Goal: Task Accomplishment & Management: Manage account settings

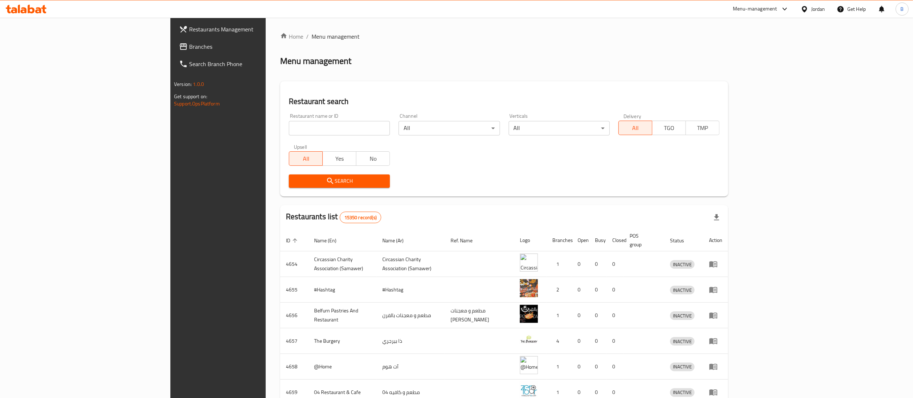
click at [189, 43] on span "Branches" at bounding box center [253, 46] width 128 height 9
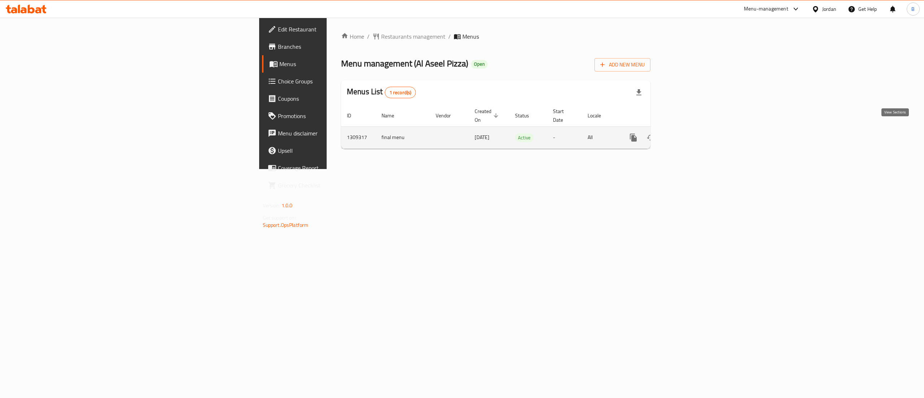
click at [694, 129] on link "enhanced table" at bounding box center [685, 137] width 17 height 17
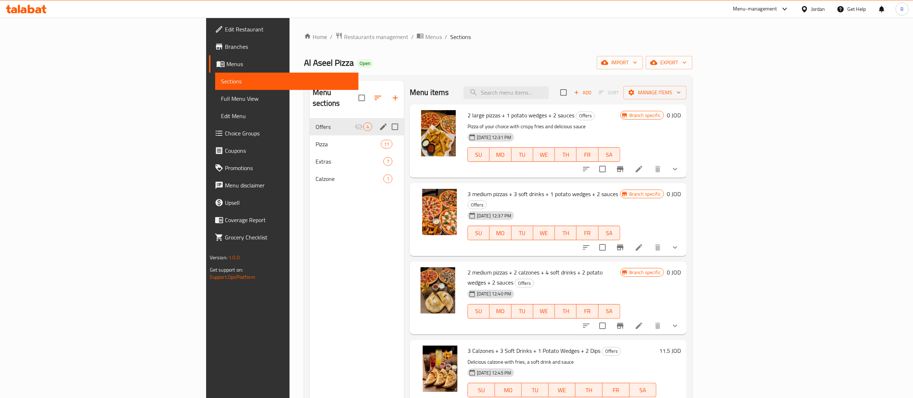
click at [387, 119] on input "Menu sections" at bounding box center [394, 126] width 15 height 15
checkbox input "false"
click at [380, 123] on icon "edit" at bounding box center [383, 126] width 6 height 6
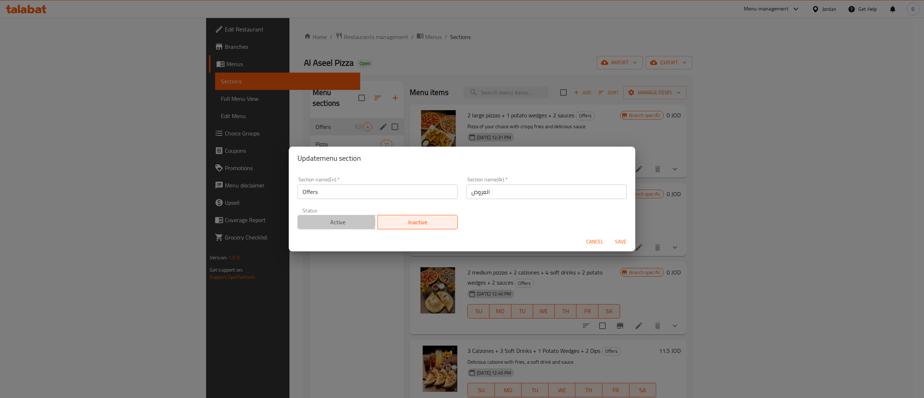
click at [330, 222] on span "Active" at bounding box center [338, 222] width 74 height 10
click at [625, 241] on span "Save" at bounding box center [620, 241] width 17 height 9
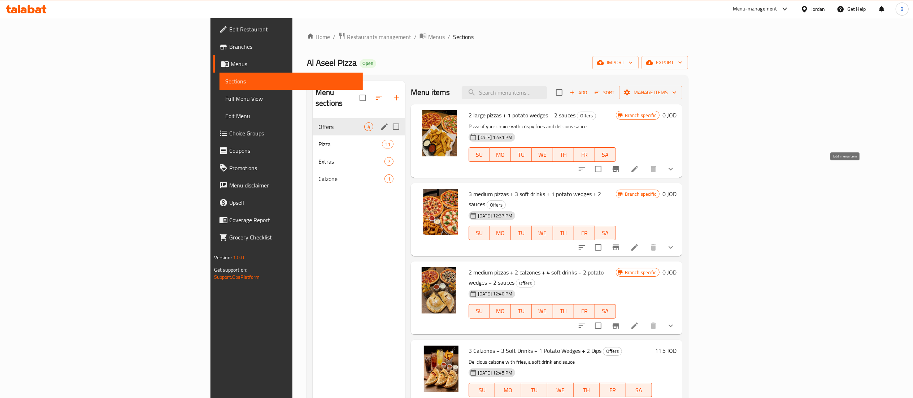
click at [639, 167] on icon at bounding box center [634, 169] width 9 height 9
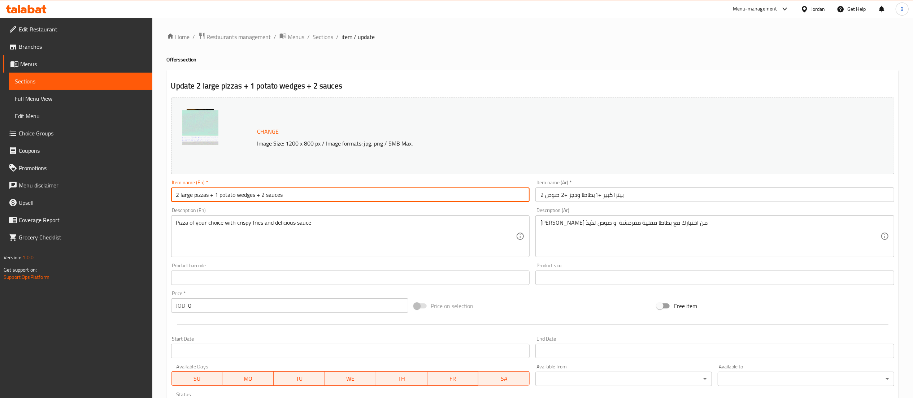
drag, startPoint x: 309, startPoint y: 199, endPoint x: 0, endPoint y: 175, distance: 309.9
click at [0, 175] on div "Edit Restaurant Branches Menus Sections Full Menu View Edit Menu Choice Groups …" at bounding box center [456, 275] width 913 height 515
type input "Combo 1"
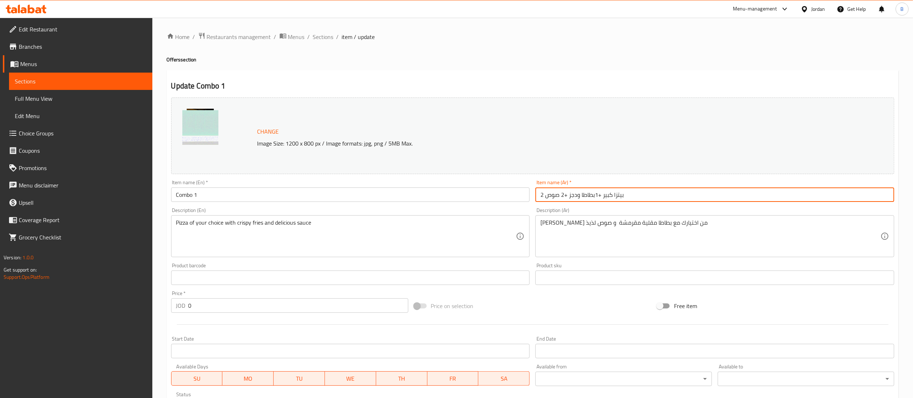
drag, startPoint x: 659, startPoint y: 191, endPoint x: 227, endPoint y: 189, distance: 431.7
click at [245, 187] on div "Change Image Size: 1200 x 800 px / Image formats: jpg, png / 5MB Max. Item name…" at bounding box center [532, 256] width 729 height 322
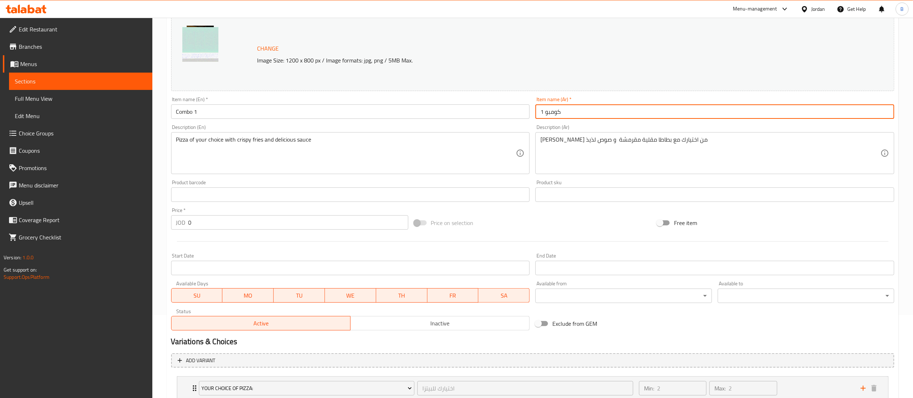
scroll to position [135, 0]
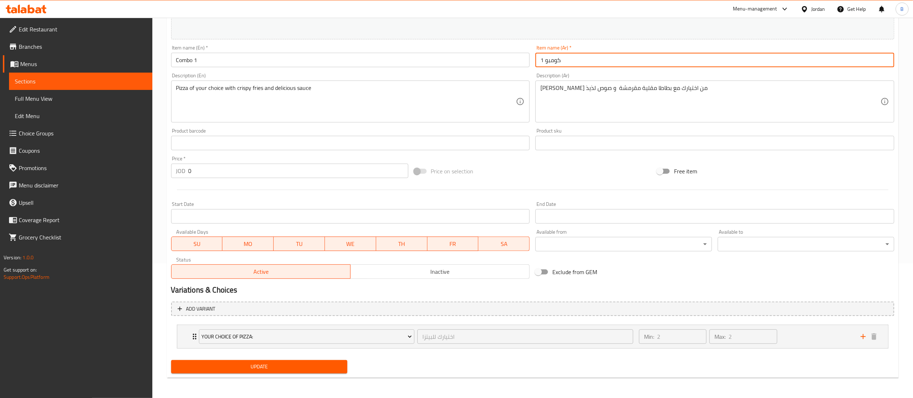
type input "كومبو 1"
click at [288, 366] on span "Update" at bounding box center [259, 366] width 165 height 9
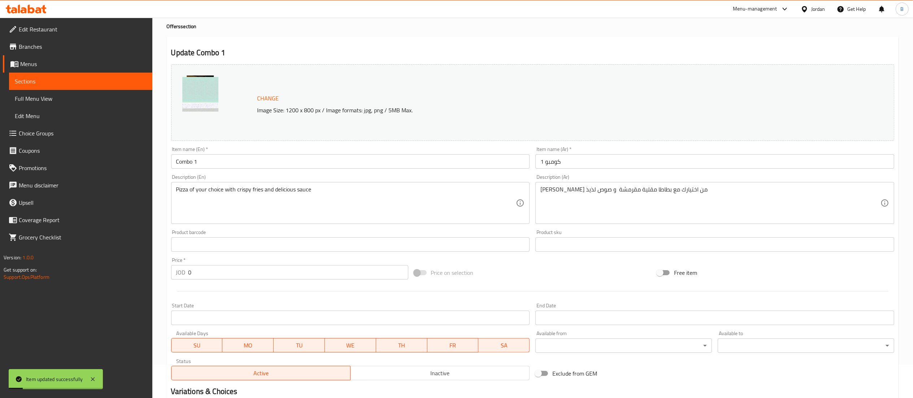
scroll to position [0, 0]
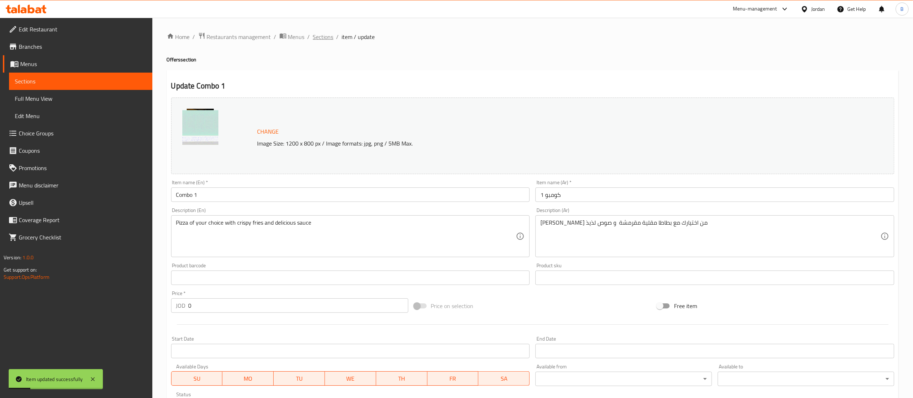
click at [330, 37] on span "Sections" at bounding box center [323, 36] width 21 height 9
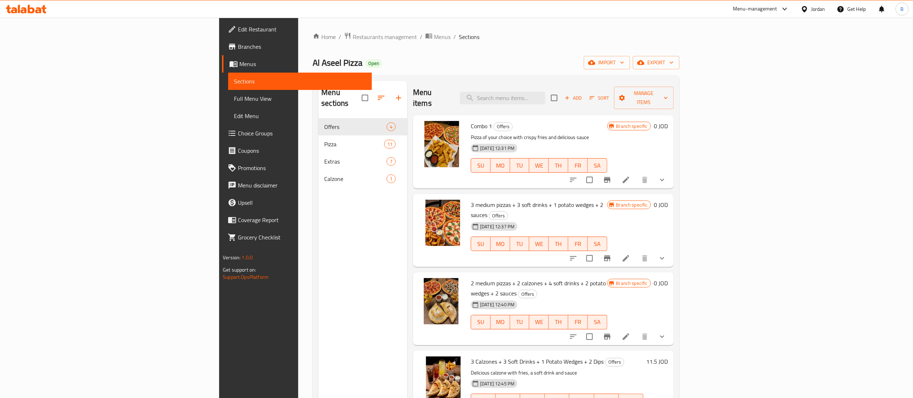
click at [668, 121] on h6 "0 JOD" at bounding box center [661, 126] width 14 height 10
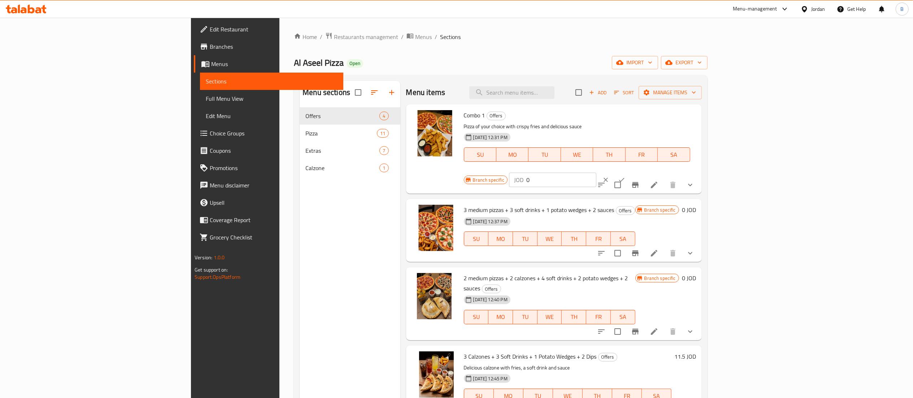
drag, startPoint x: 800, startPoint y: 115, endPoint x: 656, endPoint y: 131, distance: 145.3
click at [686, 115] on div "Combo 1 Offers Pizza of your choice with crispy fries and delicious sauce 07-09…" at bounding box center [580, 148] width 238 height 83
type input "11.50"
click at [625, 176] on icon "ok" at bounding box center [621, 179] width 7 height 7
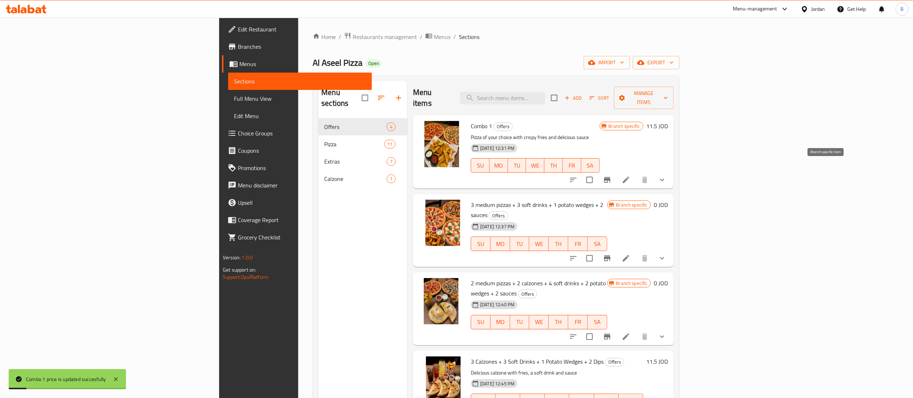
click at [610, 177] on icon "Branch-specific-item" at bounding box center [607, 180] width 6 height 6
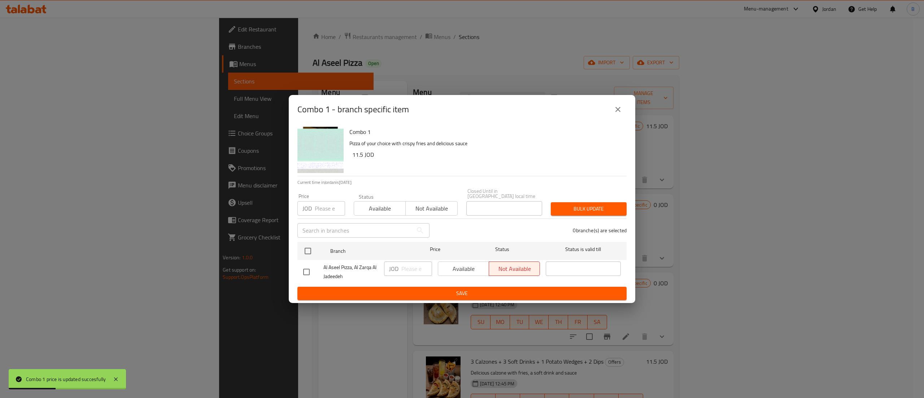
click at [471, 267] on div "Available Not available" at bounding box center [489, 268] width 102 height 14
click at [310, 246] on input "checkbox" at bounding box center [307, 250] width 15 height 15
checkbox input "true"
drag, startPoint x: 485, startPoint y: 269, endPoint x: 400, endPoint y: 258, distance: 86.2
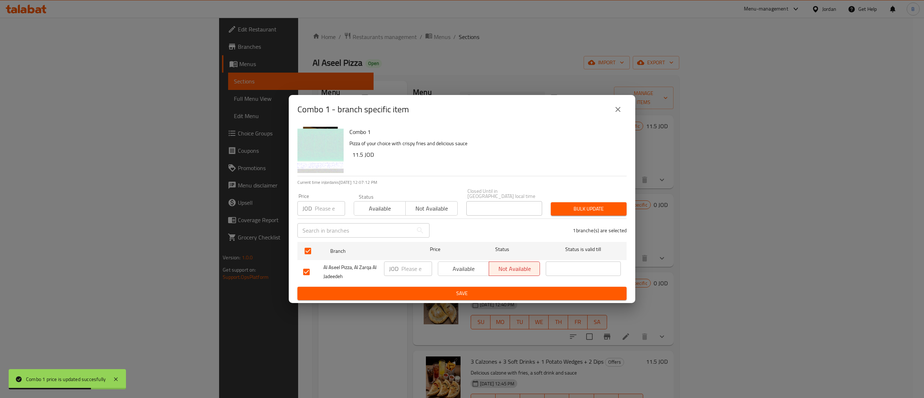
click at [485, 268] on span "Available" at bounding box center [463, 269] width 45 height 10
click at [409, 266] on input "number" at bounding box center [416, 268] width 31 height 14
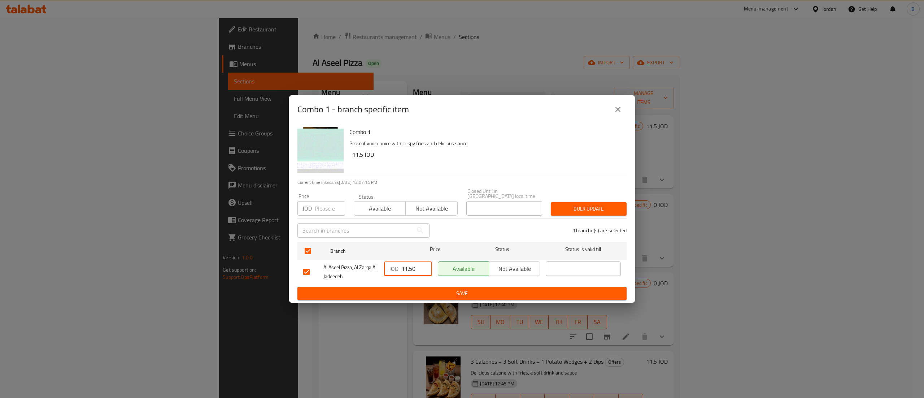
type input "11.50"
click at [517, 287] on button "Save" at bounding box center [461, 293] width 329 height 13
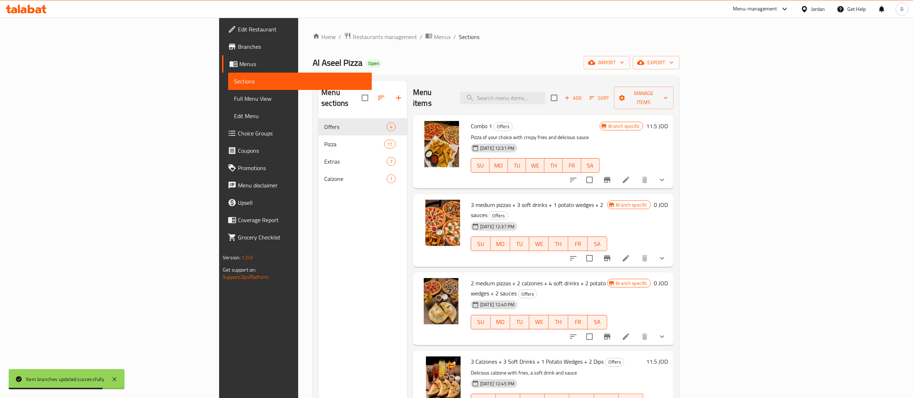
click at [629, 177] on icon at bounding box center [626, 180] width 6 height 6
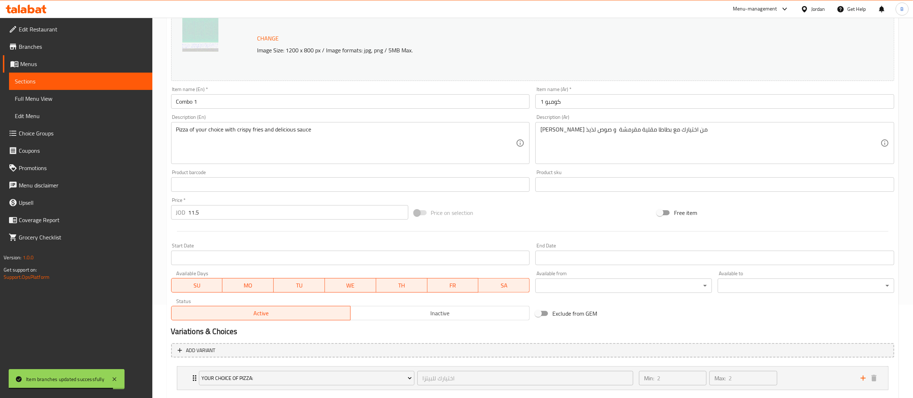
scroll to position [135, 0]
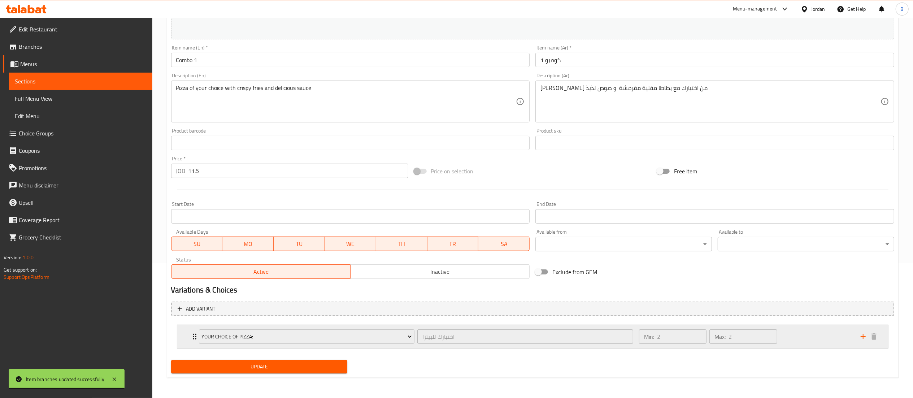
click at [822, 336] on div "Min: 2 ​ Max: 2 ​" at bounding box center [746, 336] width 222 height 23
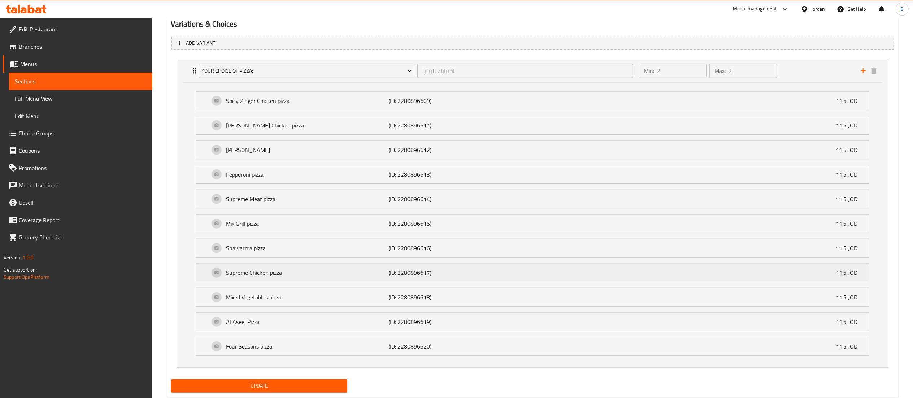
scroll to position [422, 0]
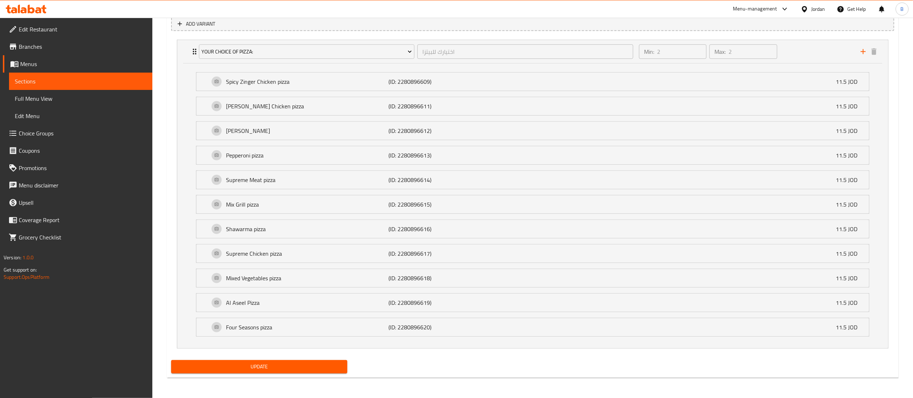
click at [53, 140] on link "Choice Groups" at bounding box center [77, 133] width 149 height 17
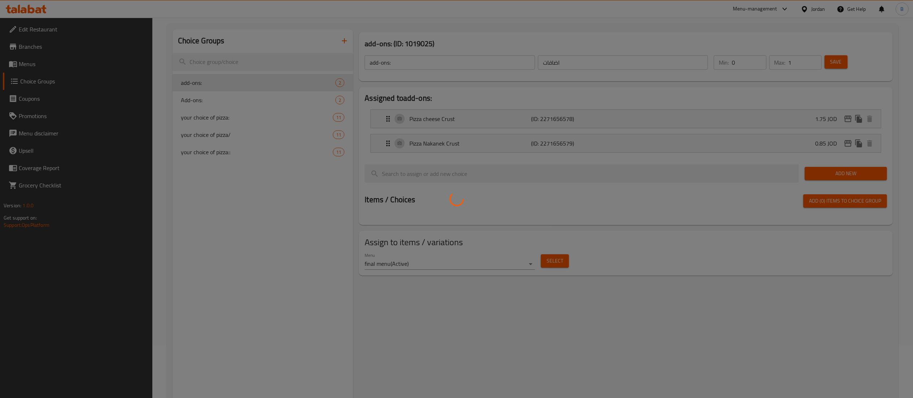
scroll to position [30, 0]
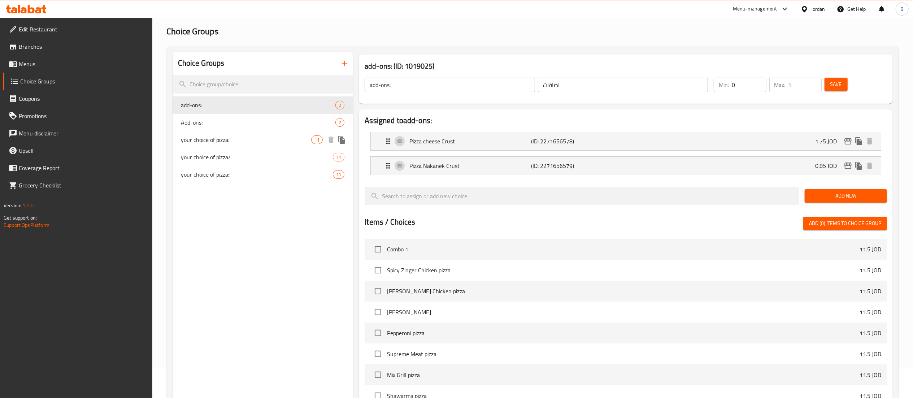
click at [247, 141] on span "your choice of pizza:" at bounding box center [246, 139] width 130 height 9
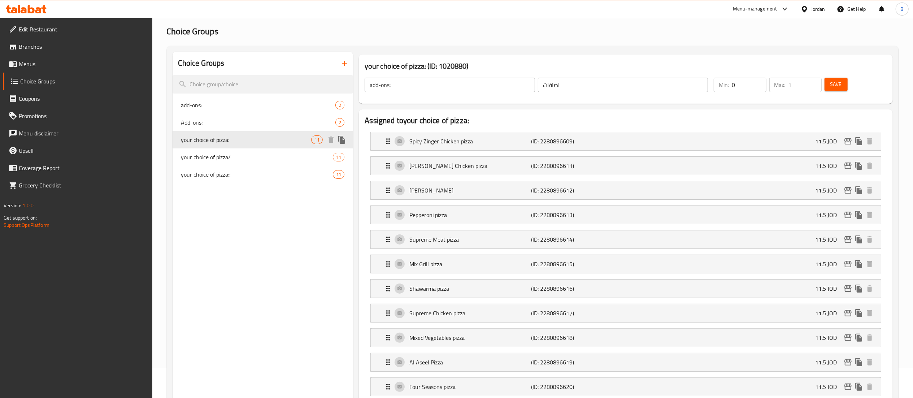
type input "your choice of pizza:"
type input "اختيارك للبيتزا"
type input "2"
click at [746, 142] on div "Spicy Zinger Chicken pizza (ID: 2280896609) 11.5 JOD" at bounding box center [628, 141] width 488 height 18
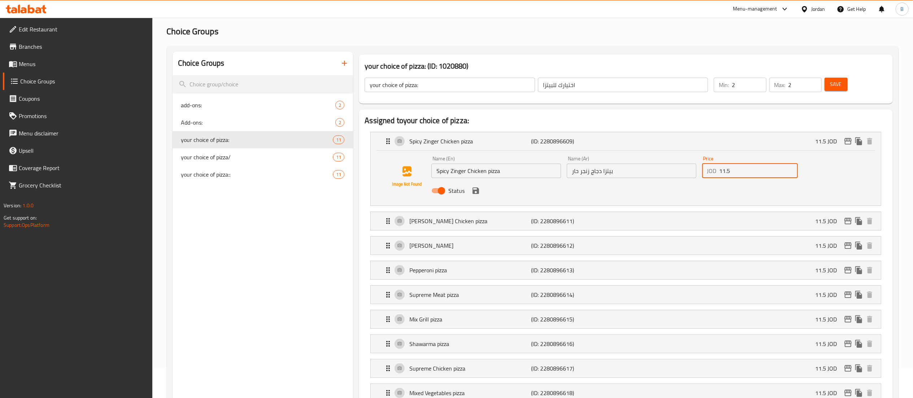
drag, startPoint x: 747, startPoint y: 168, endPoint x: 567, endPoint y: 175, distance: 179.5
click at [570, 174] on div "Name (En) Spicy Zinger Chicken pizza Name (En) Name (Ar) بيتزا دجاج زنجر حار Na…" at bounding box center [631, 176] width 406 height 47
click at [476, 192] on icon "save" at bounding box center [475, 190] width 9 height 9
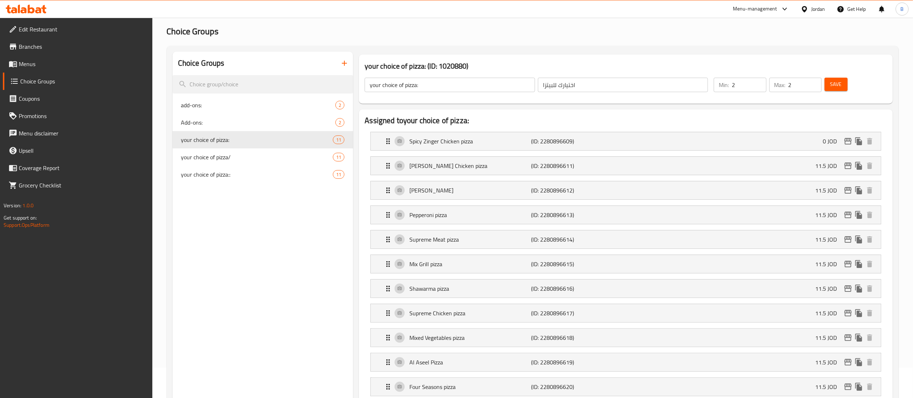
type input "0"
click at [835, 86] on span "Save" at bounding box center [836, 84] width 12 height 9
click at [797, 165] on div "Alfredo Chicken pizza (ID: 2280896611) 11.5 JOD" at bounding box center [628, 166] width 488 height 18
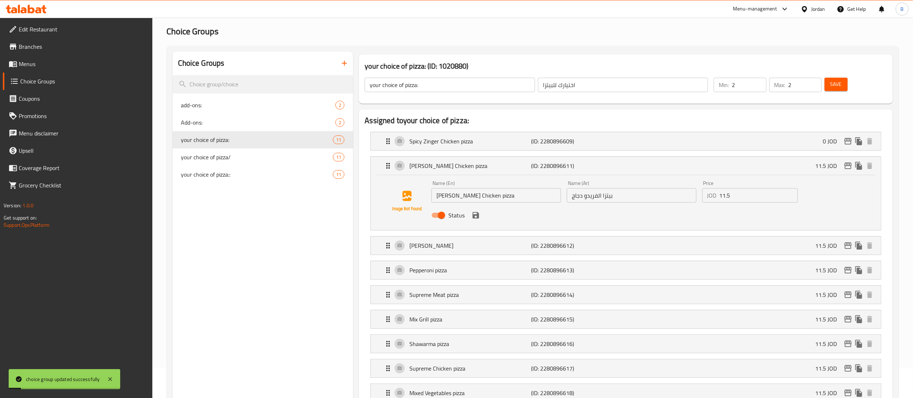
drag, startPoint x: 754, startPoint y: 191, endPoint x: 619, endPoint y: 201, distance: 135.7
click at [666, 195] on div "Name (En) Alfredo Chicken pizza Name (En) Name (Ar) بيتزا الفريدو دجاج Name (Ar…" at bounding box center [631, 201] width 406 height 47
type input "0"
click at [476, 219] on button "save" at bounding box center [475, 215] width 11 height 11
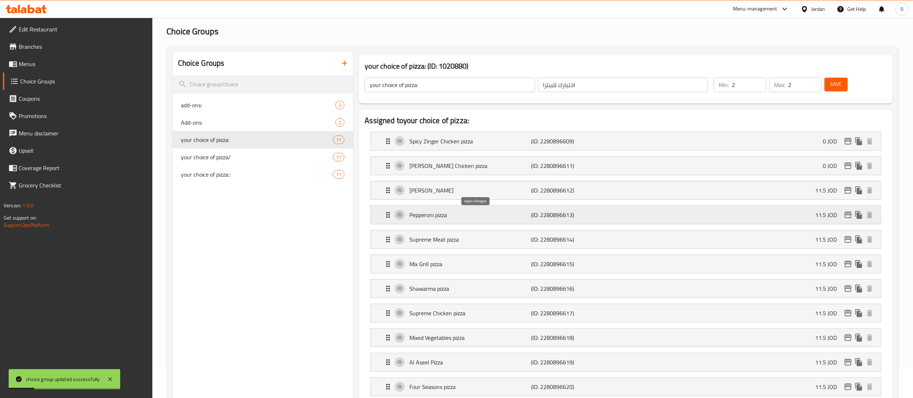
click at [477, 216] on div "Pepperoni pizza (ID: 2280896613) 11.5 JOD" at bounding box center [628, 215] width 488 height 18
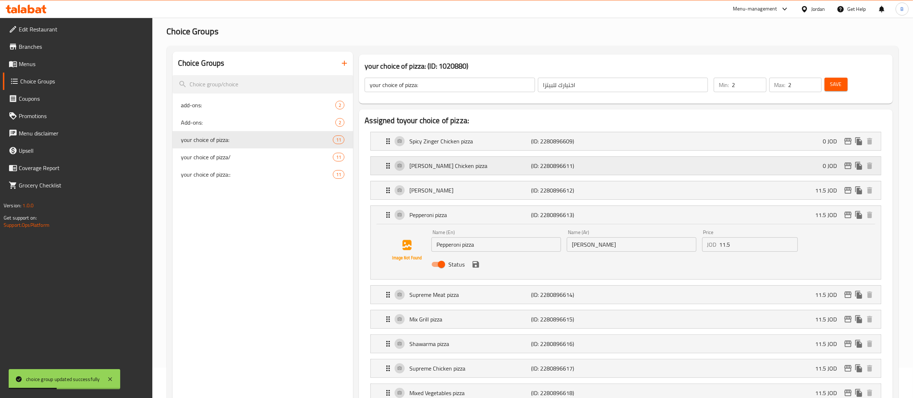
click at [757, 160] on div "Alfredo Chicken pizza (ID: 2280896611) 0 JOD" at bounding box center [628, 166] width 488 height 18
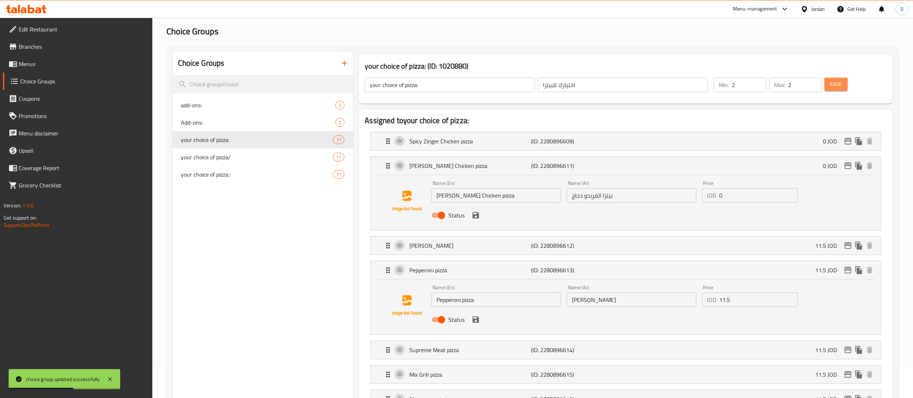
click at [833, 83] on span "Save" at bounding box center [836, 84] width 12 height 9
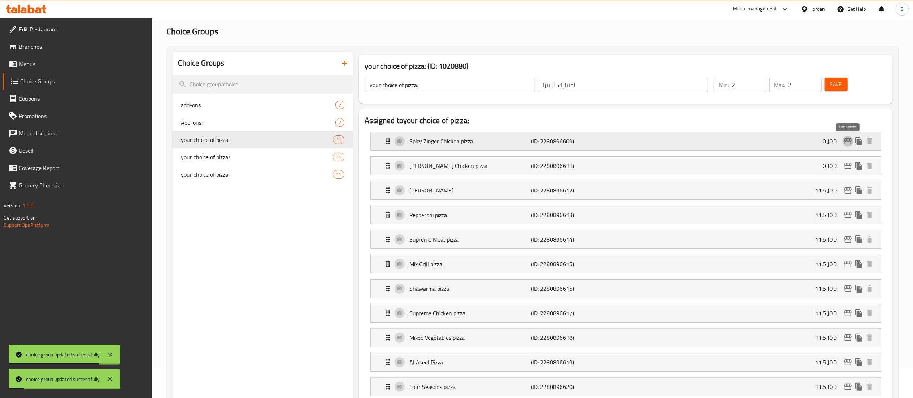
click at [851, 139] on icon "edit" at bounding box center [847, 141] width 7 height 6
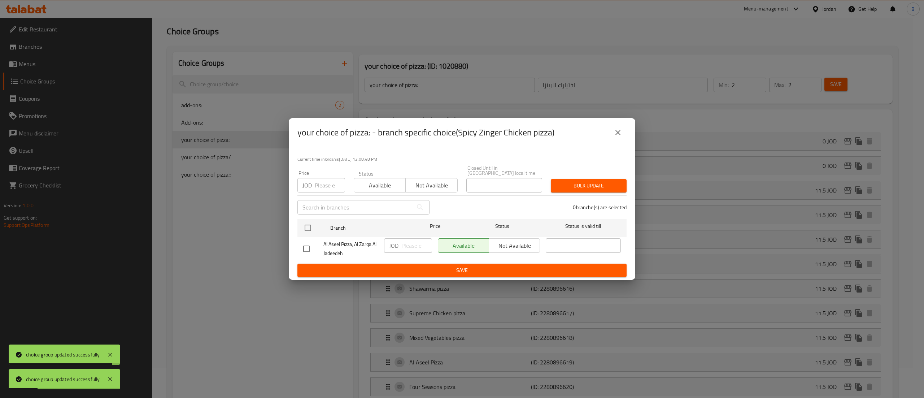
click at [614, 131] on icon "close" at bounding box center [618, 132] width 9 height 9
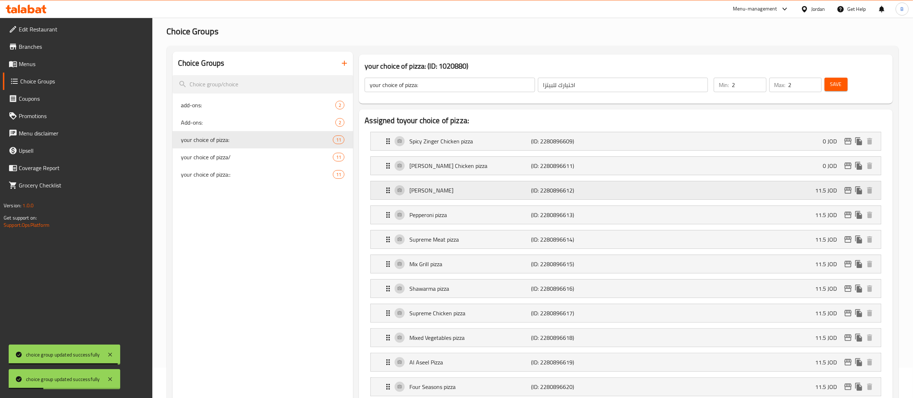
click at [763, 189] on div "Margherita Pizza (ID: 2280896612) 11.5 JOD" at bounding box center [628, 190] width 488 height 18
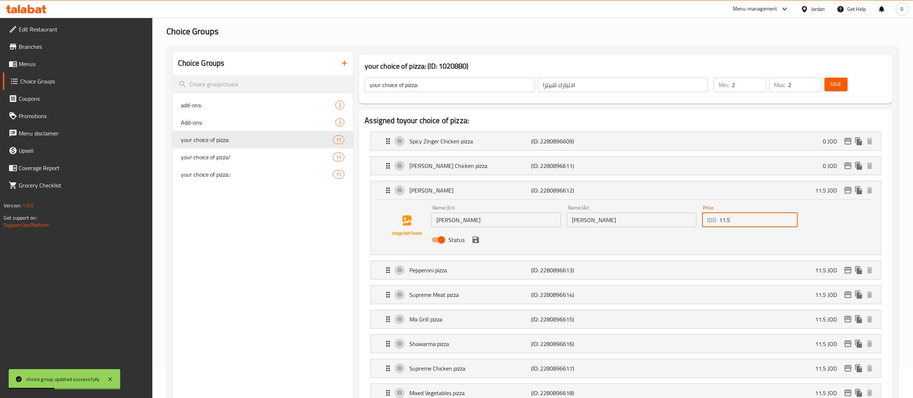
drag, startPoint x: 739, startPoint y: 220, endPoint x: 647, endPoint y: 223, distance: 91.4
click at [685, 220] on div "Name (En) Margherita Pizza Name (En) Name (Ar) بيتزا مارغريتا Name (Ar) Price J…" at bounding box center [631, 225] width 406 height 47
click at [476, 240] on icon "save" at bounding box center [476, 239] width 6 height 6
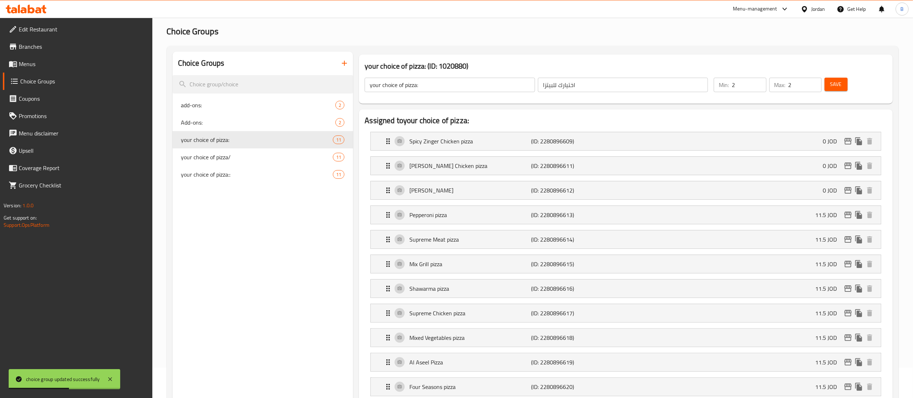
type input "0"
click at [833, 82] on span "Save" at bounding box center [836, 84] width 12 height 9
click at [775, 221] on div "Pepperoni pizza (ID: 2280896613) 11.5 JOD" at bounding box center [628, 215] width 488 height 18
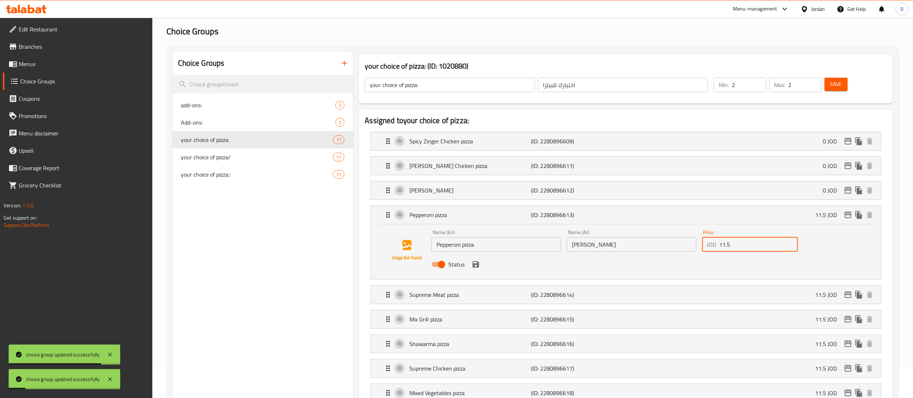
drag, startPoint x: 668, startPoint y: 248, endPoint x: 618, endPoint y: 248, distance: 49.8
click at [649, 248] on div "Name (En) Pepperoni pizza Name (En) Name (Ar) بيتزا ببروني Name (Ar) Price JOD …" at bounding box center [631, 250] width 406 height 47
click at [474, 267] on icon "save" at bounding box center [476, 264] width 6 height 6
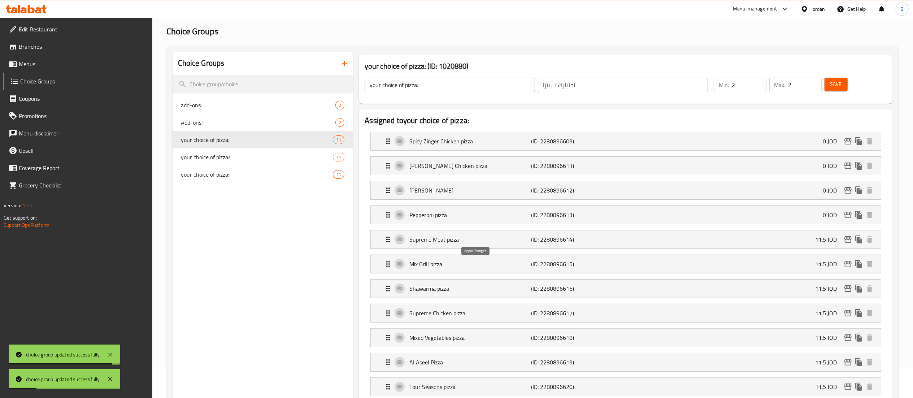
type input "0"
click at [832, 81] on span "Save" at bounding box center [836, 84] width 12 height 9
click at [725, 240] on div "Supreme Meat pizza (ID: 2280896614) 11.5 JOD" at bounding box center [628, 239] width 488 height 18
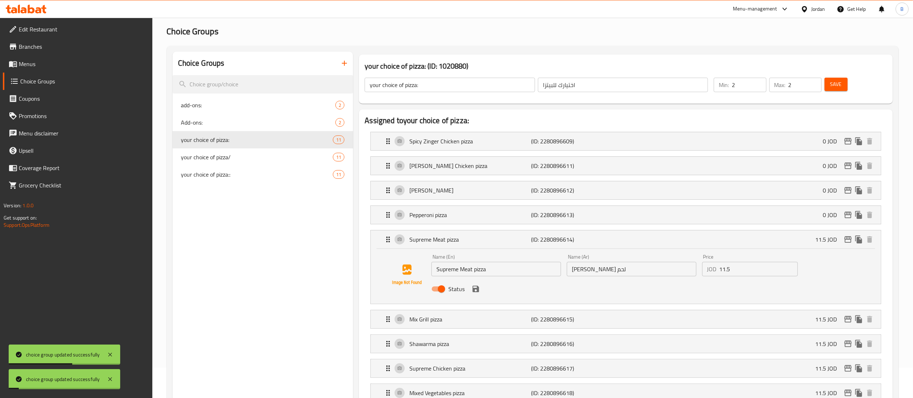
drag, startPoint x: 734, startPoint y: 269, endPoint x: 644, endPoint y: 274, distance: 90.0
click at [698, 269] on div "Name (En) Supreme Meat pizza Name (En) Name (Ar) بيتزا سوبريم لحم Name (Ar) Pri…" at bounding box center [631, 274] width 406 height 47
click at [476, 292] on icon "save" at bounding box center [476, 289] width 6 height 6
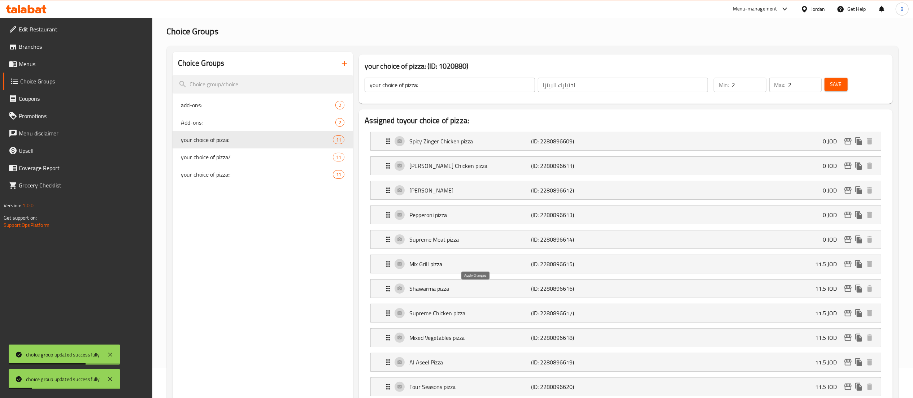
type input "0"
click at [836, 85] on span "Save" at bounding box center [836, 84] width 12 height 9
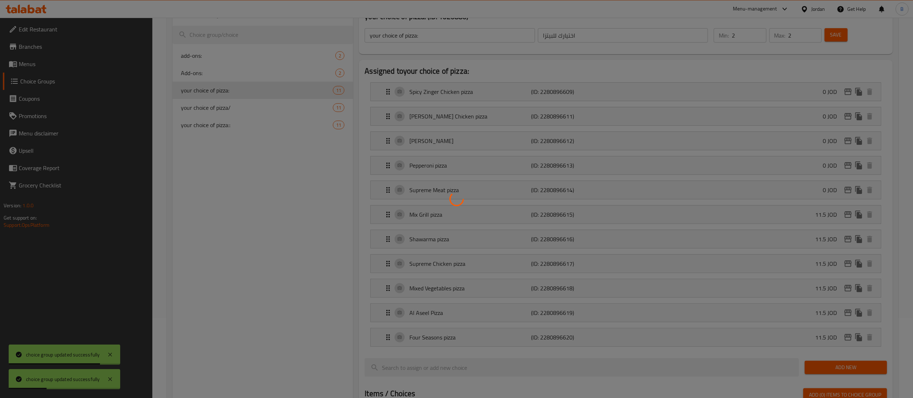
scroll to position [103, 0]
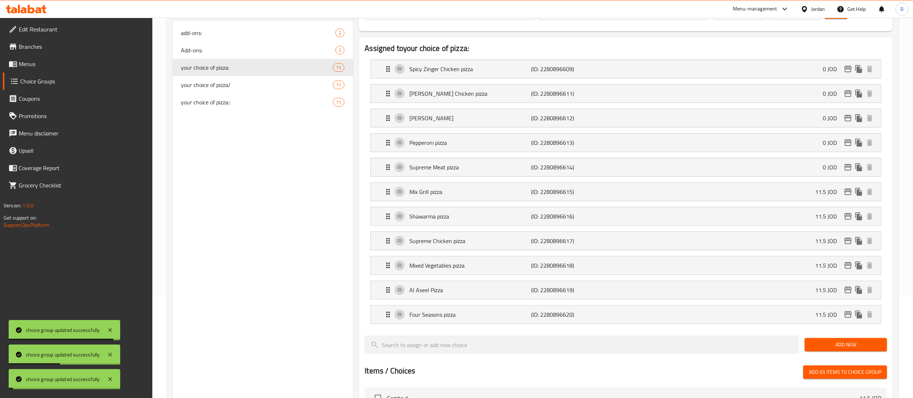
click at [753, 193] on div "Mix Grill pizza (ID: 2280896615) 11.5 JOD" at bounding box center [628, 192] width 488 height 18
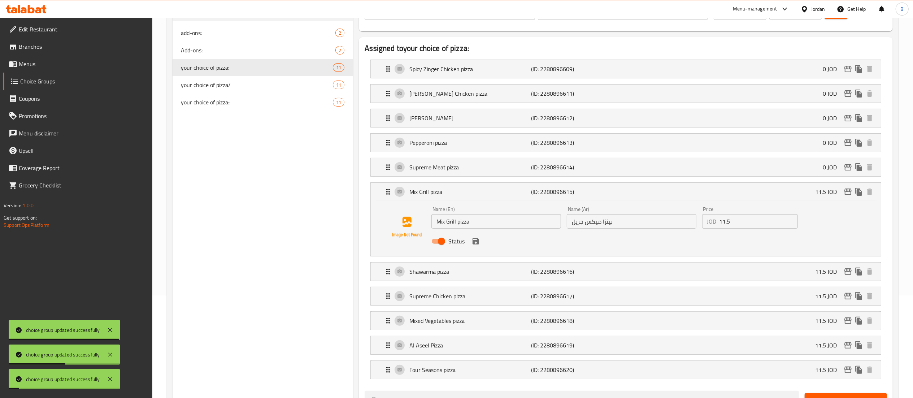
drag, startPoint x: 770, startPoint y: 220, endPoint x: 600, endPoint y: 214, distance: 169.8
click at [650, 215] on div "Name (En) Mix Grill pizza Name (En) Name (Ar) بيتزا ميكس جريل Name (Ar) Price J…" at bounding box center [631, 227] width 406 height 47
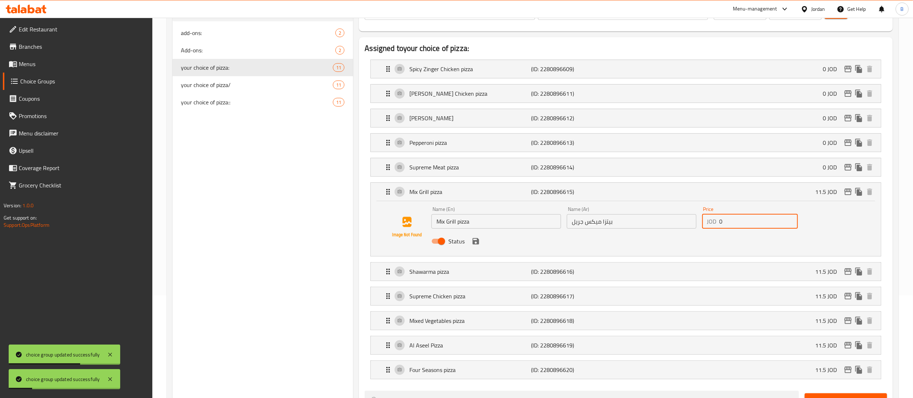
click at [476, 243] on icon "save" at bounding box center [476, 241] width 6 height 6
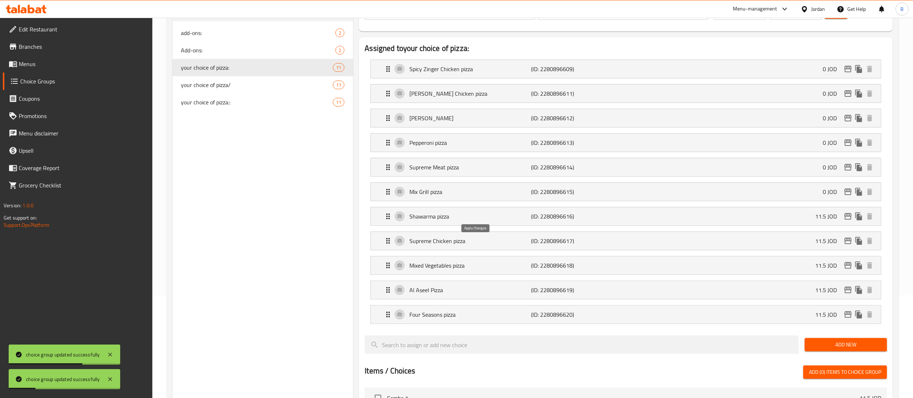
type input "0"
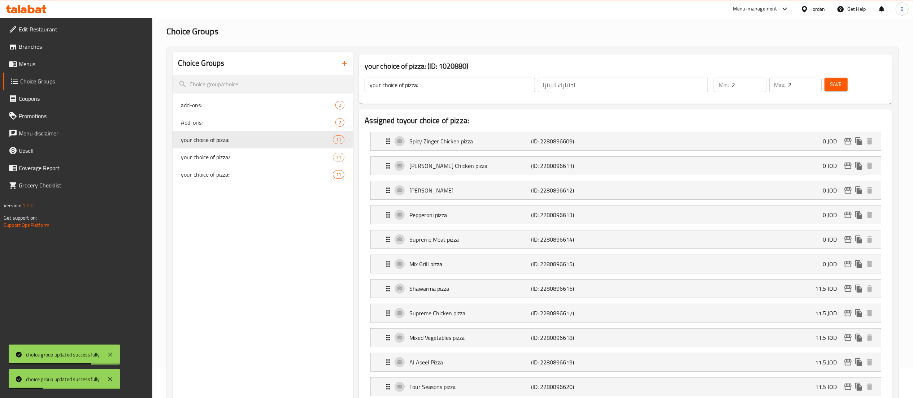
click at [837, 84] on span "Save" at bounding box center [836, 84] width 12 height 9
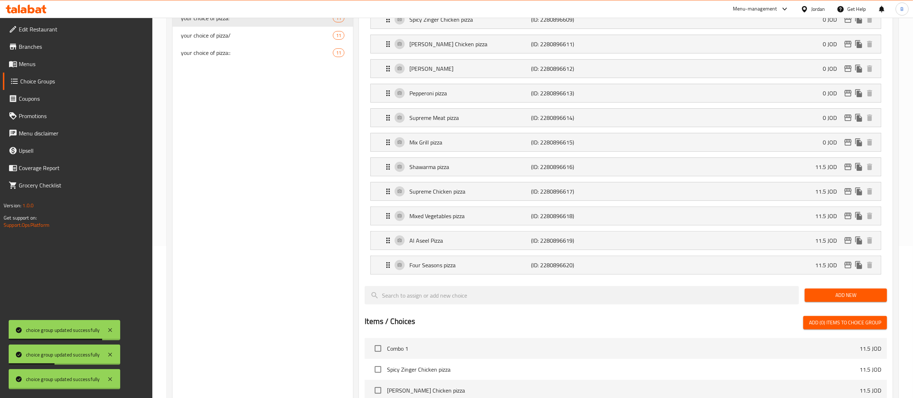
scroll to position [175, 0]
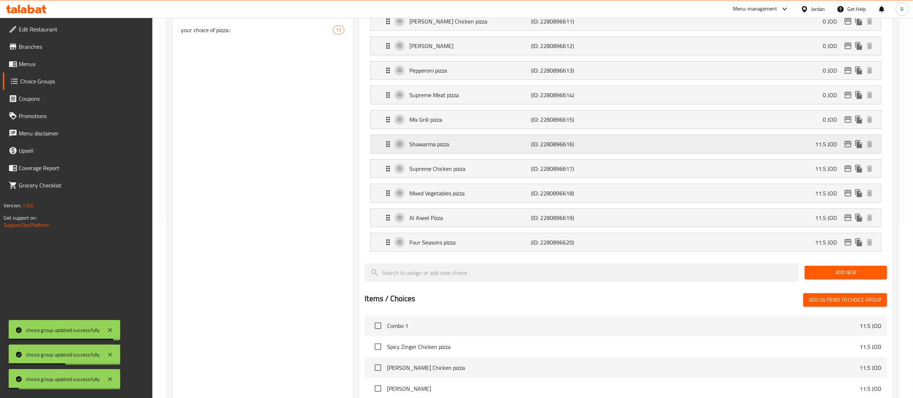
click at [719, 142] on div "Shawarma pizza (ID: 2280896616) 11.5 JOD" at bounding box center [628, 144] width 488 height 18
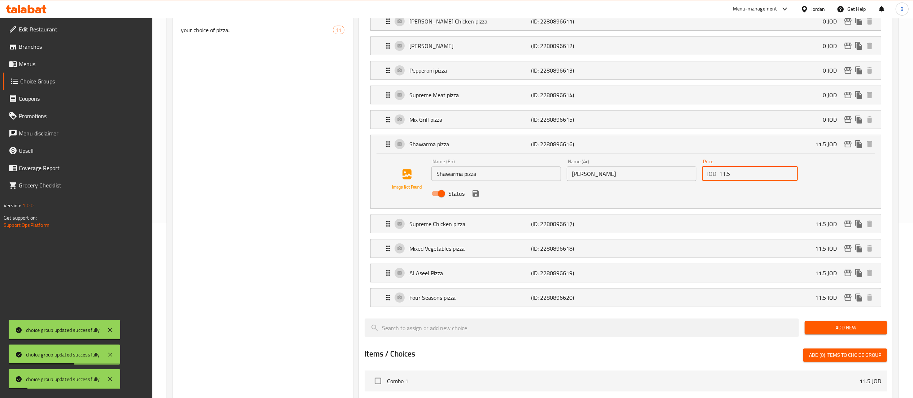
drag, startPoint x: 709, startPoint y: 176, endPoint x: 620, endPoint y: 177, distance: 89.2
click at [649, 176] on div "Name (En) Shawarma pizza Name (En) Name (Ar) بيتزا شاورما Name (Ar) Price JOD 1…" at bounding box center [631, 179] width 406 height 47
click at [476, 195] on icon "save" at bounding box center [476, 193] width 6 height 6
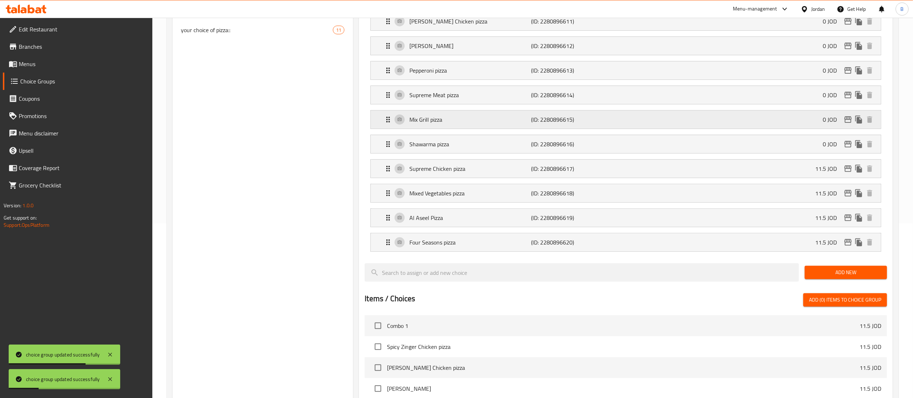
type input "0"
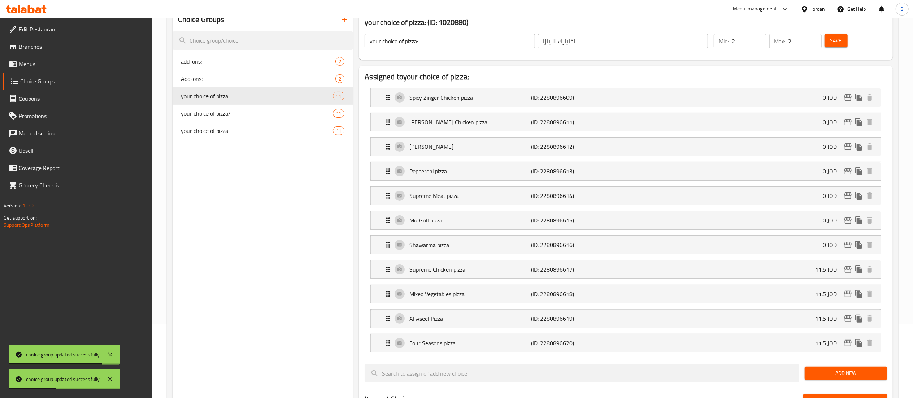
scroll to position [30, 0]
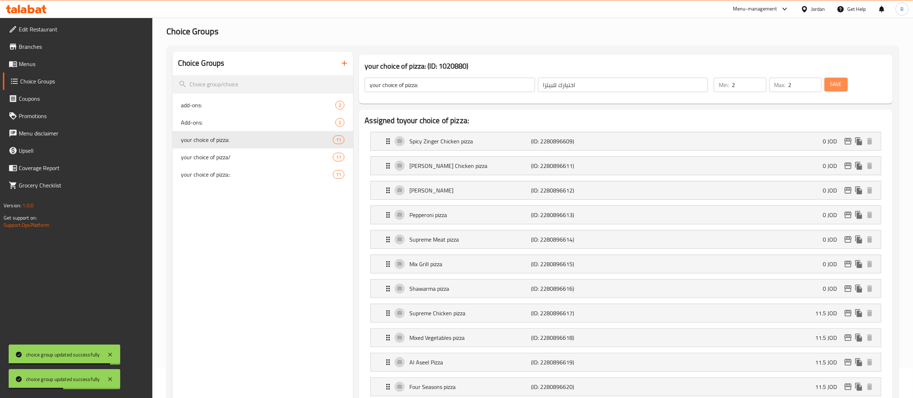
click at [832, 83] on span "Save" at bounding box center [836, 84] width 12 height 9
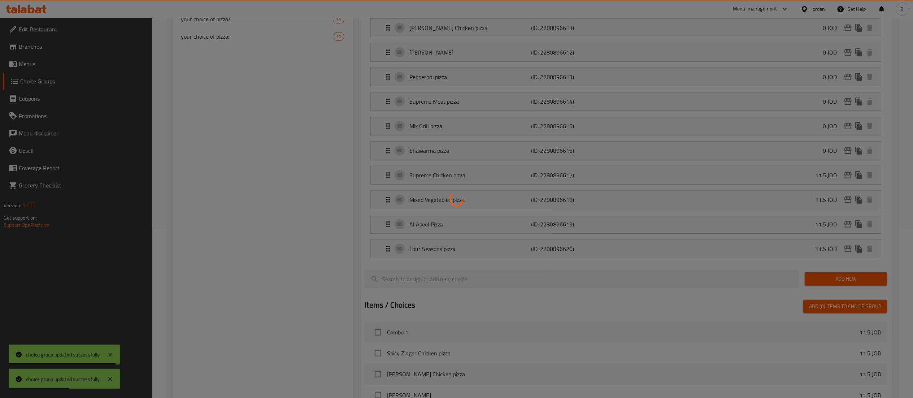
scroll to position [175, 0]
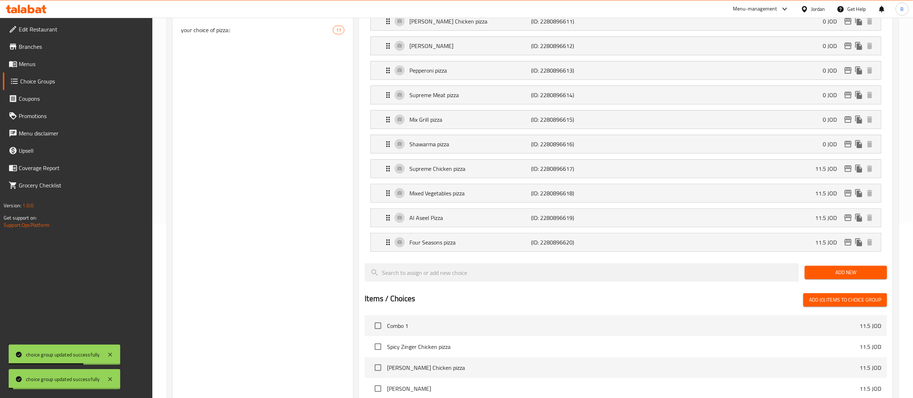
click at [730, 170] on div "Supreme Chicken pizza (ID: 2280896617) 11.5 JOD" at bounding box center [628, 169] width 488 height 18
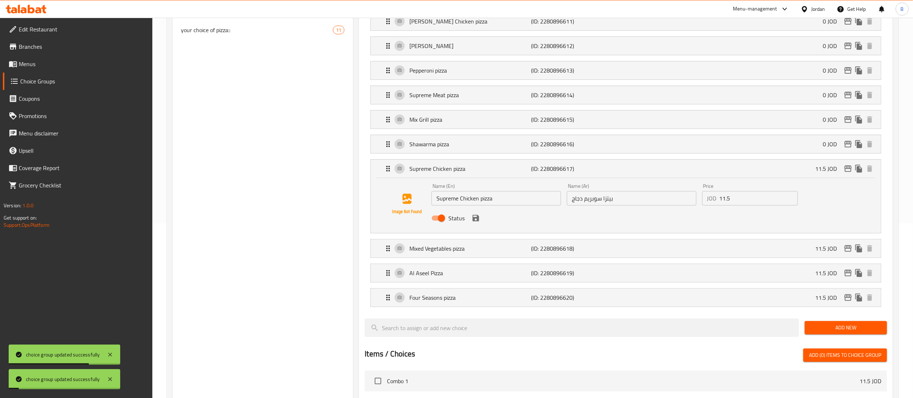
drag, startPoint x: 755, startPoint y: 200, endPoint x: 630, endPoint y: 197, distance: 125.3
click at [656, 197] on div "Name (En) Supreme Chicken pizza Name (En) Name (Ar) بيتزا سوبريم دجاج Name (Ar)…" at bounding box center [631, 203] width 406 height 47
click at [476, 220] on icon "save" at bounding box center [476, 218] width 6 height 6
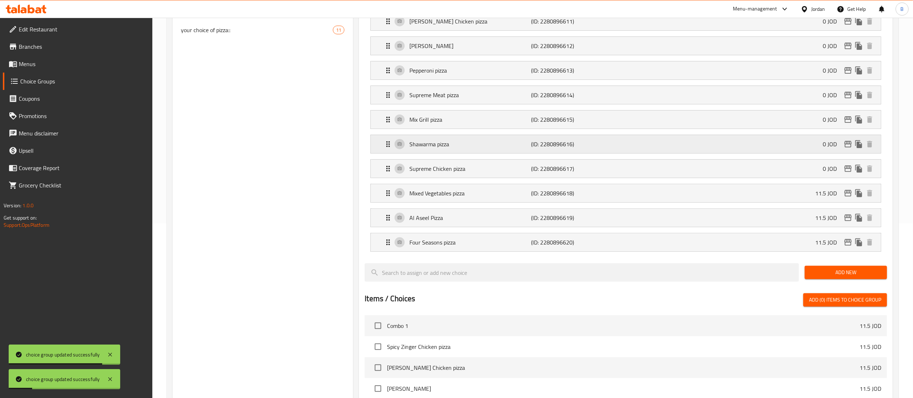
type input "0"
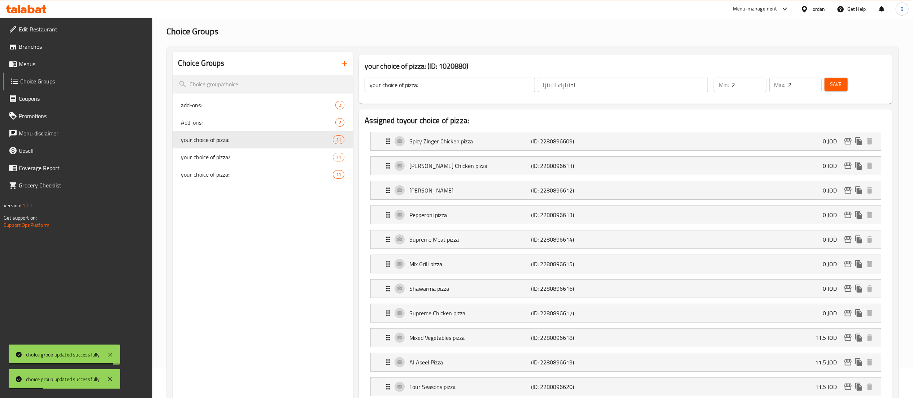
click at [836, 84] on span "Save" at bounding box center [836, 84] width 12 height 9
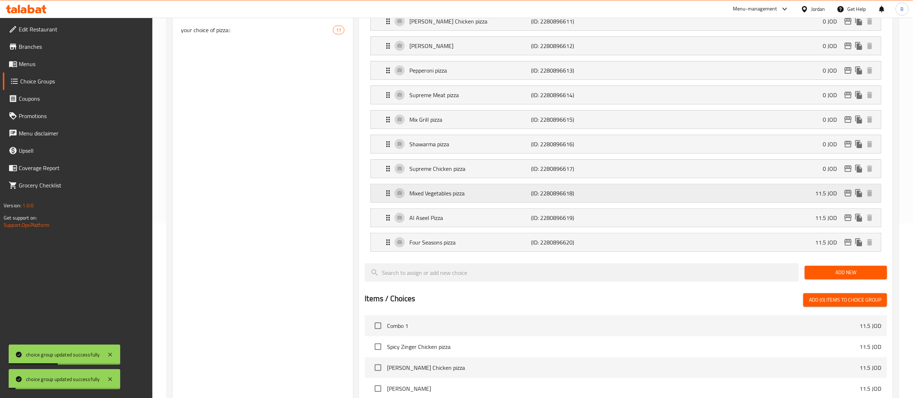
click at [734, 196] on div "Mixed Vegetables pizza (ID: 2280896618) 11.5 JOD" at bounding box center [628, 193] width 488 height 18
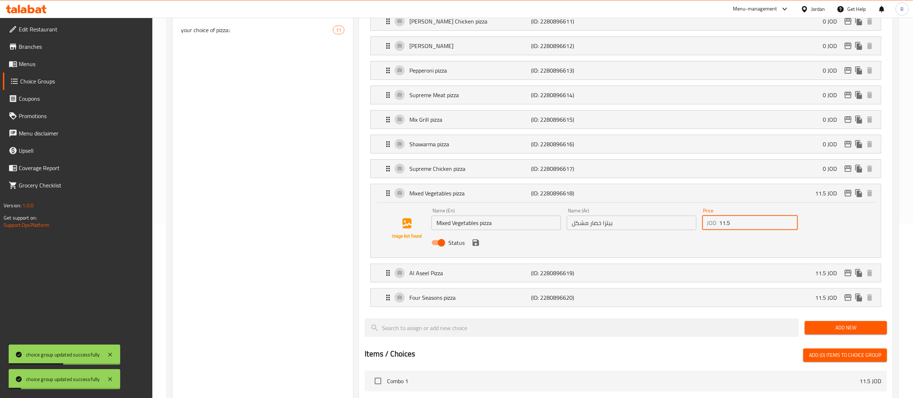
drag, startPoint x: 756, startPoint y: 227, endPoint x: 631, endPoint y: 226, distance: 124.5
click at [683, 226] on div "Name (En) Mixed Vegetables pizza Name (En) Name (Ar) بيتزا خضار مشكل Name (Ar) …" at bounding box center [631, 228] width 406 height 47
click at [479, 245] on icon "save" at bounding box center [475, 242] width 9 height 9
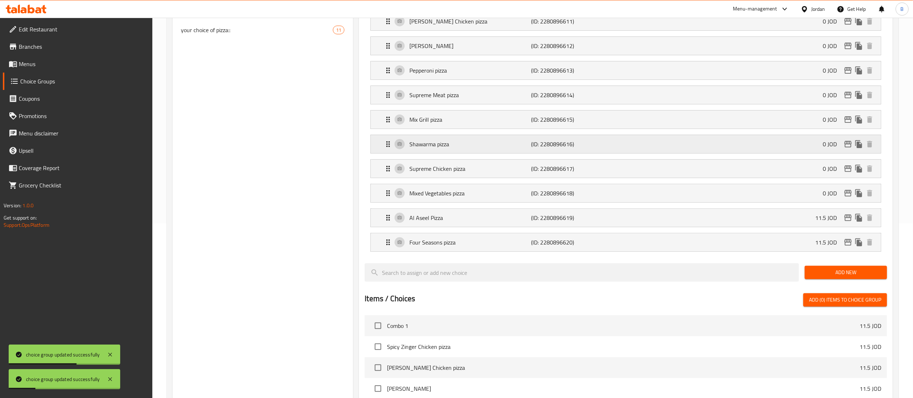
type input "0"
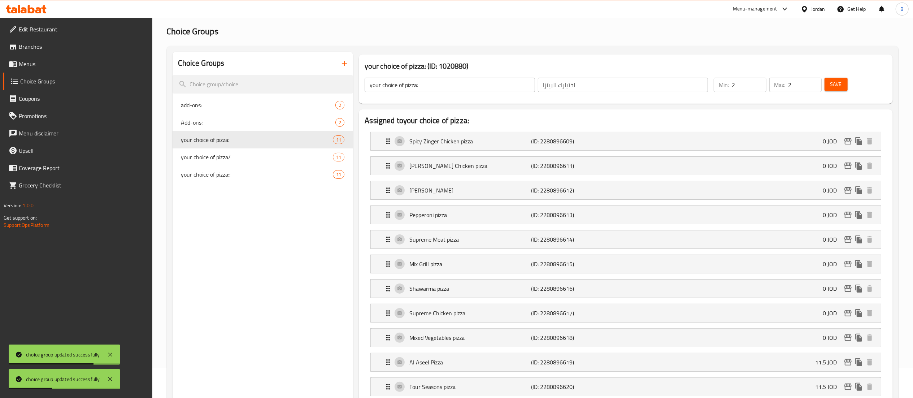
click at [828, 88] on button "Save" at bounding box center [835, 84] width 23 height 13
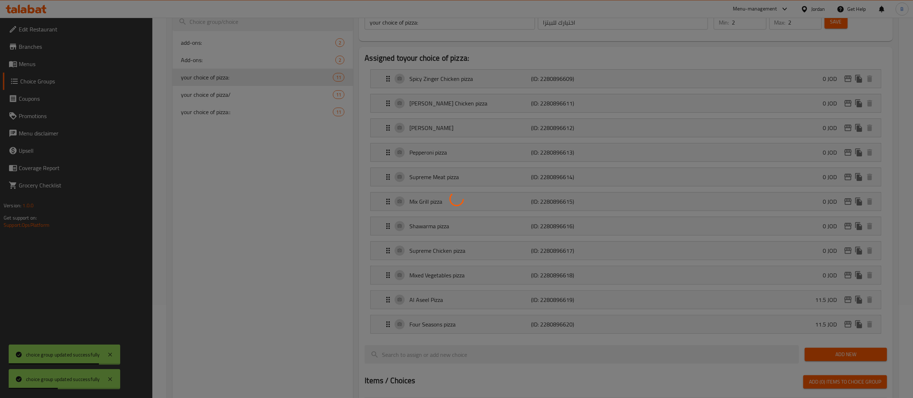
scroll to position [247, 0]
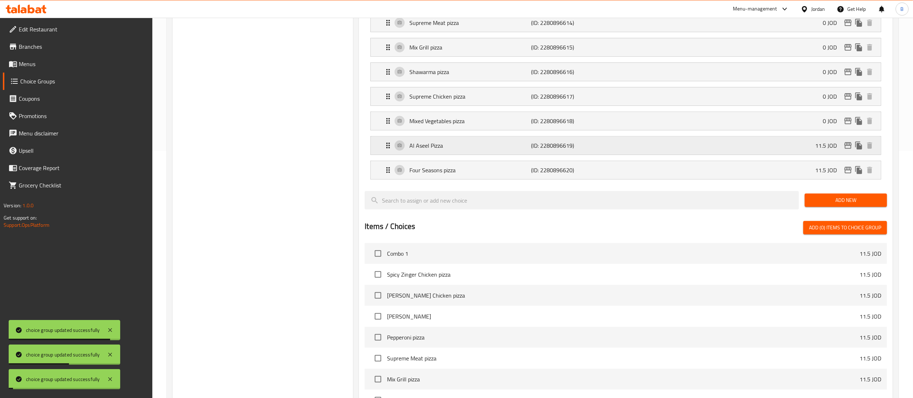
click at [734, 149] on div "Al Aseel Pizza (ID: 2280896619) 11.5 JOD" at bounding box center [628, 145] width 488 height 18
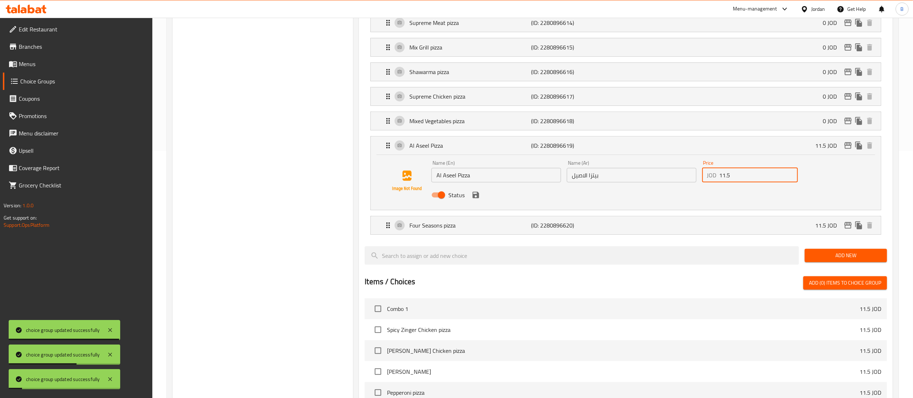
drag, startPoint x: 704, startPoint y: 171, endPoint x: 580, endPoint y: 186, distance: 125.0
click at [657, 171] on div "Name (En) Al Aseel Pizza Name (En) Name (Ar) بيتزا الاصيل Name (Ar) Price JOD 1…" at bounding box center [631, 180] width 406 height 47
click at [480, 198] on div "Status" at bounding box center [631, 194] width 406 height 19
click at [478, 198] on icon "save" at bounding box center [476, 195] width 6 height 6
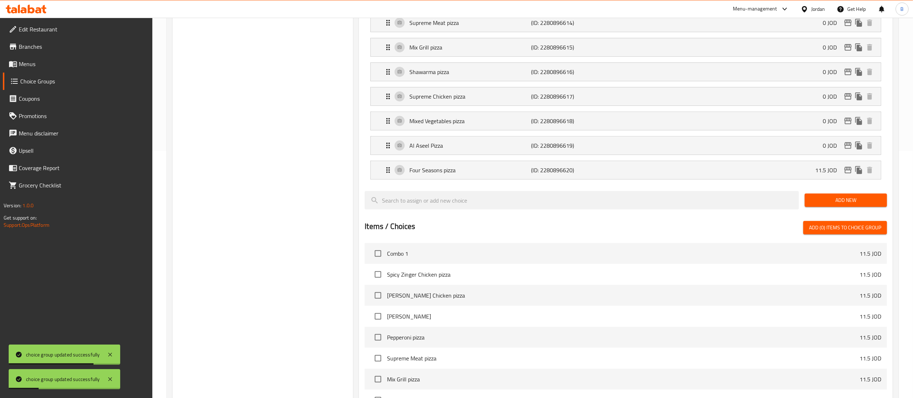
type input "0"
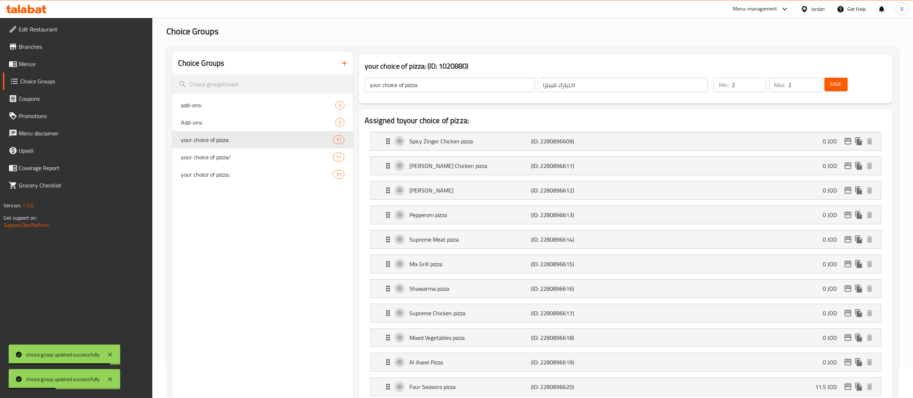
click at [826, 78] on button "Save" at bounding box center [835, 84] width 23 height 13
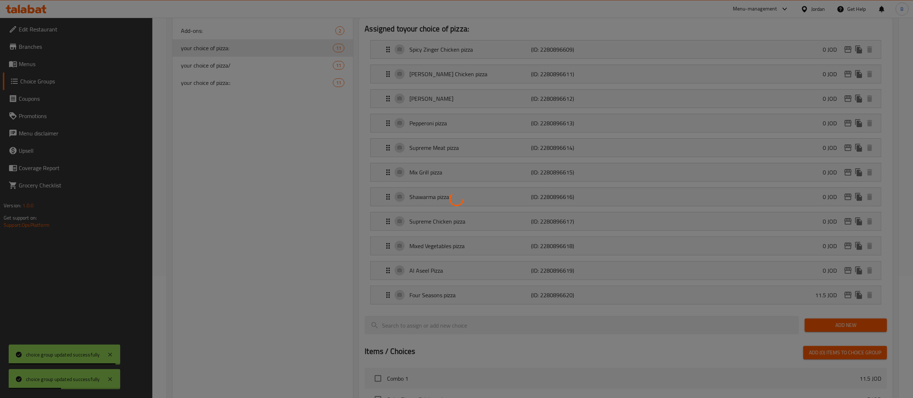
scroll to position [175, 0]
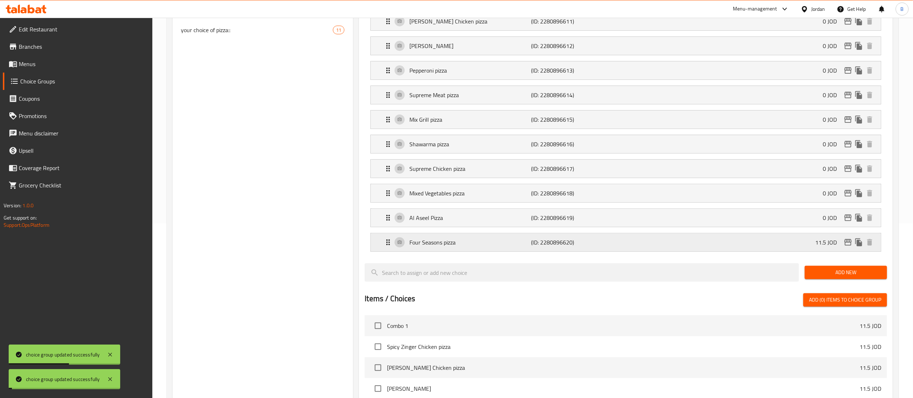
click at [711, 241] on div "Four Seasons pizza (ID: 2280896620) 11.5 JOD" at bounding box center [628, 242] width 488 height 18
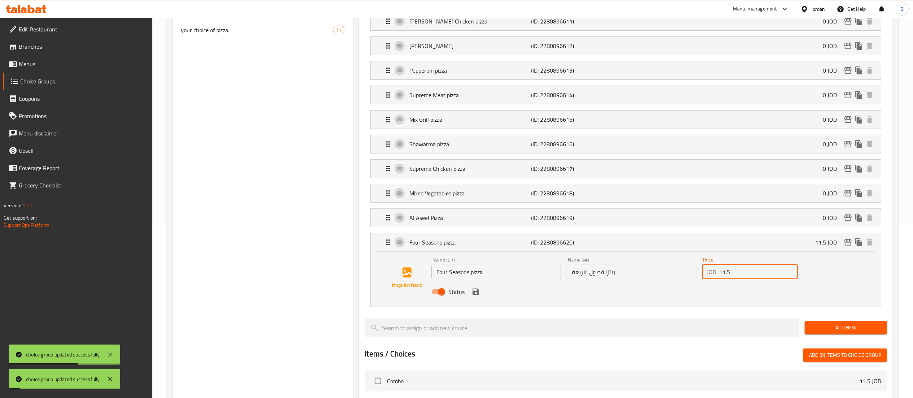
drag, startPoint x: 756, startPoint y: 275, endPoint x: 661, endPoint y: 276, distance: 94.2
click at [695, 276] on div "Name (En) Four Seasons pizza Name (En) Name (Ar) بيتزا فصول الاربعة Name (Ar) P…" at bounding box center [631, 277] width 406 height 47
click at [473, 294] on icon "save" at bounding box center [476, 291] width 6 height 6
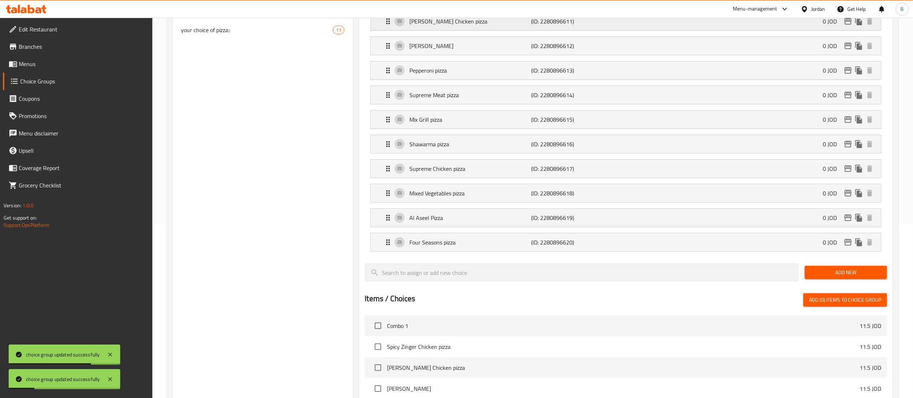
type input "0"
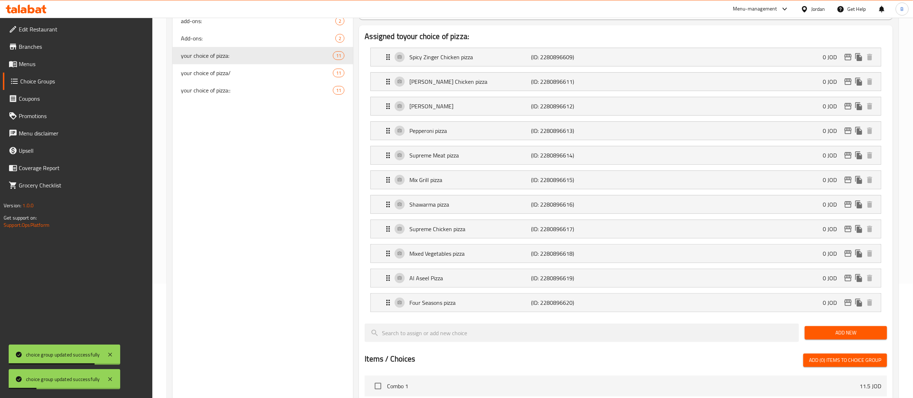
scroll to position [30, 0]
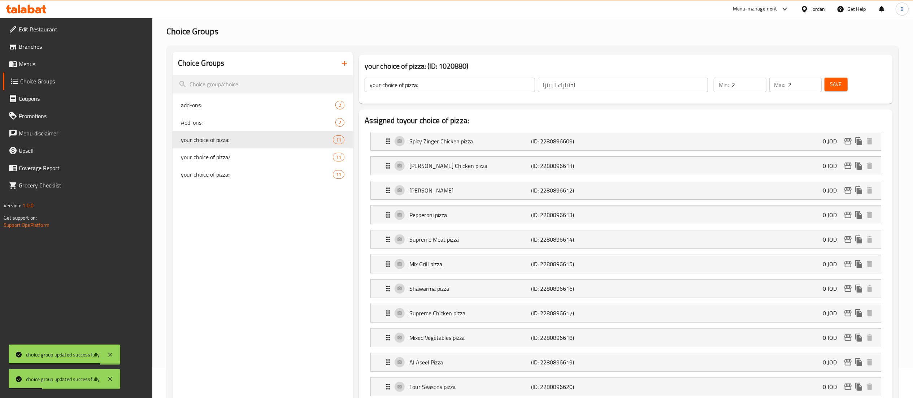
click at [850, 83] on div "Save" at bounding box center [851, 84] width 57 height 17
click at [835, 79] on button "Save" at bounding box center [835, 84] width 23 height 13
click at [847, 293] on icon "edit" at bounding box center [848, 288] width 9 height 9
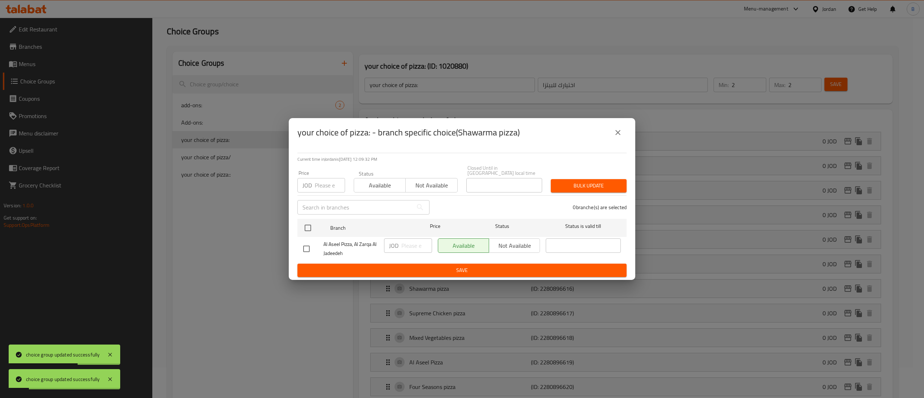
click at [619, 135] on icon "close" at bounding box center [618, 132] width 9 height 9
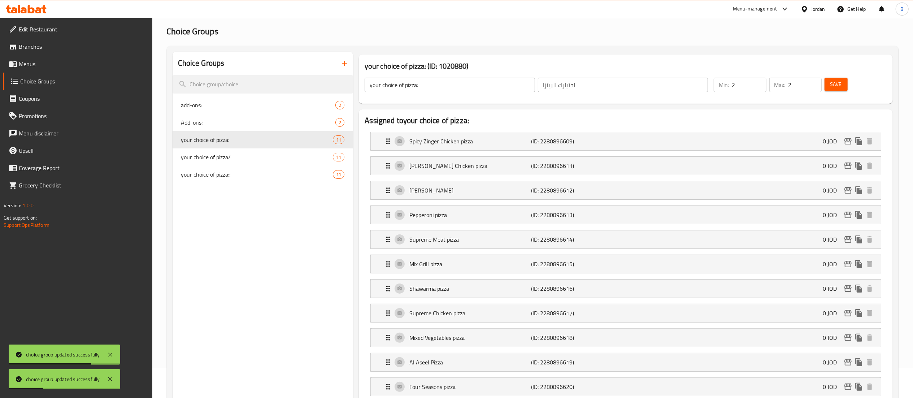
drag, startPoint x: 66, startPoint y: 61, endPoint x: 71, endPoint y: 63, distance: 5.3
click at [66, 61] on span "Menus" at bounding box center [83, 64] width 128 height 9
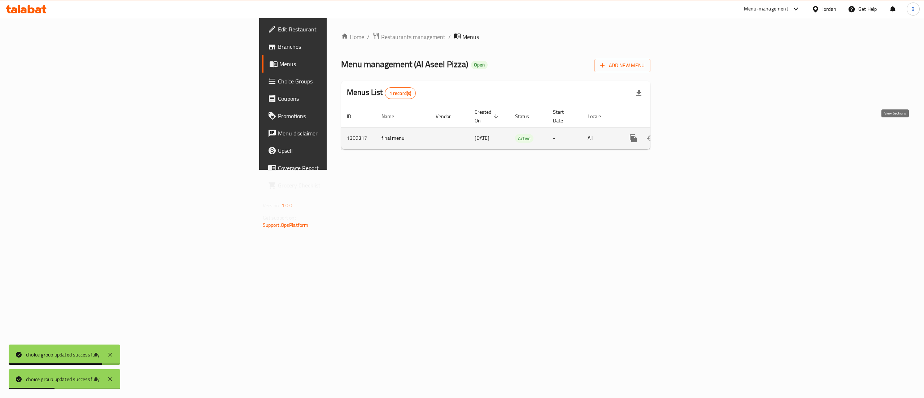
click at [694, 130] on link "enhanced table" at bounding box center [685, 138] width 17 height 17
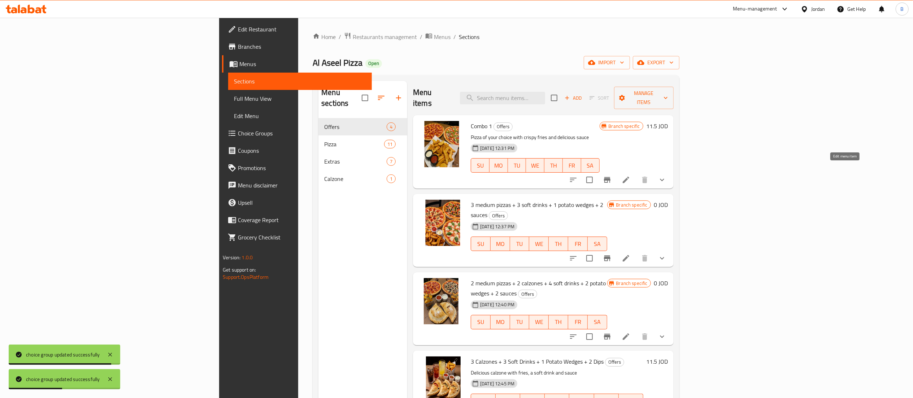
click at [630, 175] on icon at bounding box center [626, 179] width 9 height 9
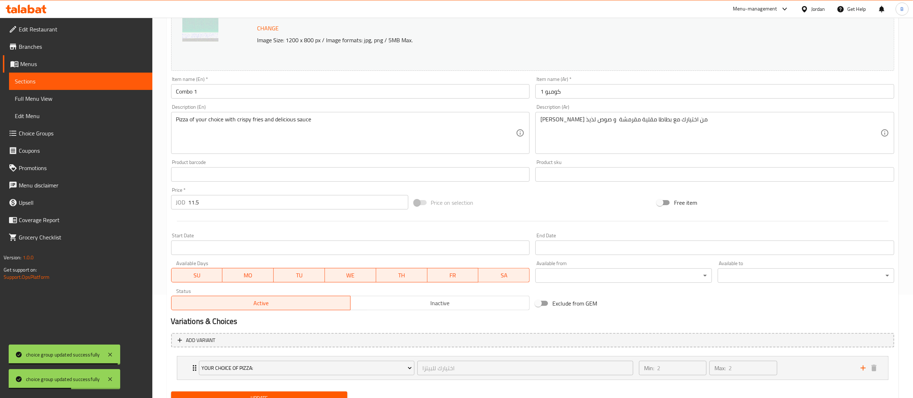
scroll to position [135, 0]
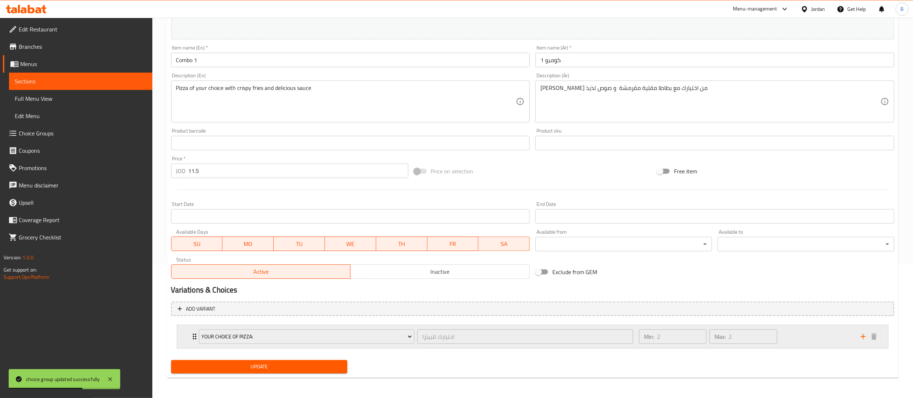
click at [826, 334] on div "Min: 2 ​ Max: 2 ​" at bounding box center [746, 336] width 222 height 23
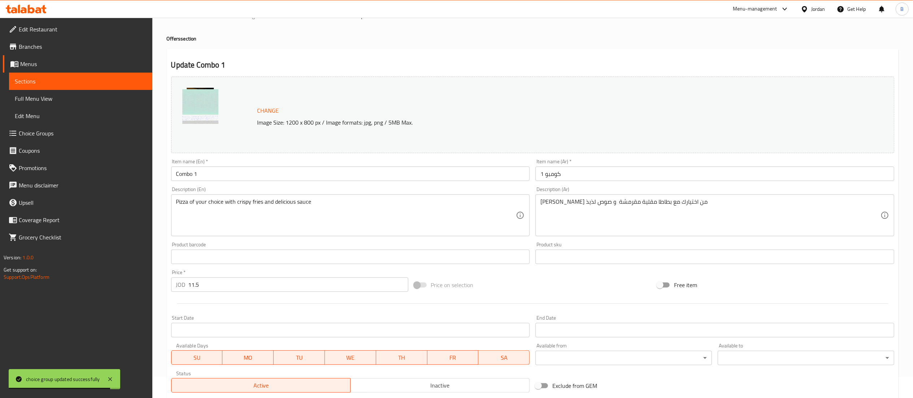
scroll to position [0, 0]
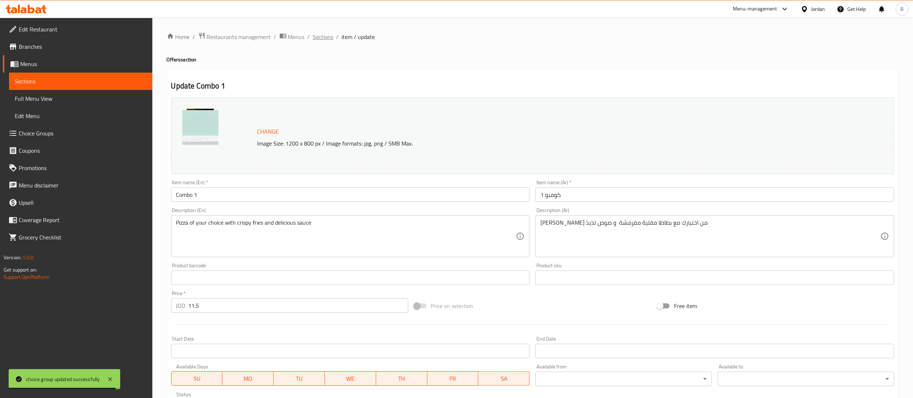
click at [327, 37] on span "Sections" at bounding box center [323, 36] width 21 height 9
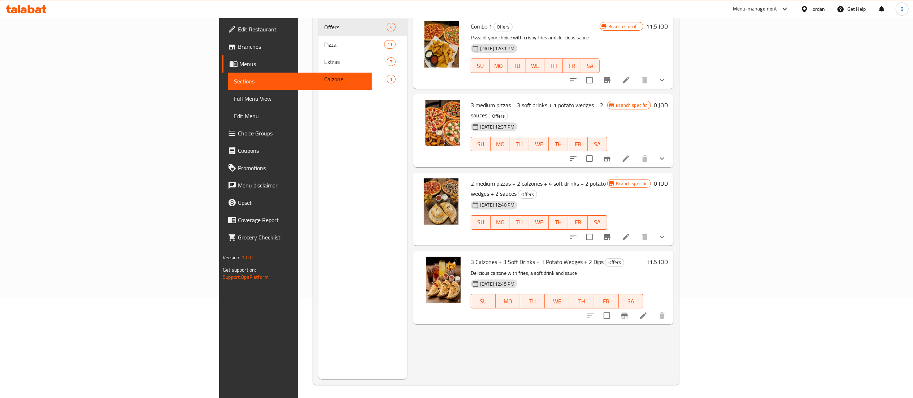
scroll to position [101, 0]
click at [648, 310] on icon at bounding box center [643, 314] width 9 height 9
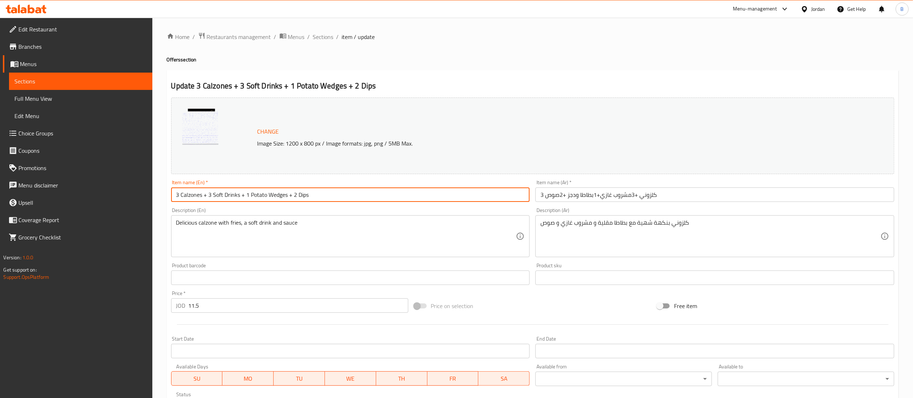
drag, startPoint x: 343, startPoint y: 196, endPoint x: 9, endPoint y: 148, distance: 336.9
click at [31, 151] on div "Edit Restaurant Branches Menus Sections Full Menu View Edit Menu Choice Groups …" at bounding box center [456, 269] width 913 height 503
type input "combo 2"
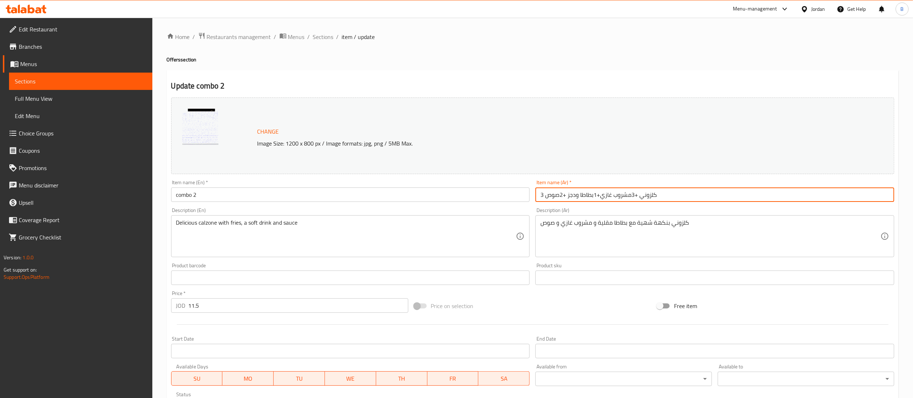
drag, startPoint x: 702, startPoint y: 197, endPoint x: 325, endPoint y: 148, distance: 380.1
click at [365, 148] on div "Change Image Size: 1200 x 800 px / Image formats: jpg, png / 5MB Max. Item name…" at bounding box center [532, 256] width 729 height 322
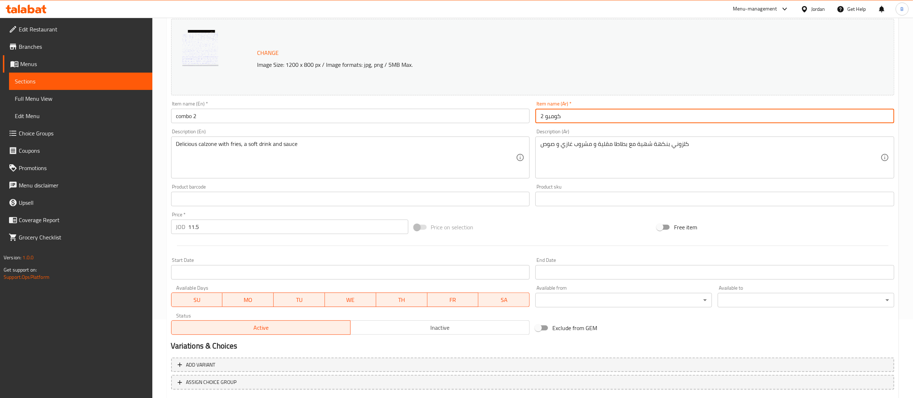
scroll to position [122, 0]
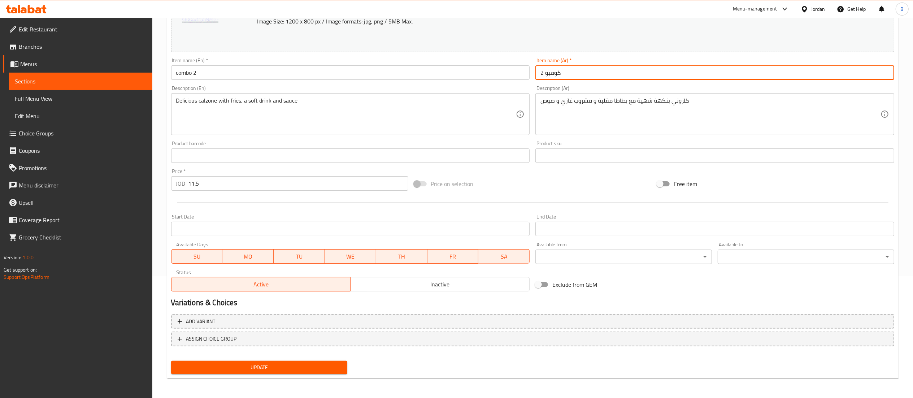
type input "كومبو 2"
click at [308, 359] on div "Update" at bounding box center [259, 367] width 182 height 19
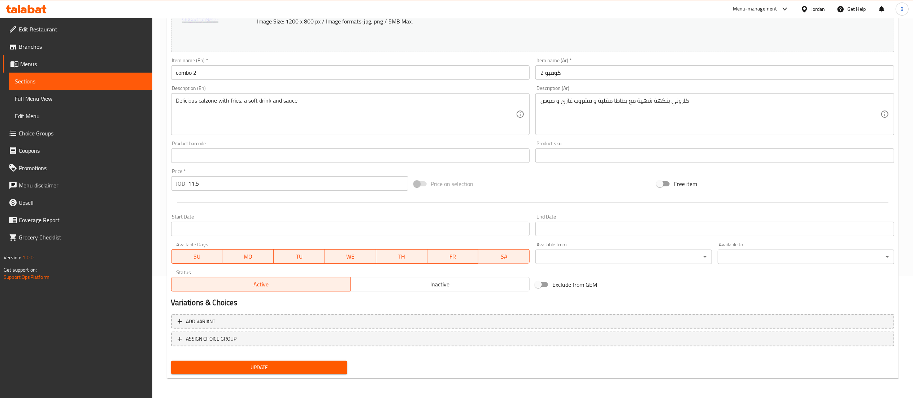
click at [308, 361] on button "Update" at bounding box center [259, 367] width 177 height 13
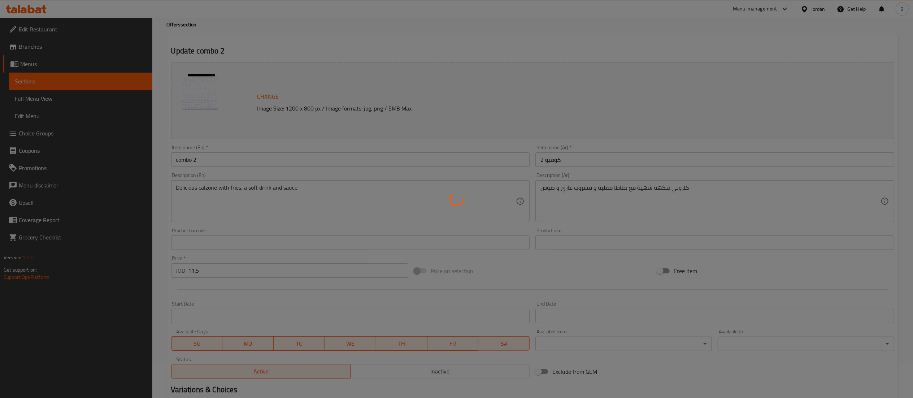
scroll to position [0, 0]
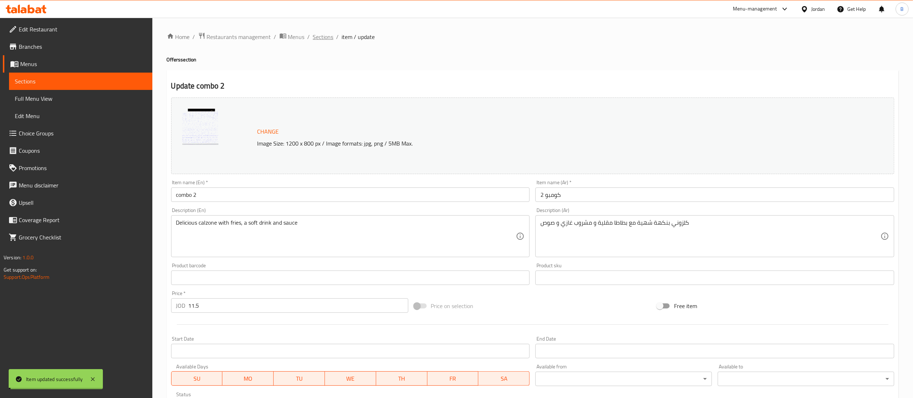
click at [323, 40] on span "Sections" at bounding box center [323, 36] width 21 height 9
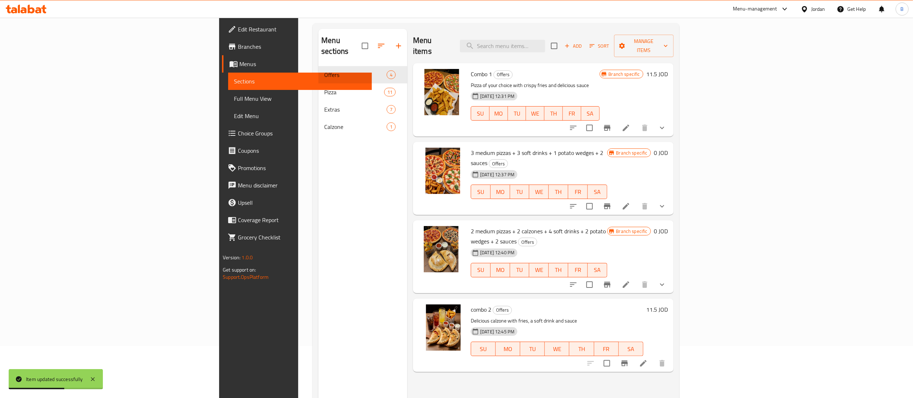
scroll to position [29, 0]
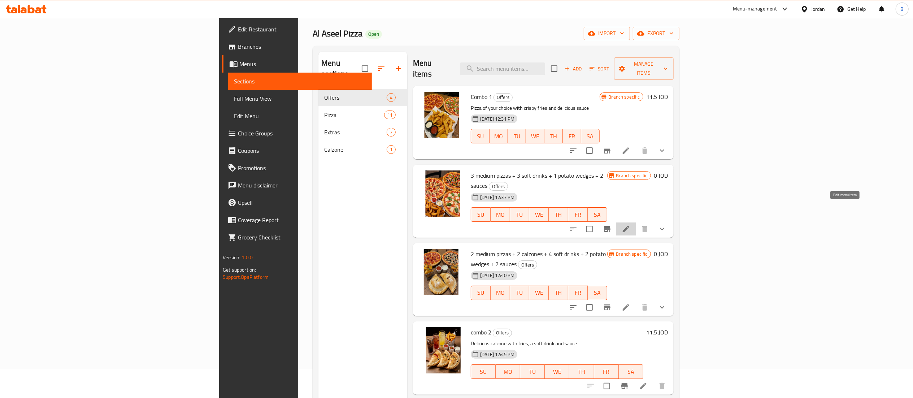
click at [630, 225] on icon at bounding box center [626, 229] width 9 height 9
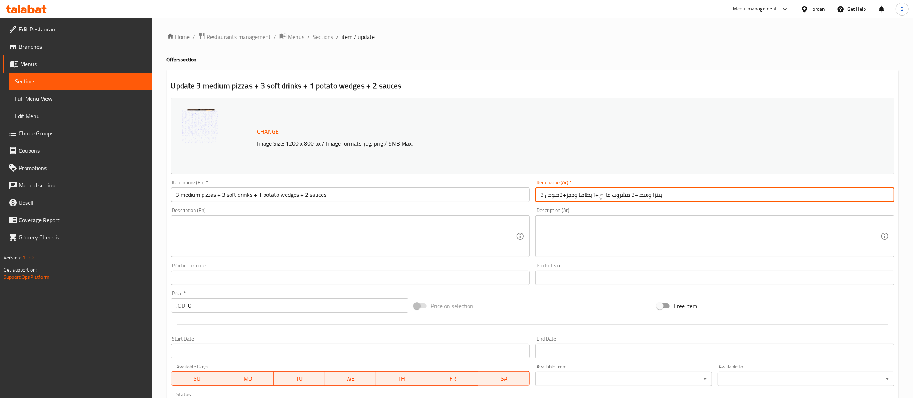
drag, startPoint x: 684, startPoint y: 197, endPoint x: 205, endPoint y: 184, distance: 478.4
click at [210, 184] on div "Change Image Size: 1200 x 800 px / Image formats: jpg, png / 5MB Max. Item name…" at bounding box center [532, 256] width 729 height 322
type input ";"
type input "كومبو 3"
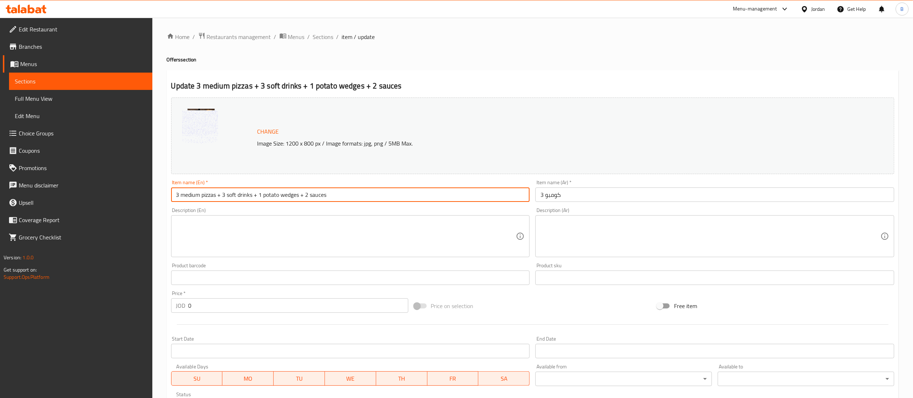
drag, startPoint x: 226, startPoint y: 196, endPoint x: 0, endPoint y: 183, distance: 226.0
click at [0, 183] on div "Edit Restaurant Branches Menus Sections Full Menu View Edit Menu Choice Groups …" at bounding box center [456, 275] width 913 height 515
type input "combo 3"
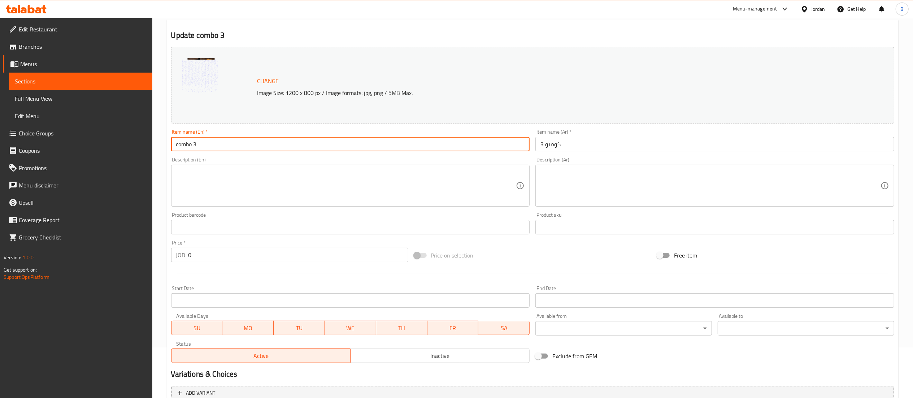
scroll to position [72, 0]
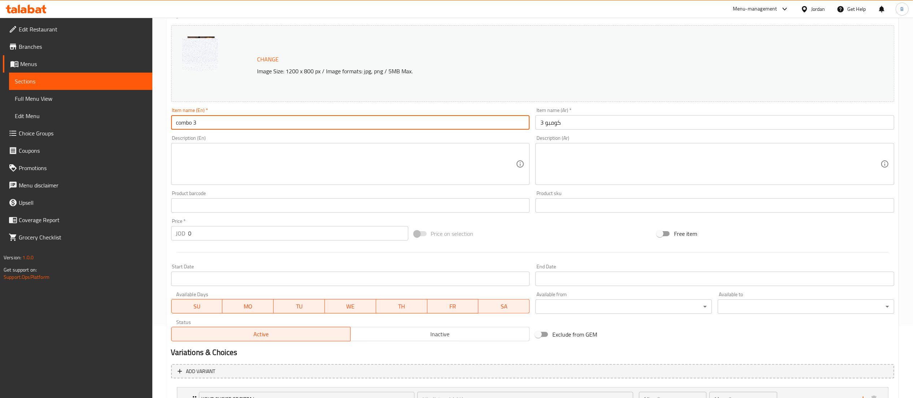
drag, startPoint x: 211, startPoint y: 238, endPoint x: 72, endPoint y: 230, distance: 138.9
click at [73, 230] on div "Edit Restaurant Branches Menus Sections Full Menu View Edit Menu Choice Groups …" at bounding box center [456, 202] width 913 height 515
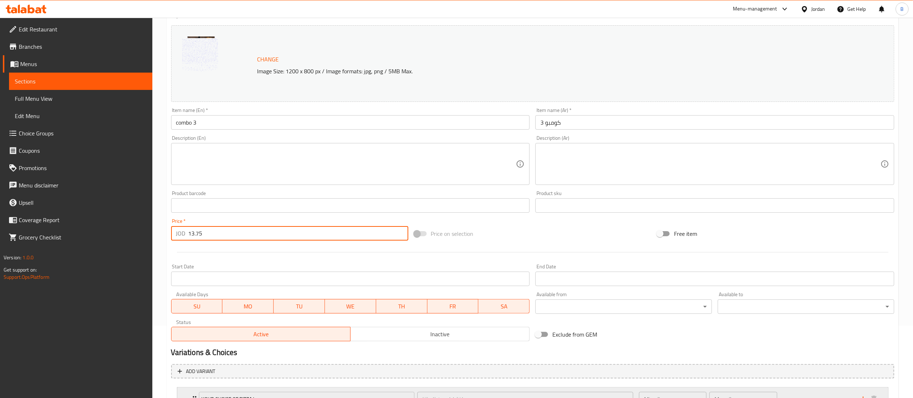
type input "13.75"
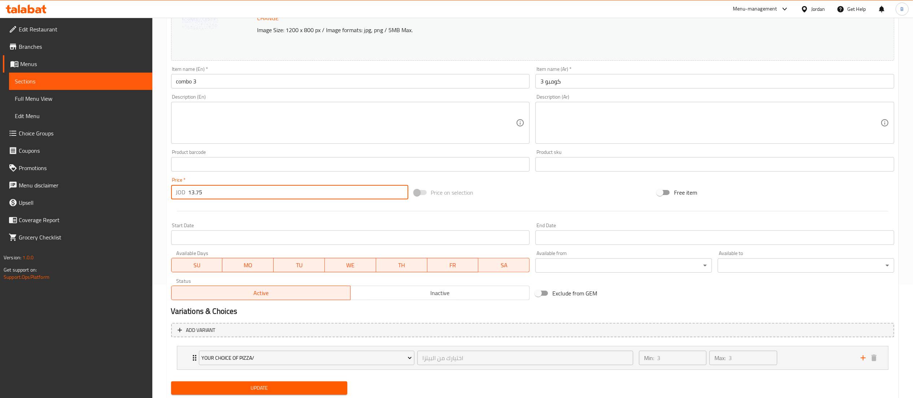
scroll to position [135, 0]
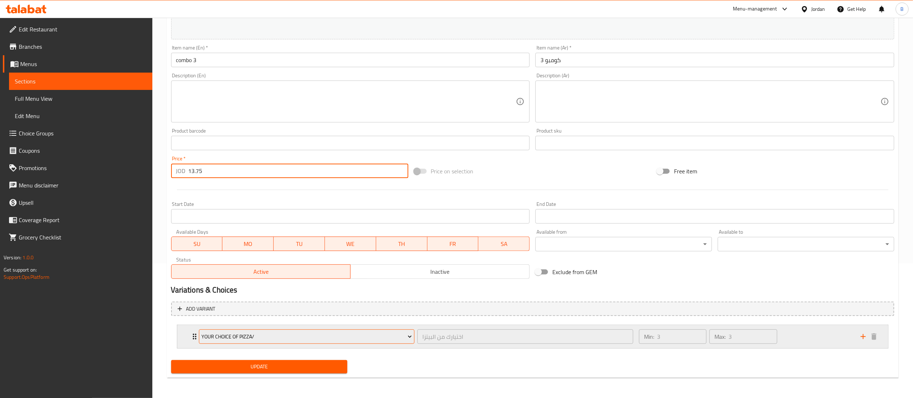
click at [312, 335] on span "your choice of pizza/" at bounding box center [306, 336] width 210 height 9
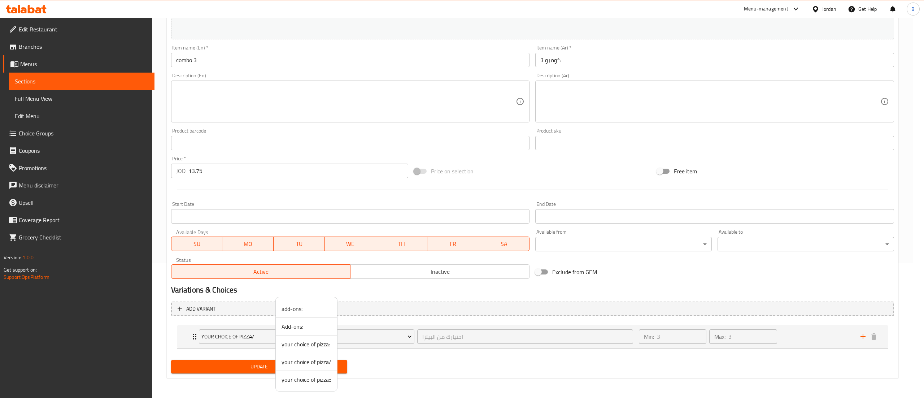
click at [323, 346] on span "your choice of pizza:" at bounding box center [307, 344] width 50 height 9
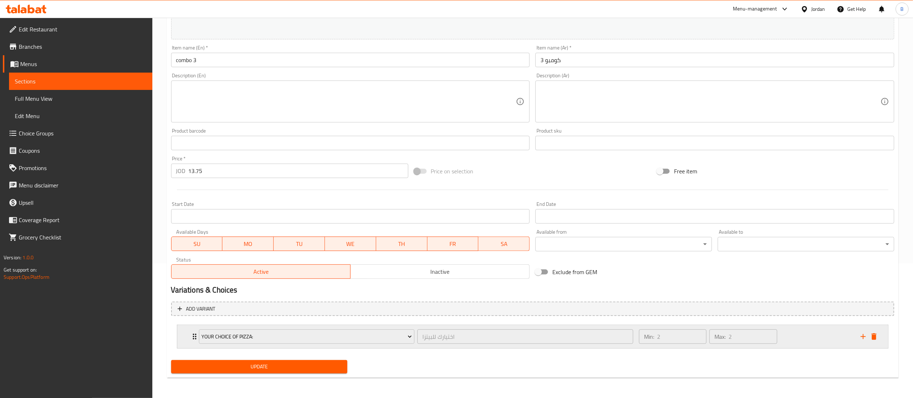
click at [810, 335] on div "Min: 2 ​ Max: 2 ​" at bounding box center [746, 336] width 222 height 23
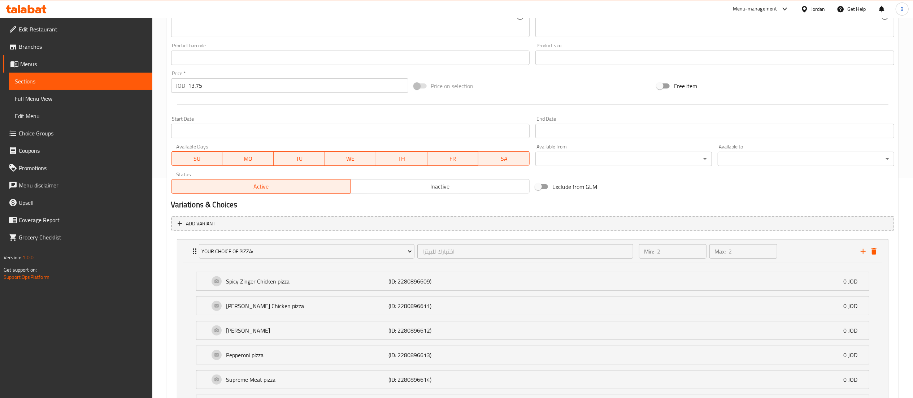
scroll to position [422, 0]
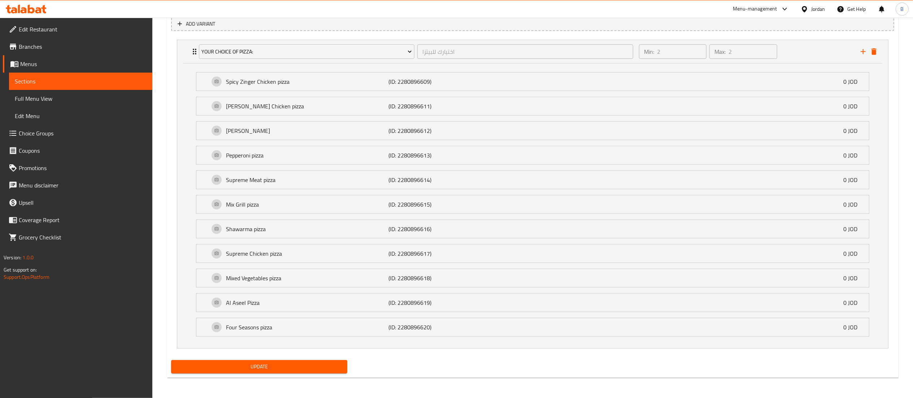
click at [292, 358] on div "Update" at bounding box center [259, 366] width 182 height 19
click at [292, 362] on span "Update" at bounding box center [259, 366] width 165 height 9
click at [314, 362] on span "Update" at bounding box center [259, 366] width 165 height 9
click at [287, 365] on span "Update" at bounding box center [259, 366] width 165 height 9
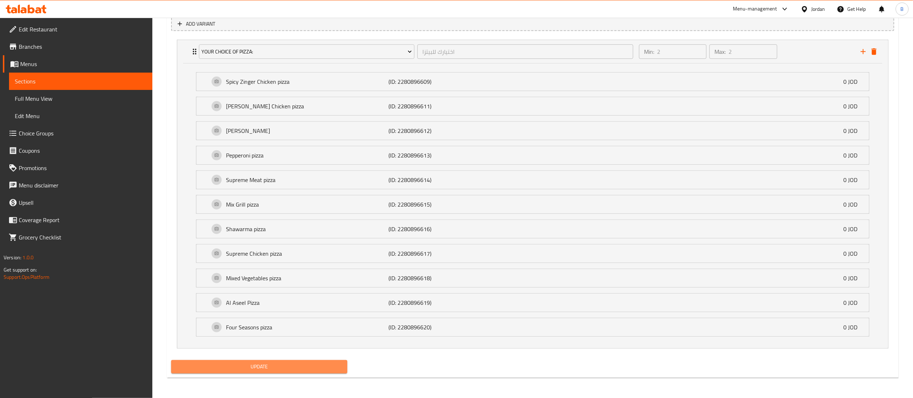
click at [287, 365] on div at bounding box center [456, 199] width 913 height 398
click at [287, 365] on span "Update" at bounding box center [259, 366] width 165 height 9
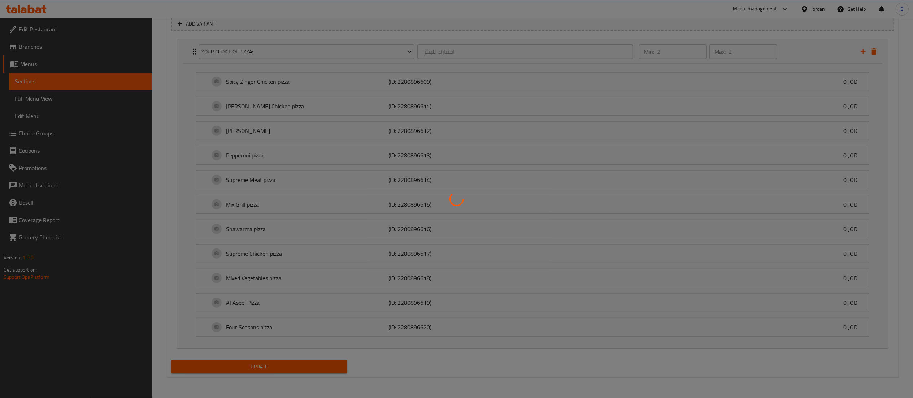
click at [287, 365] on div at bounding box center [456, 199] width 913 height 398
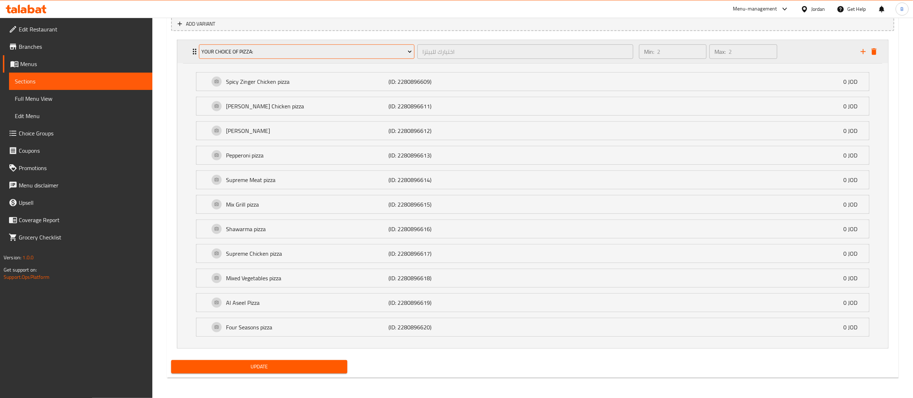
click at [308, 54] on button "your choice of pizza:" at bounding box center [307, 51] width 216 height 14
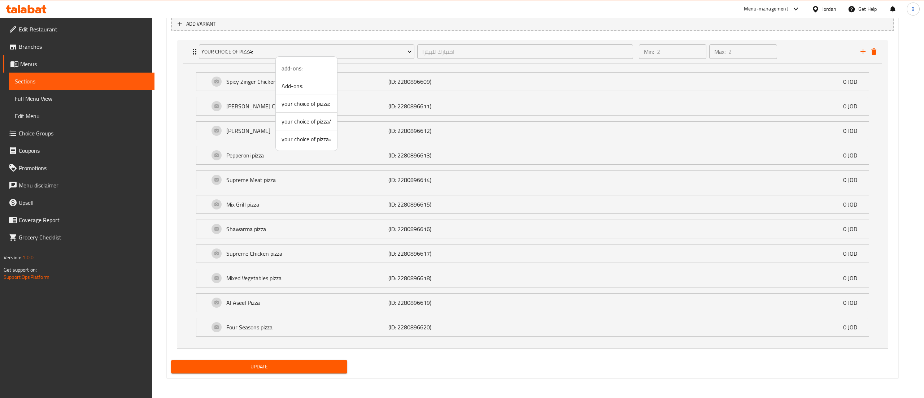
click at [300, 135] on span "your choice of pizza::" at bounding box center [307, 139] width 50 height 9
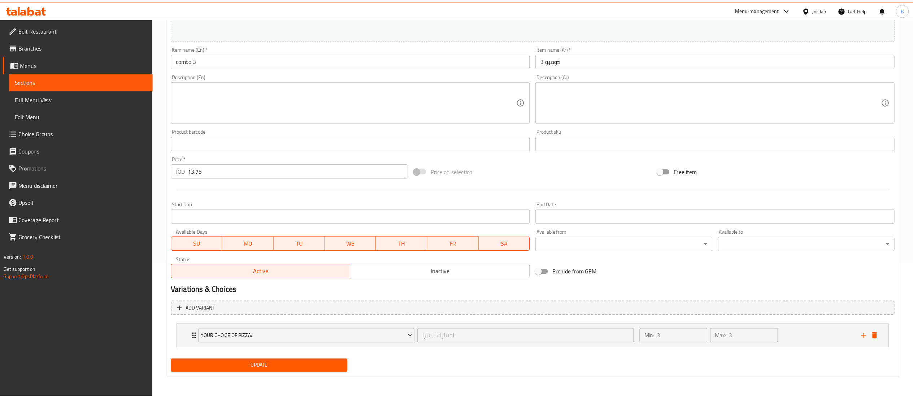
scroll to position [135, 0]
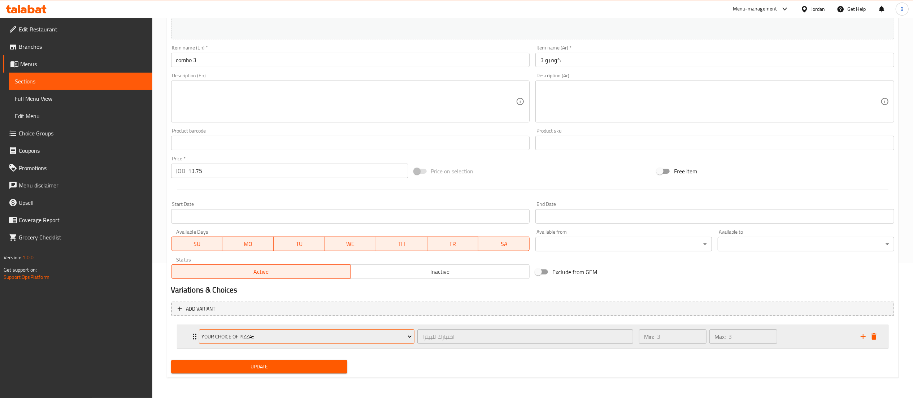
click at [321, 332] on span "your choice of pizza::" at bounding box center [306, 336] width 210 height 9
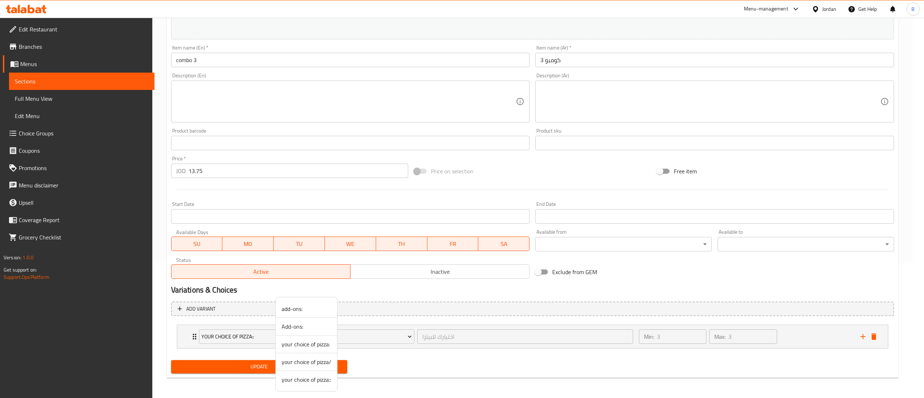
click at [322, 345] on span "your choice of pizza:" at bounding box center [307, 344] width 50 height 9
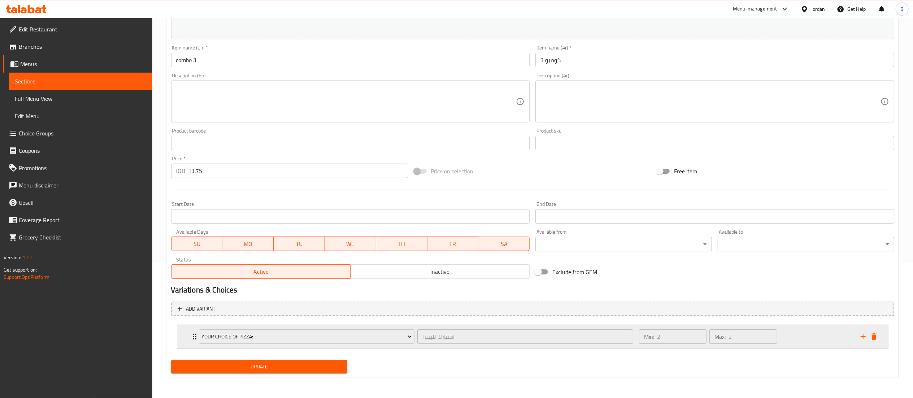
click at [803, 334] on div "Min: 2 ​ Max: 2 ​" at bounding box center [746, 336] width 222 height 23
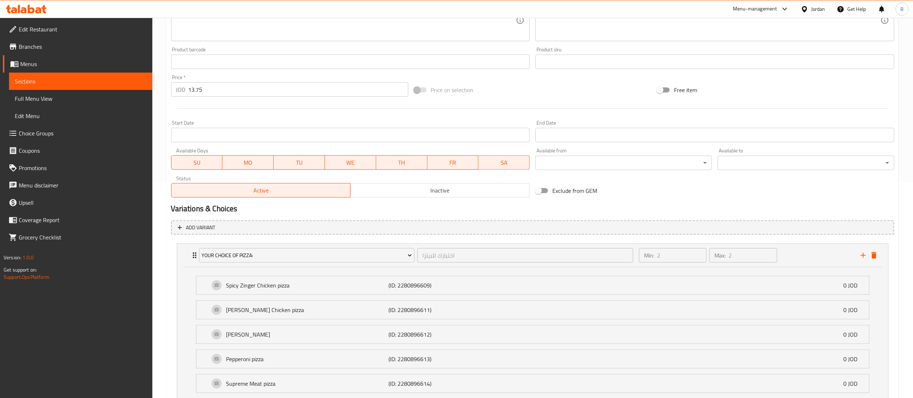
scroll to position [422, 0]
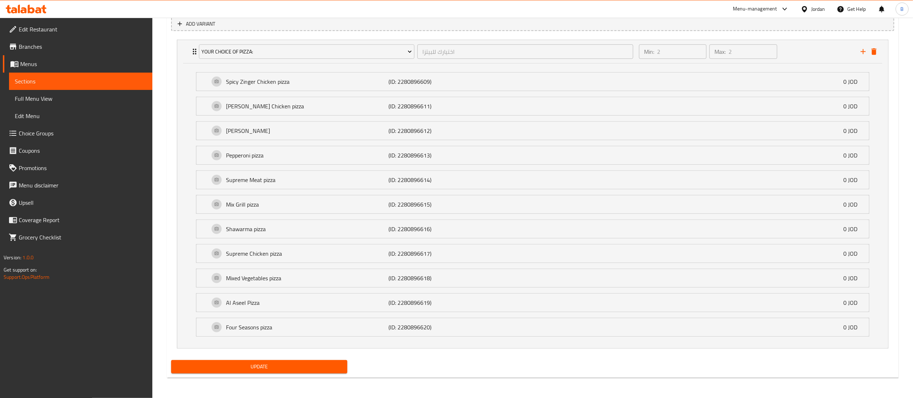
click at [276, 362] on span "Update" at bounding box center [259, 366] width 165 height 9
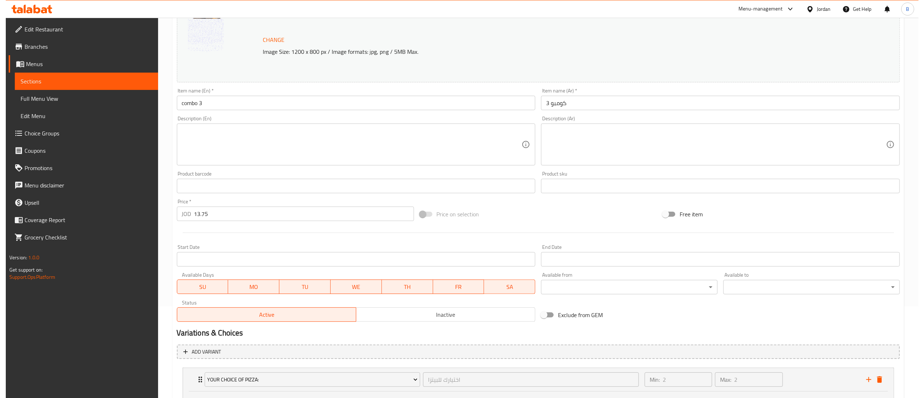
scroll to position [0, 0]
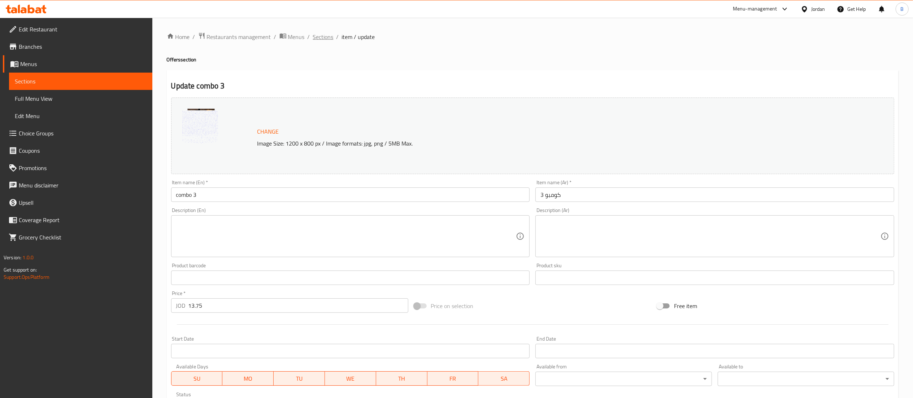
click at [326, 33] on span "Sections" at bounding box center [323, 36] width 21 height 9
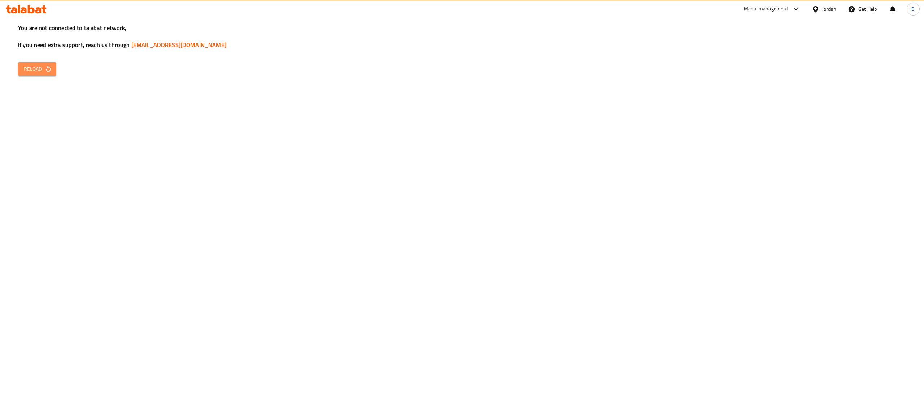
click at [51, 68] on icon "button" at bounding box center [48, 68] width 7 height 7
click at [38, 69] on span "Reload" at bounding box center [37, 69] width 27 height 9
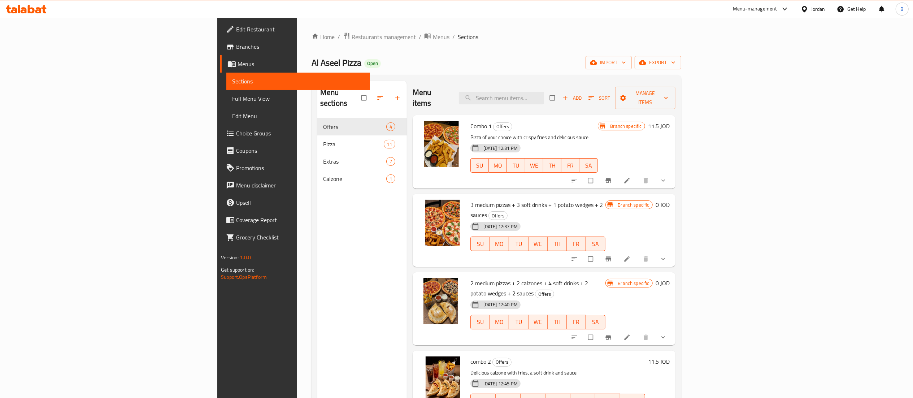
scroll to position [72, 0]
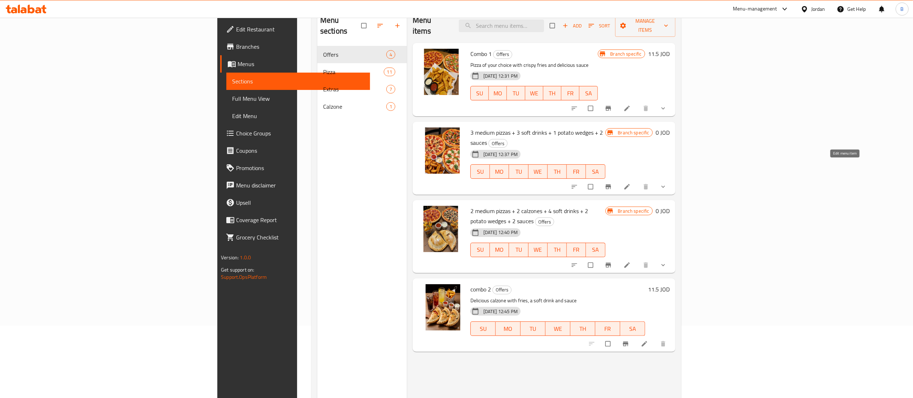
click at [631, 183] on icon at bounding box center [626, 186] width 7 height 7
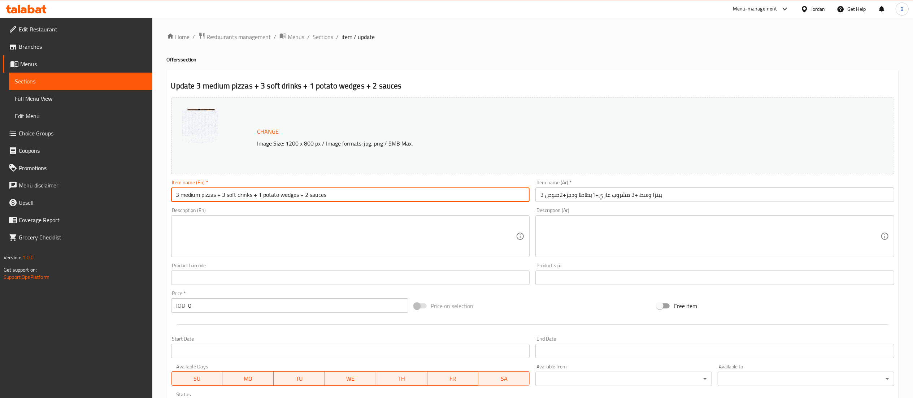
drag, startPoint x: 343, startPoint y: 193, endPoint x: 1, endPoint y: 92, distance: 356.6
click at [0, 93] on div "Edit Restaurant Branches Menus Sections Full Menu View Edit Menu Choice Groups …" at bounding box center [456, 275] width 913 height 515
type input "combo 3"
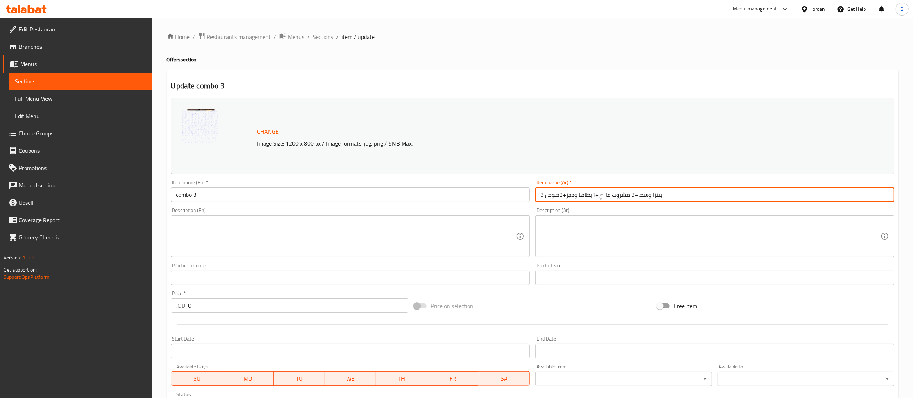
drag, startPoint x: 728, startPoint y: 196, endPoint x: 266, endPoint y: 146, distance: 465.1
click at [266, 146] on div "Change Image Size: 1200 x 800 px / Image formats: jpg, png / 5MB Max. Item name…" at bounding box center [532, 256] width 729 height 322
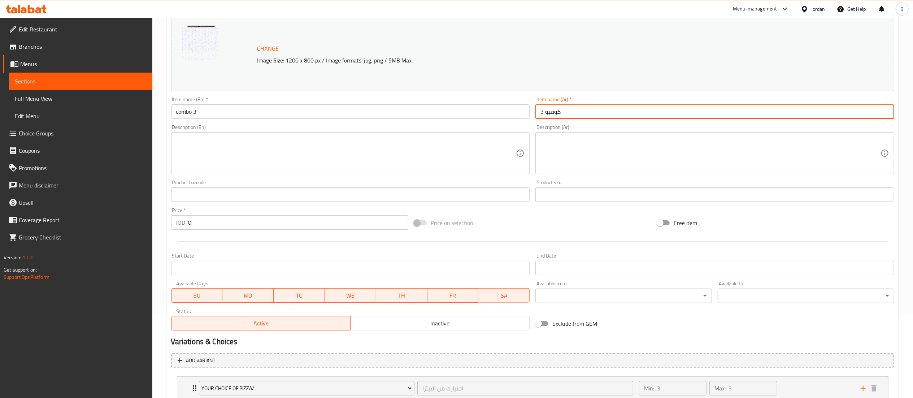
scroll to position [135, 0]
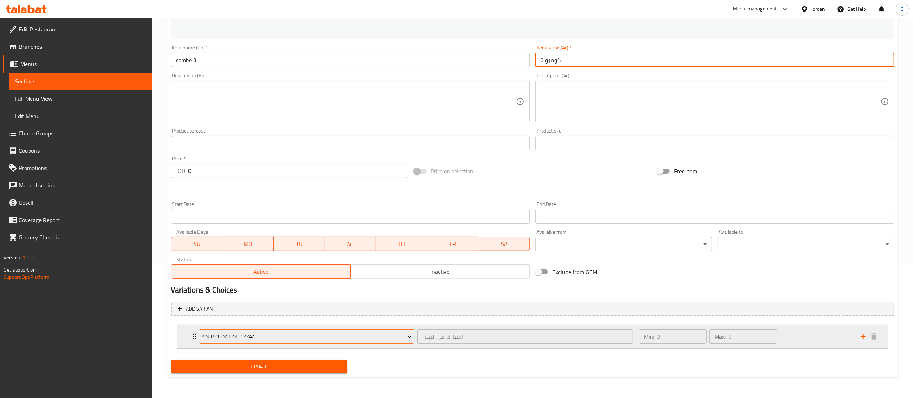
type input "كومبو 3"
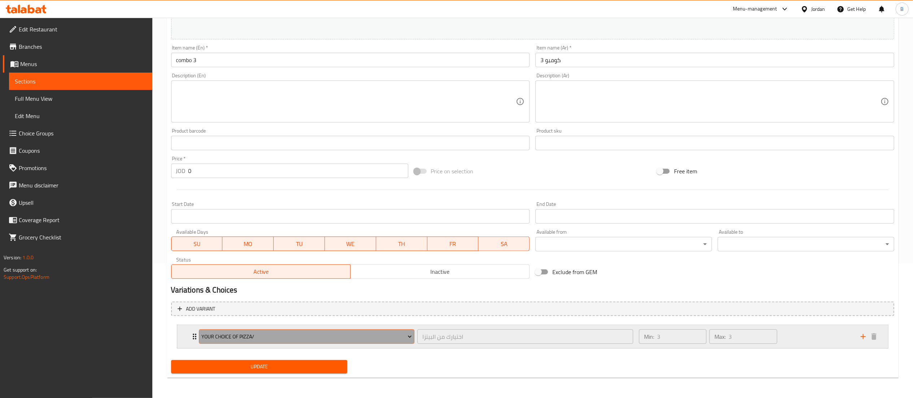
click at [374, 332] on span "your choice of pizza/" at bounding box center [306, 336] width 210 height 9
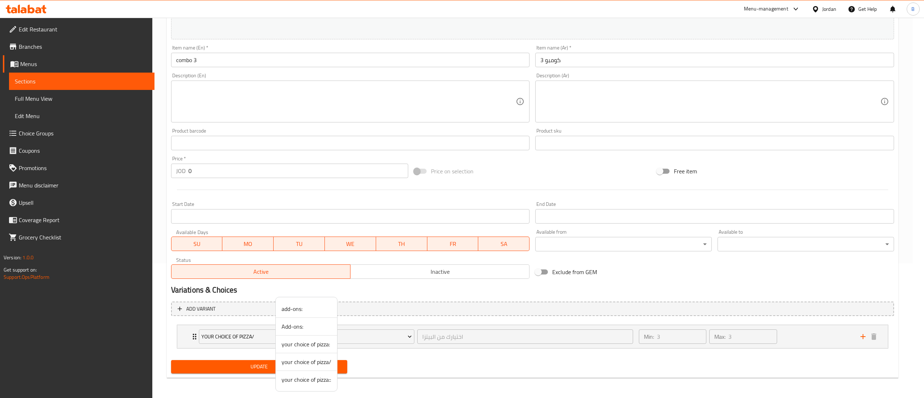
click at [313, 343] on span "your choice of pizza:" at bounding box center [307, 344] width 50 height 9
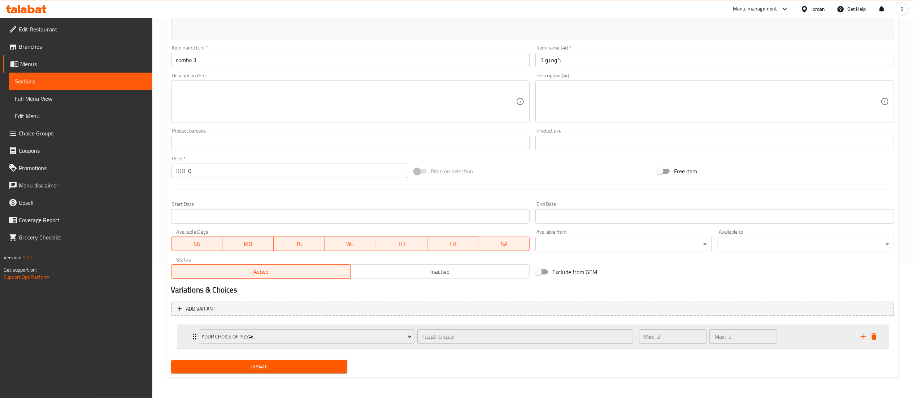
click at [806, 331] on div "Min: 2 ​ Max: 2 ​" at bounding box center [746, 336] width 222 height 23
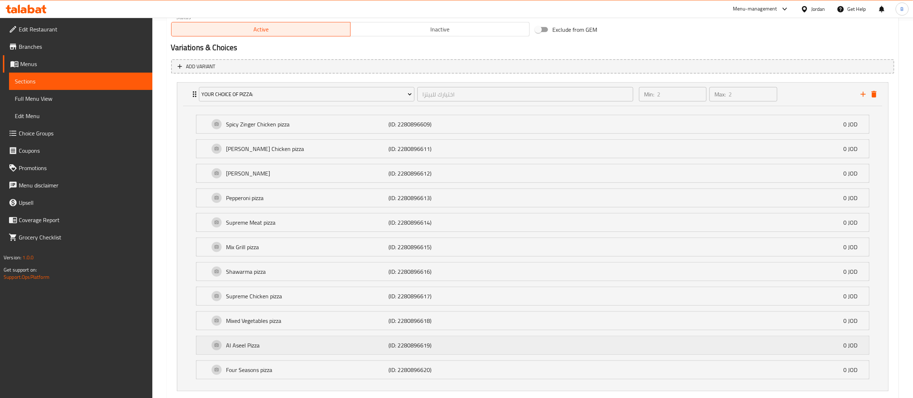
scroll to position [422, 0]
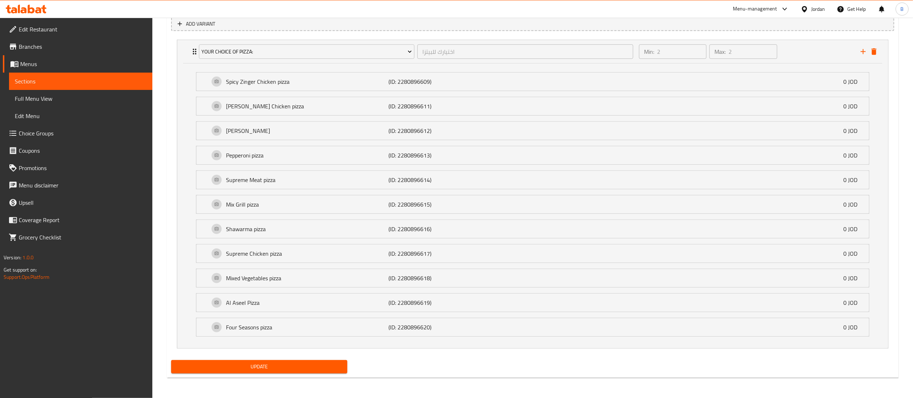
click at [317, 367] on span "Update" at bounding box center [259, 366] width 165 height 9
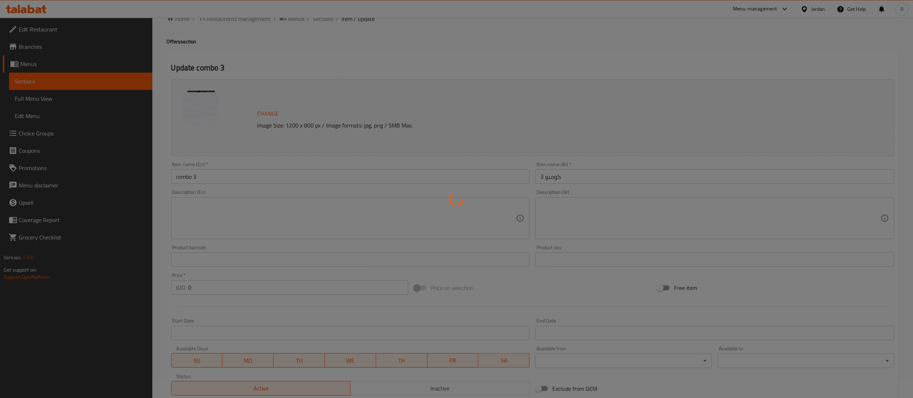
scroll to position [0, 0]
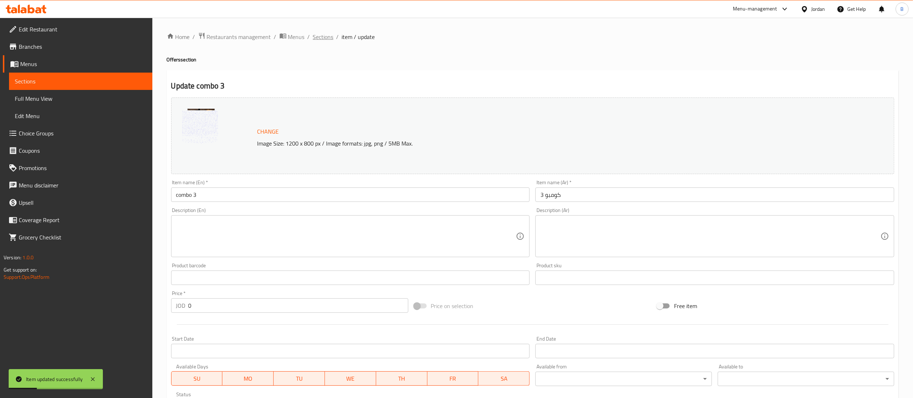
click at [319, 32] on span "Sections" at bounding box center [323, 36] width 21 height 9
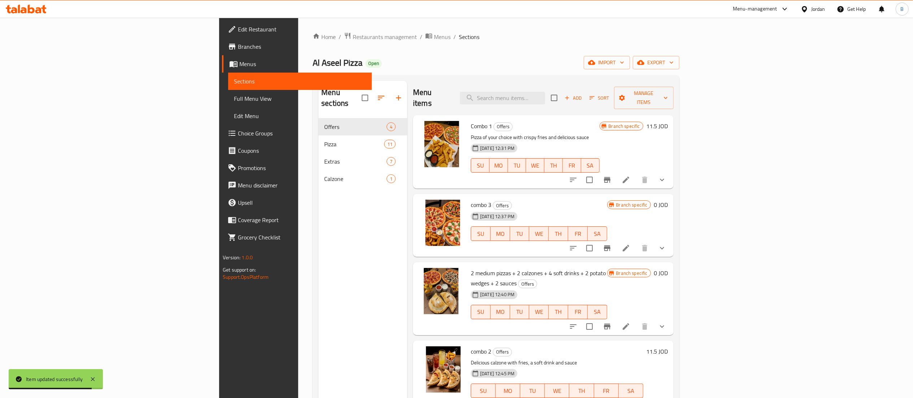
click at [668, 200] on h6 "0 JOD" at bounding box center [661, 205] width 14 height 10
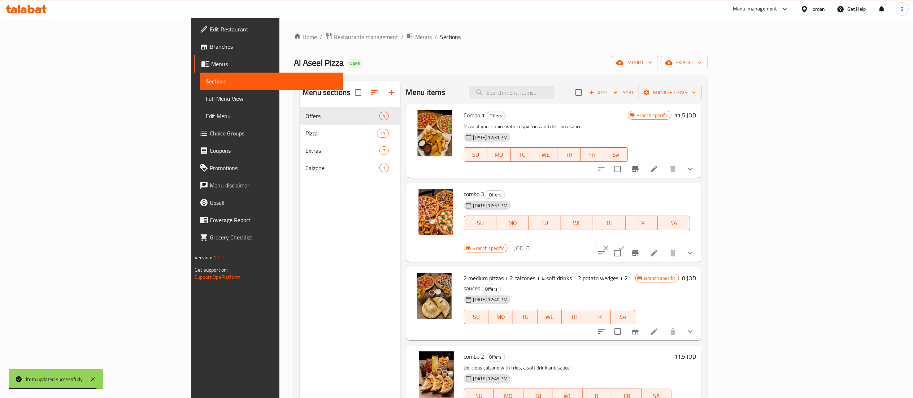
drag, startPoint x: 822, startPoint y: 196, endPoint x: 656, endPoint y: 196, distance: 166.0
click at [676, 196] on div "combo 3 Offers 07-09-2025 12:37 PM SU MO TU WE TH FR SA Branch specific JOD 0 ​" at bounding box center [580, 222] width 238 height 73
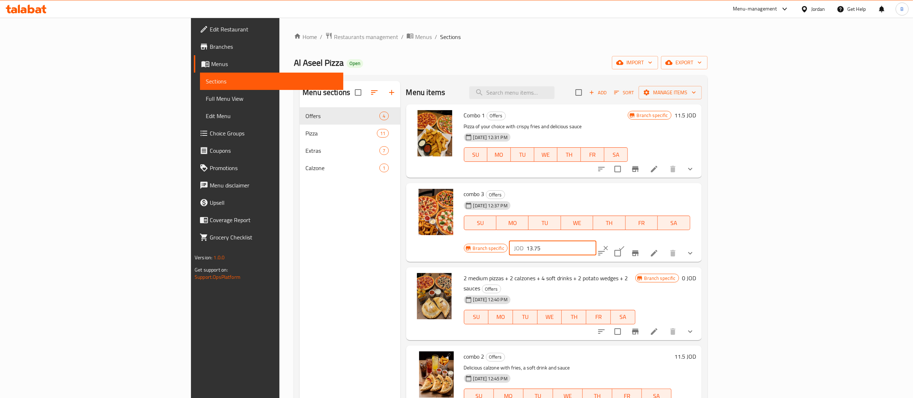
type input "13.75"
click at [625, 244] on icon "ok" at bounding box center [621, 247] width 7 height 7
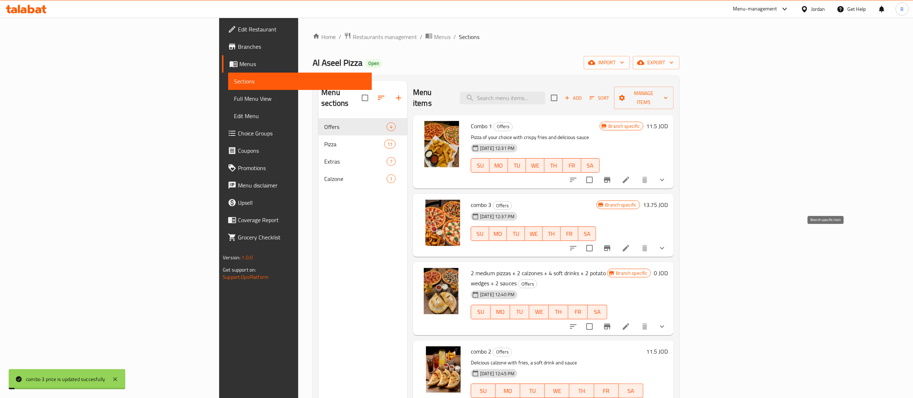
click at [610, 245] on icon "Branch-specific-item" at bounding box center [607, 248] width 6 height 6
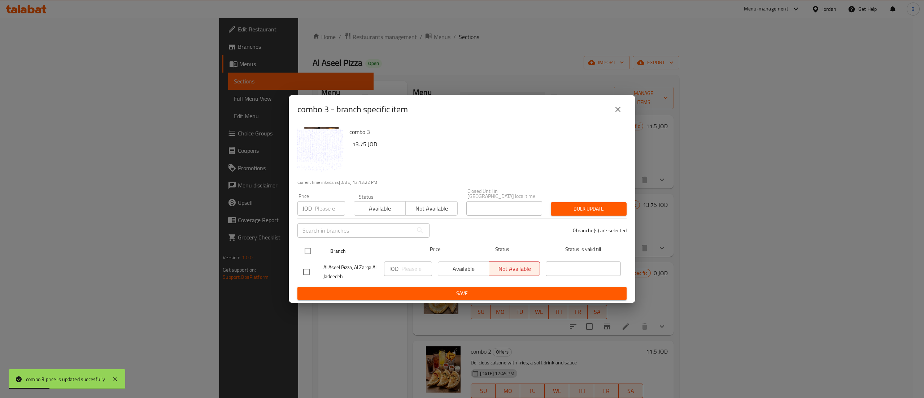
click at [305, 245] on input "checkbox" at bounding box center [307, 250] width 15 height 15
checkbox input "true"
drag, startPoint x: 469, startPoint y: 269, endPoint x: 421, endPoint y: 264, distance: 48.4
click at [468, 269] on span "Available" at bounding box center [463, 269] width 45 height 10
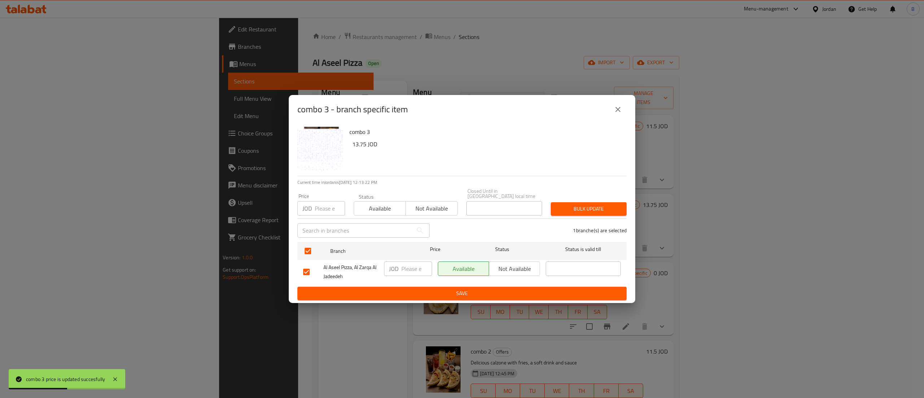
click at [403, 264] on input "number" at bounding box center [416, 268] width 31 height 14
type input "13.75"
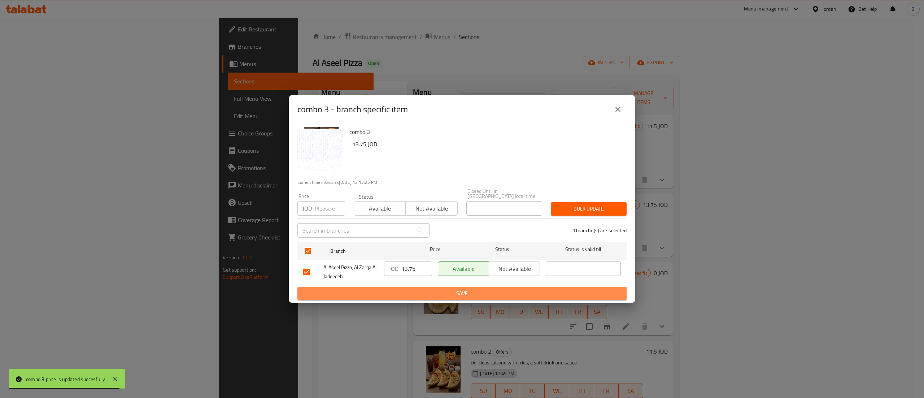
click at [441, 295] on span "Save" at bounding box center [462, 293] width 318 height 9
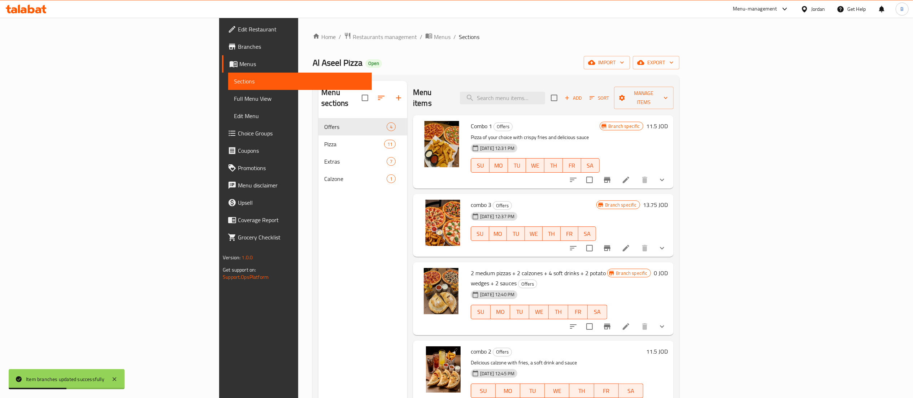
click at [630, 175] on icon at bounding box center [626, 179] width 9 height 9
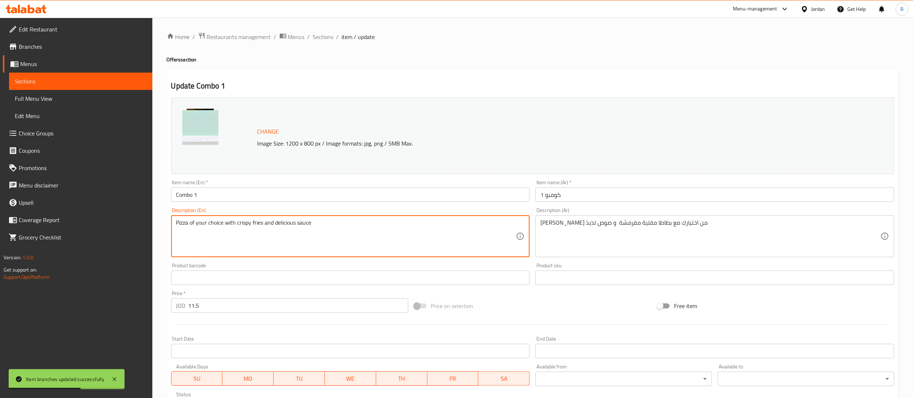
drag, startPoint x: 387, startPoint y: 231, endPoint x: 0, endPoint y: 204, distance: 387.9
drag, startPoint x: 754, startPoint y: 231, endPoint x: 207, endPoint y: 198, distance: 547.8
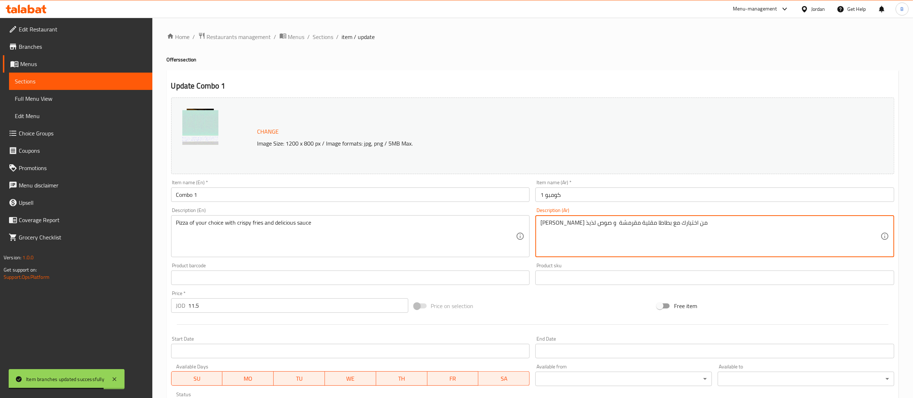
paste textarea "2بيتزا كبير +1بطاطا ودجز +2 صوص"
type textarea "2بيتزا كبير +1بطاطا ودجز +2 صوص"
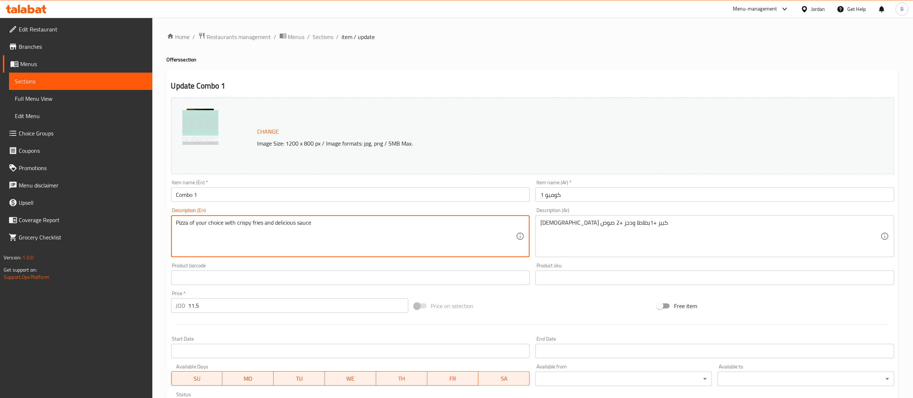
drag, startPoint x: 368, startPoint y: 225, endPoint x: 0, endPoint y: 217, distance: 368.3
paste textarea "2 large pizzas + 1 potato wedges + 2 sauces"
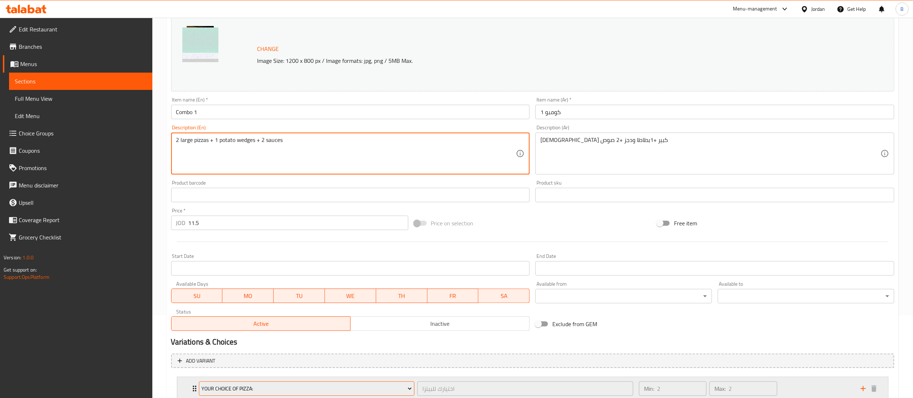
scroll to position [135, 0]
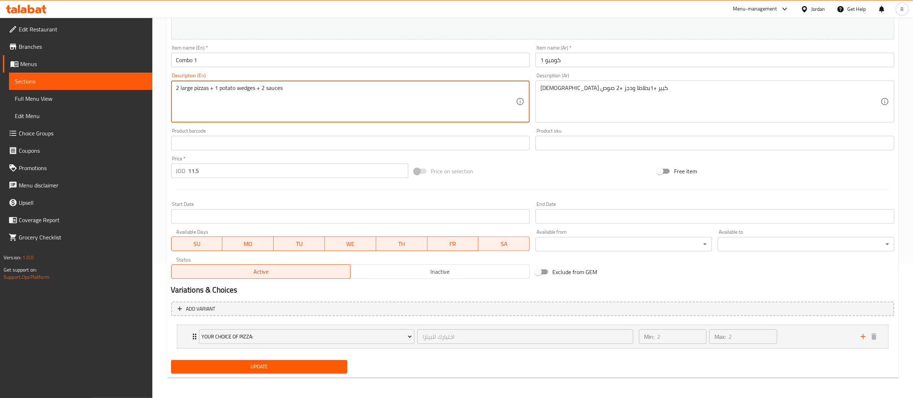
type textarea "2 large pizzas + 1 potato wedges + 2 sauces"
click at [274, 372] on button "Update" at bounding box center [259, 366] width 177 height 13
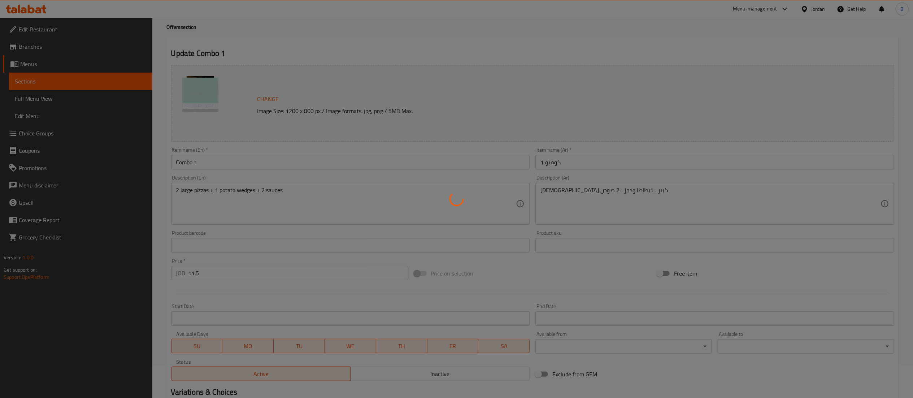
scroll to position [0, 0]
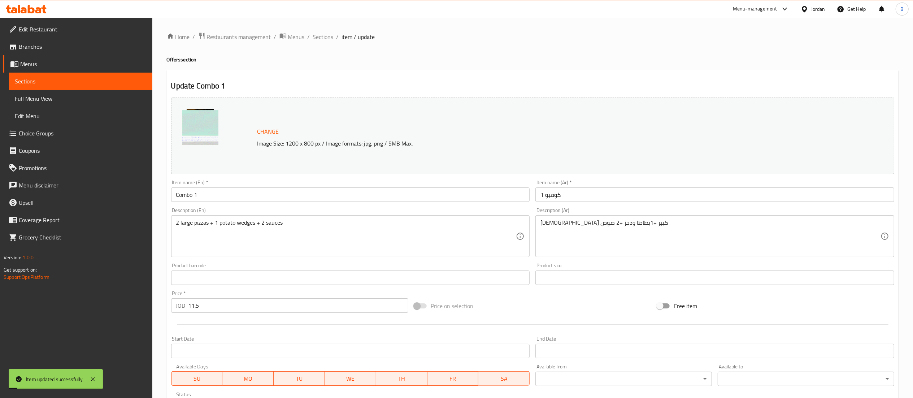
click at [321, 29] on div "Home / Restaurants management / Menus / Sections / item / update Offers section…" at bounding box center [532, 275] width 761 height 515
click at [321, 37] on span "Sections" at bounding box center [323, 36] width 21 height 9
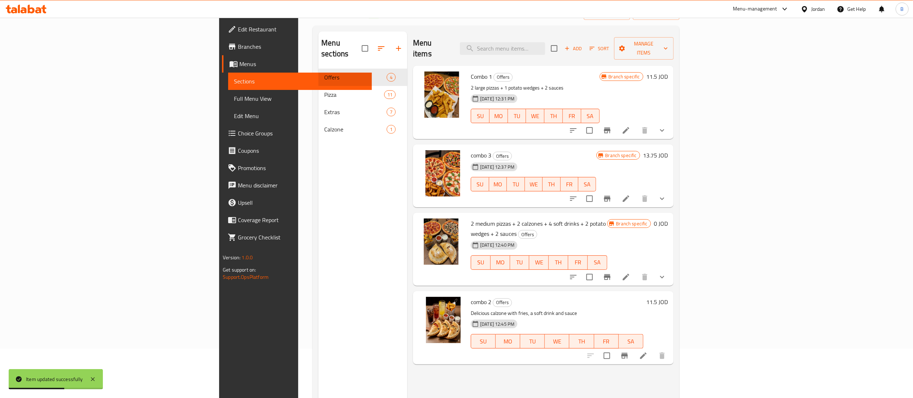
scroll to position [72, 0]
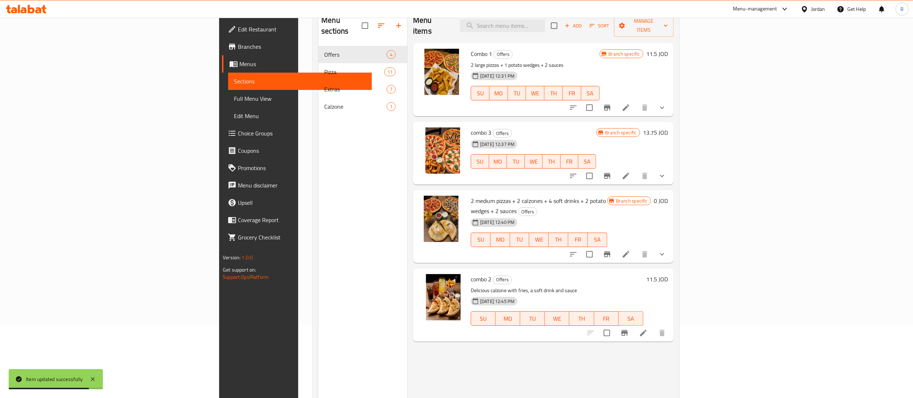
click at [648, 328] on icon at bounding box center [643, 332] width 9 height 9
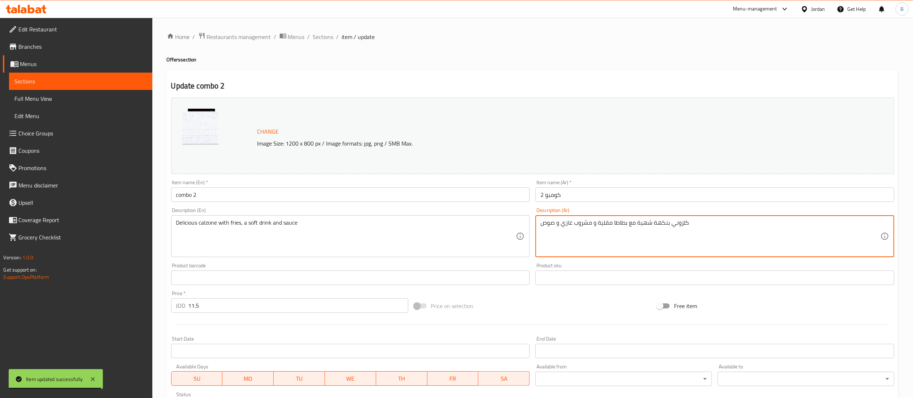
drag, startPoint x: 648, startPoint y: 210, endPoint x: 328, endPoint y: 202, distance: 319.6
paste textarea "3كلزوني +3مشروب غازي+1بطاطا ودجز +2صوص"
type textarea "3كلزوني +3مشروب غازي+1بطاطا ودجز +2صوص"
drag, startPoint x: 347, startPoint y: 222, endPoint x: 56, endPoint y: 222, distance: 290.9
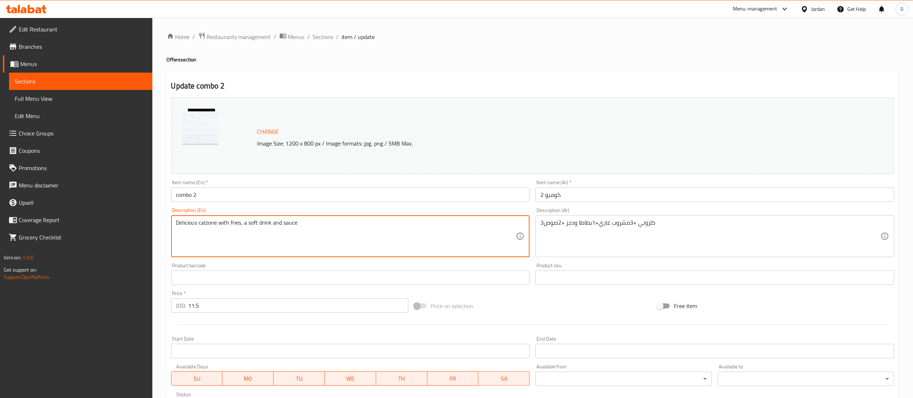
paste textarea "3 Calzones + 3 Soft Drinks + 1 Potato Wedges + 2 Sauces"
type textarea "3 Calzones + 3 Soft Drinks + 1 Potato Wedges + 2 Sauces"
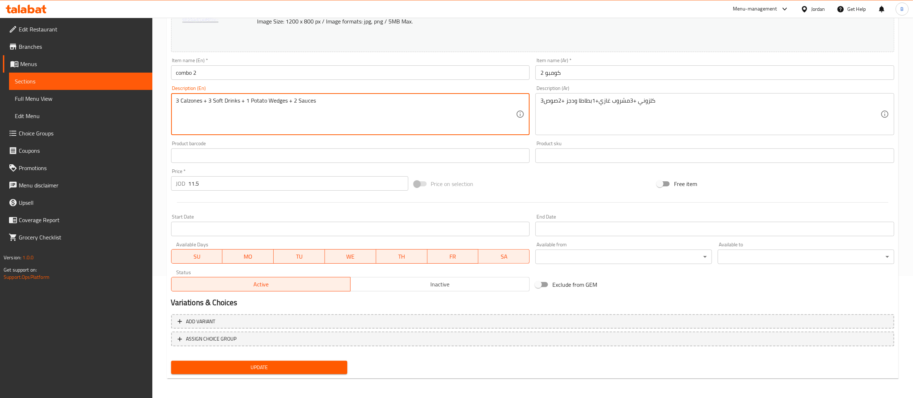
click at [286, 365] on span "Update" at bounding box center [259, 367] width 165 height 9
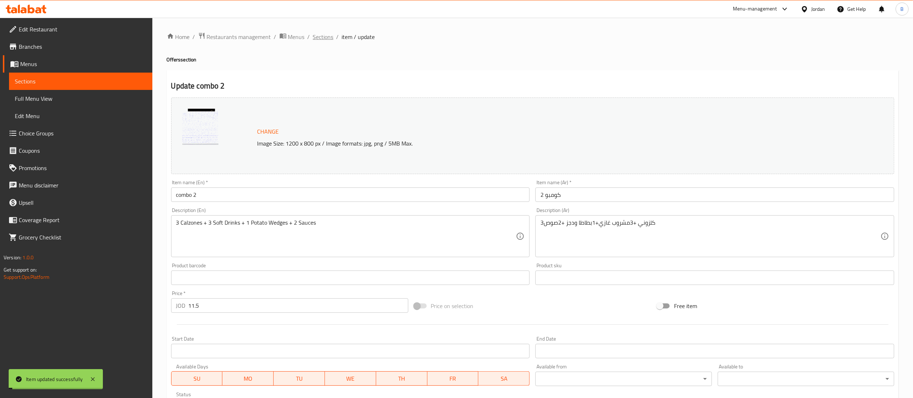
click at [322, 35] on span "Sections" at bounding box center [323, 36] width 21 height 9
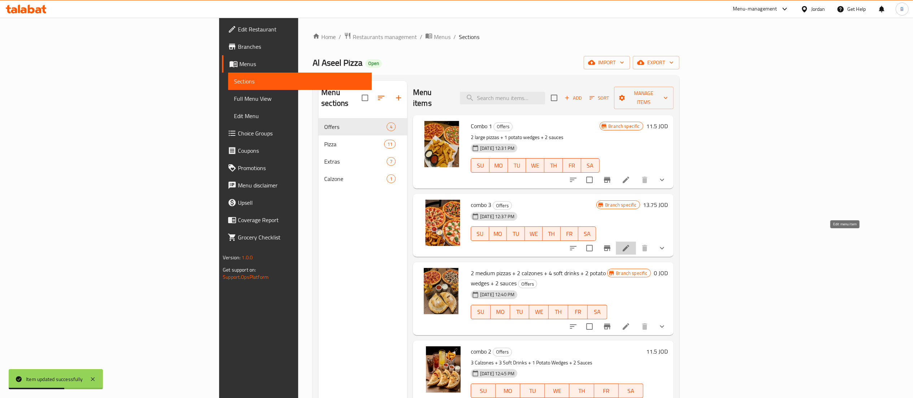
click at [630, 244] on icon at bounding box center [626, 248] width 9 height 9
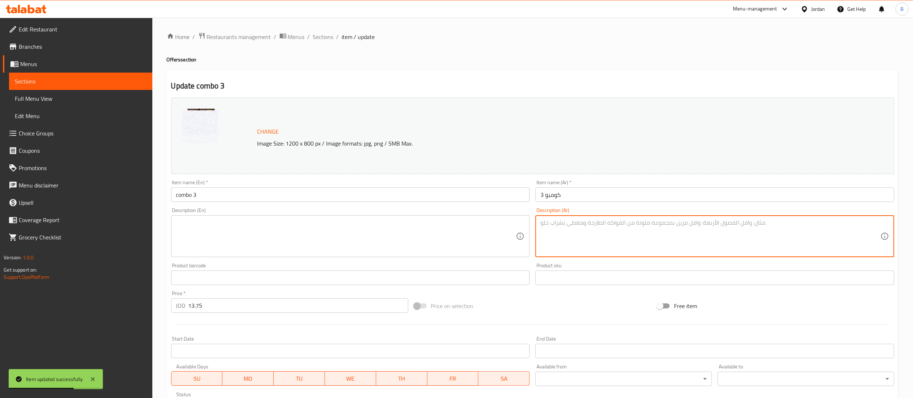
click at [648, 240] on textarea at bounding box center [710, 236] width 340 height 34
paste textarea "3 بيتزا وسط +3 مشروب غازي+1بطاطا ودجز+2صوص"
type textarea "3 بيتزا وسط +3 مشروب غازي+1بطاطا ودجز+2صوص"
click at [391, 240] on textarea at bounding box center [346, 236] width 340 height 34
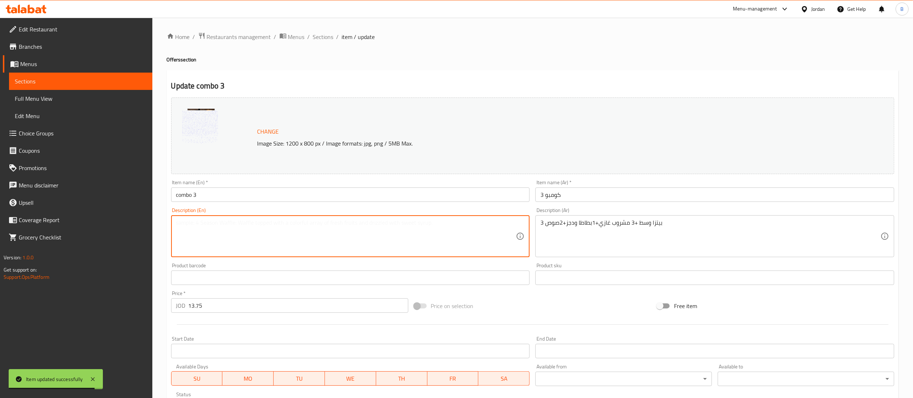
paste textarea "3 medium pizzas + 3 soft drinks + 1 potato wedges + 2 sauces"
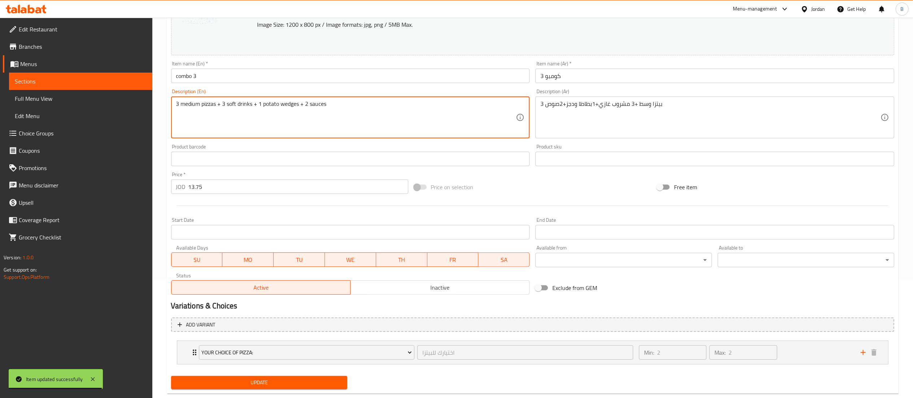
scroll to position [135, 0]
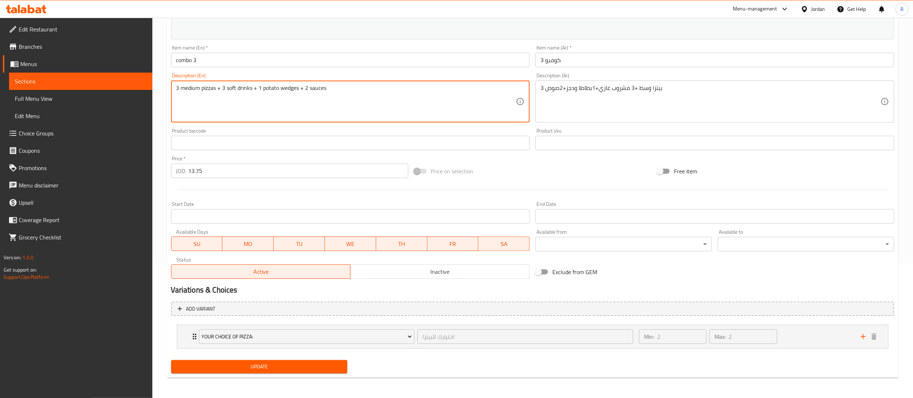
type textarea "3 medium pizzas + 3 soft drinks + 1 potato wedges + 2 sauces"
click at [296, 359] on div "Update" at bounding box center [259, 366] width 182 height 19
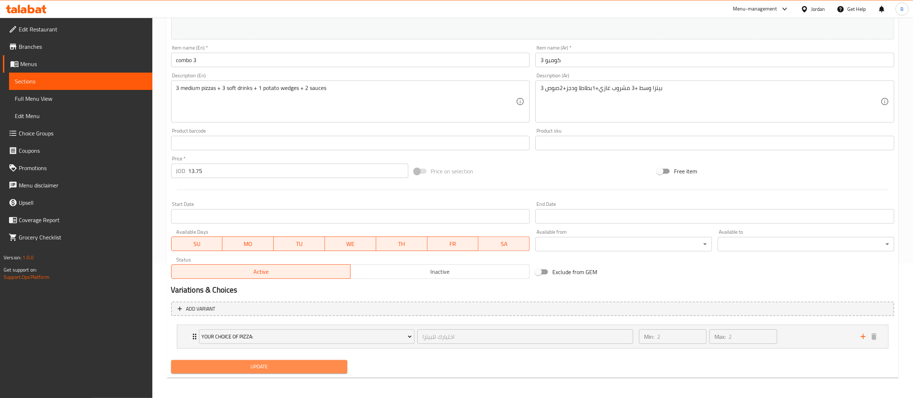
click at [299, 364] on span "Update" at bounding box center [259, 366] width 165 height 9
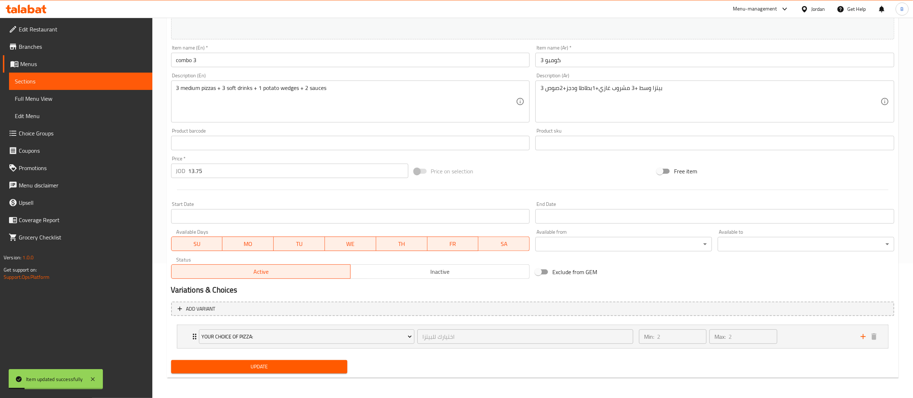
scroll to position [0, 0]
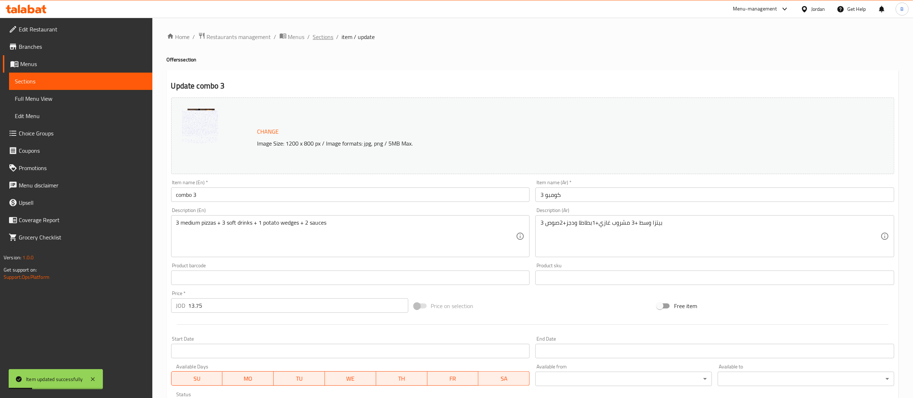
click at [322, 34] on span "Sections" at bounding box center [323, 36] width 21 height 9
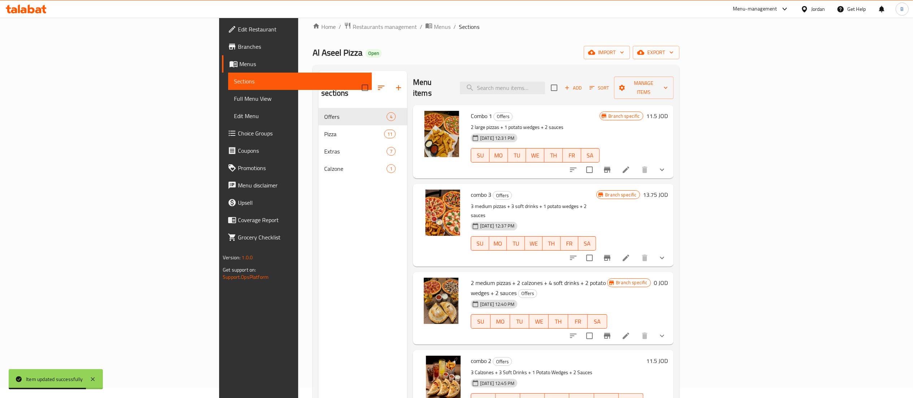
scroll to position [72, 0]
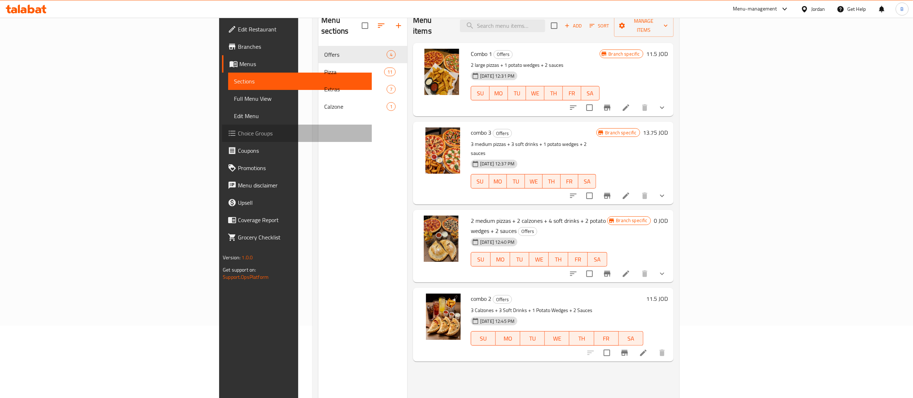
click at [238, 134] on span "Choice Groups" at bounding box center [302, 133] width 128 height 9
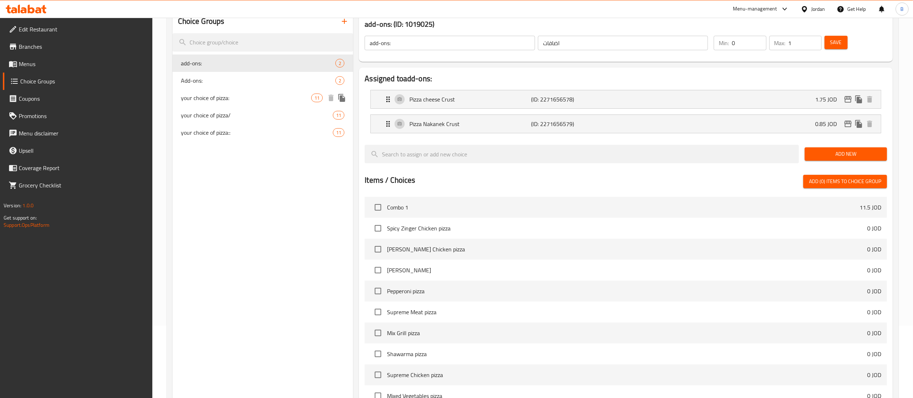
click at [225, 101] on span "your choice of pizza:" at bounding box center [246, 97] width 130 height 9
type input "your choice of pizza:"
type input "اختيارك للبيتزا"
type input "2"
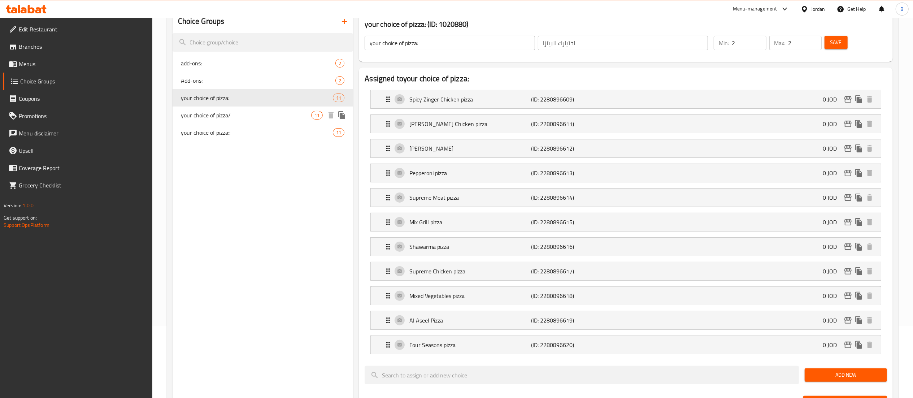
click at [221, 122] on div "your choice of pizza/ 11" at bounding box center [263, 114] width 181 height 17
type input "your choice of pizza/"
type input "اختيارك من البيتزا"
type input "3"
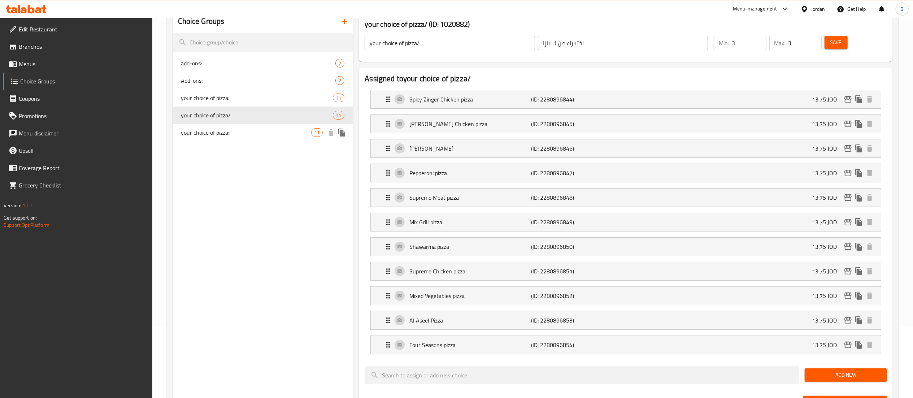
click at [224, 134] on span "your choice of pizza::" at bounding box center [246, 132] width 130 height 9
type input "your choice of pizza::"
type input "اختيارك للبيتزا"
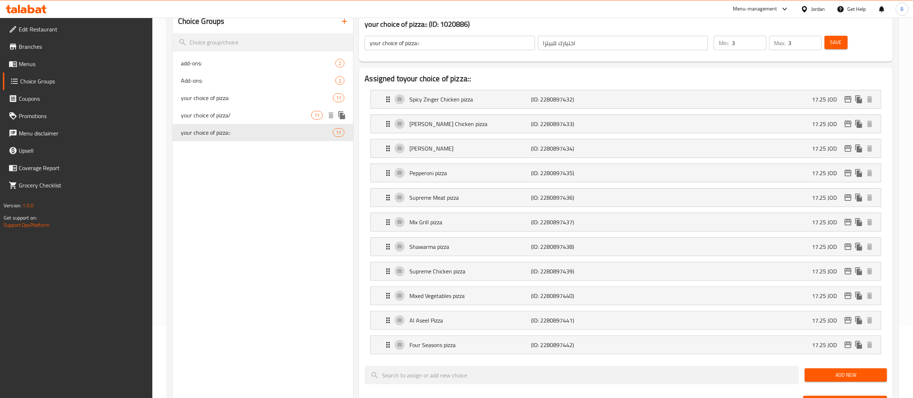
click at [230, 113] on span "your choice of pizza/" at bounding box center [246, 115] width 130 height 9
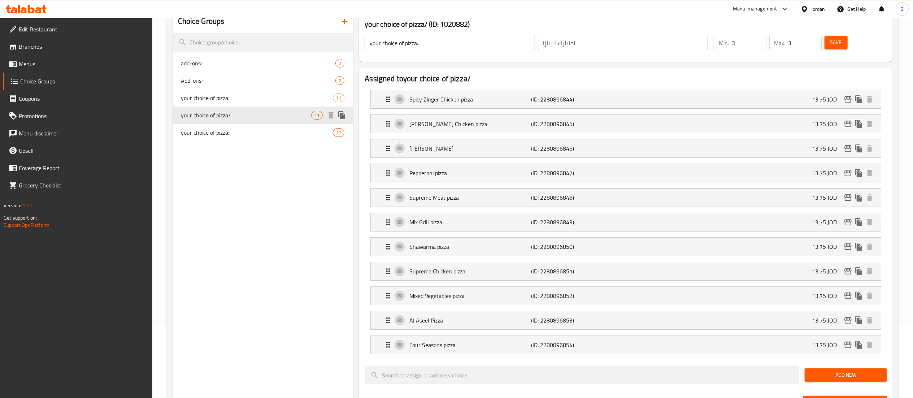
type input "your choice of pizza/"
type input "اختيارك من البيتزا"
click at [227, 131] on span "your choice of pizza::" at bounding box center [246, 132] width 130 height 9
type input "your choice of pizza::"
type input "اختيارك للبيتزا"
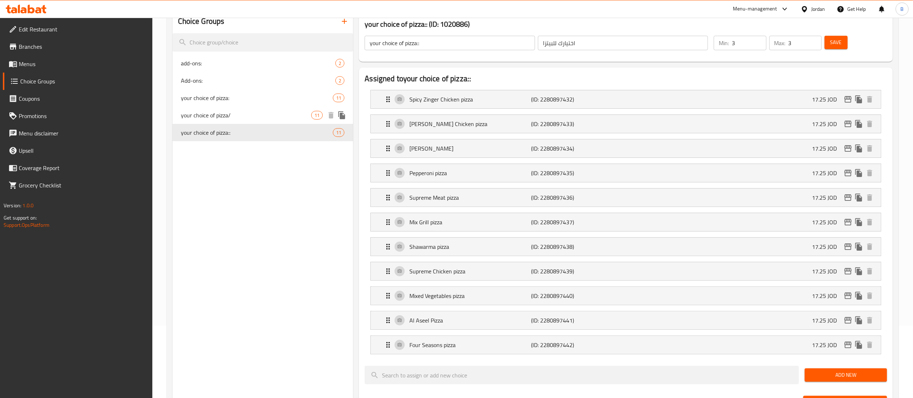
click at [231, 110] on div "your choice of pizza/ 11" at bounding box center [263, 114] width 181 height 17
type input "your choice of pizza/"
type input "اختيارك من البيتزا"
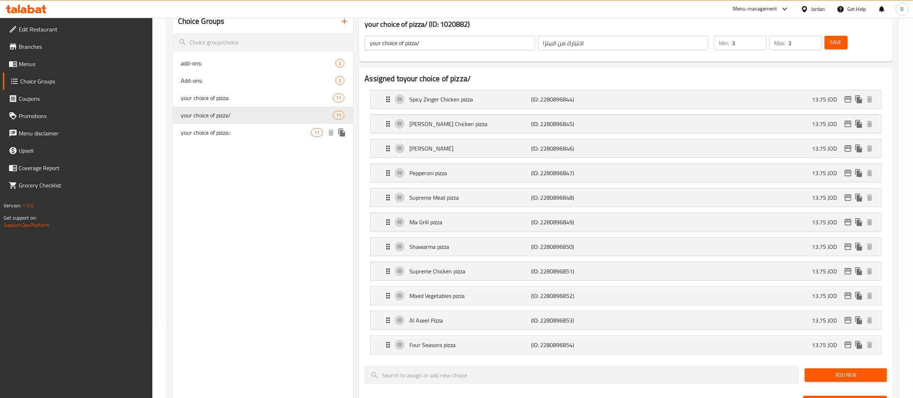
click at [235, 129] on span "your choice of pizza::" at bounding box center [246, 132] width 130 height 9
type input "your choice of pizza::"
type input "اختيارك للبيتزا"
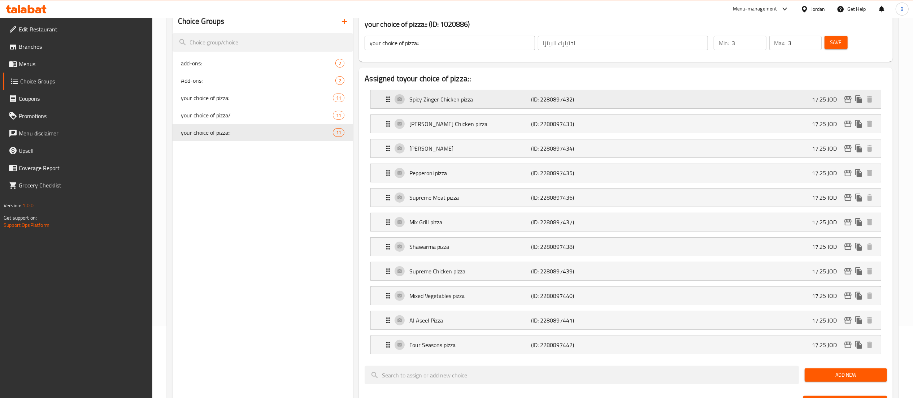
click at [482, 98] on p "Spicy Zinger Chicken pizza" at bounding box center [470, 99] width 122 height 9
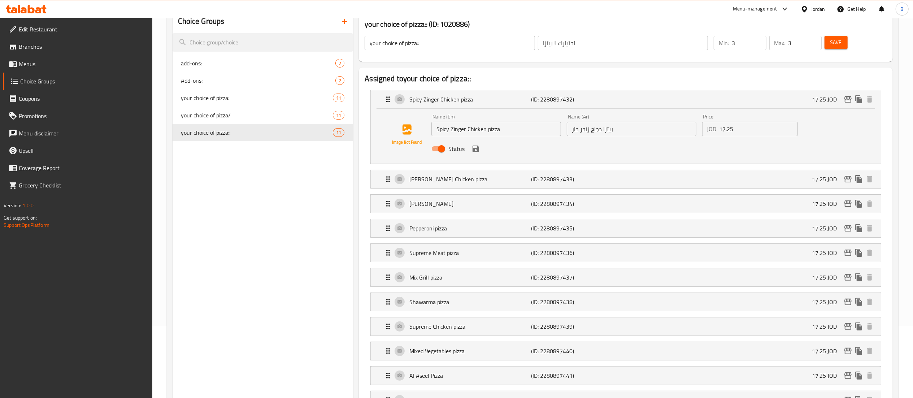
drag, startPoint x: 750, startPoint y: 129, endPoint x: 566, endPoint y: 122, distance: 183.9
click at [566, 122] on div "Name (En) Spicy Zinger Chicken pizza Name (En) Name (Ar) بيتزا دجاج زنجر حار Na…" at bounding box center [631, 134] width 406 height 47
click at [478, 148] on icon "save" at bounding box center [476, 148] width 6 height 6
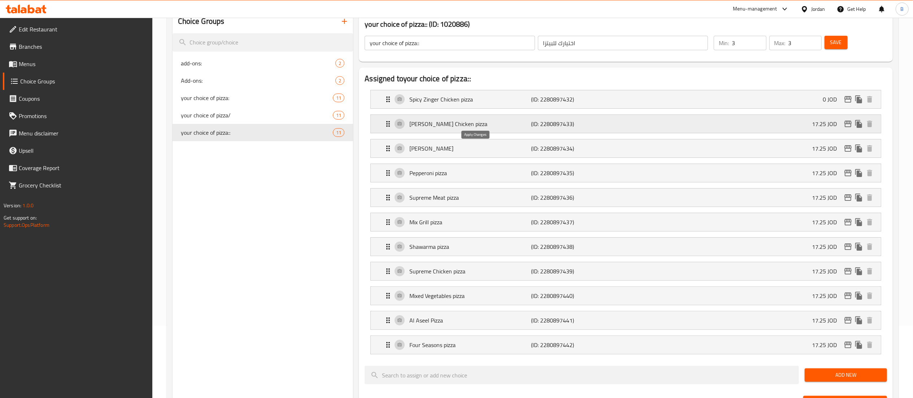
type input "0"
click at [753, 127] on div "Alfredo Chicken pizza (ID: 2280897433) 17.25 JOD" at bounding box center [628, 124] width 488 height 18
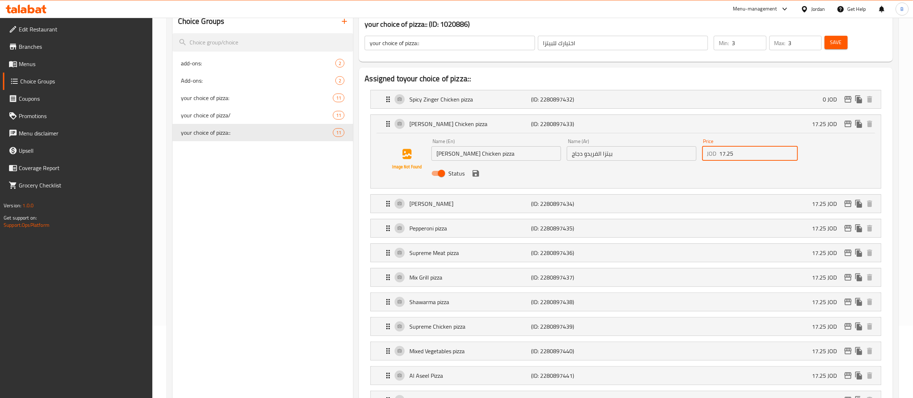
drag, startPoint x: 748, startPoint y: 154, endPoint x: 617, endPoint y: 157, distance: 131.4
click at [624, 155] on div "Name (En) Alfredo Chicken pizza Name (En) Name (Ar) بيتزا الفريدو دجاج Name (Ar…" at bounding box center [631, 159] width 406 height 47
click at [475, 175] on icon "save" at bounding box center [475, 173] width 9 height 9
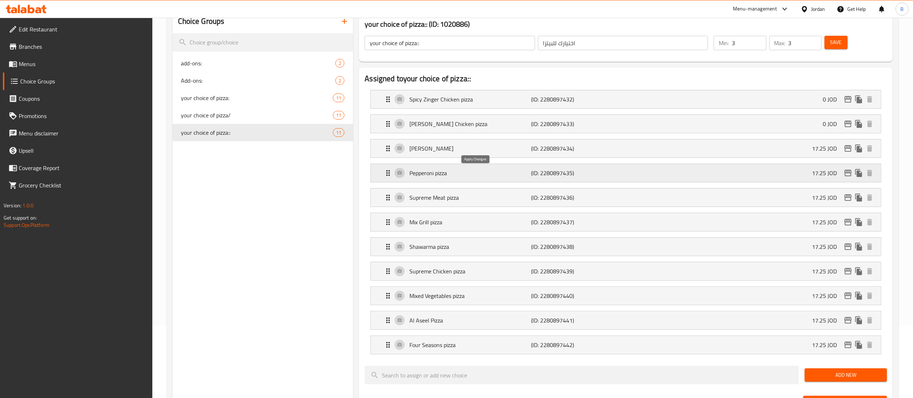
type input "0"
click at [715, 149] on div "Margherita Pizza (ID: 2280897434) 17.25 JOD" at bounding box center [628, 148] width 488 height 18
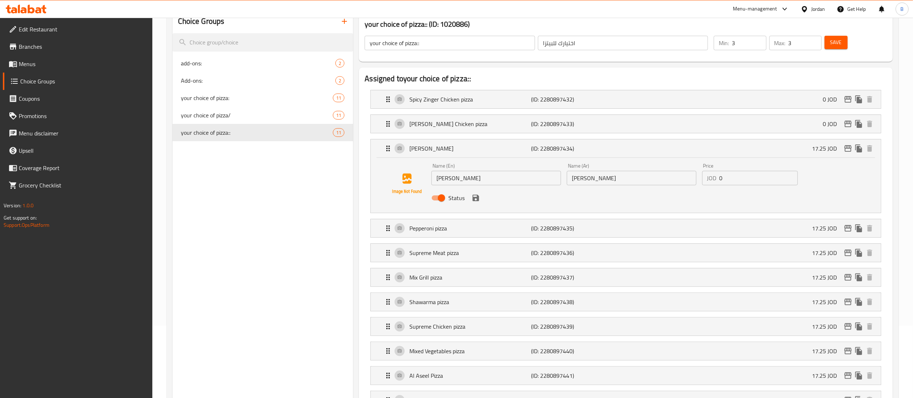
drag, startPoint x: 734, startPoint y: 178, endPoint x: 646, endPoint y: 180, distance: 88.5
click at [667, 180] on div "Name (En) Margherita Pizza Name (En) Name (Ar) بيتزا مارغريتا Name (Ar) Price J…" at bounding box center [631, 183] width 406 height 47
click at [475, 200] on icon "save" at bounding box center [475, 197] width 9 height 9
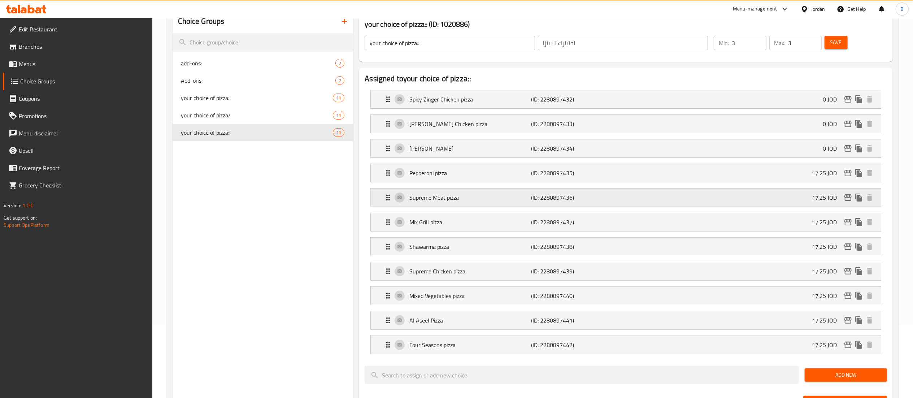
type input "0"
click at [702, 177] on div "Pepperoni pizza (ID: 2280897435) 17.25 JOD" at bounding box center [628, 173] width 488 height 18
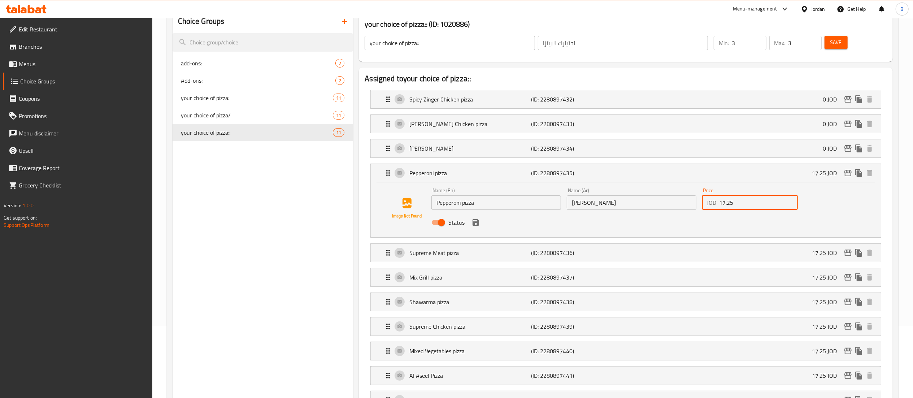
drag, startPoint x: 738, startPoint y: 202, endPoint x: 598, endPoint y: 207, distance: 139.8
click at [650, 203] on div "Name (En) Pepperoni pizza Name (En) Name (Ar) بيتزا ببروني Name (Ar) Price JOD …" at bounding box center [631, 208] width 406 height 47
click at [475, 222] on icon "save" at bounding box center [475, 222] width 9 height 9
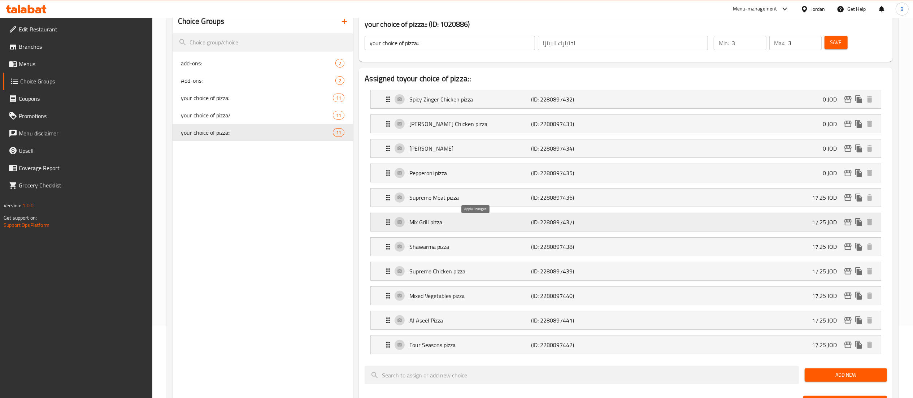
type input "0"
click at [699, 196] on div "Supreme Meat pizza (ID: 2280897436) 17.25 JOD" at bounding box center [628, 197] width 488 height 18
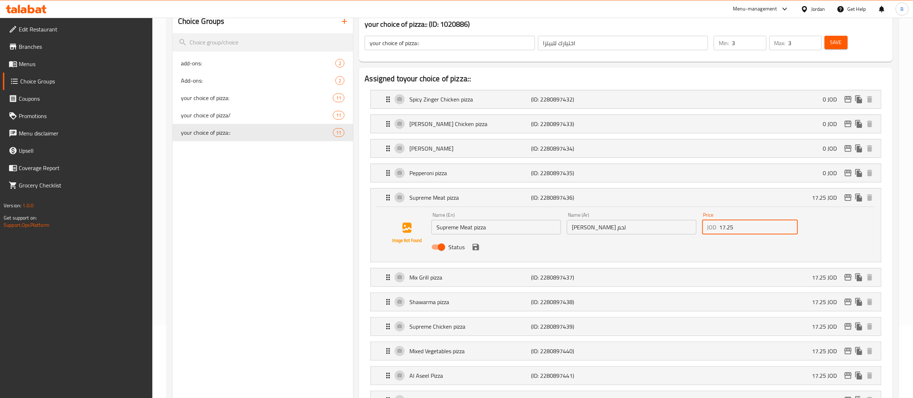
drag, startPoint x: 695, startPoint y: 229, endPoint x: 618, endPoint y: 229, distance: 76.9
click at [660, 229] on div "Name (En) Supreme Meat pizza Name (En) Name (Ar) بيتزا سوبريم لحم Name (Ar) Pri…" at bounding box center [631, 232] width 406 height 47
click at [473, 249] on icon "save" at bounding box center [476, 247] width 6 height 6
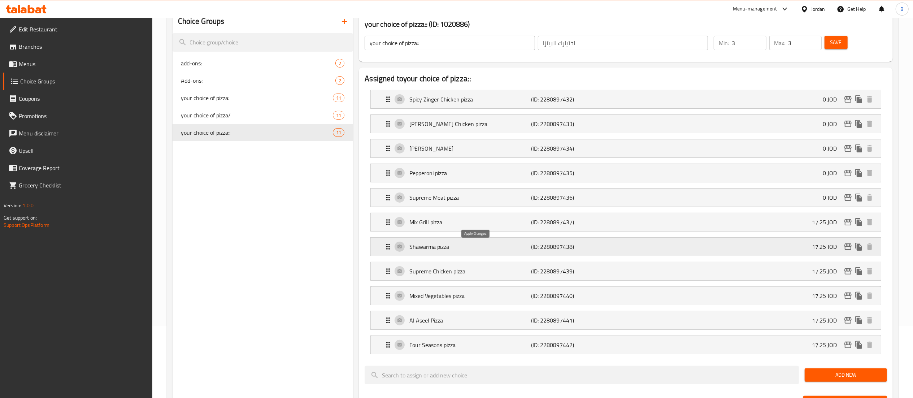
type input "0"
click at [695, 218] on div "Mix Grill pizza (ID: 2280897437) 17.25 JOD" at bounding box center [628, 222] width 488 height 18
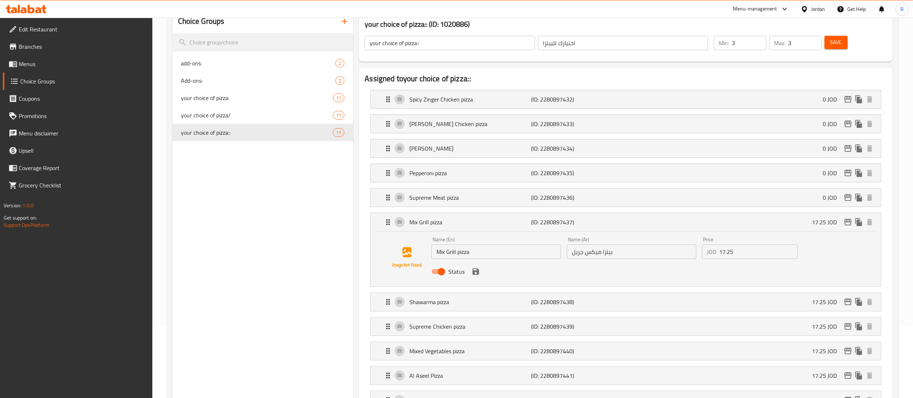
click at [667, 261] on nav "Spicy Zinger Chicken pizza (ID: 2280897432) 0 JOD Name (En) Spicy Zinger Chicke…" at bounding box center [626, 249] width 522 height 331
drag, startPoint x: 758, startPoint y: 254, endPoint x: 647, endPoint y: 253, distance: 111.2
click at [653, 253] on div "Name (En) Mix Grill pizza Name (En) Name (Ar) بيتزا ميكس جريل Name (Ar) Price J…" at bounding box center [631, 257] width 406 height 47
click at [476, 271] on icon "save" at bounding box center [475, 271] width 9 height 9
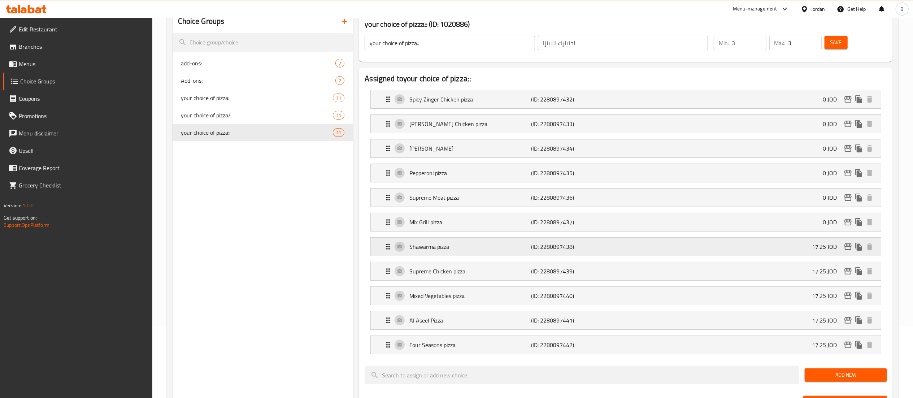
type input "0"
click at [685, 248] on div "Shawarma pizza (ID: 2280897438) 17.25 JOD" at bounding box center [628, 247] width 488 height 18
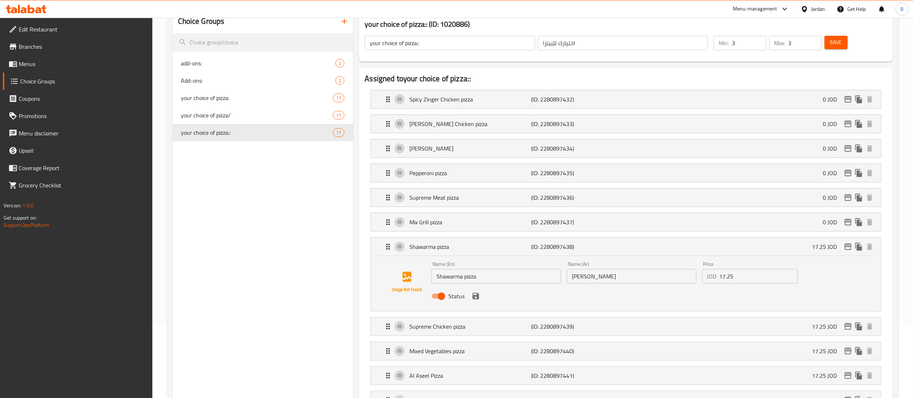
drag, startPoint x: 745, startPoint y: 275, endPoint x: 655, endPoint y: 277, distance: 90.6
click at [659, 276] on div "Name (En) Shawarma pizza Name (En) Name (Ar) بيتزا شاورما Name (Ar) Price JOD 1…" at bounding box center [631, 281] width 406 height 47
click at [476, 298] on icon "save" at bounding box center [476, 296] width 6 height 6
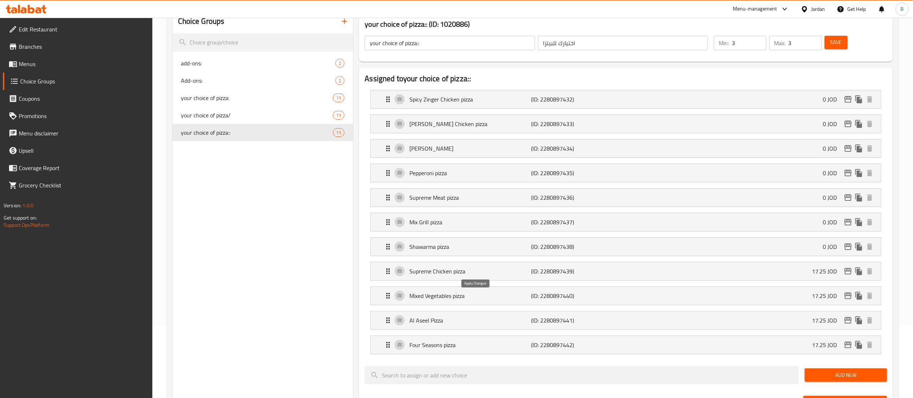
type input "0"
click at [731, 279] on div "Supreme Chicken pizza (ID: 2280897439) 17.25 JOD" at bounding box center [628, 271] width 488 height 18
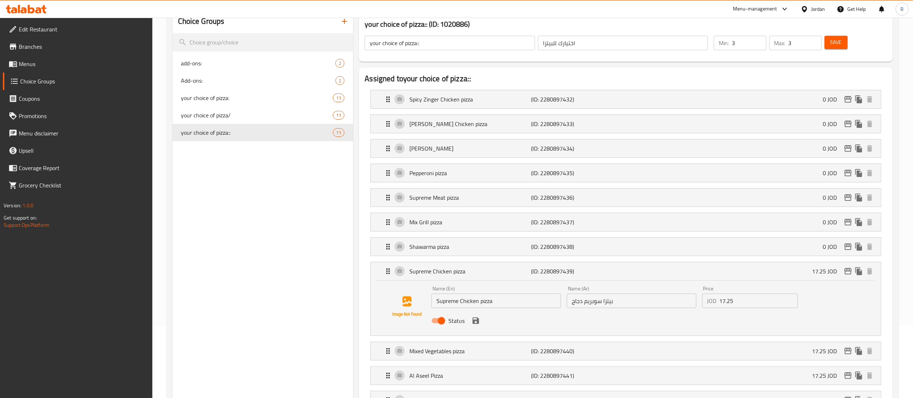
drag, startPoint x: 714, startPoint y: 300, endPoint x: 669, endPoint y: 300, distance: 44.8
click at [675, 300] on div "Name (En) Supreme Chicken pizza Name (En) Name (Ar) بيتزا سوبريم دجاج Name (Ar)…" at bounding box center [631, 306] width 406 height 47
click at [475, 324] on icon "save" at bounding box center [476, 320] width 6 height 6
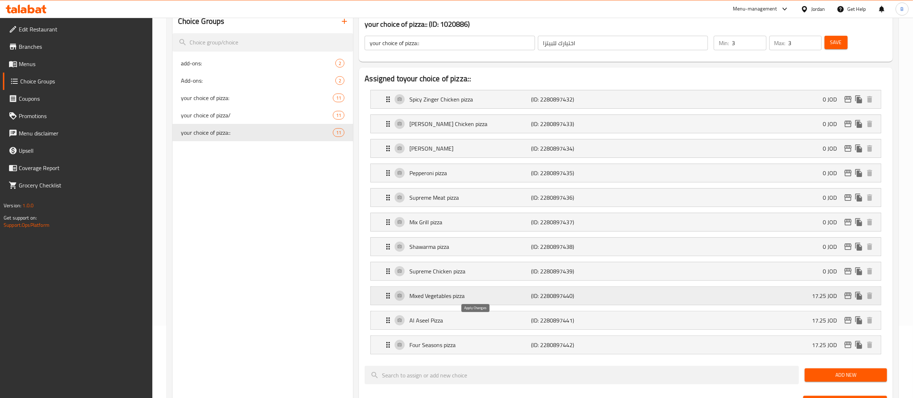
type input "0"
click at [693, 296] on div "Mixed Vegetables pizza (ID: 2280897440) 17.25 JOD" at bounding box center [628, 296] width 488 height 18
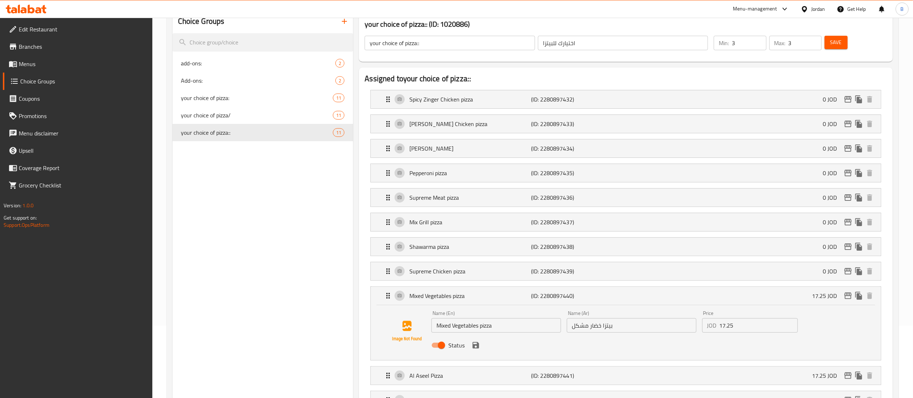
drag, startPoint x: 744, startPoint y: 325, endPoint x: 660, endPoint y: 327, distance: 83.4
click at [678, 327] on div "Name (En) Mixed Vegetables pizza Name (En) Name (Ar) بيتزا خضار مشكل Name (Ar) …" at bounding box center [631, 331] width 406 height 47
click at [478, 346] on icon "save" at bounding box center [476, 345] width 6 height 6
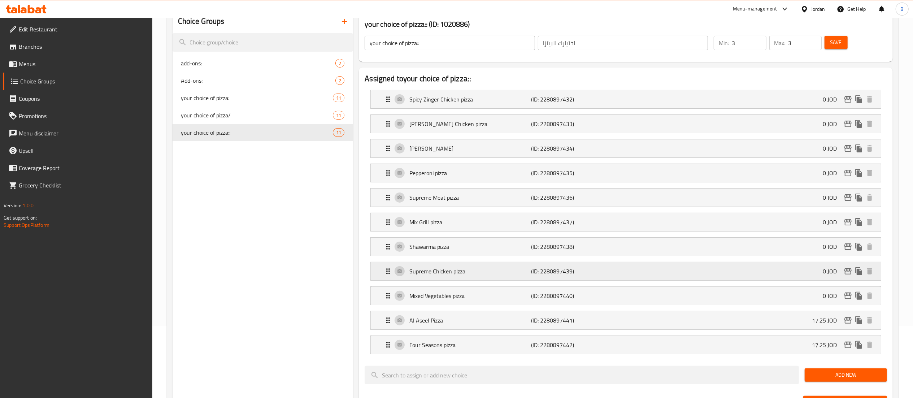
type input "0"
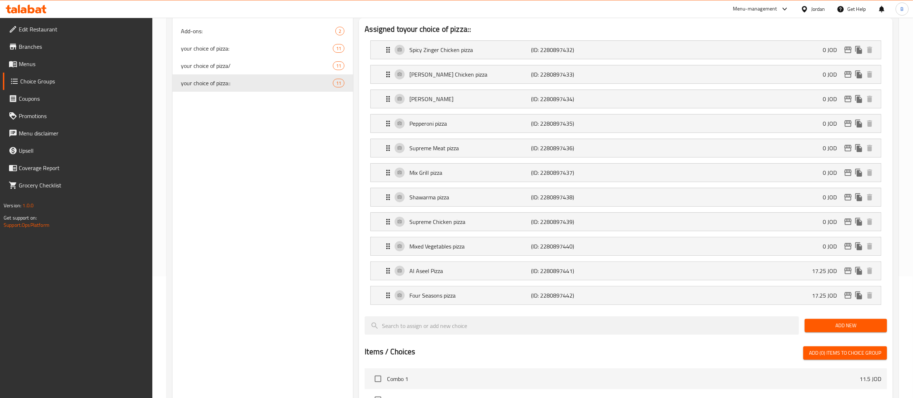
scroll to position [144, 0]
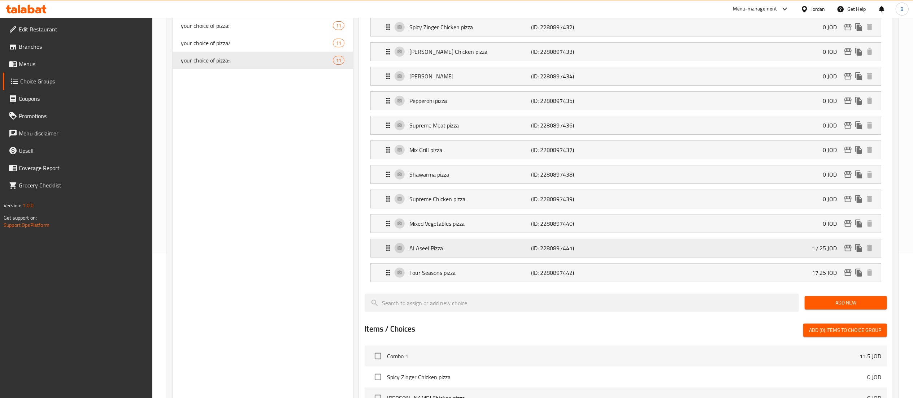
click at [689, 250] on div "Al Aseel Pizza (ID: 2280897441) 17.25 JOD" at bounding box center [628, 248] width 488 height 18
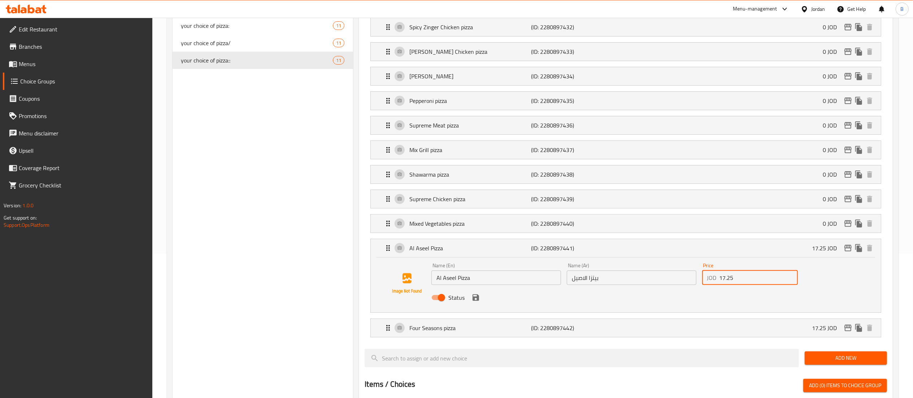
drag, startPoint x: 741, startPoint y: 279, endPoint x: 620, endPoint y: 284, distance: 121.7
click at [661, 279] on div "Name (En) Al Aseel Pizza Name (En) Name (Ar) بيتزا الاصيل Name (Ar) Price JOD 1…" at bounding box center [631, 283] width 406 height 47
click at [472, 297] on icon "save" at bounding box center [475, 297] width 9 height 9
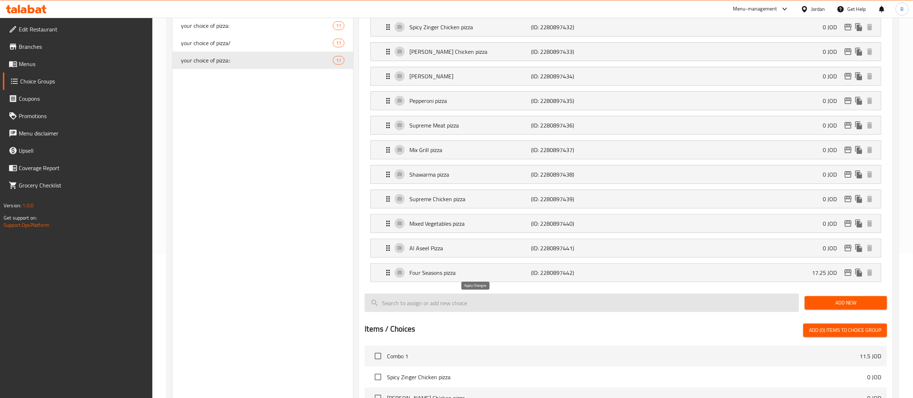
type input "0"
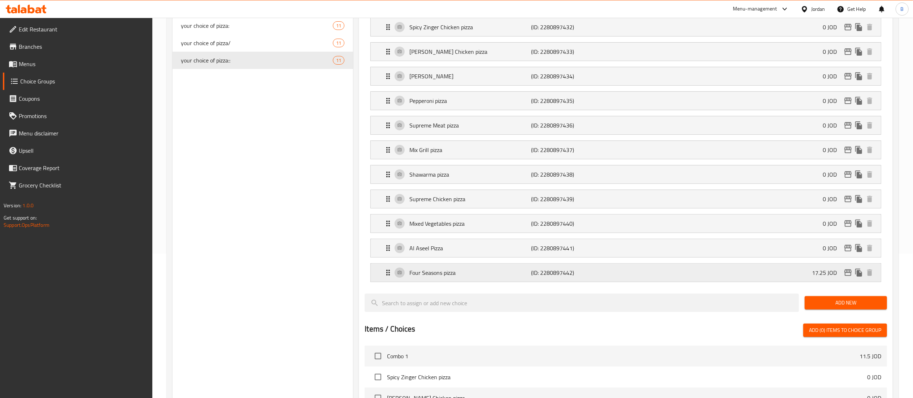
click at [738, 280] on div "Four Seasons pizza (ID: 2280897442) 17.25 JOD" at bounding box center [628, 273] width 488 height 18
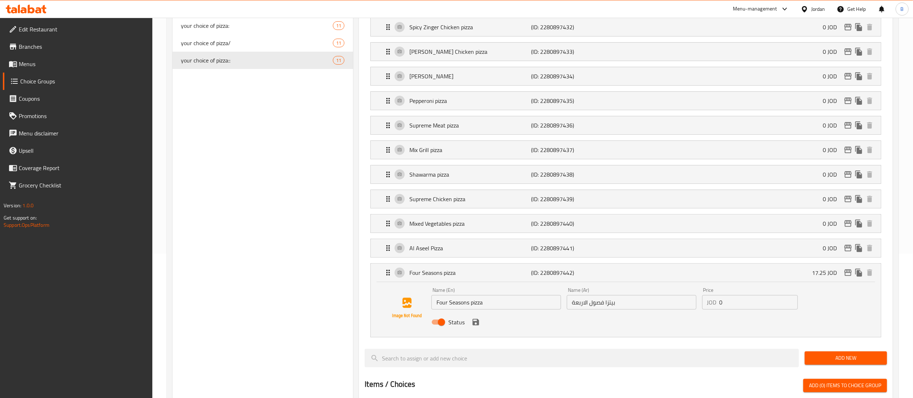
drag, startPoint x: 753, startPoint y: 308, endPoint x: 655, endPoint y: 310, distance: 97.8
click at [657, 309] on div "Name (En) Four Seasons pizza Name (En) Name (Ar) بيتزا فصول الاربعة Name (Ar) P…" at bounding box center [631, 307] width 406 height 47
click at [475, 323] on icon "save" at bounding box center [476, 322] width 6 height 6
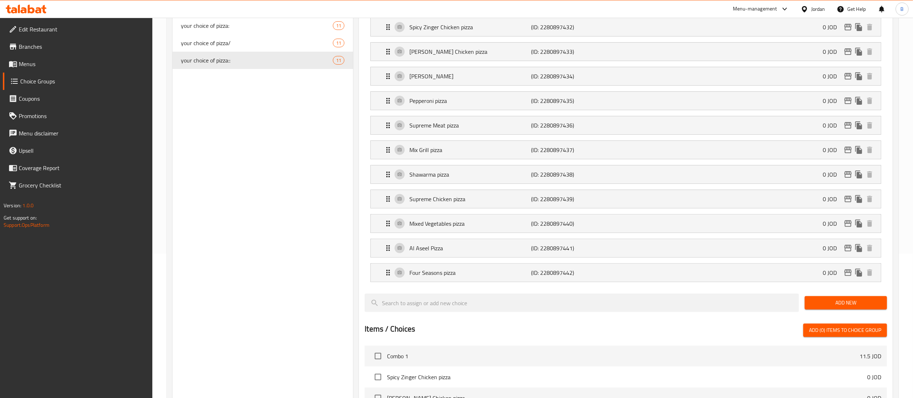
type input "0"
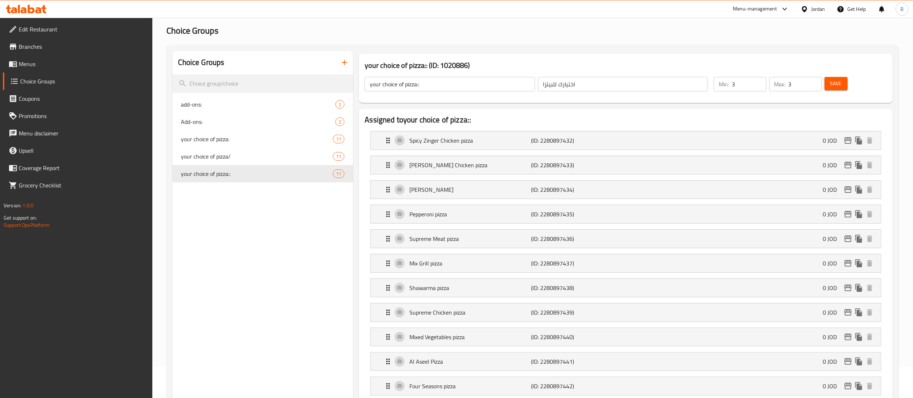
scroll to position [0, 0]
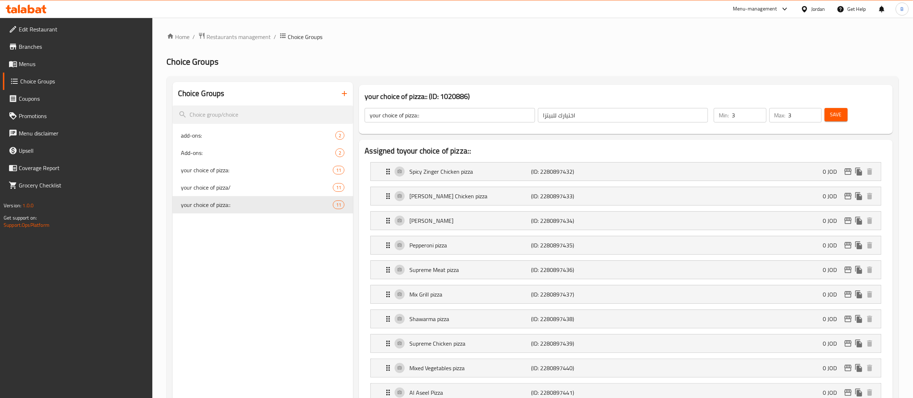
click at [826, 111] on button "Save" at bounding box center [835, 114] width 23 height 13
click at [848, 196] on icon "edit" at bounding box center [847, 196] width 7 height 6
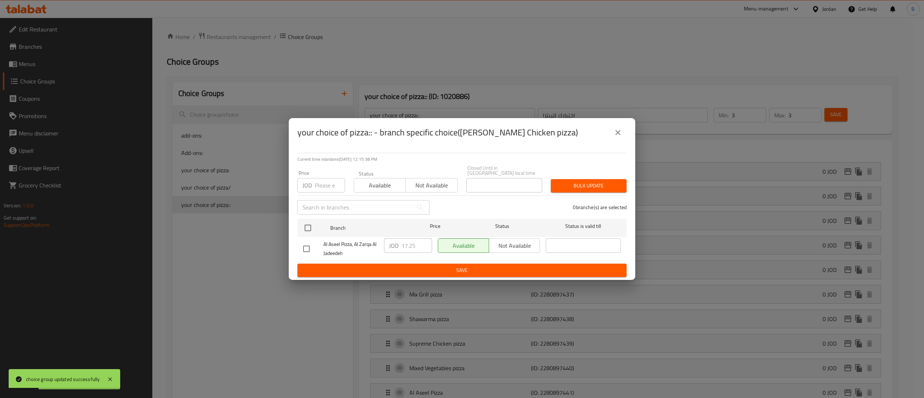
click at [620, 135] on icon "close" at bounding box center [617, 132] width 5 height 5
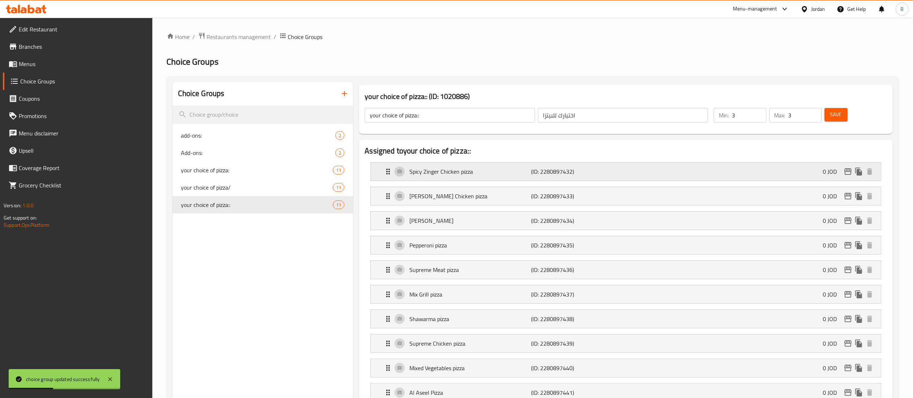
click at [851, 175] on icon "edit" at bounding box center [848, 171] width 9 height 9
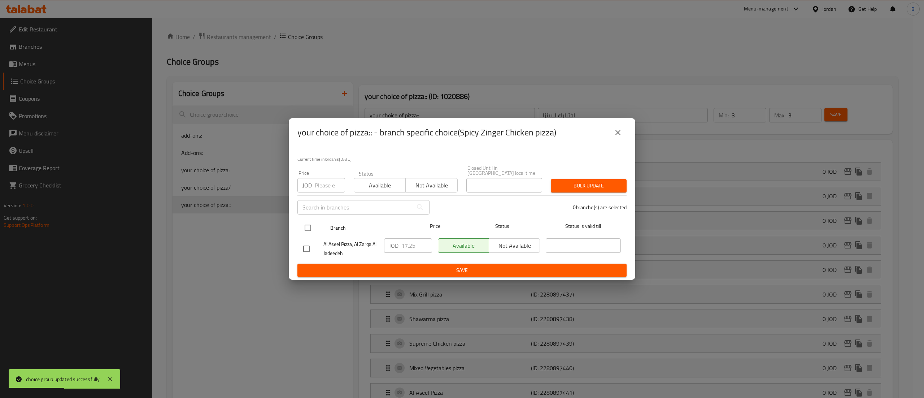
click at [306, 222] on input "checkbox" at bounding box center [307, 227] width 15 height 15
checkbox input "true"
drag, startPoint x: 420, startPoint y: 243, endPoint x: 392, endPoint y: 246, distance: 28.7
click at [392, 245] on div "JOD 17.25 ​" at bounding box center [408, 245] width 48 height 14
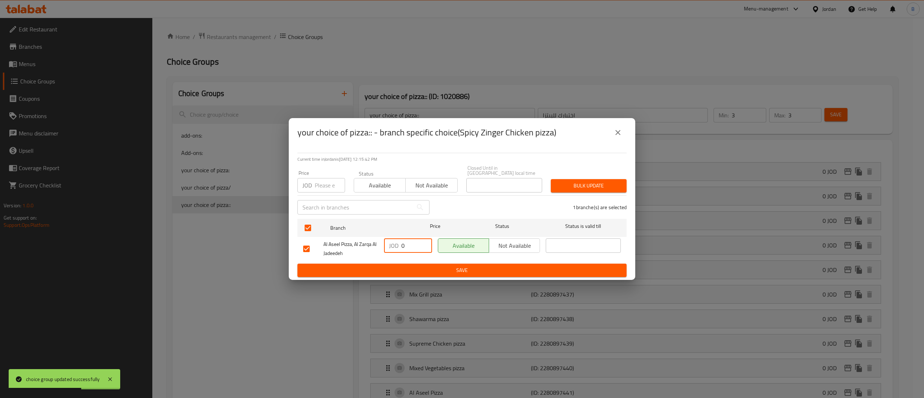
type input "0"
click at [414, 268] on span "Save" at bounding box center [462, 270] width 318 height 9
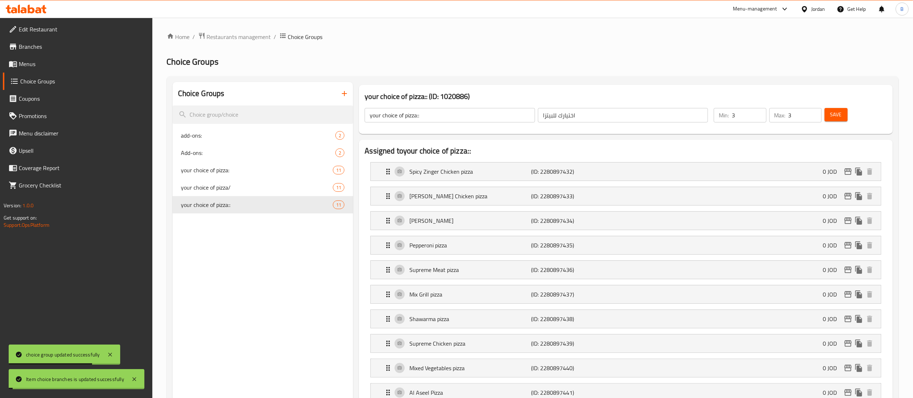
click at [841, 112] on span "Save" at bounding box center [836, 114] width 12 height 9
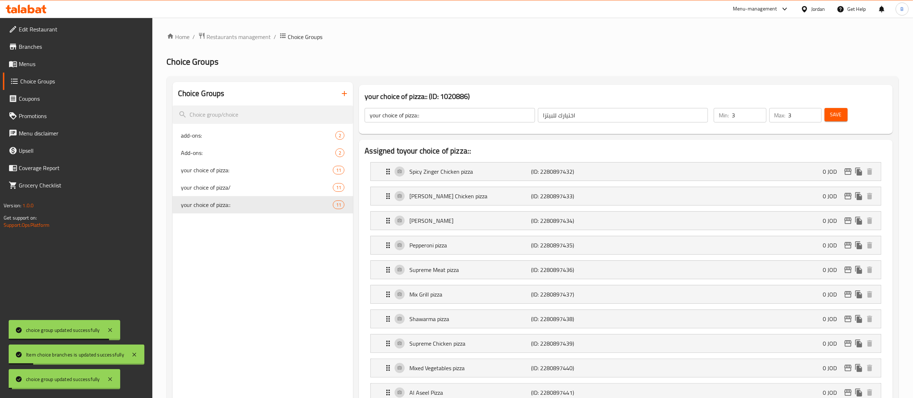
click at [846, 197] on icon "edit" at bounding box center [848, 196] width 9 height 9
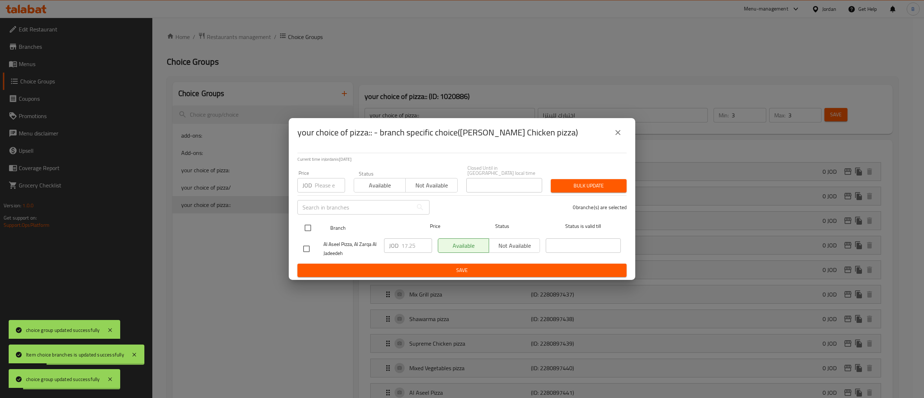
click at [310, 225] on input "checkbox" at bounding box center [307, 227] width 15 height 15
checkbox input "true"
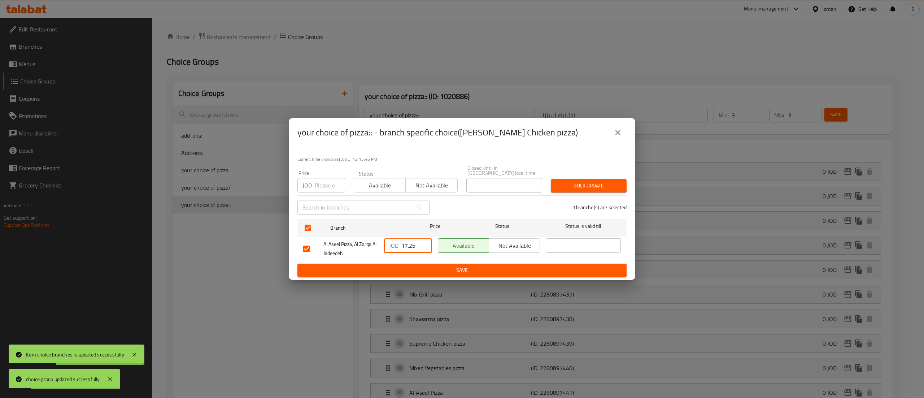
drag, startPoint x: 415, startPoint y: 239, endPoint x: 367, endPoint y: 240, distance: 47.7
click at [367, 239] on div "Al Aseel Pizza, Al Zarqa Al Jadeedeh JOD 17.25 ​ Available Not available ​" at bounding box center [461, 248] width 323 height 27
type input "0"
click at [392, 266] on span "Save" at bounding box center [462, 270] width 318 height 9
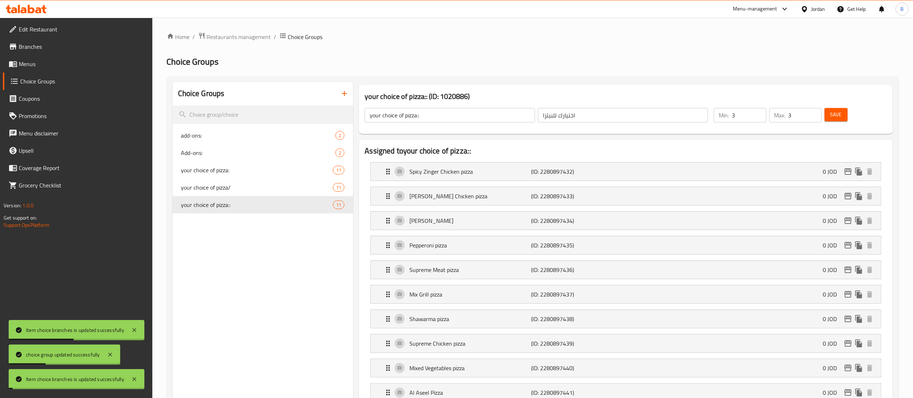
click at [837, 112] on span "Save" at bounding box center [836, 114] width 12 height 9
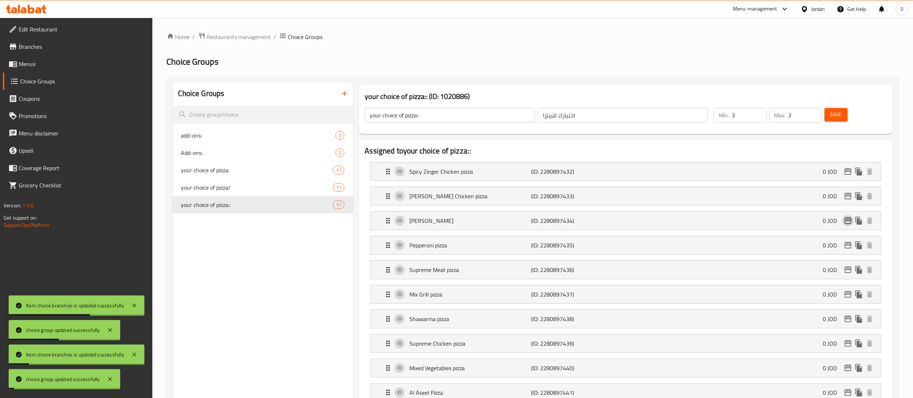
click at [850, 221] on icon "edit" at bounding box center [848, 220] width 9 height 9
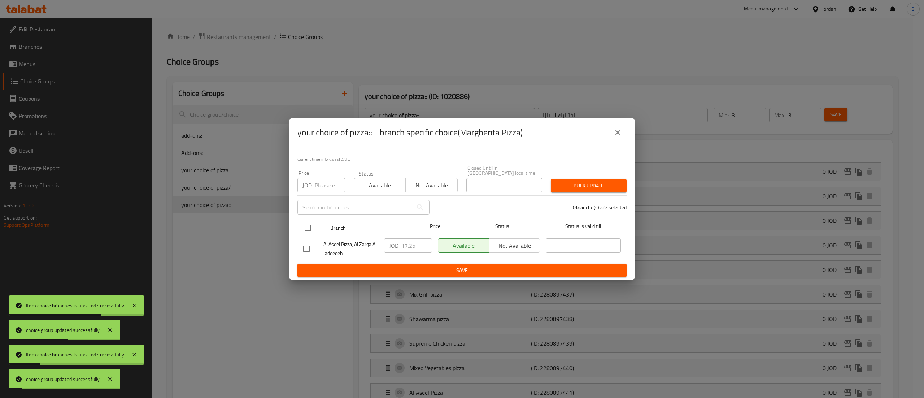
click at [309, 221] on input "checkbox" at bounding box center [307, 227] width 15 height 15
checkbox input "true"
drag, startPoint x: 418, startPoint y: 244, endPoint x: 373, endPoint y: 248, distance: 44.9
click at [375, 244] on div "Al Aseel Pizza, Al Zarqa Al Jadeedeh JOD 17.25 ​ Available Not available ​" at bounding box center [461, 248] width 323 height 27
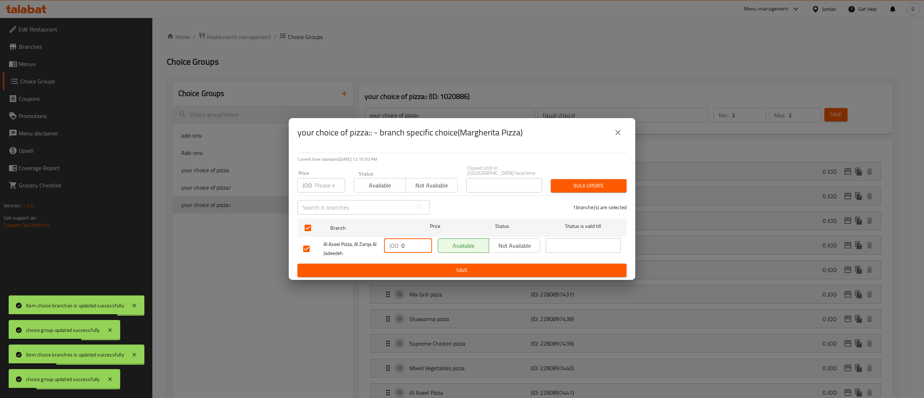
type input "0"
click at [395, 266] on span "Save" at bounding box center [462, 270] width 318 height 9
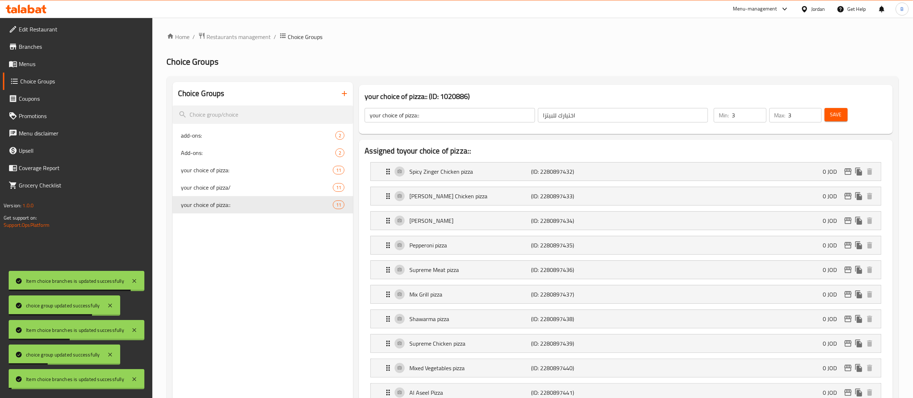
click at [836, 118] on span "Save" at bounding box center [836, 114] width 12 height 9
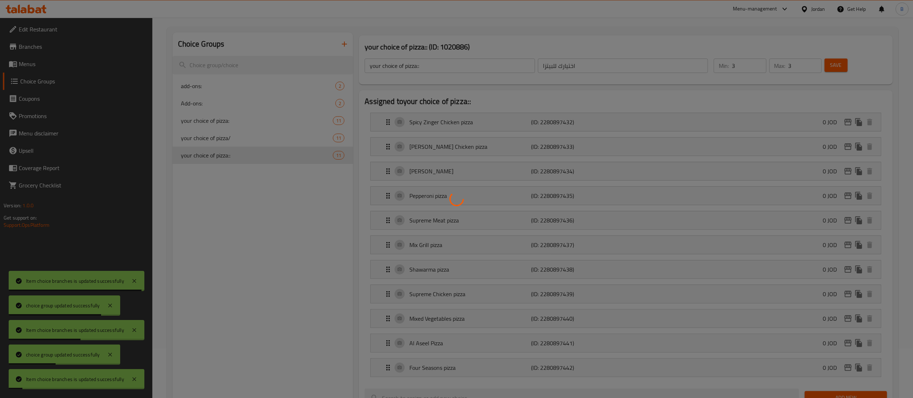
scroll to position [72, 0]
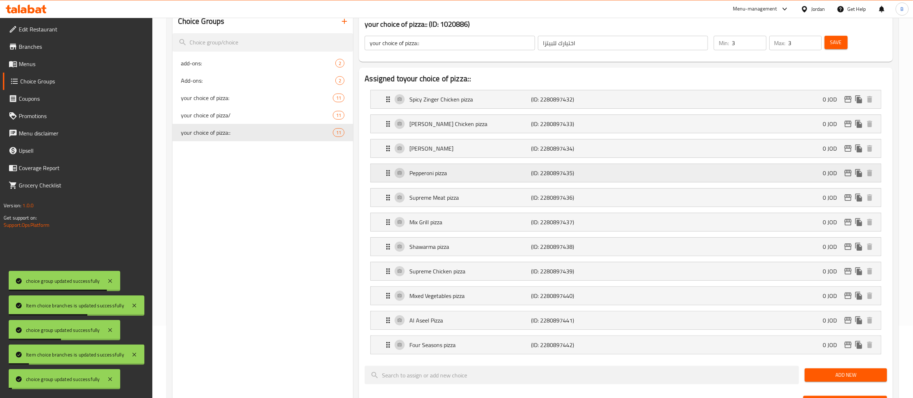
click at [849, 173] on icon "edit" at bounding box center [848, 173] width 9 height 9
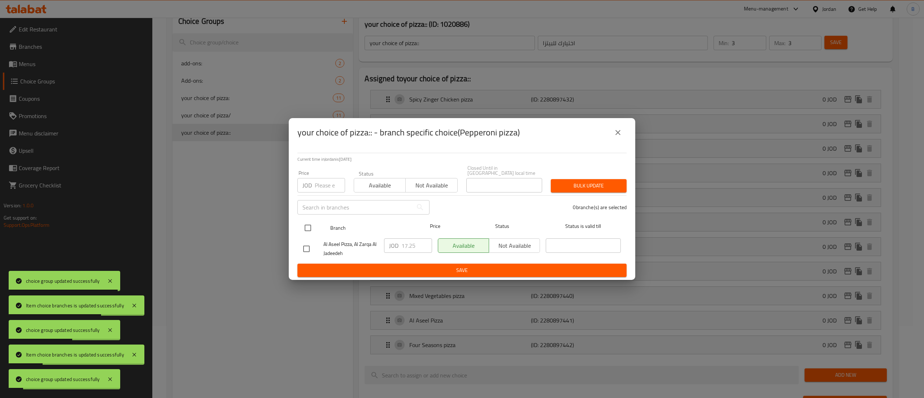
click at [305, 226] on input "checkbox" at bounding box center [307, 227] width 15 height 15
checkbox input "true"
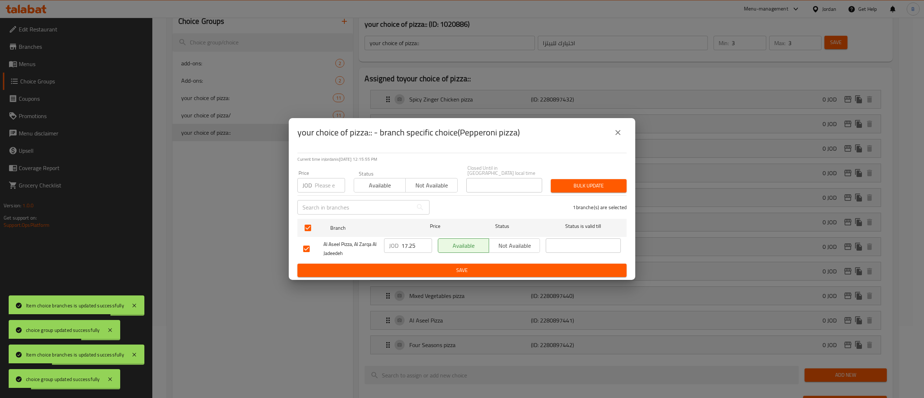
drag, startPoint x: 417, startPoint y: 241, endPoint x: 360, endPoint y: 243, distance: 57.1
click at [360, 243] on div "Al Aseel Pizza, Al Zarqa Al Jadeedeh JOD 17.25 ​ Available Not available ​" at bounding box center [461, 248] width 323 height 27
type input "0"
click at [386, 264] on button "Save" at bounding box center [461, 270] width 329 height 13
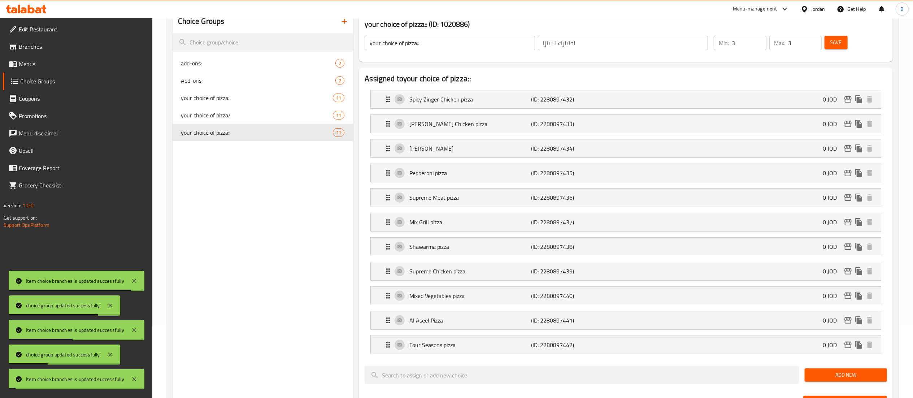
click at [833, 47] on span "Save" at bounding box center [836, 42] width 12 height 9
click at [851, 198] on icon "edit" at bounding box center [847, 197] width 7 height 6
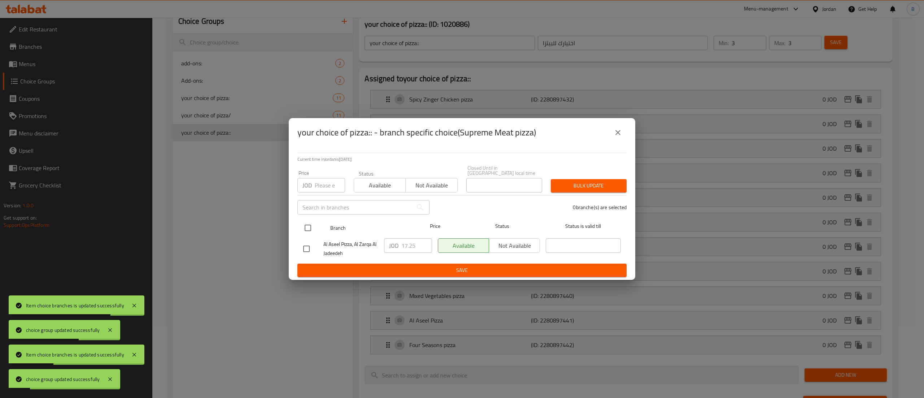
click at [308, 220] on input "checkbox" at bounding box center [307, 227] width 15 height 15
checkbox input "true"
drag, startPoint x: 415, startPoint y: 243, endPoint x: 378, endPoint y: 244, distance: 36.8
click at [380, 244] on div "Al Aseel Pizza, Al Zarqa Al Jadeedeh JOD 17.25 ​ Available Not available ​" at bounding box center [461, 248] width 323 height 27
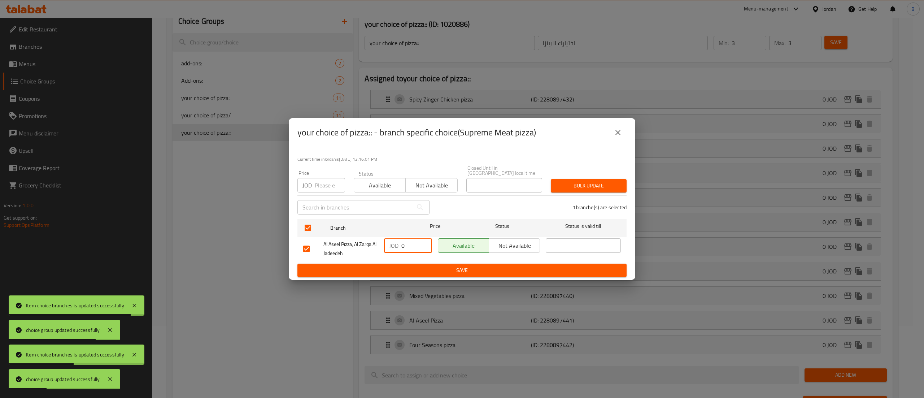
type input "0"
click at [393, 268] on button "Save" at bounding box center [461, 270] width 329 height 13
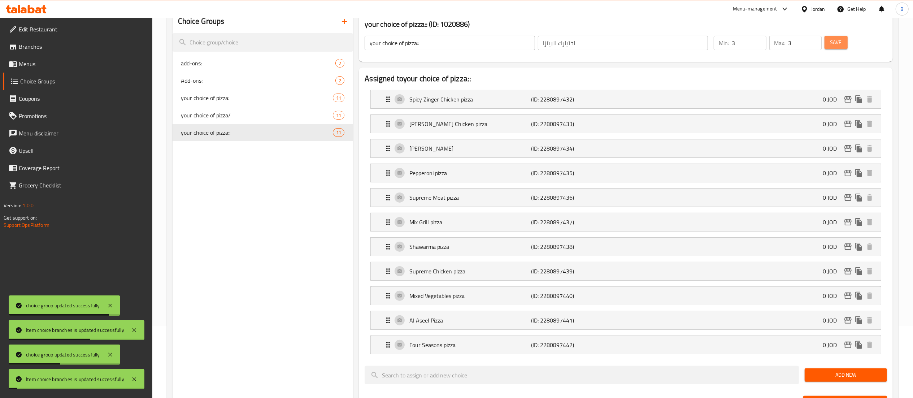
click at [832, 46] on span "Save" at bounding box center [836, 42] width 12 height 9
click at [848, 222] on icon "edit" at bounding box center [847, 222] width 7 height 6
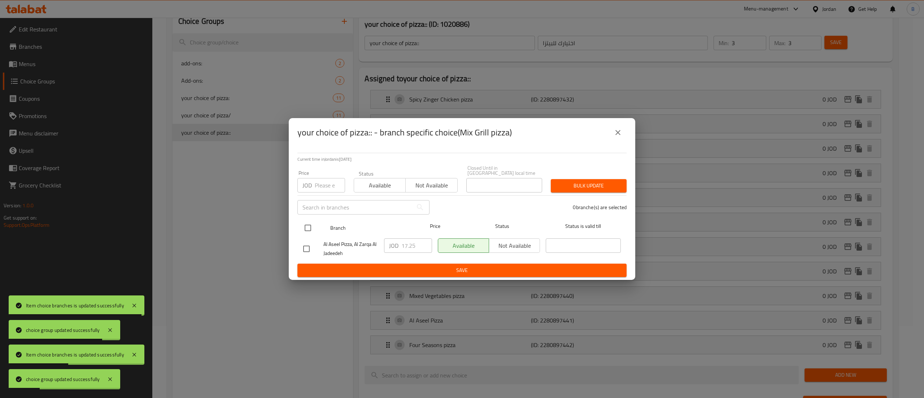
click at [302, 223] on input "checkbox" at bounding box center [307, 227] width 15 height 15
checkbox input "true"
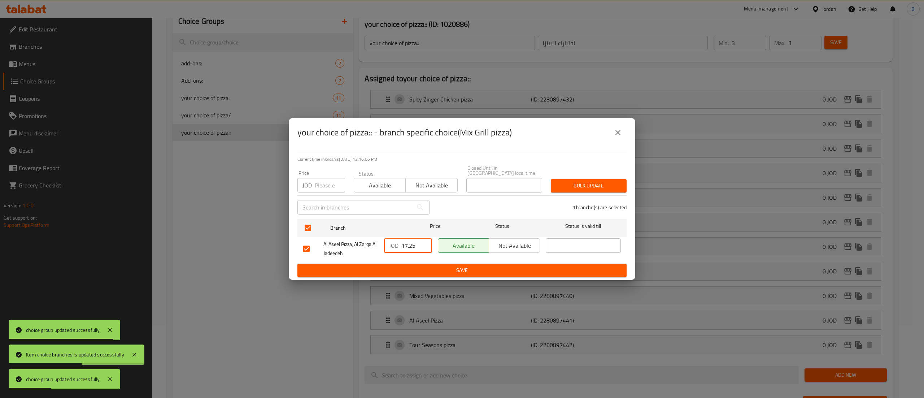
drag, startPoint x: 421, startPoint y: 243, endPoint x: 378, endPoint y: 245, distance: 42.3
click at [384, 245] on div "JOD 17.25 ​" at bounding box center [408, 245] width 48 height 14
type input "0"
click at [383, 259] on ul "Branch Price Status Status is valid till Al Aseel Pizza, Al Zarqa Al Jadeedeh J…" at bounding box center [461, 240] width 329 height 48
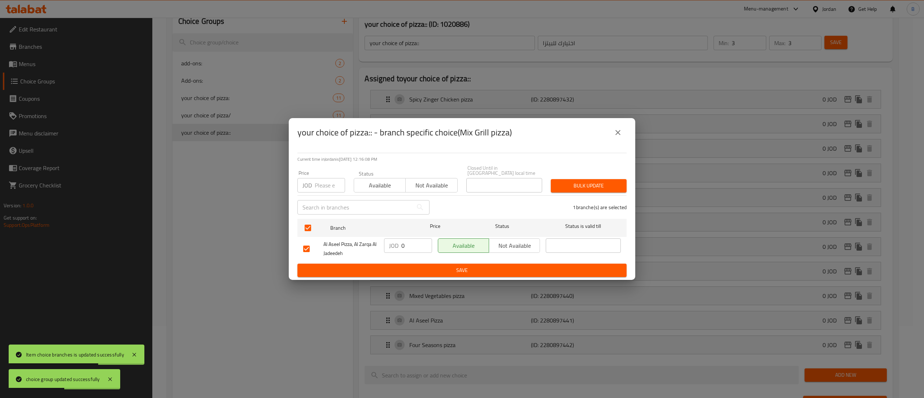
drag, startPoint x: 470, startPoint y: 272, endPoint x: 491, endPoint y: 262, distance: 23.2
click at [471, 273] on button "Save" at bounding box center [461, 270] width 329 height 13
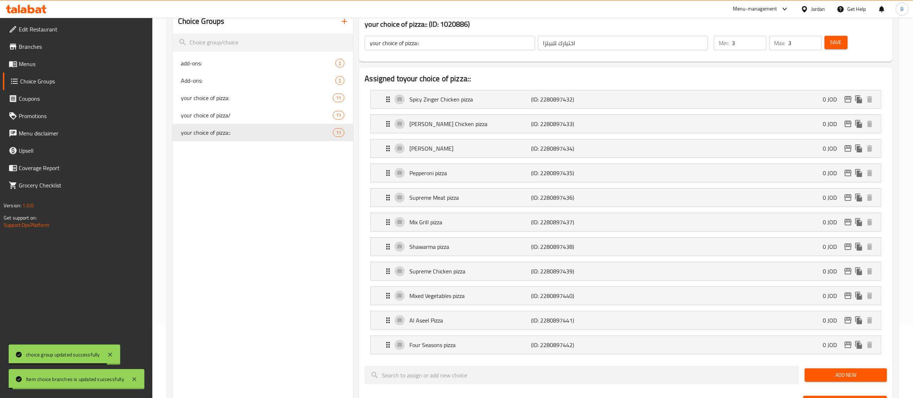
click at [835, 43] on span "Save" at bounding box center [836, 42] width 12 height 9
click at [813, 252] on div "Shawarma pizza (ID: 2280897438) 0 JOD" at bounding box center [628, 247] width 488 height 18
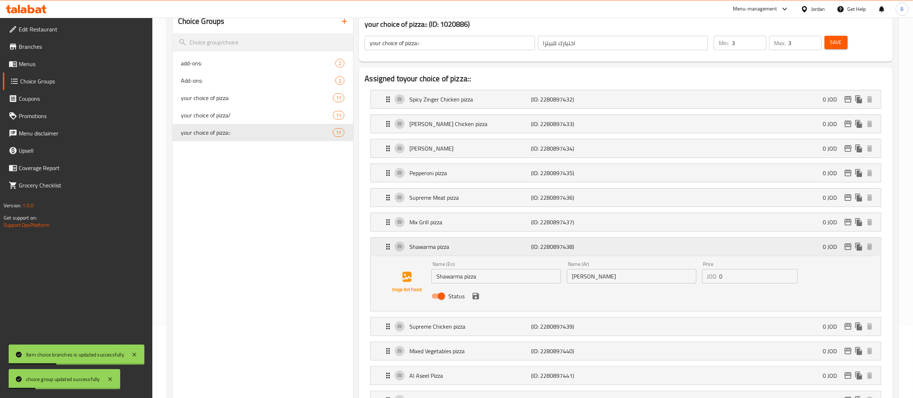
click at [844, 246] on icon "edit" at bounding box center [848, 246] width 9 height 9
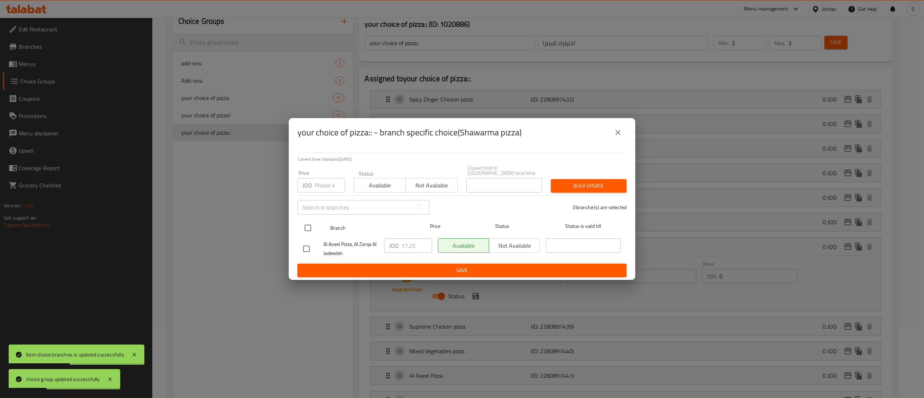
click at [308, 228] on input "checkbox" at bounding box center [307, 227] width 15 height 15
checkbox input "true"
drag, startPoint x: 418, startPoint y: 247, endPoint x: 367, endPoint y: 247, distance: 50.5
click at [367, 247] on div "Al Aseel Pizza, Al Zarqa Al Jadeedeh JOD 17.25 ​ Available Not available ​" at bounding box center [461, 248] width 323 height 27
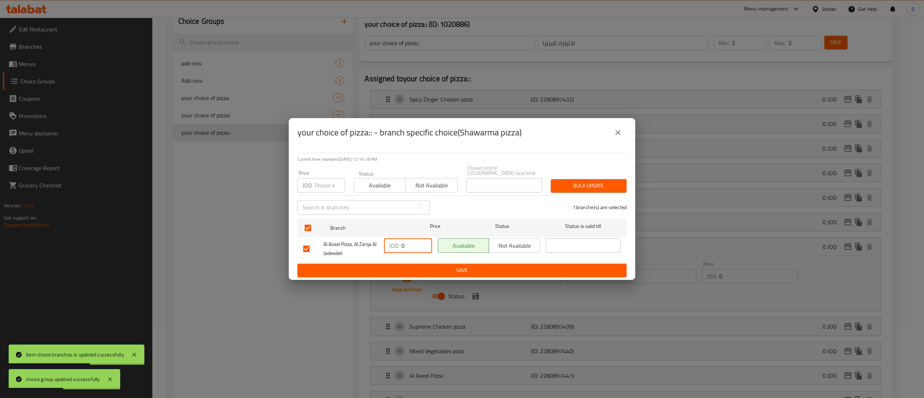
type input "0"
click at [383, 269] on span "Save" at bounding box center [462, 270] width 318 height 9
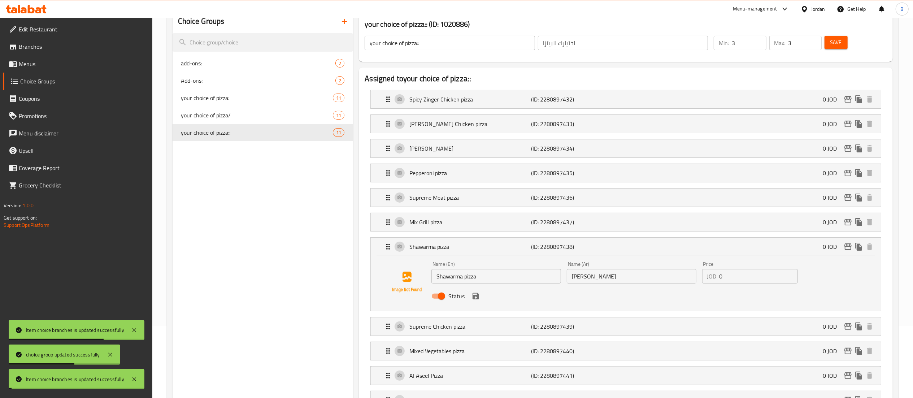
click at [841, 44] on span "Save" at bounding box center [836, 42] width 12 height 9
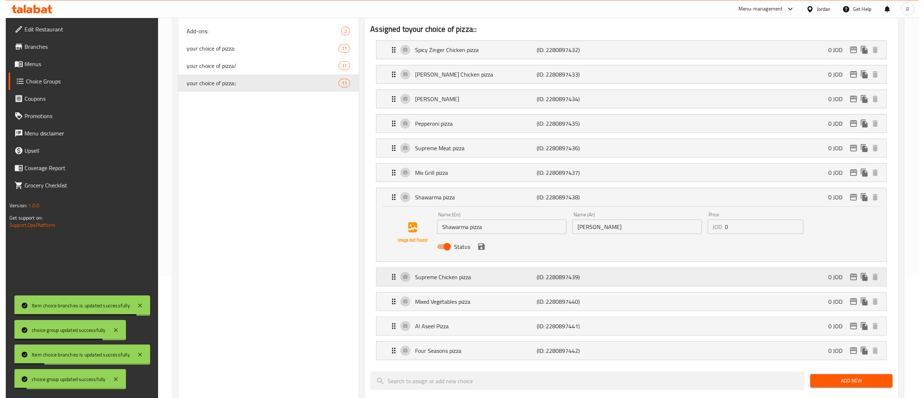
scroll to position [144, 0]
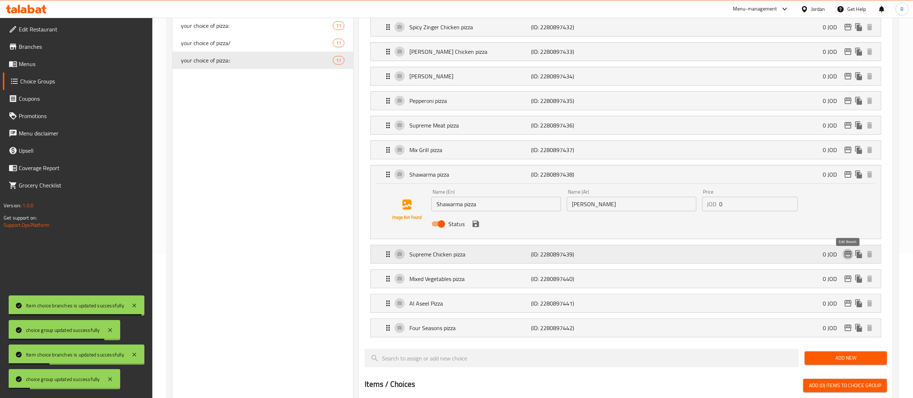
click at [847, 255] on icon "edit" at bounding box center [848, 254] width 9 height 9
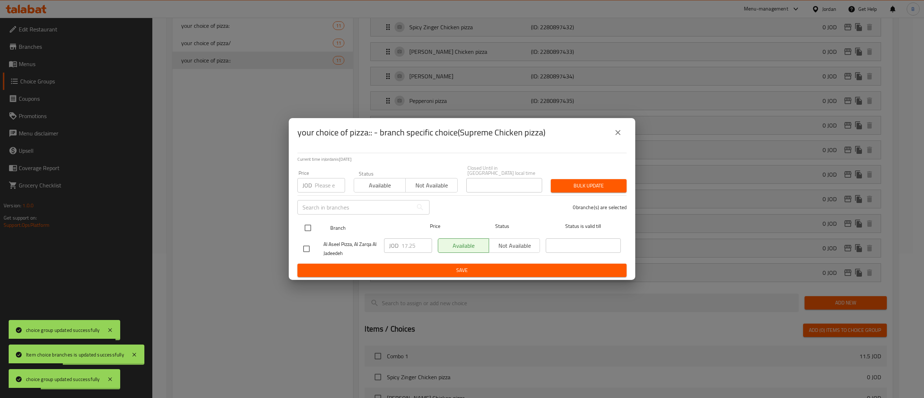
click at [311, 220] on input "checkbox" at bounding box center [307, 227] width 15 height 15
checkbox input "true"
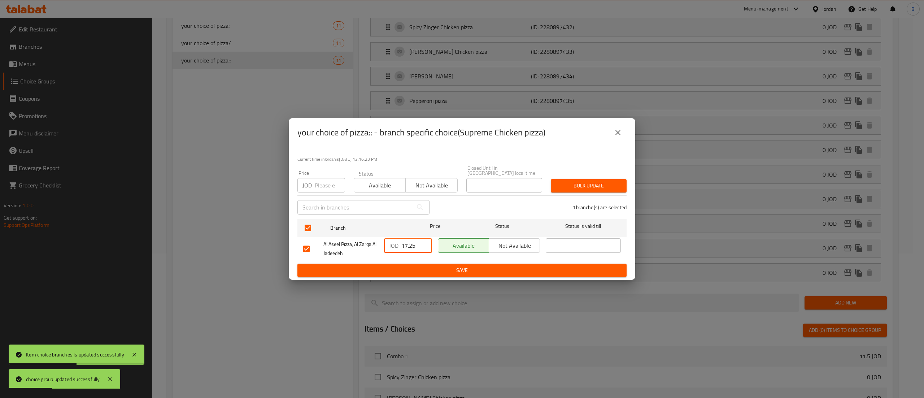
drag, startPoint x: 406, startPoint y: 243, endPoint x: 355, endPoint y: 256, distance: 52.2
click at [354, 245] on div "Al Aseel Pizza, Al Zarqa Al Jadeedeh JOD 17.25 ​ Available Not available ​" at bounding box center [461, 248] width 323 height 27
type input "0"
click at [373, 267] on span "Save" at bounding box center [462, 270] width 318 height 9
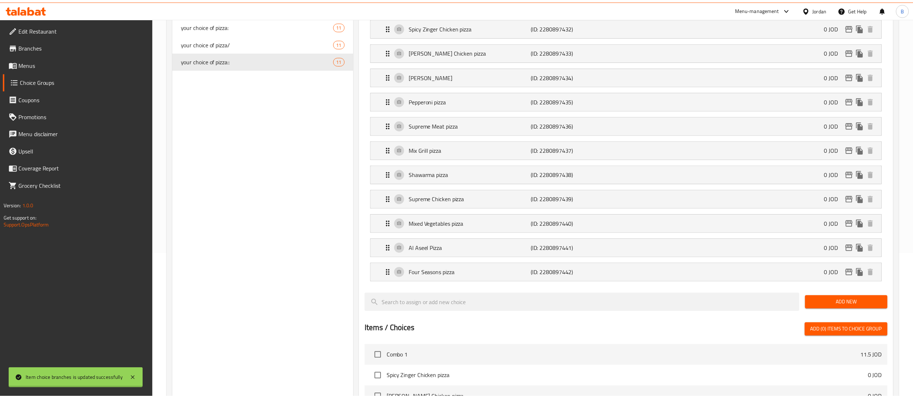
scroll to position [0, 0]
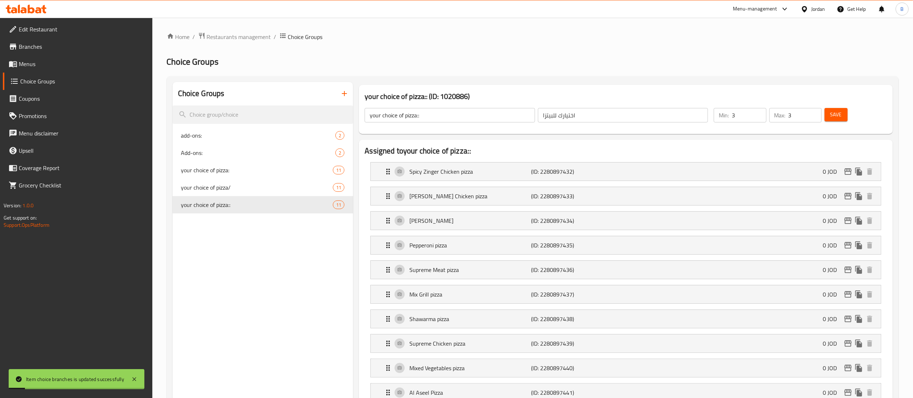
click at [829, 114] on button "Save" at bounding box center [835, 114] width 23 height 13
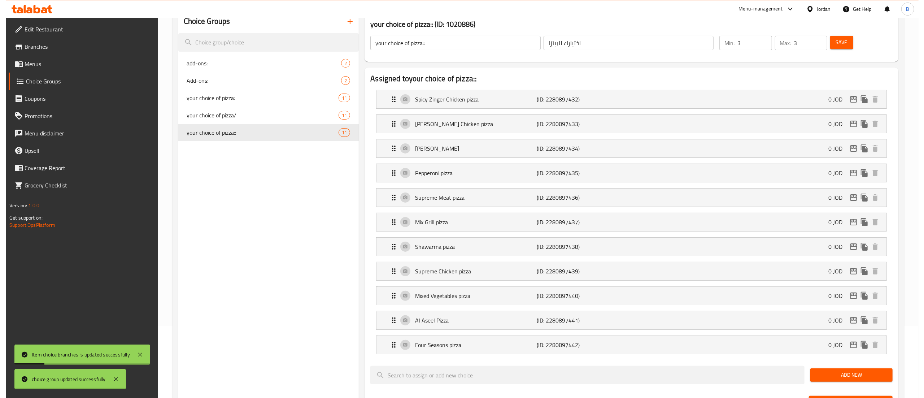
scroll to position [144, 0]
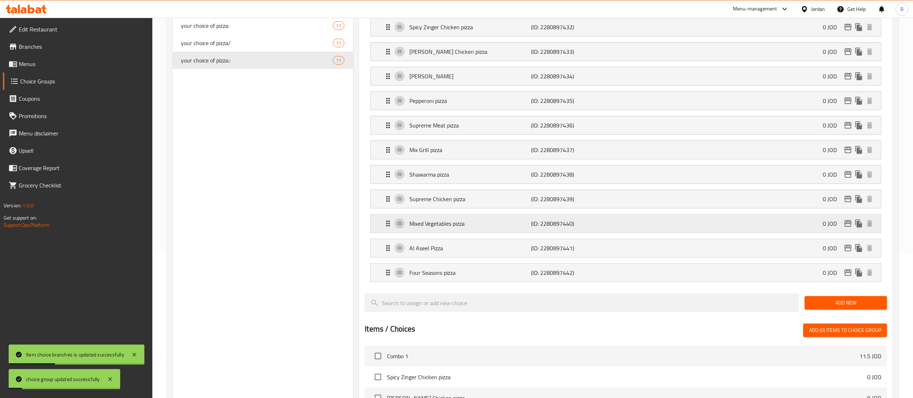
click at [847, 225] on icon "edit" at bounding box center [847, 223] width 7 height 6
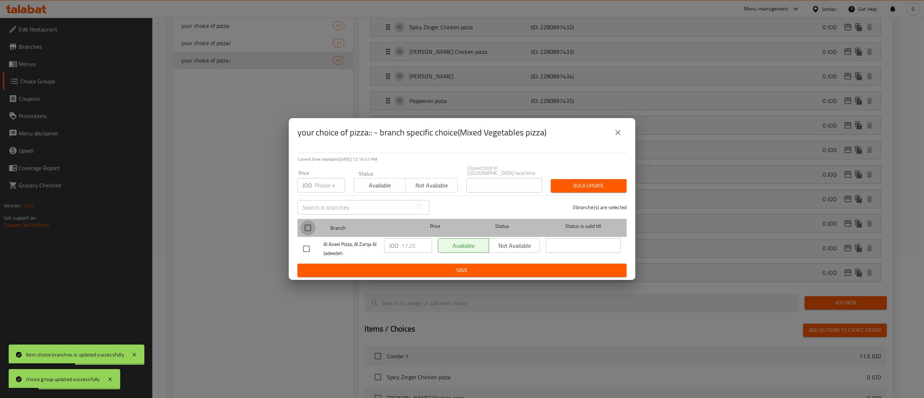
click at [310, 223] on input "checkbox" at bounding box center [307, 227] width 15 height 15
checkbox input "true"
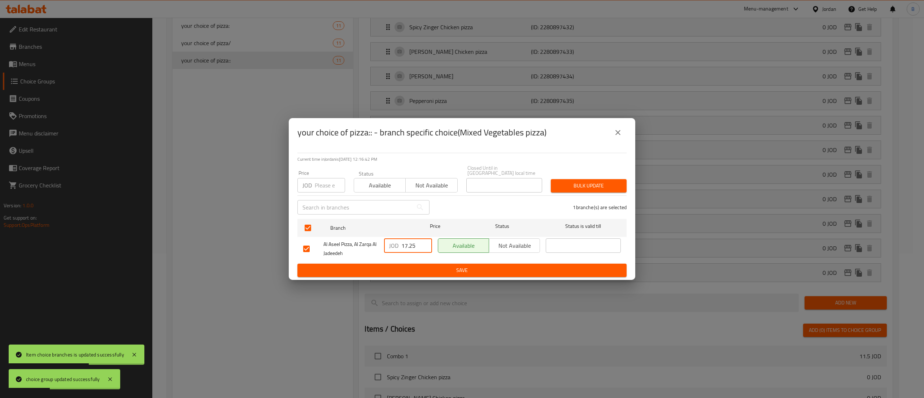
drag, startPoint x: 410, startPoint y: 243, endPoint x: 379, endPoint y: 245, distance: 31.5
click at [377, 244] on div "Al Aseel Pizza, Al Zarqa Al Jadeedeh JOD 17.25 ​ Available Not available ​" at bounding box center [461, 248] width 323 height 27
click at [417, 243] on input "17.25" at bounding box center [416, 245] width 31 height 14
drag, startPoint x: 417, startPoint y: 243, endPoint x: 379, endPoint y: 241, distance: 38.3
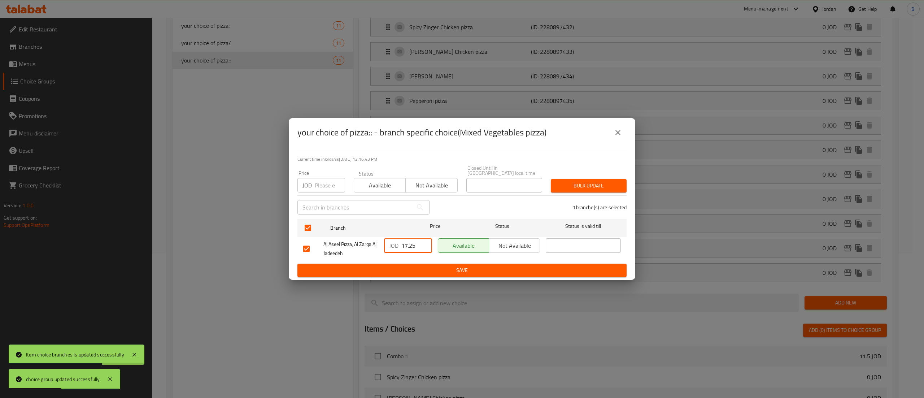
click at [379, 241] on div "Al Aseel Pizza, Al Zarqa Al Jadeedeh JOD 17.25 ​ Available Not available ​" at bounding box center [461, 248] width 323 height 27
type input "0"
click at [421, 267] on span "Save" at bounding box center [462, 270] width 318 height 9
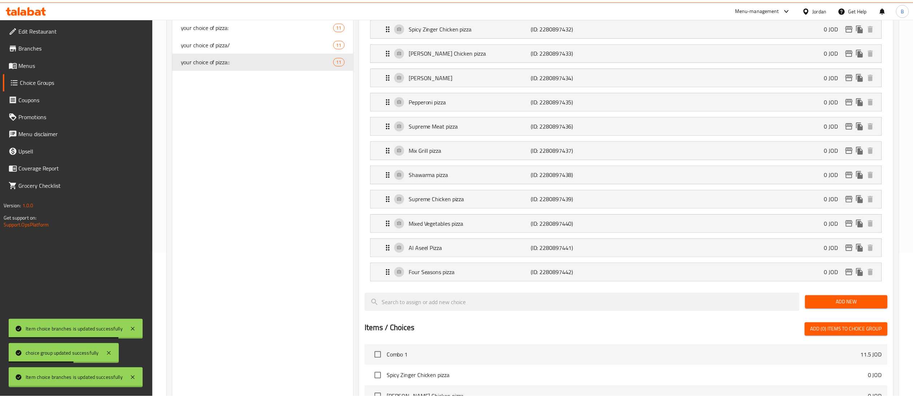
scroll to position [0, 0]
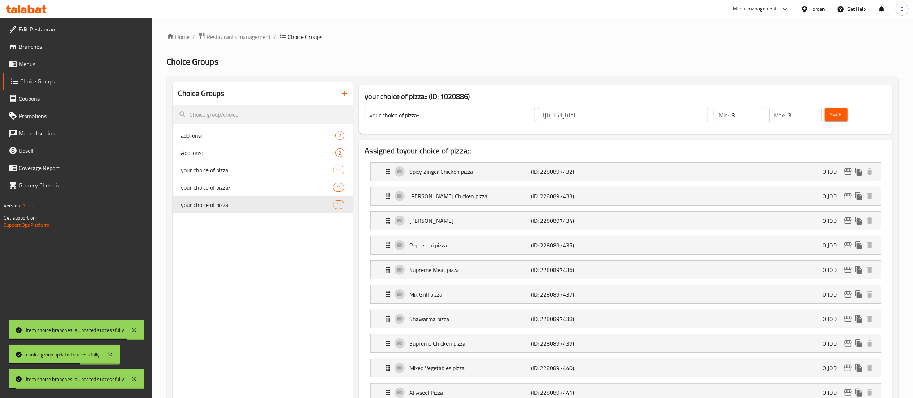
click at [836, 110] on span "Save" at bounding box center [836, 114] width 12 height 9
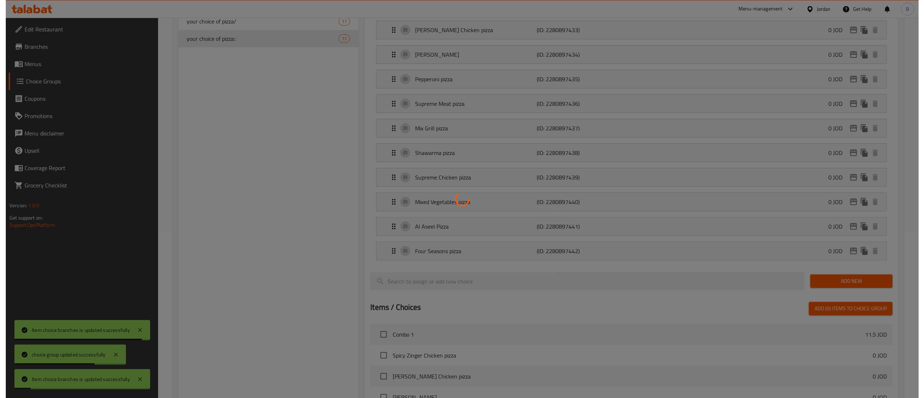
scroll to position [217, 0]
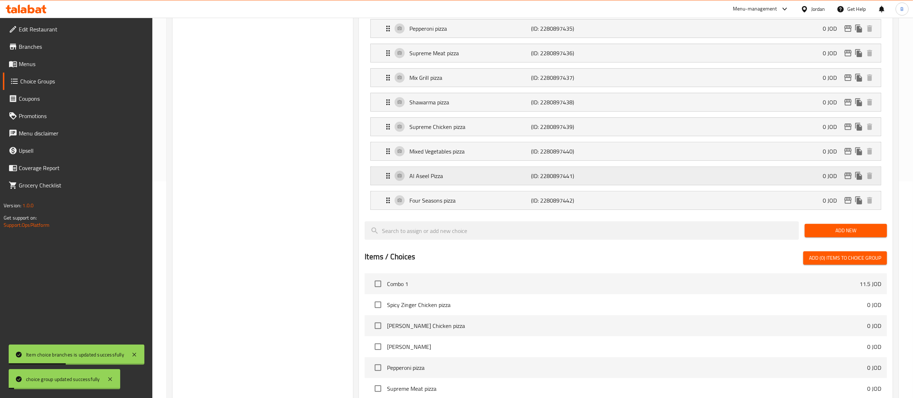
click at [848, 177] on icon "edit" at bounding box center [847, 176] width 7 height 6
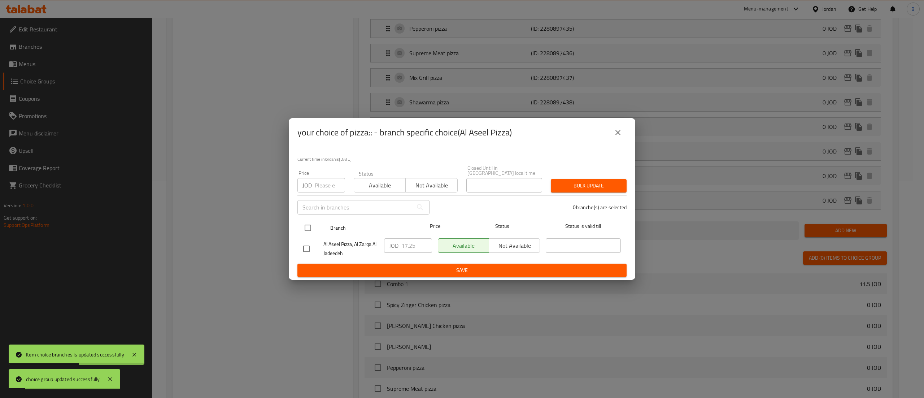
click at [307, 222] on input "checkbox" at bounding box center [307, 227] width 15 height 15
checkbox input "true"
drag, startPoint x: 418, startPoint y: 244, endPoint x: 356, endPoint y: 243, distance: 62.1
click at [356, 243] on div "Al Aseel Pizza, Al Zarqa Al Jadeedeh JOD 17.25 ​ Available Not available ​" at bounding box center [461, 248] width 323 height 27
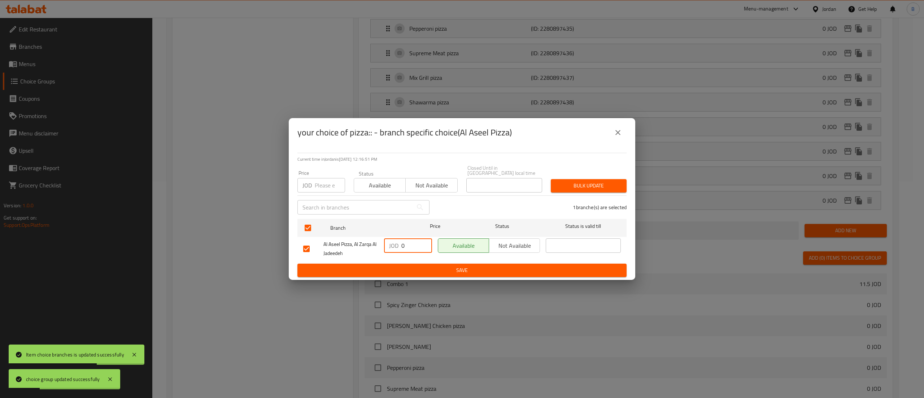
type input "0"
click at [418, 266] on span "Save" at bounding box center [462, 270] width 318 height 9
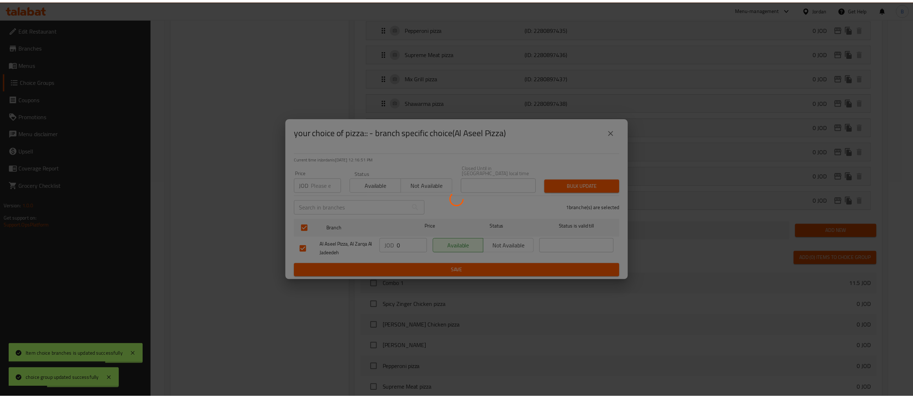
scroll to position [0, 0]
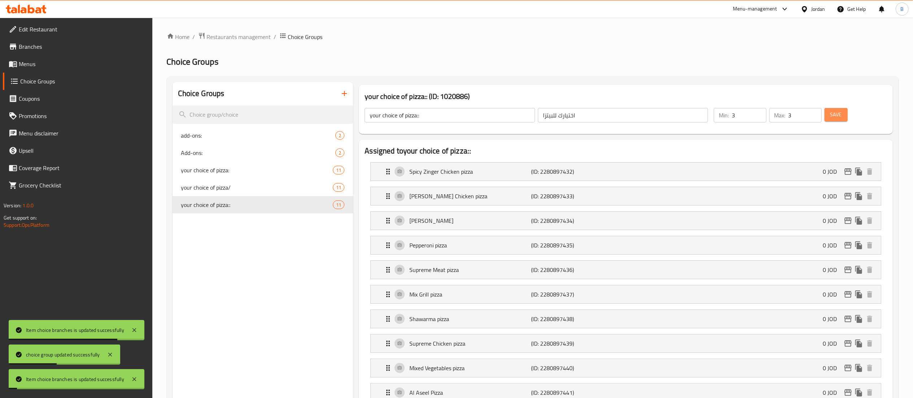
click at [842, 114] on span "Save" at bounding box center [836, 114] width 12 height 9
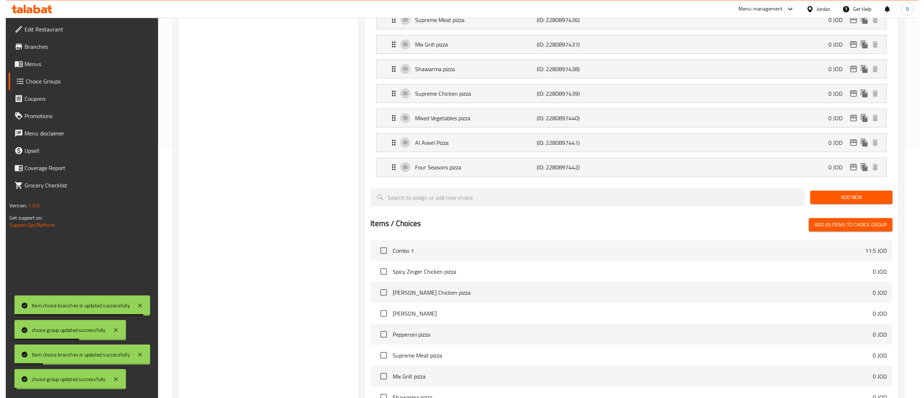
scroll to position [217, 0]
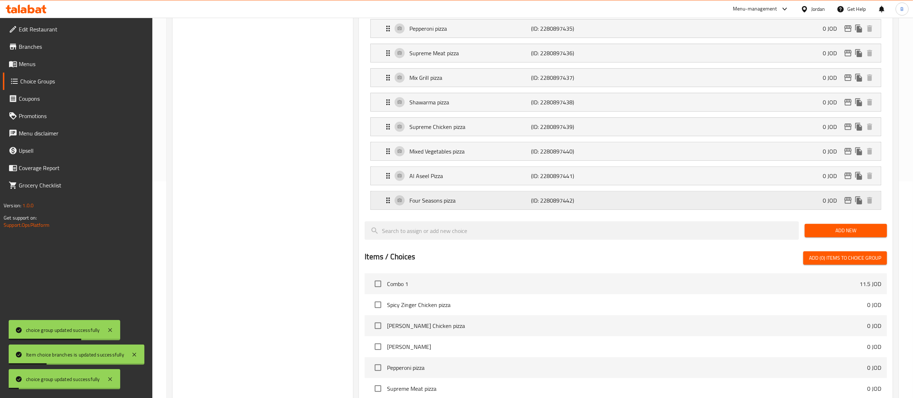
click at [848, 203] on icon "edit" at bounding box center [847, 200] width 7 height 6
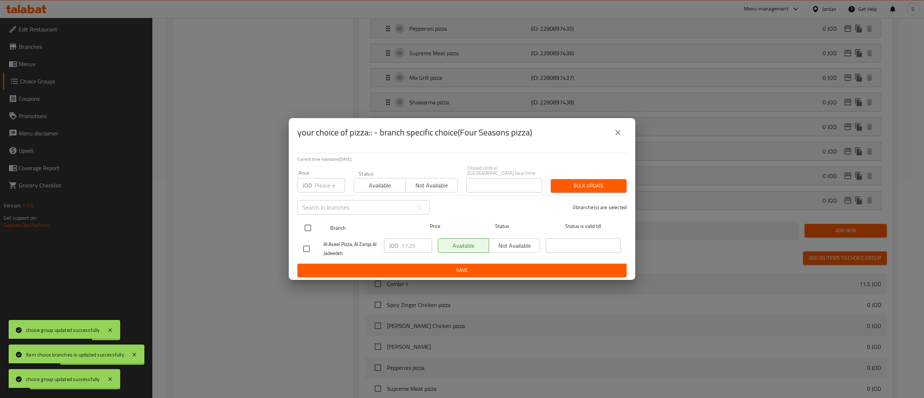
click at [309, 225] on input "checkbox" at bounding box center [307, 227] width 15 height 15
checkbox input "true"
drag, startPoint x: 416, startPoint y: 245, endPoint x: 373, endPoint y: 245, distance: 42.6
click at [373, 245] on div "Al Aseel Pizza, Al Zarqa Al Jadeedeh JOD 17.25 ​ Available Not available ​" at bounding box center [461, 248] width 323 height 27
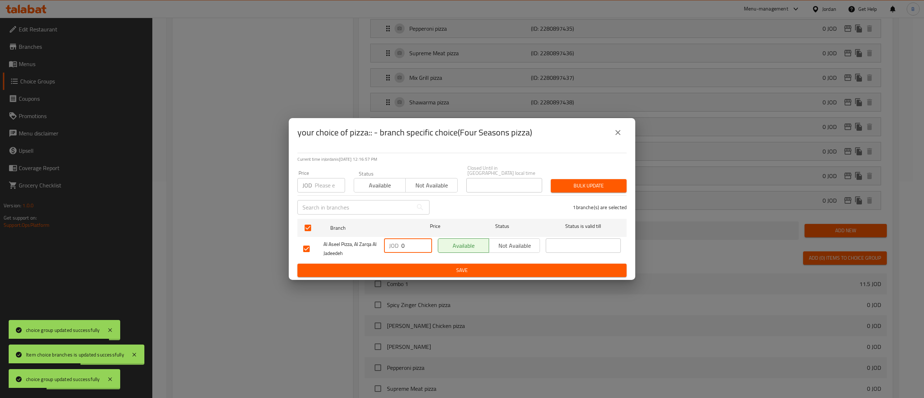
type input "0"
click at [406, 266] on span "Save" at bounding box center [462, 270] width 318 height 9
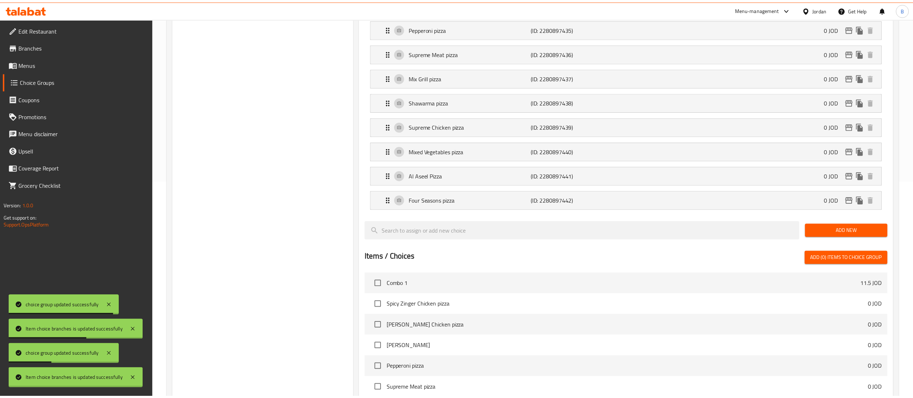
scroll to position [0, 0]
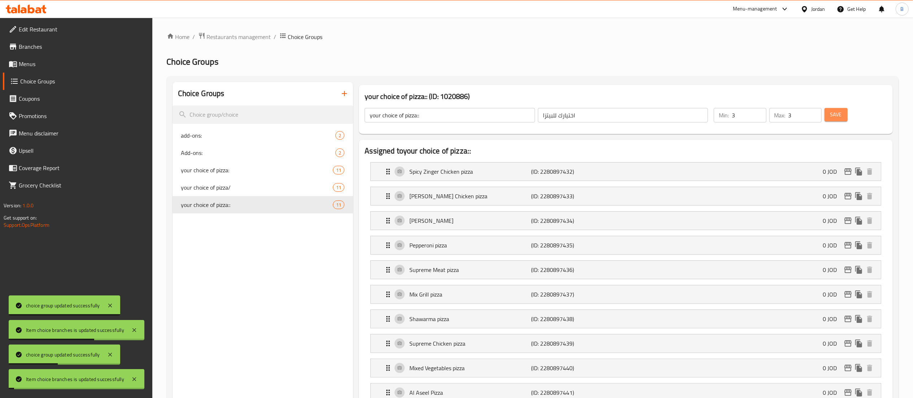
click at [845, 118] on button "Save" at bounding box center [835, 114] width 23 height 13
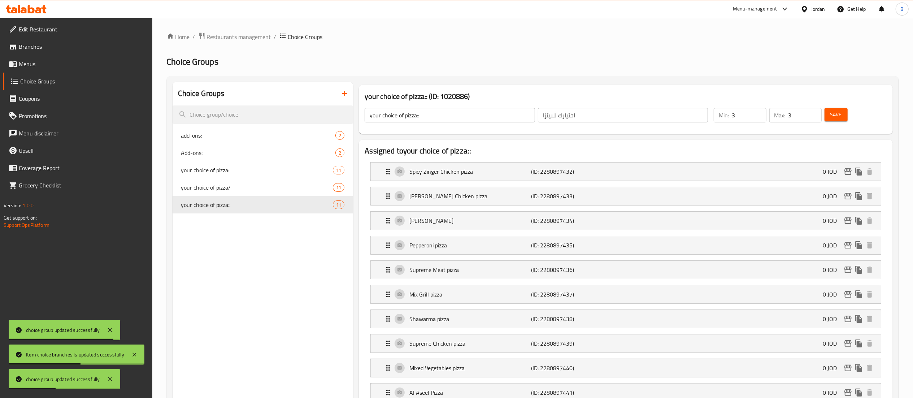
click at [41, 64] on span "Menus" at bounding box center [83, 64] width 128 height 9
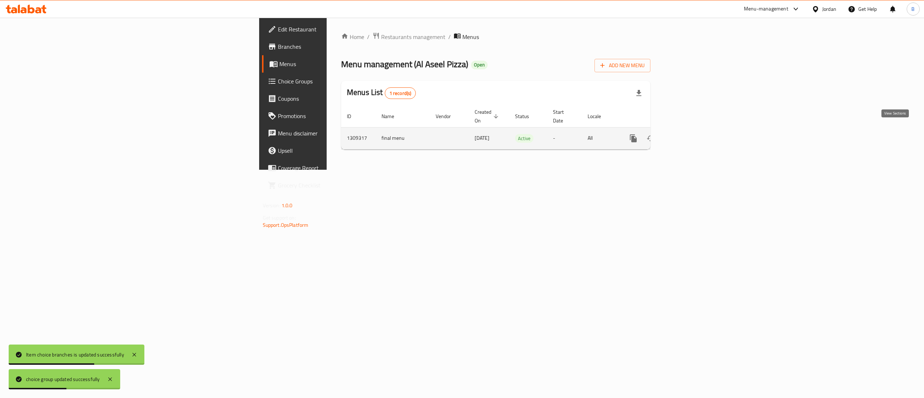
click at [690, 134] on icon "enhanced table" at bounding box center [685, 138] width 9 height 9
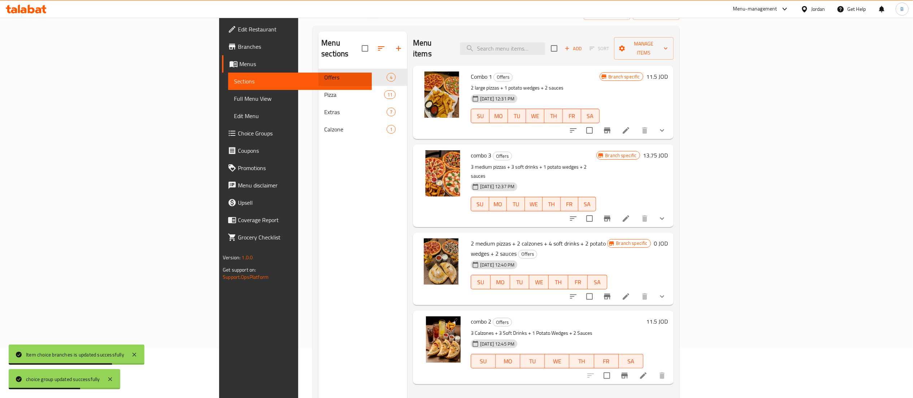
scroll to position [72, 0]
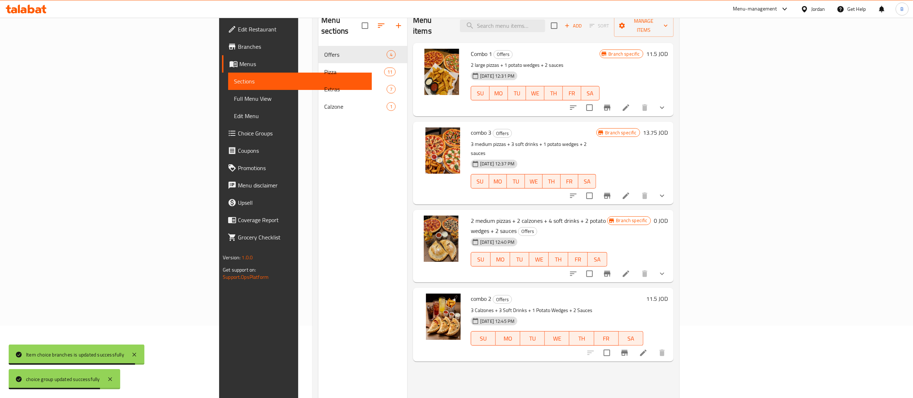
click at [671, 187] on div at bounding box center [618, 195] width 106 height 17
click at [636, 189] on li at bounding box center [626, 195] width 20 height 13
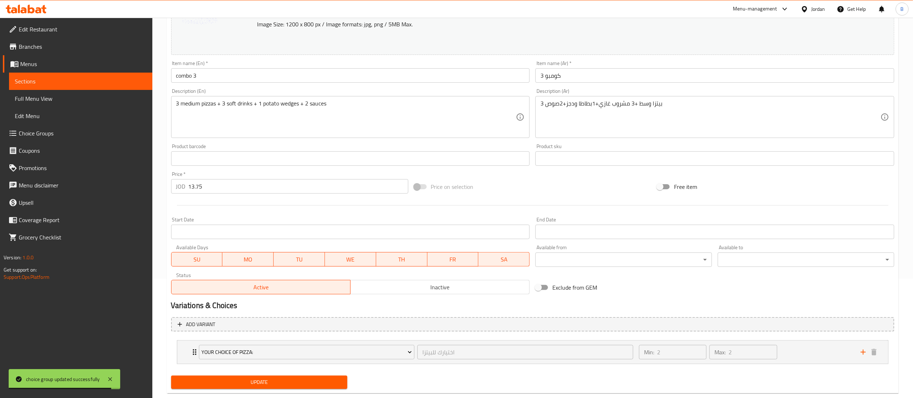
scroll to position [135, 0]
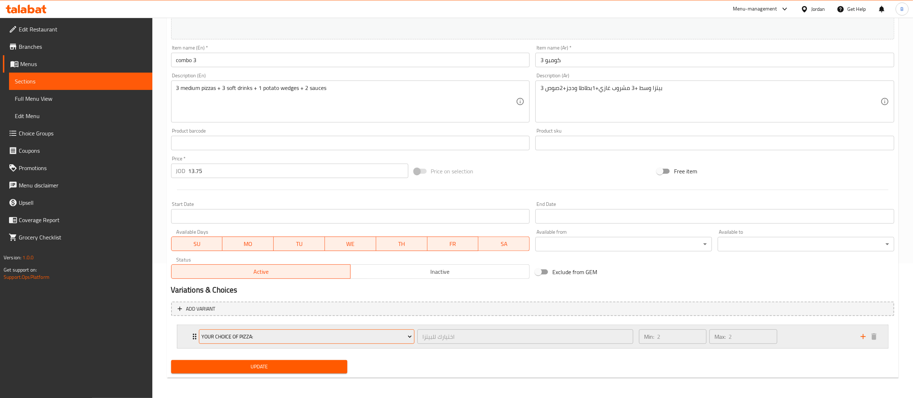
click at [275, 338] on span "your choice of pizza:" at bounding box center [306, 336] width 210 height 9
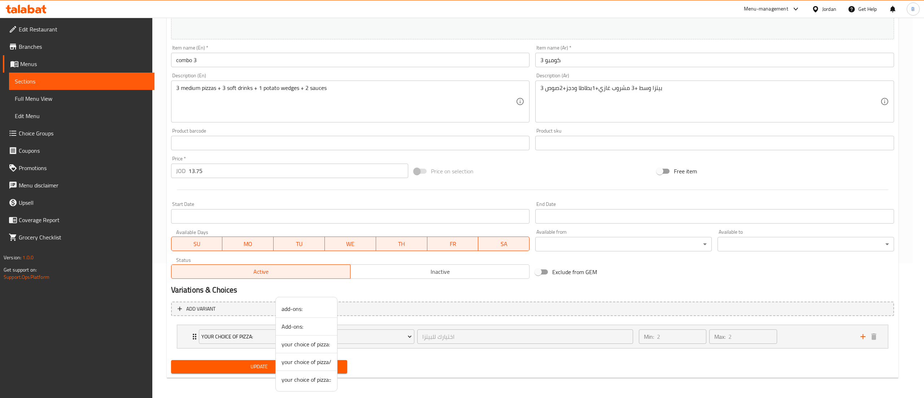
click at [298, 380] on span "your choice of pizza::" at bounding box center [307, 379] width 50 height 9
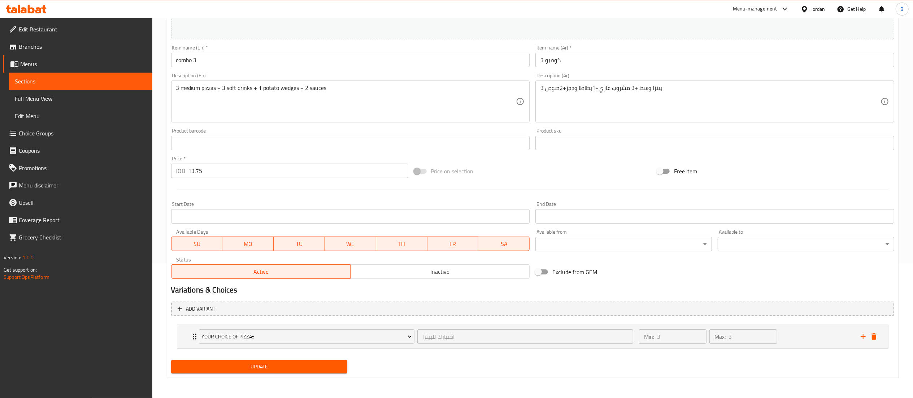
click at [301, 368] on span "Update" at bounding box center [259, 366] width 165 height 9
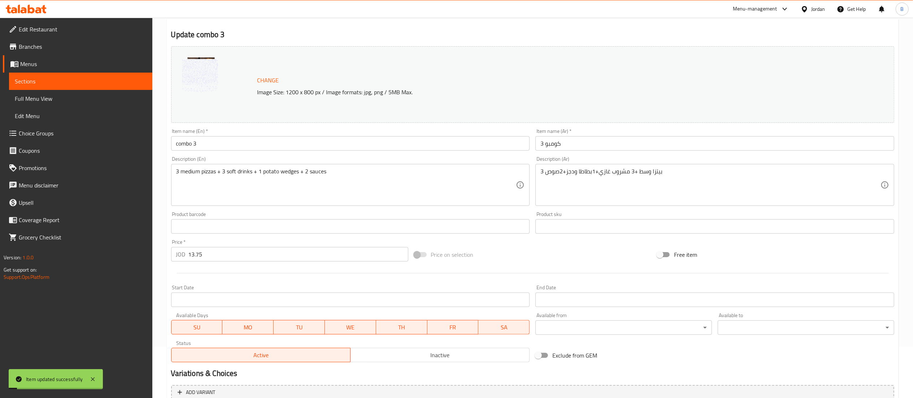
scroll to position [0, 0]
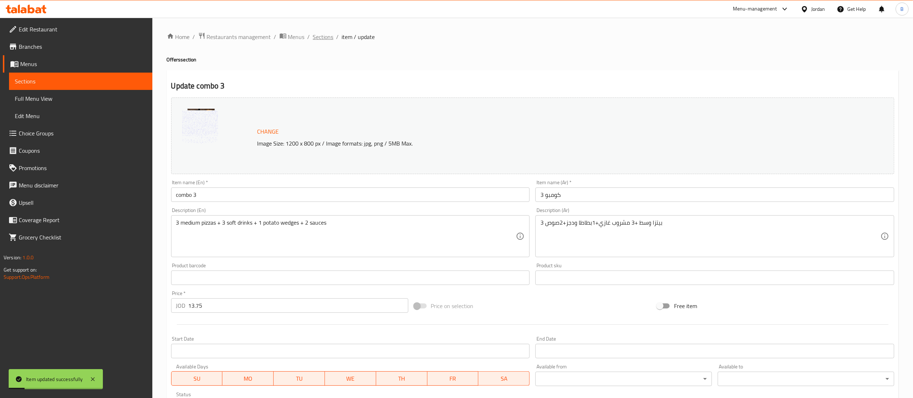
click at [327, 38] on span "Sections" at bounding box center [323, 36] width 21 height 9
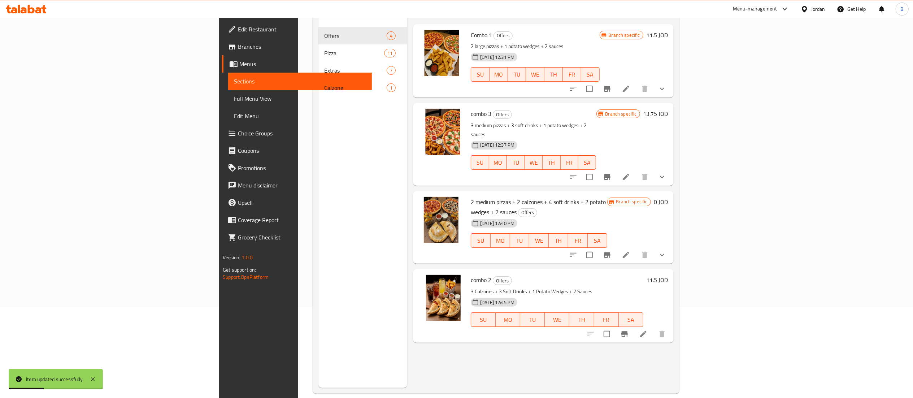
scroll to position [101, 0]
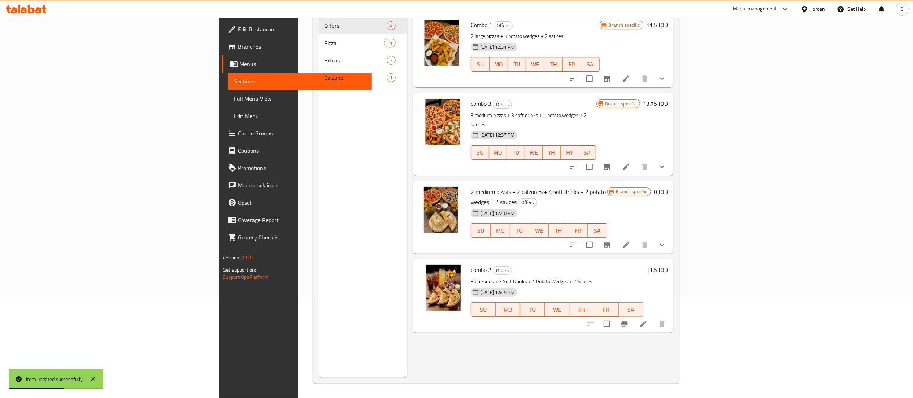
click at [630, 240] on icon at bounding box center [626, 244] width 9 height 9
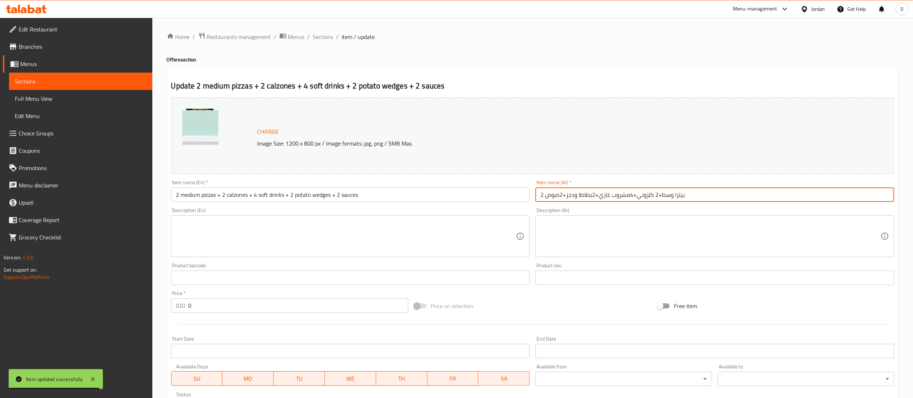
drag, startPoint x: 704, startPoint y: 198, endPoint x: 392, endPoint y: 193, distance: 312.3
click at [396, 193] on div "Change Image Size: 1200 x 800 px / Image formats: jpg, png / 5MB Max. Item name…" at bounding box center [532, 256] width 729 height 322
paste input "كومبو 4"
type input "كومبو 4"
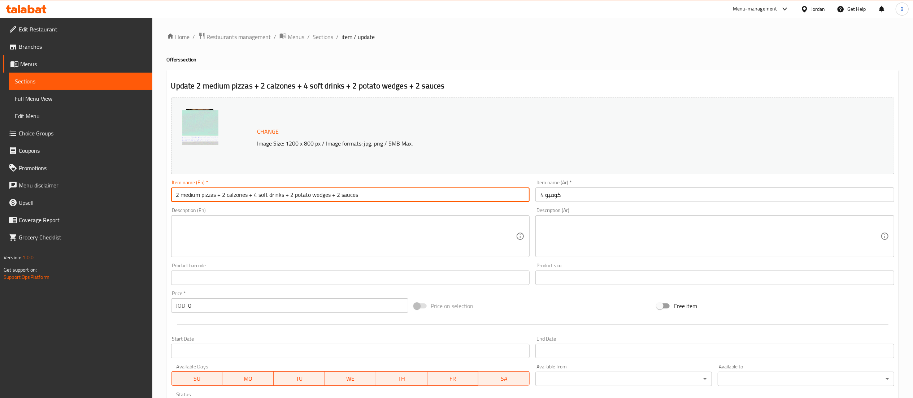
drag, startPoint x: 400, startPoint y: 193, endPoint x: 0, endPoint y: 87, distance: 413.8
click at [0, 97] on div "Edit Restaurant Branches Menus Sections Full Menu View Edit Menu Choice Groups …" at bounding box center [456, 275] width 913 height 515
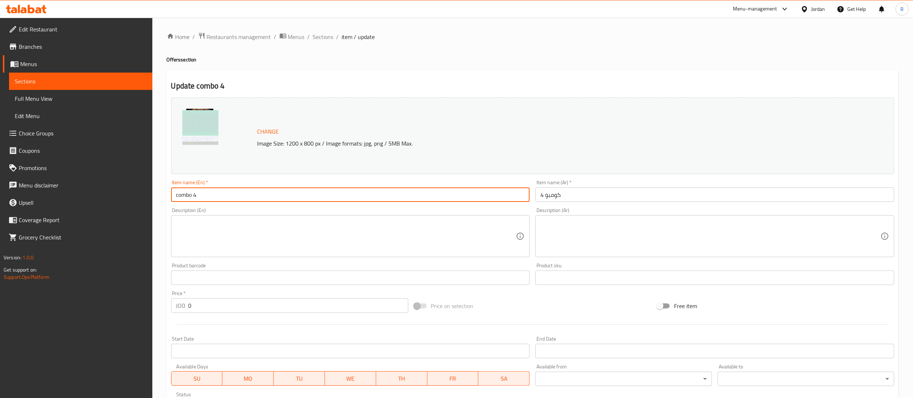
type input "combo 4"
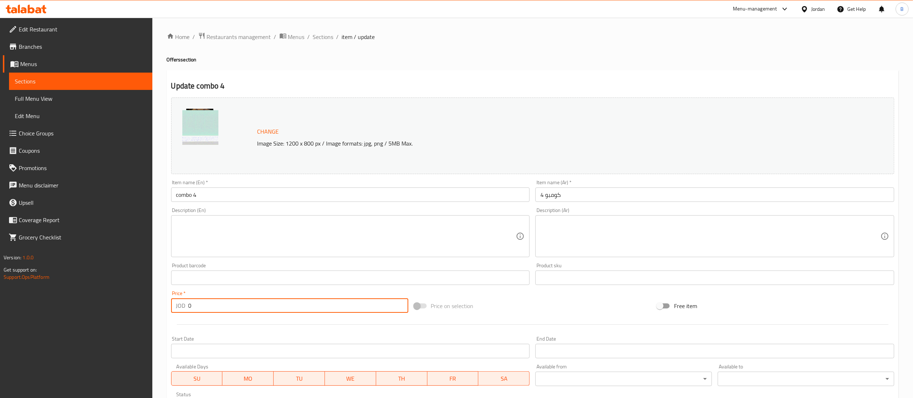
drag, startPoint x: 250, startPoint y: 309, endPoint x: 0, endPoint y: 306, distance: 250.2
click at [19, 306] on div "Edit Restaurant Branches Menus Sections Full Menu View Edit Menu Choice Groups …" at bounding box center [456, 275] width 913 height 515
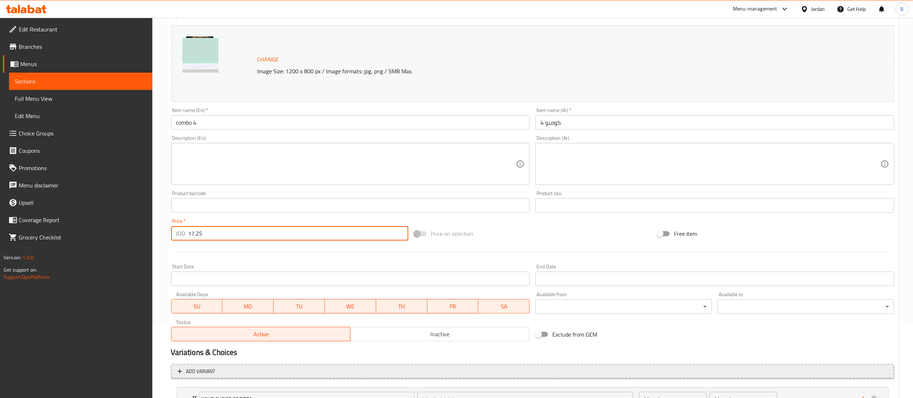
scroll to position [135, 0]
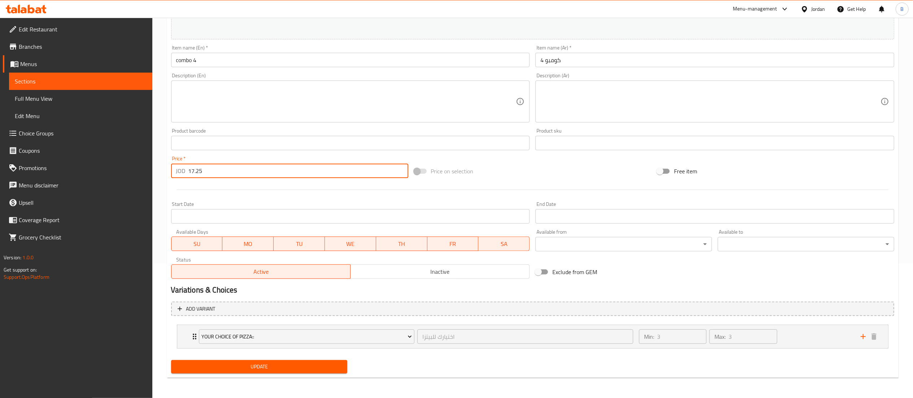
type input "17.25"
click at [573, 107] on textarea at bounding box center [710, 101] width 340 height 34
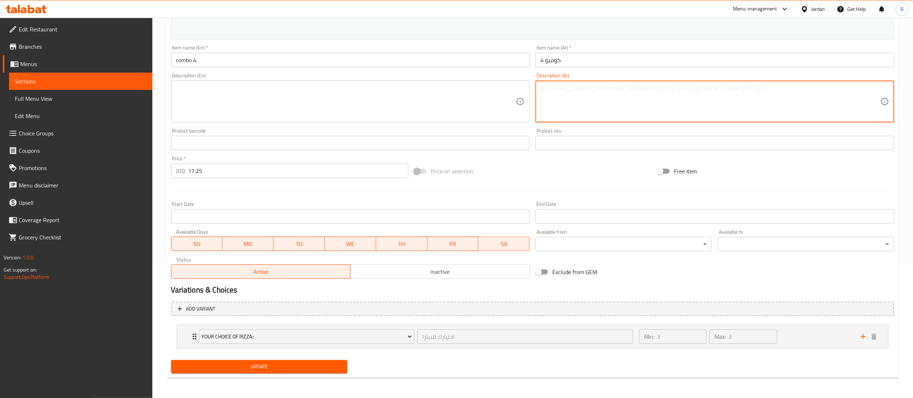
paste textarea "2 بيتزا وسط+2 كلزوني+4مشروب غازي+2بطاطا ودجز+2صوص"
type textarea "2 بيتزا وسط+2 كلزوني+4مشروب غازي+2بطاطا ودجز+2صوص"
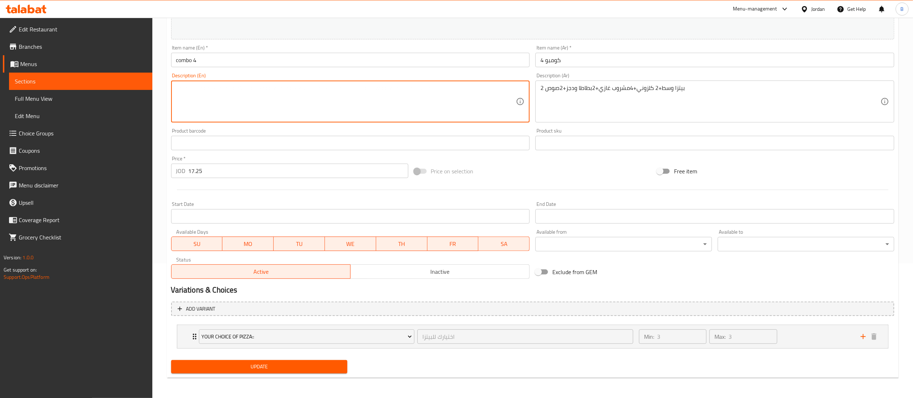
click at [336, 105] on textarea at bounding box center [346, 101] width 340 height 34
paste textarea "2 medium pizzas + 2 calzones + 4 soft drinks + 2 potato wedges + 2 sauces"
click at [810, 331] on div "Min: 3 ​ Max: 3 ​" at bounding box center [746, 336] width 222 height 23
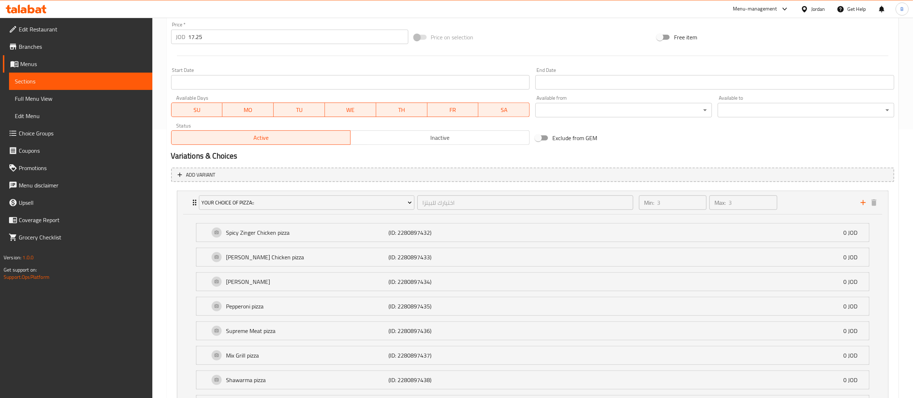
scroll to position [422, 0]
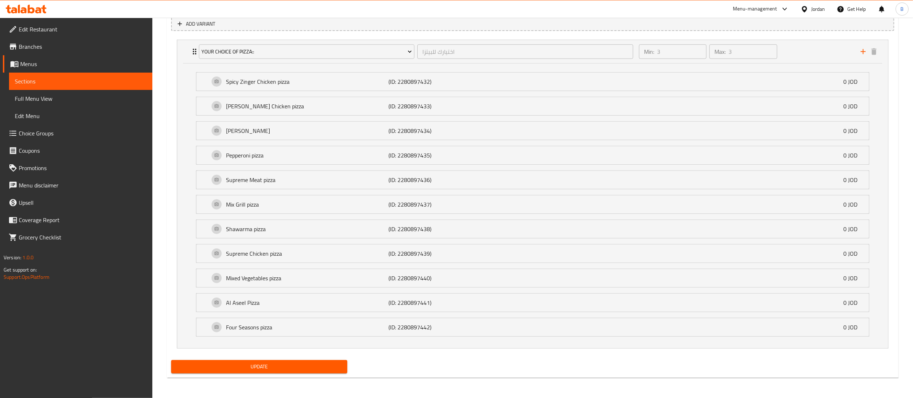
type textarea "2 medium pizzas + 2 calzones + 4 soft drinks + 2 potato wedges + 2 sauces"
click at [211, 370] on span "Update" at bounding box center [259, 366] width 165 height 9
click at [42, 132] on span "Choice Groups" at bounding box center [83, 133] width 128 height 9
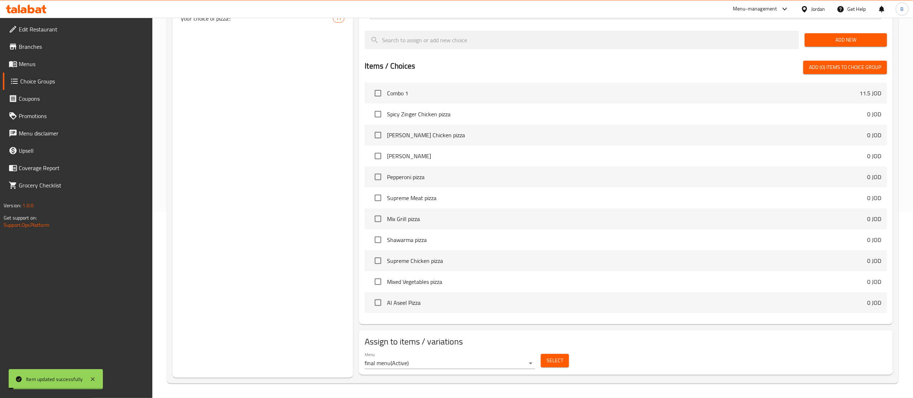
scroll to position [103, 0]
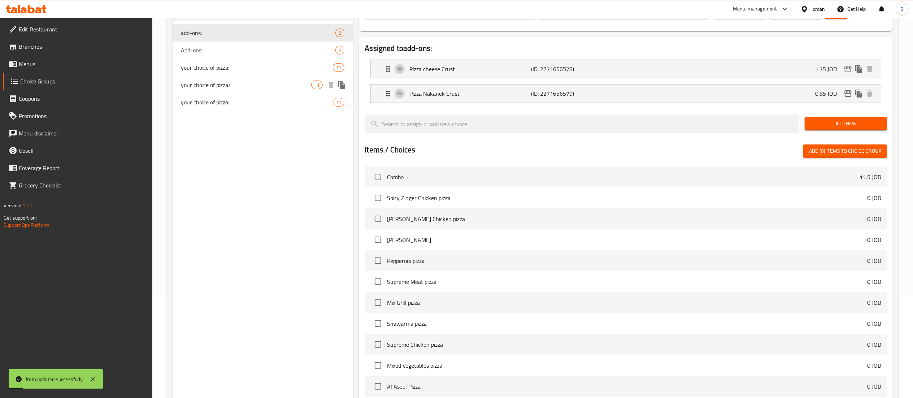
click at [215, 86] on span "your choice of pizza/" at bounding box center [246, 84] width 130 height 9
type input "your choice of pizza/"
type input "اختيارك من البيتزا"
type input "3"
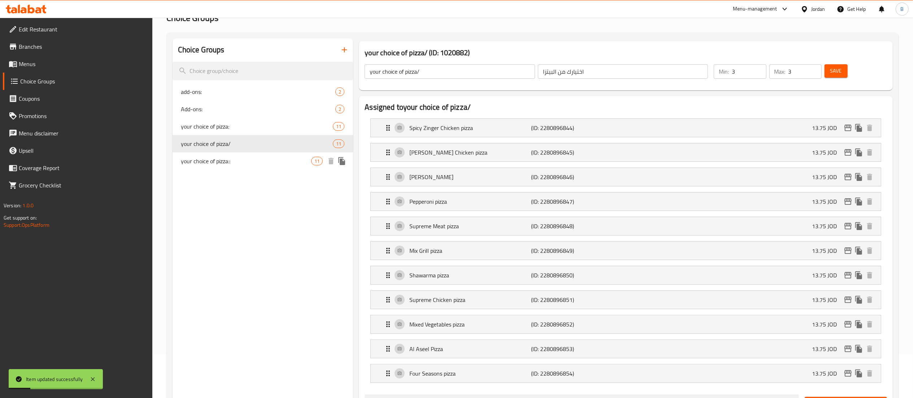
scroll to position [30, 0]
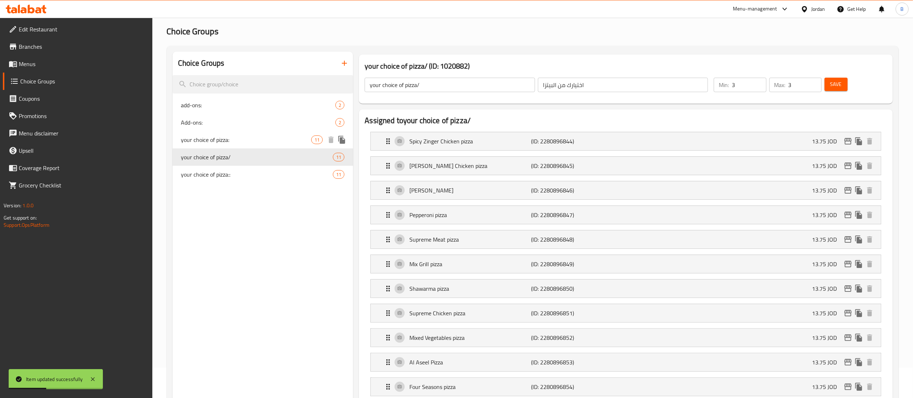
click at [239, 138] on div "add-ons: 2 Add-ons: 2 your choice of pizza: 11 your choice of pizza/ 11 your ch…" at bounding box center [263, 139] width 181 height 87
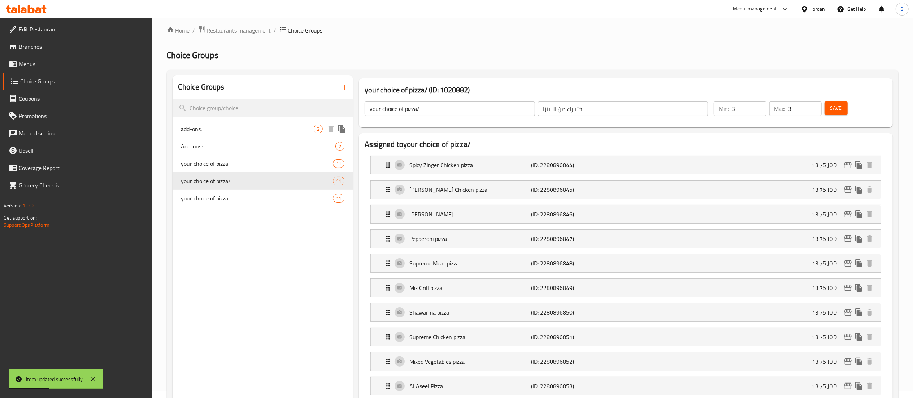
scroll to position [0, 0]
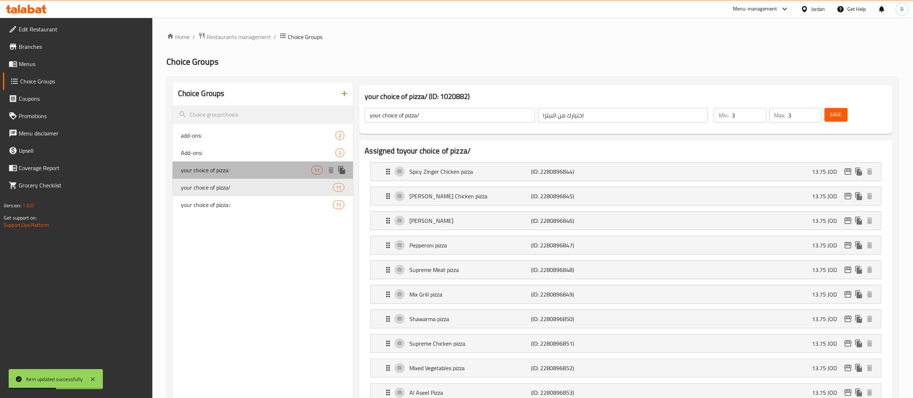
click at [236, 170] on span "your choice of pizza:" at bounding box center [246, 170] width 130 height 9
type input "your choice of pizza:"
type input "اختيارك للبيتزا"
type input "2"
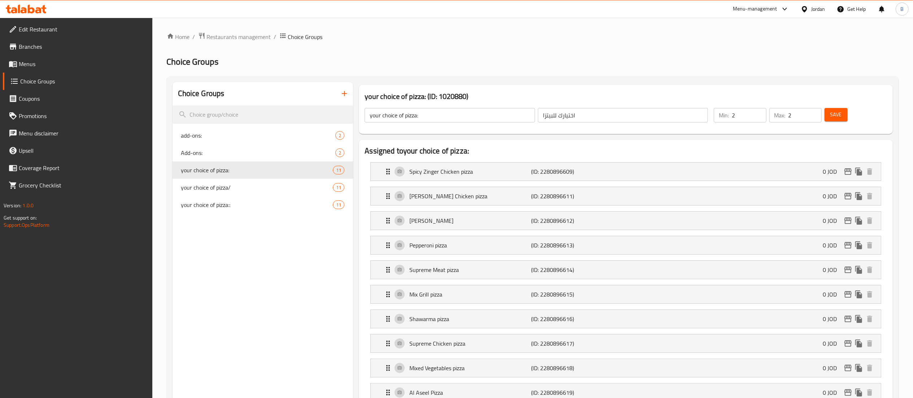
click at [32, 68] on span "Menus" at bounding box center [83, 64] width 128 height 9
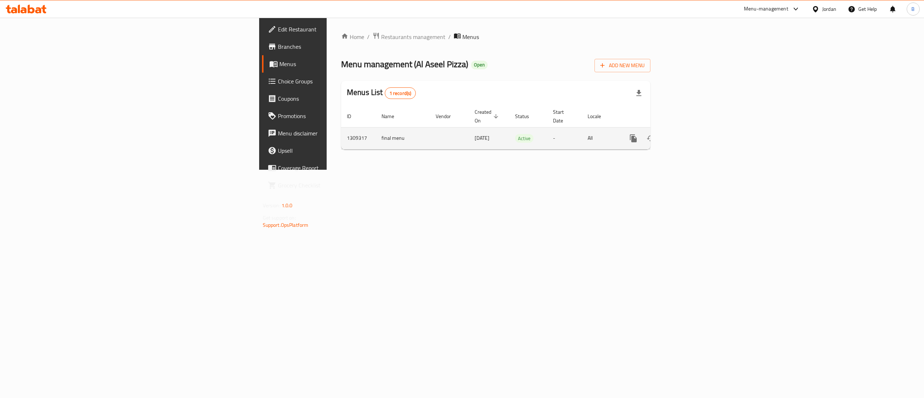
click at [690, 134] on icon "enhanced table" at bounding box center [685, 138] width 9 height 9
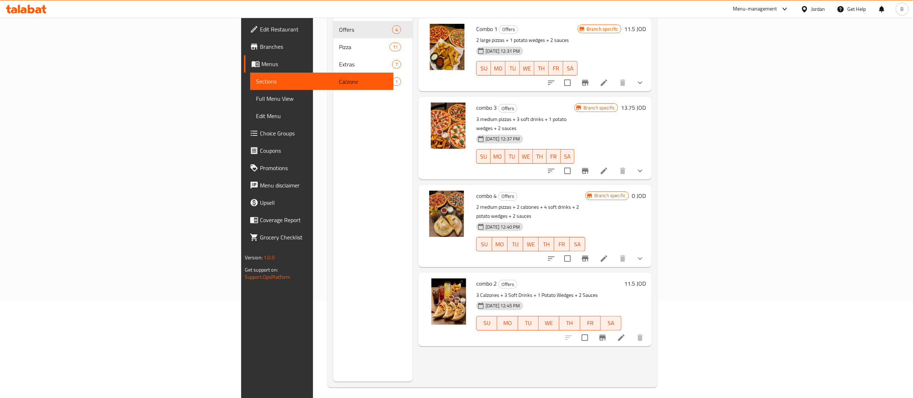
scroll to position [101, 0]
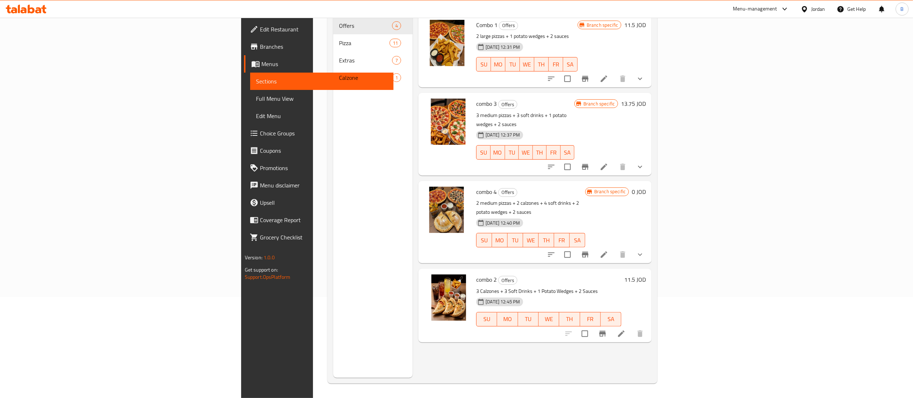
click at [614, 248] on li at bounding box center [604, 254] width 20 height 13
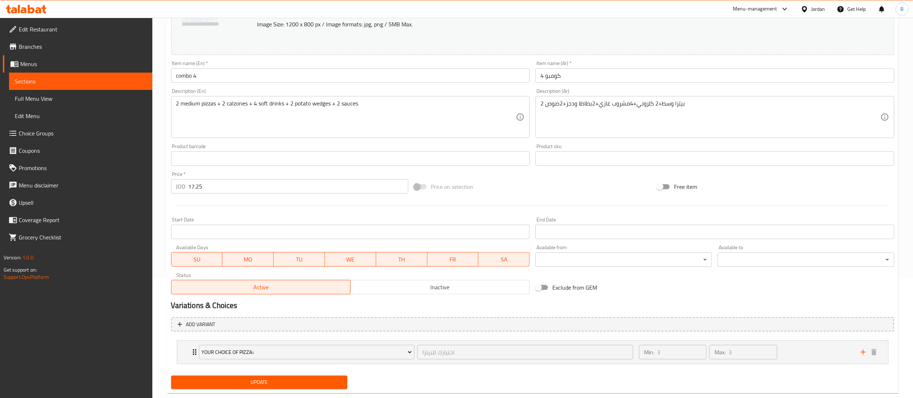
scroll to position [135, 0]
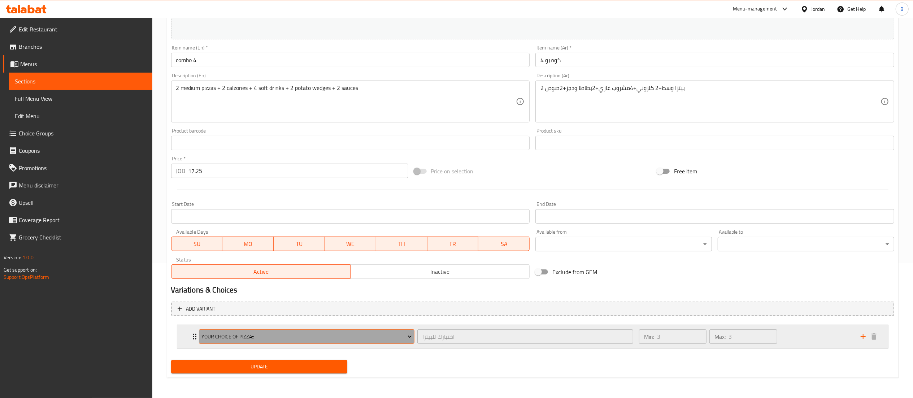
click at [346, 333] on span "your choice of pizza::" at bounding box center [306, 336] width 210 height 9
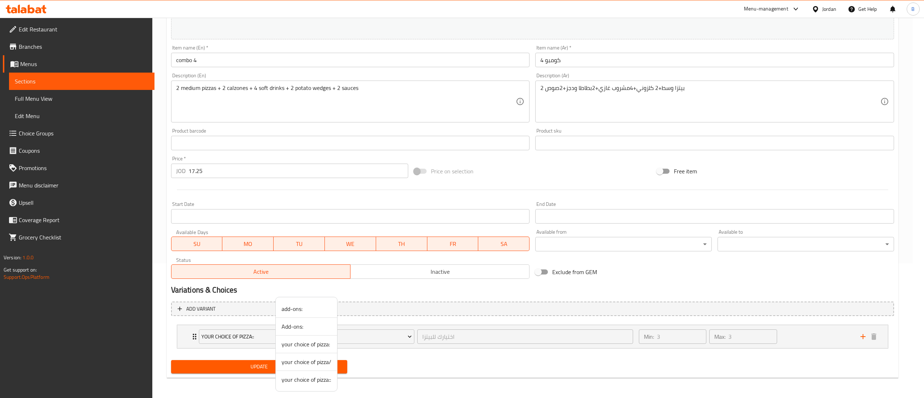
click at [305, 345] on span "your choice of pizza:" at bounding box center [307, 344] width 50 height 9
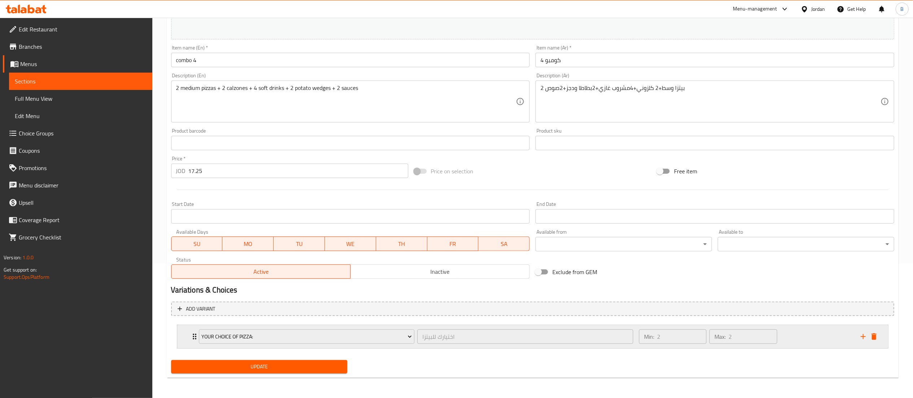
click at [815, 334] on div "Min: 2 ​ Max: 2 ​" at bounding box center [746, 336] width 222 height 23
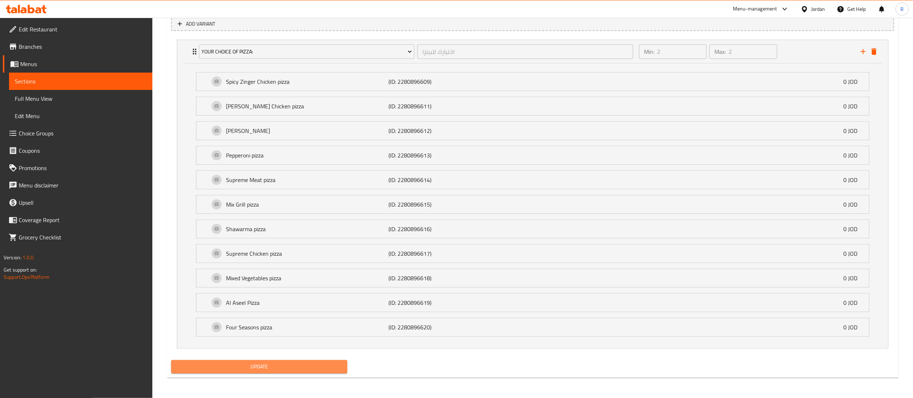
click at [270, 360] on button "Update" at bounding box center [259, 366] width 177 height 13
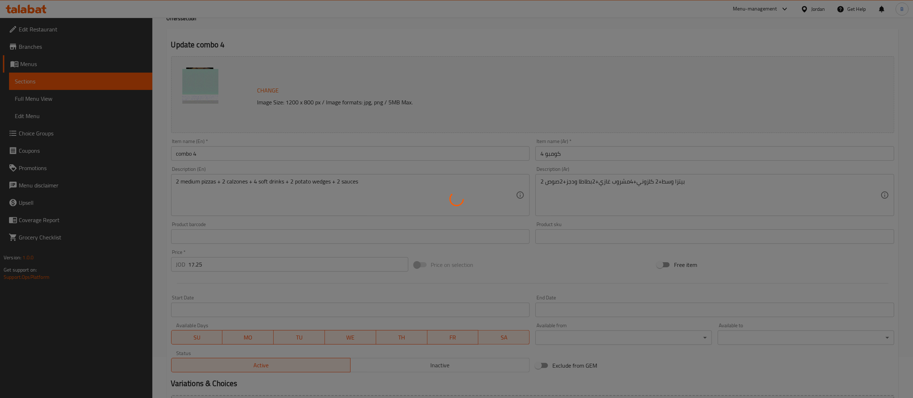
scroll to position [0, 0]
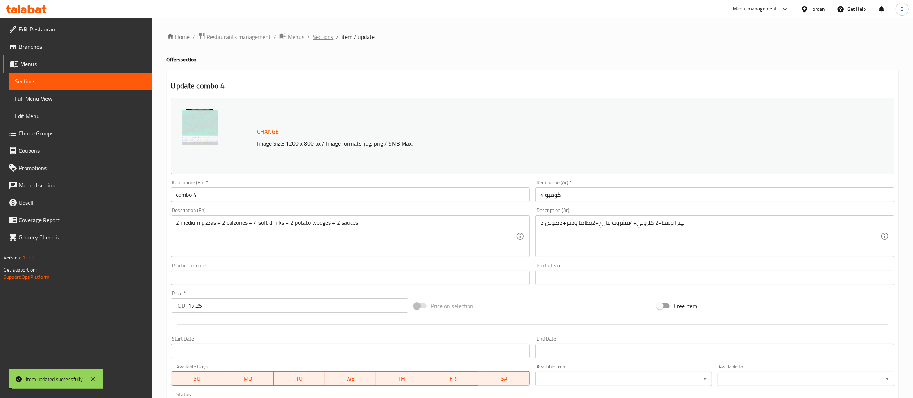
click at [321, 35] on span "Sections" at bounding box center [323, 36] width 21 height 9
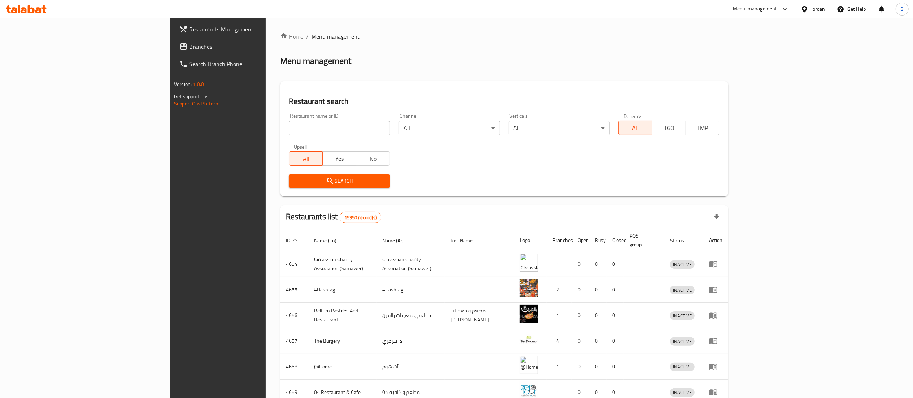
click at [29, 6] on icon at bounding box center [31, 9] width 7 height 9
click at [289, 128] on input "search" at bounding box center [339, 128] width 101 height 14
paste input "762260"
type input "762260"
click button "Search" at bounding box center [339, 180] width 101 height 13
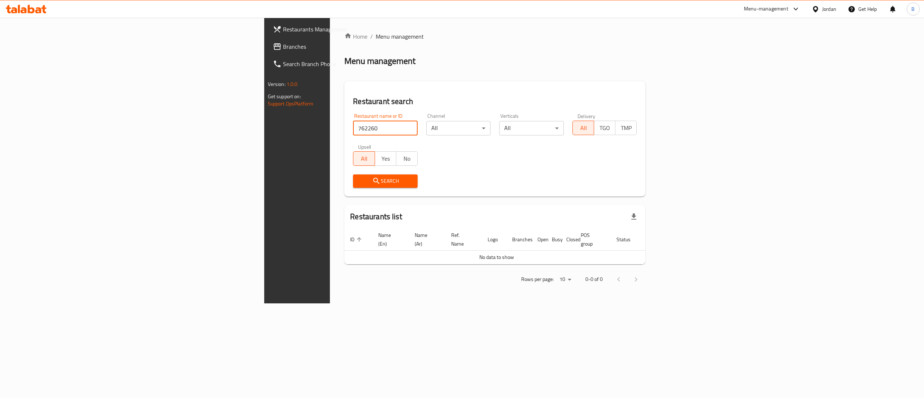
click at [283, 50] on span "Branches" at bounding box center [348, 46] width 130 height 9
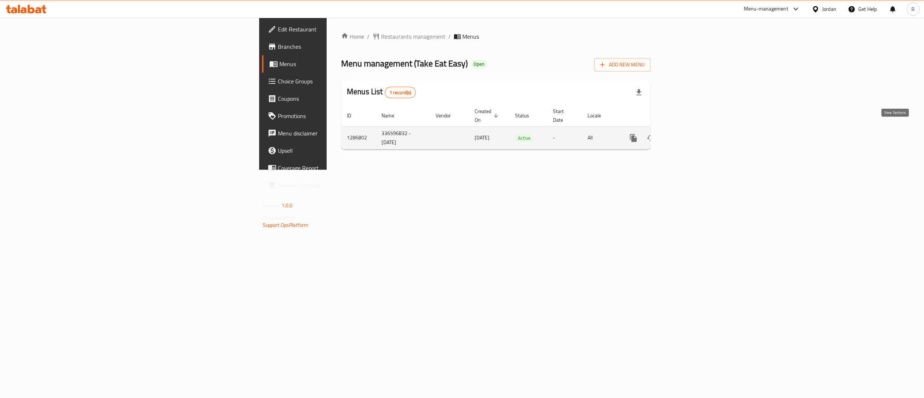
click at [690, 134] on icon "enhanced table" at bounding box center [685, 138] width 9 height 9
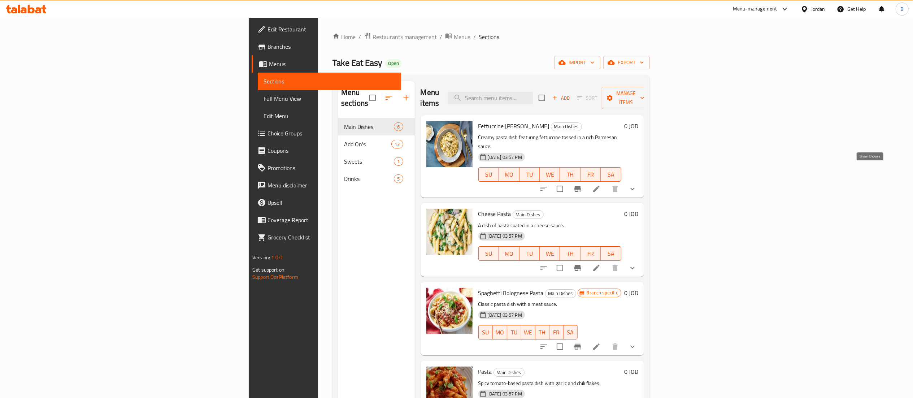
click at [637, 184] on icon "show more" at bounding box center [632, 188] width 9 height 9
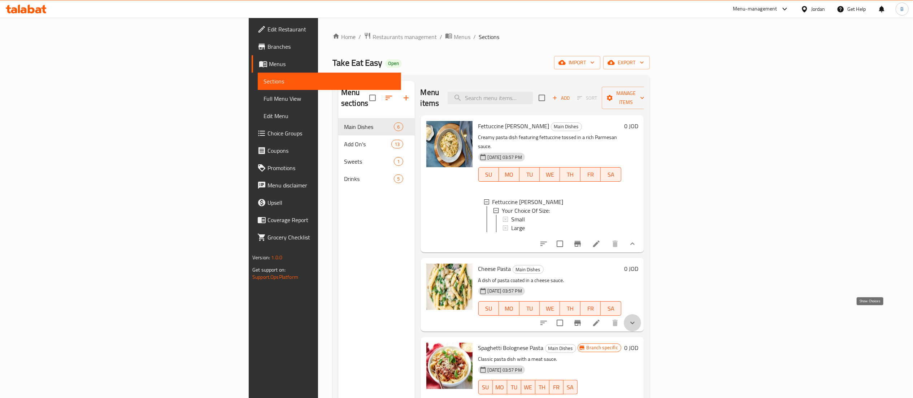
click at [637, 318] on icon "show more" at bounding box center [632, 322] width 9 height 9
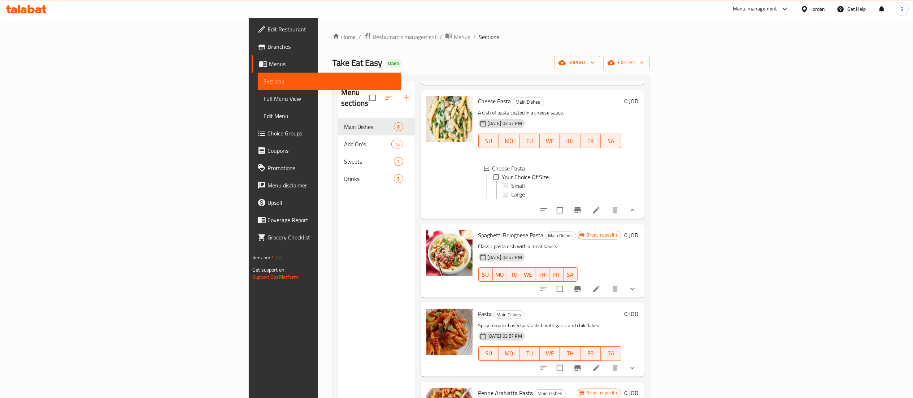
scroll to position [225, 0]
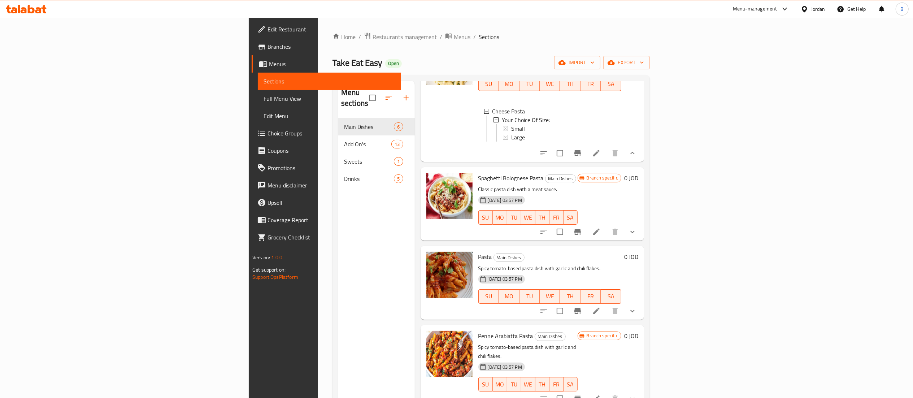
click at [641, 239] on button "show more" at bounding box center [632, 231] width 17 height 17
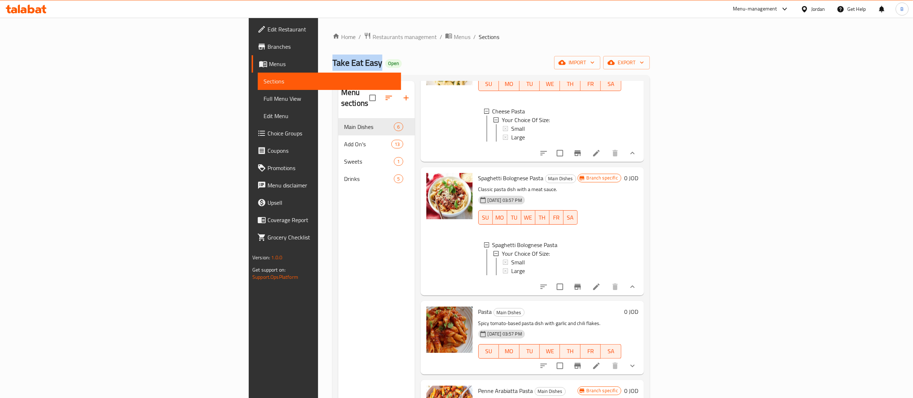
drag, startPoint x: 163, startPoint y: 60, endPoint x: 215, endPoint y: 68, distance: 52.9
click at [318, 68] on div "Home / Restaurants management / Menus / Sections Take Eat Easy Open import expo…" at bounding box center [491, 258] width 346 height 481
copy span "Take Eat Easy"
click at [269, 64] on span "Menus" at bounding box center [332, 64] width 126 height 9
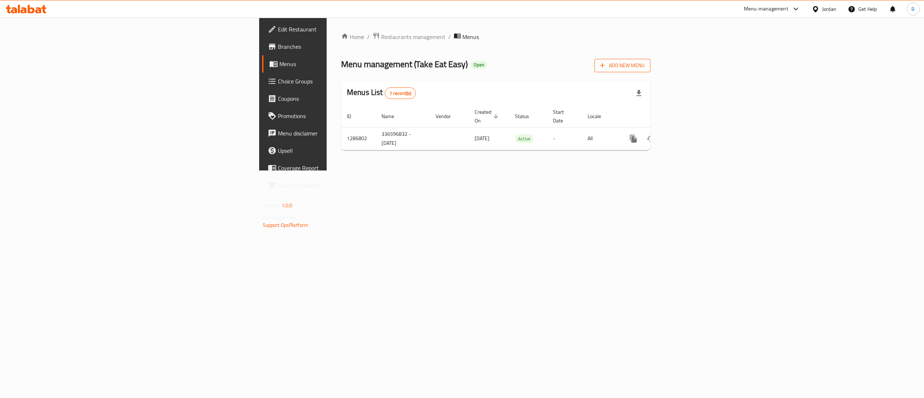
click at [645, 63] on span "Add New Menu" at bounding box center [622, 65] width 44 height 9
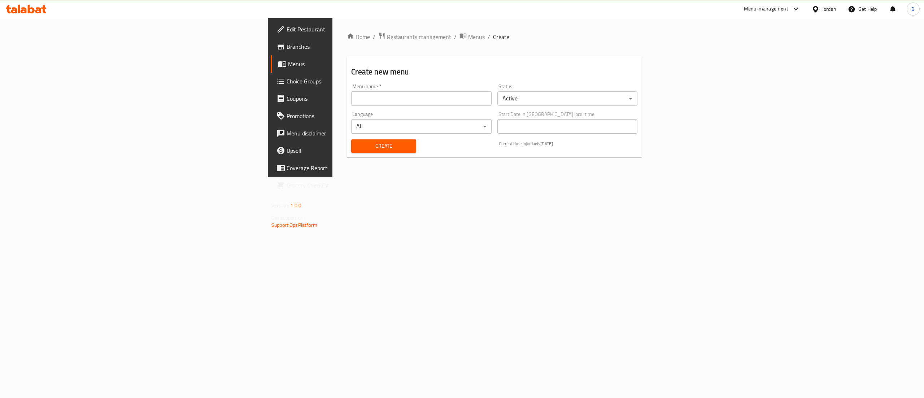
click at [351, 102] on input "text" at bounding box center [421, 98] width 140 height 14
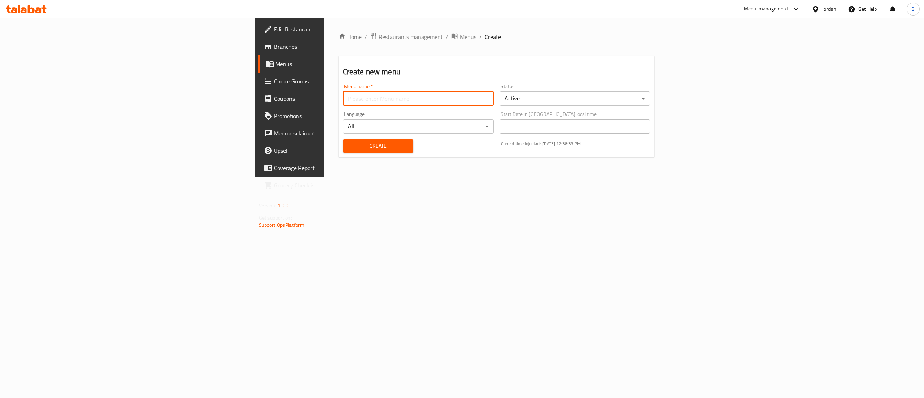
paste input "Take Eat Easy"
type input "Take Eat Easy"
click at [349, 143] on span "Create" at bounding box center [378, 145] width 59 height 9
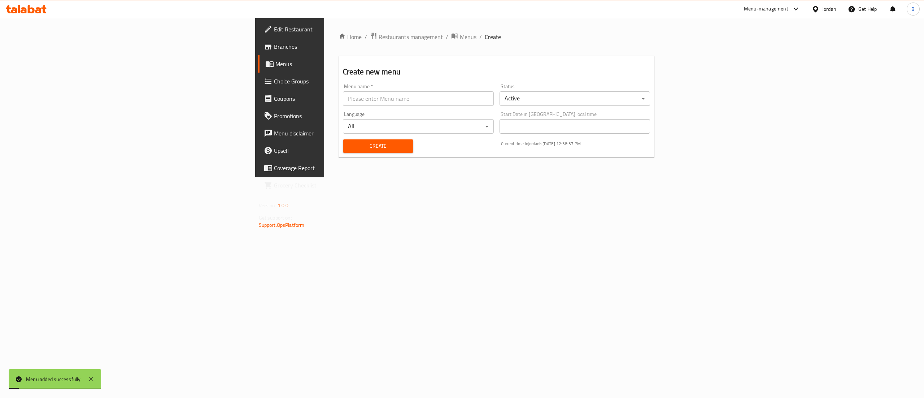
click at [275, 60] on span "Menus" at bounding box center [339, 64] width 129 height 9
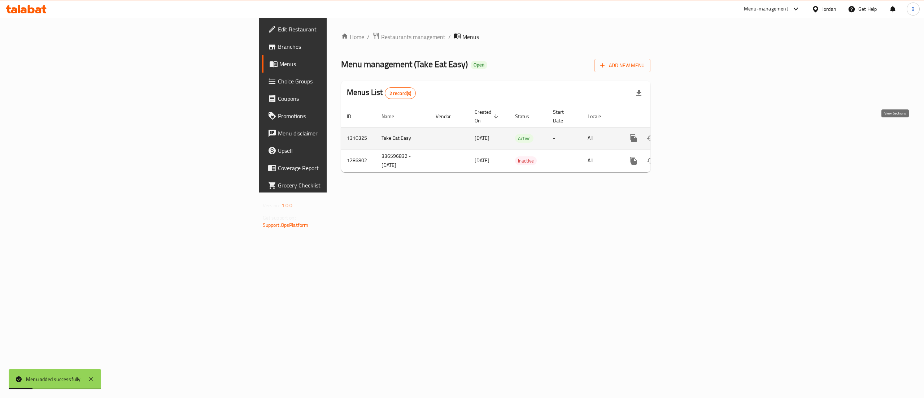
click at [694, 135] on link "enhanced table" at bounding box center [685, 138] width 17 height 17
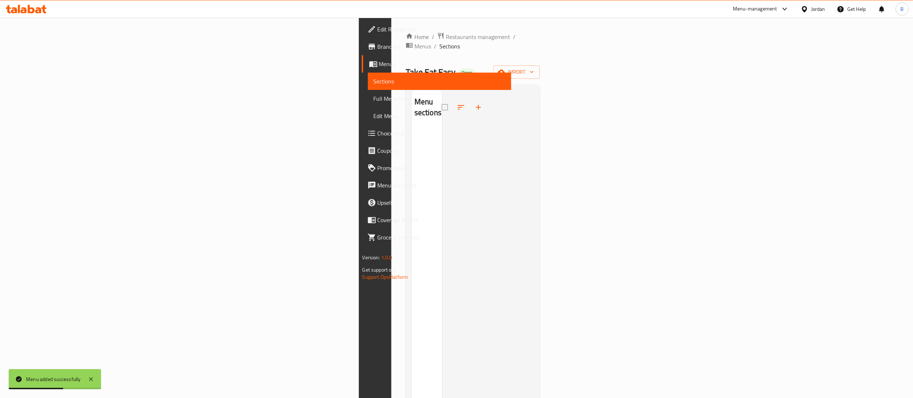
click at [441, 99] on div at bounding box center [463, 107] width 45 height 17
click at [474, 103] on icon "button" at bounding box center [478, 107] width 9 height 9
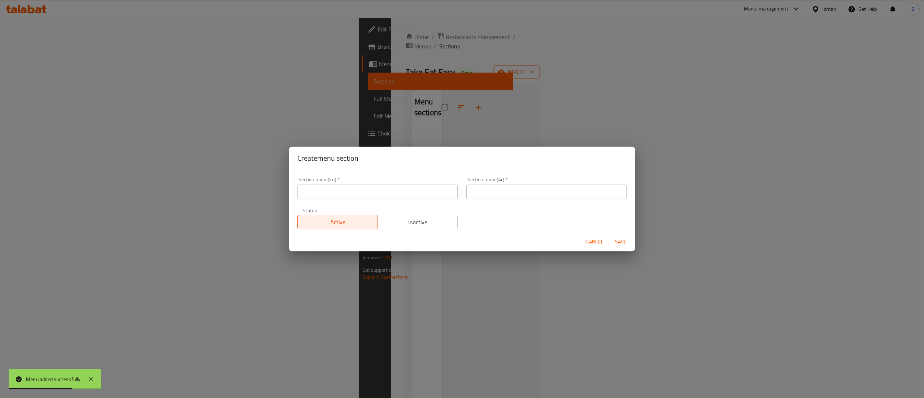
click at [509, 193] on input "text" at bounding box center [546, 191] width 160 height 14
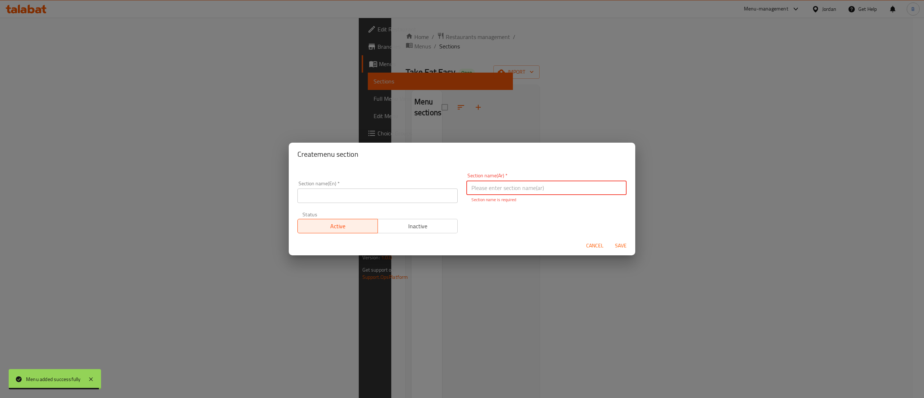
type input "ل"
type input "اطباق الرئيسية"
click at [371, 196] on input "text" at bounding box center [377, 195] width 160 height 14
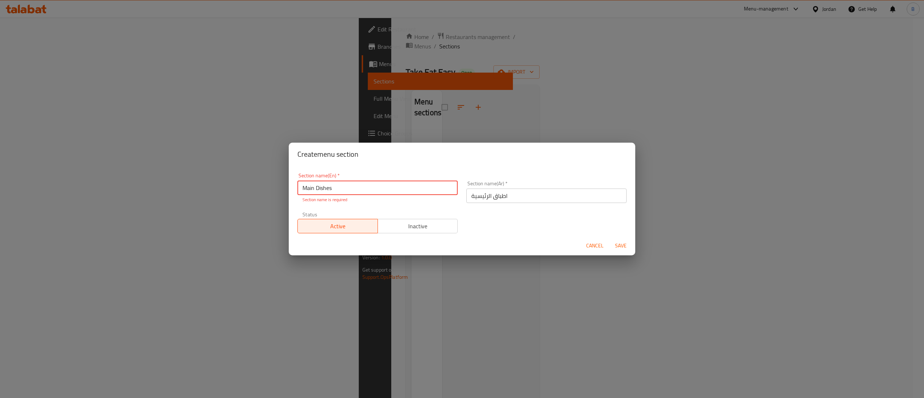
type input "Main Dishes"
click at [630, 244] on button "Save" at bounding box center [620, 245] width 23 height 13
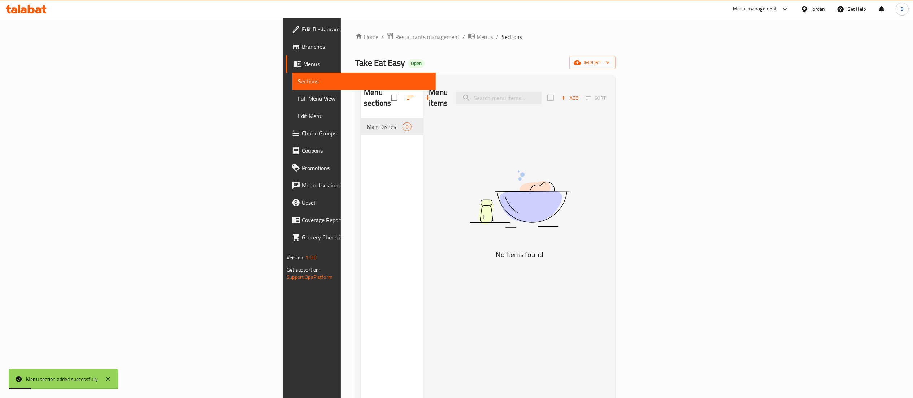
click at [567, 95] on icon "button" at bounding box center [563, 98] width 6 height 6
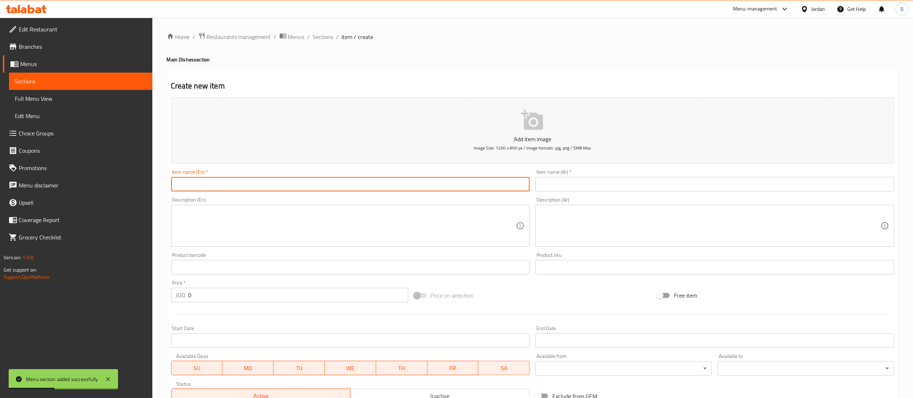
click at [274, 189] on input "text" at bounding box center [350, 184] width 359 height 14
type input "Fettucini [PERSON_NAME]"
drag, startPoint x: 589, startPoint y: 181, endPoint x: 587, endPoint y: 191, distance: 9.6
click at [589, 181] on input "text" at bounding box center [714, 184] width 359 height 14
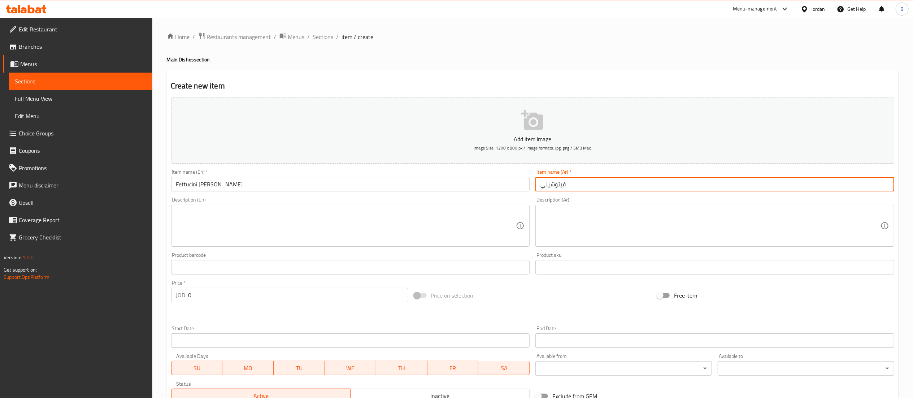
type input "فيتوشيني ألفريدو"
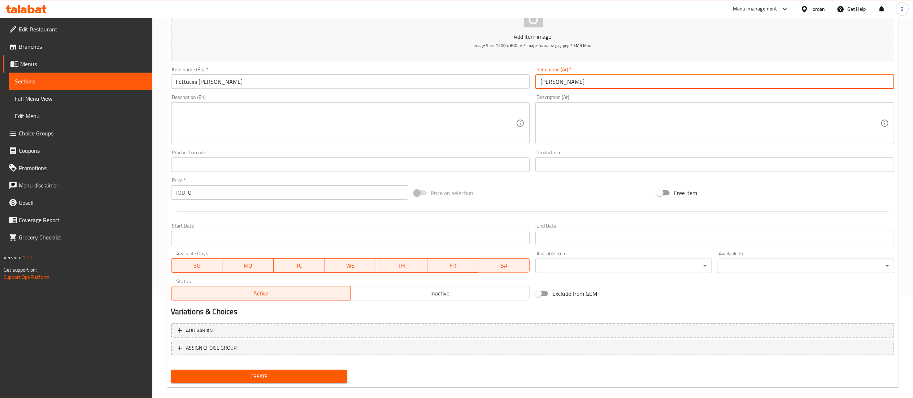
scroll to position [112, 0]
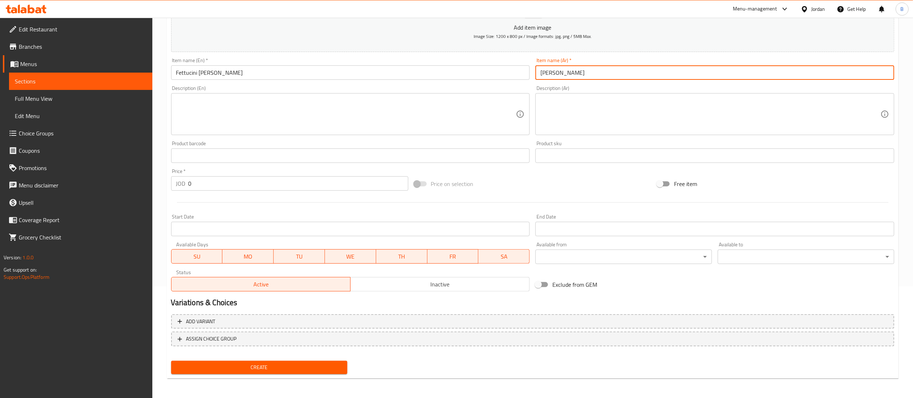
click at [256, 369] on span "Create" at bounding box center [259, 367] width 165 height 9
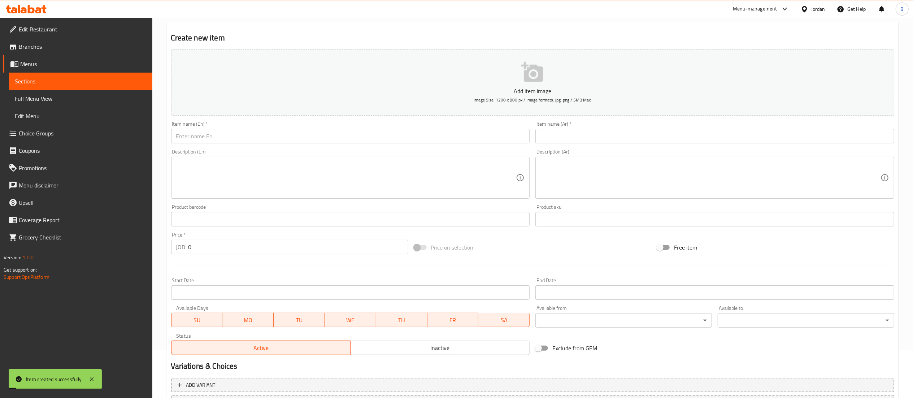
scroll to position [0, 0]
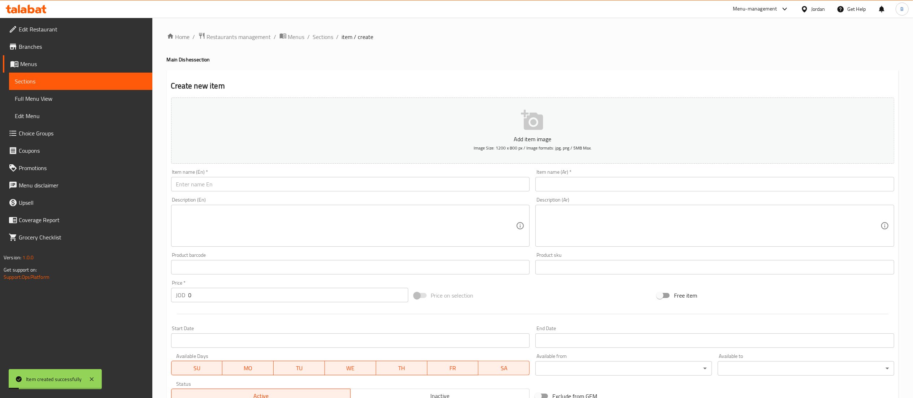
click at [579, 187] on input "text" at bounding box center [714, 184] width 359 height 14
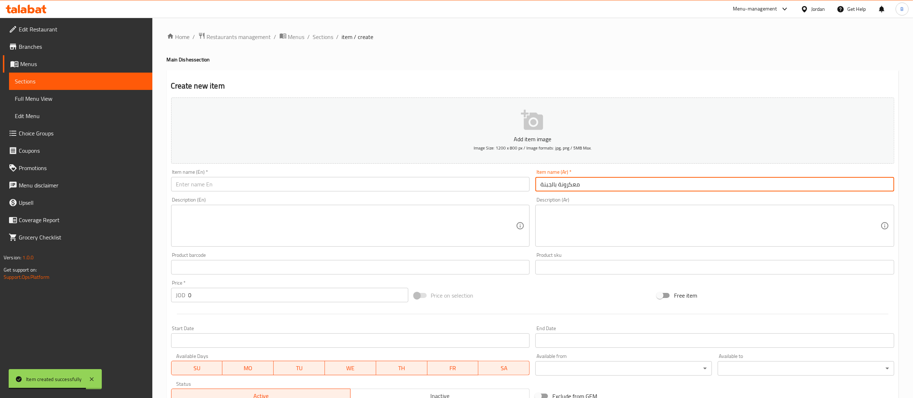
type input "معكرونة بالجبنة"
click at [455, 184] on input "text" at bounding box center [350, 184] width 359 height 14
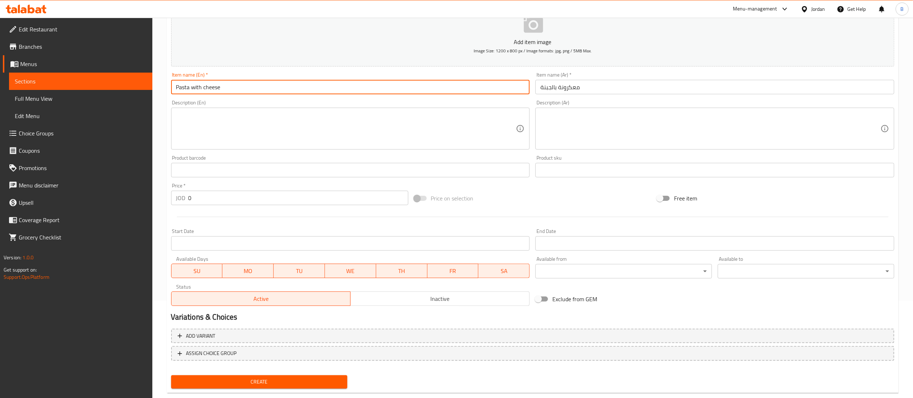
scroll to position [112, 0]
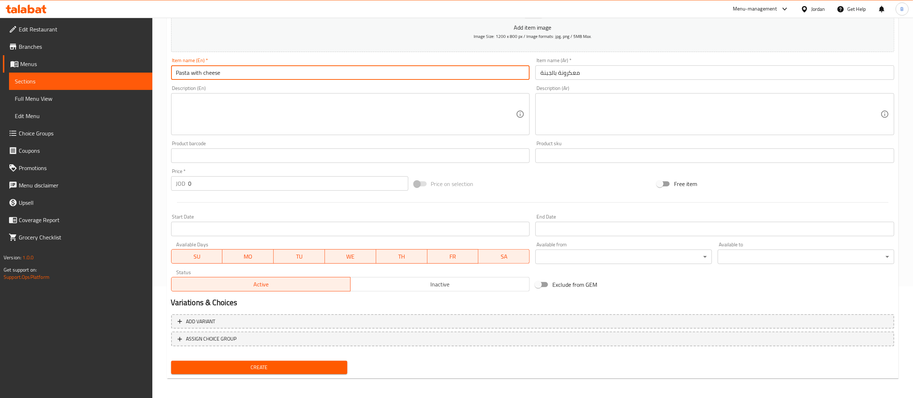
type input "Pasta with cheese"
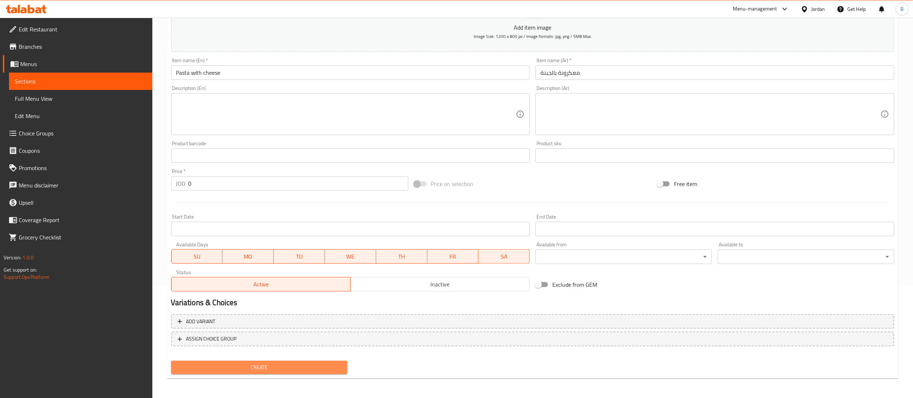
click at [277, 365] on span "Create" at bounding box center [259, 367] width 165 height 9
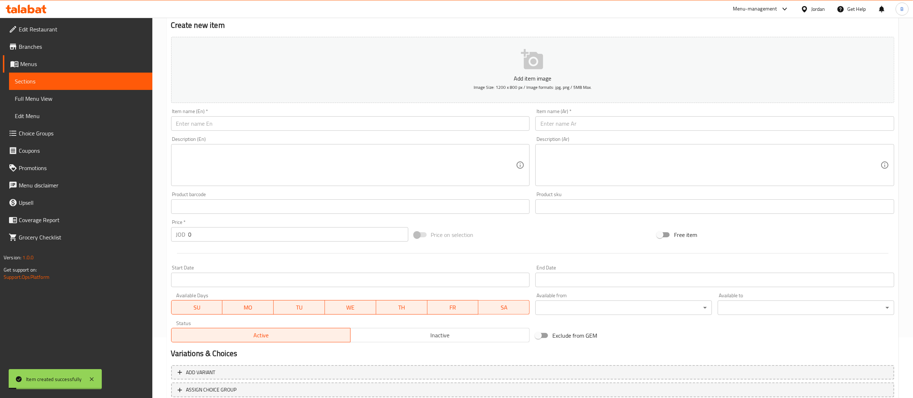
scroll to position [0, 0]
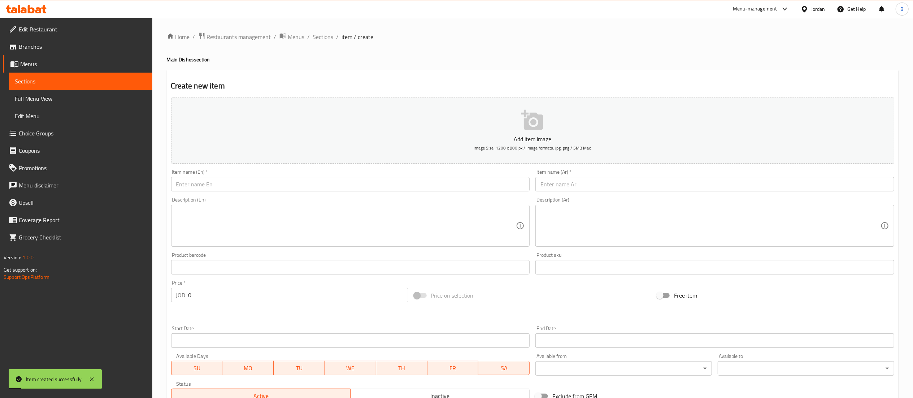
click at [568, 187] on input "text" at bounding box center [714, 184] width 359 height 14
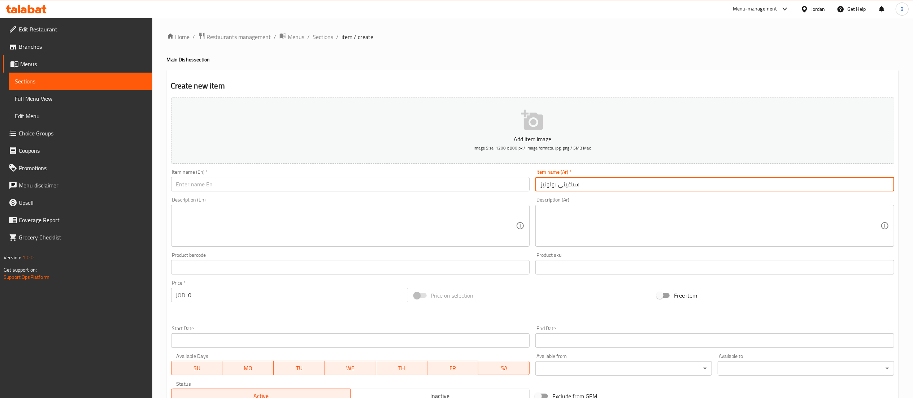
type input "سباغيتي بولونيز"
click at [357, 184] on input "text" at bounding box center [350, 184] width 359 height 14
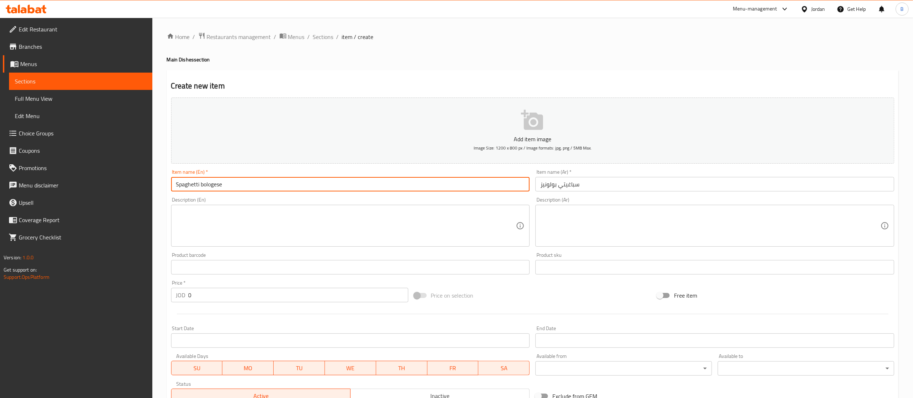
click at [214, 184] on input "Spaghetti bologese" at bounding box center [350, 184] width 359 height 14
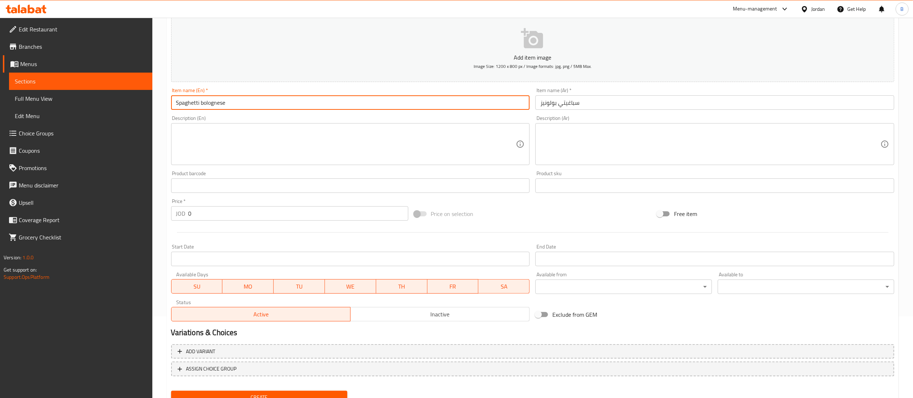
scroll to position [112, 0]
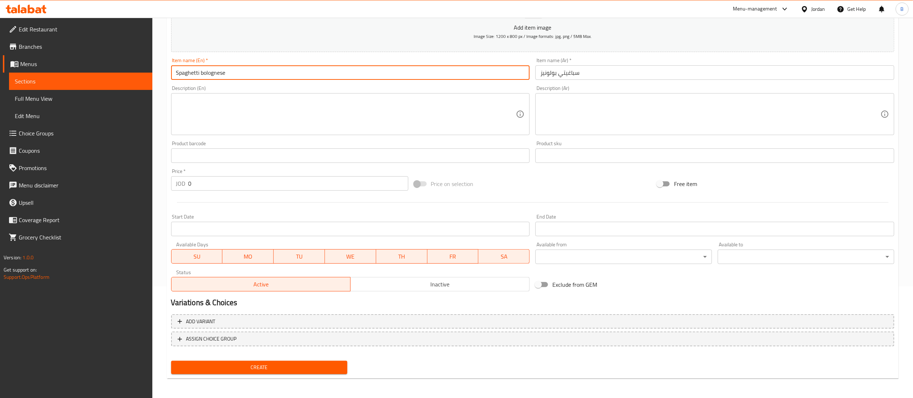
type input "Spaghetti bolognese"
click at [273, 365] on span "Create" at bounding box center [259, 367] width 165 height 9
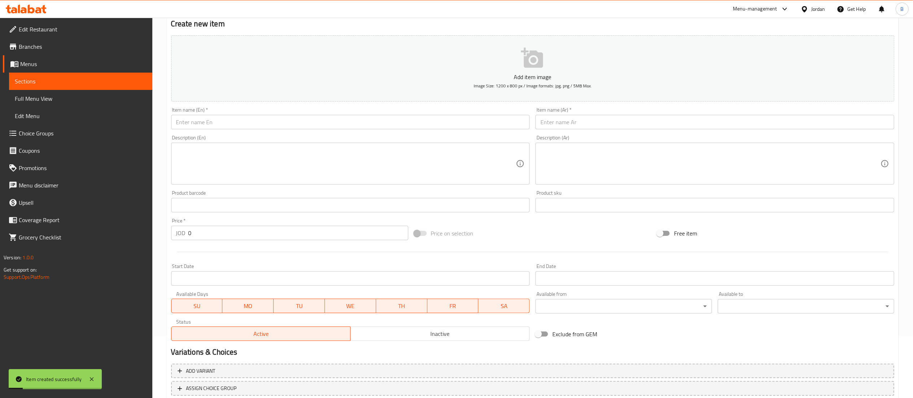
scroll to position [39, 0]
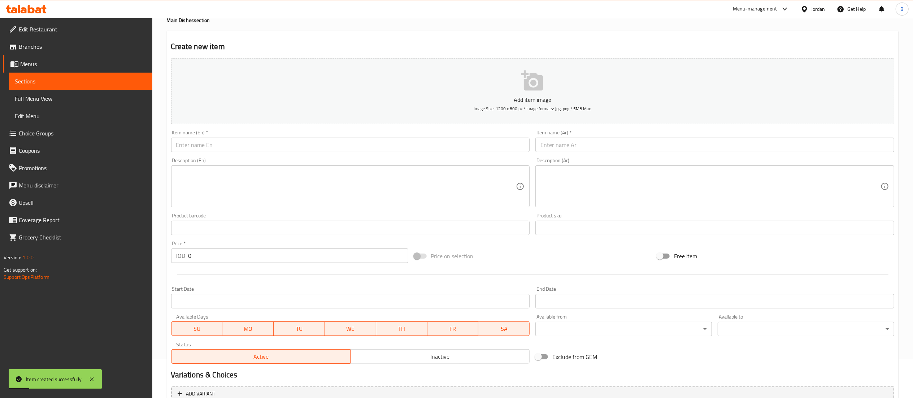
click at [580, 143] on input "text" at bounding box center [714, 145] width 359 height 14
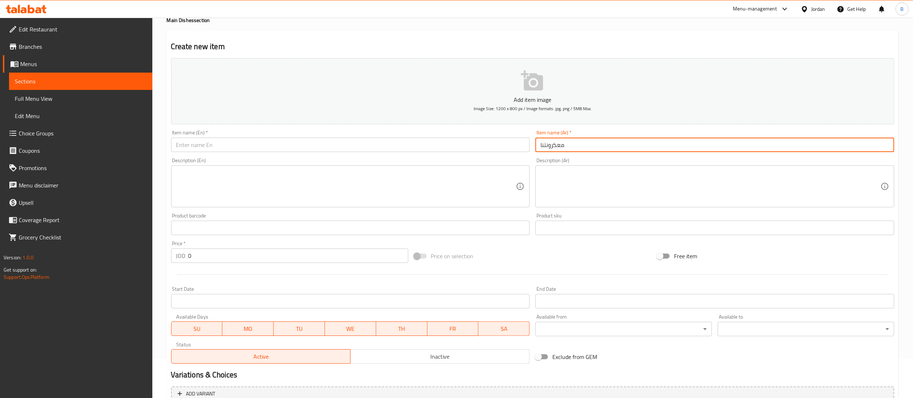
type input "معكرونتنا"
click at [347, 144] on input "text" at bounding box center [350, 145] width 359 height 14
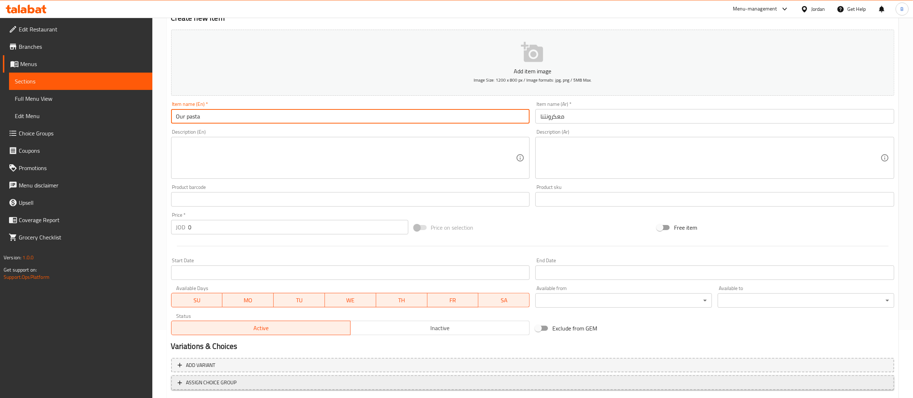
scroll to position [112, 0]
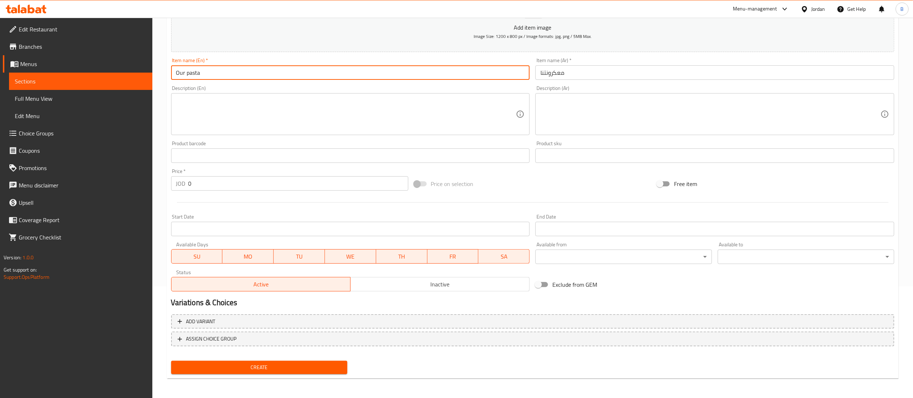
type input "Our pasta"
drag, startPoint x: 273, startPoint y: 360, endPoint x: 291, endPoint y: 365, distance: 17.9
click at [273, 361] on button "Create" at bounding box center [259, 367] width 177 height 13
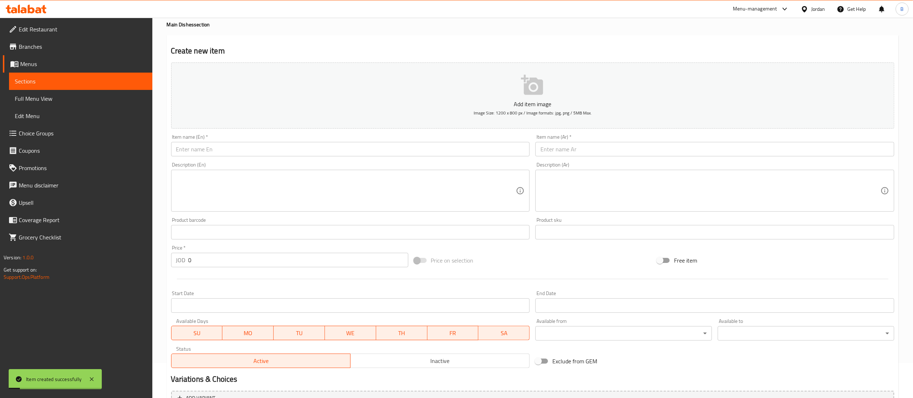
scroll to position [0, 0]
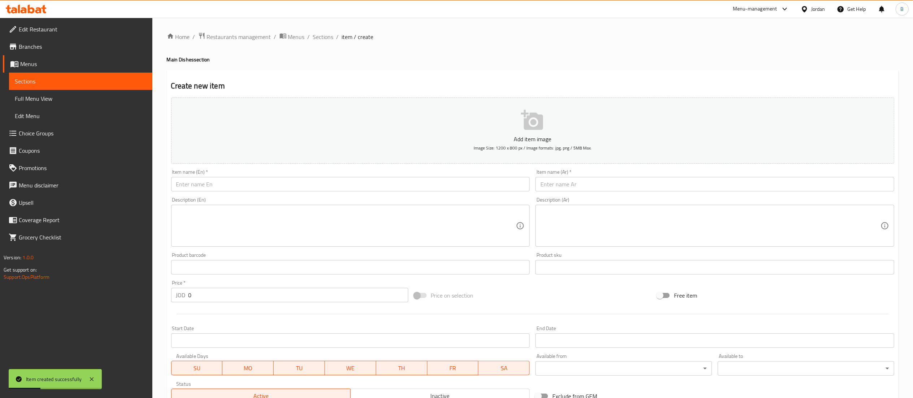
click at [627, 188] on input "text" at bounding box center [714, 184] width 359 height 14
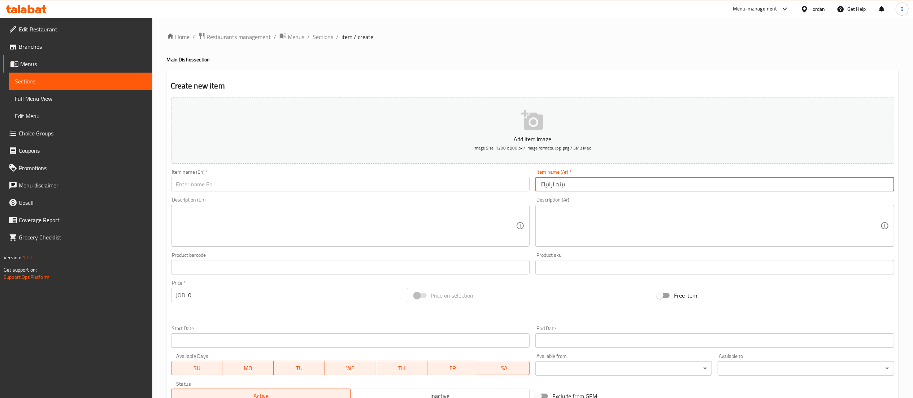
type input "بينه ارابياتا"
click at [250, 186] on input "text" at bounding box center [350, 184] width 359 height 14
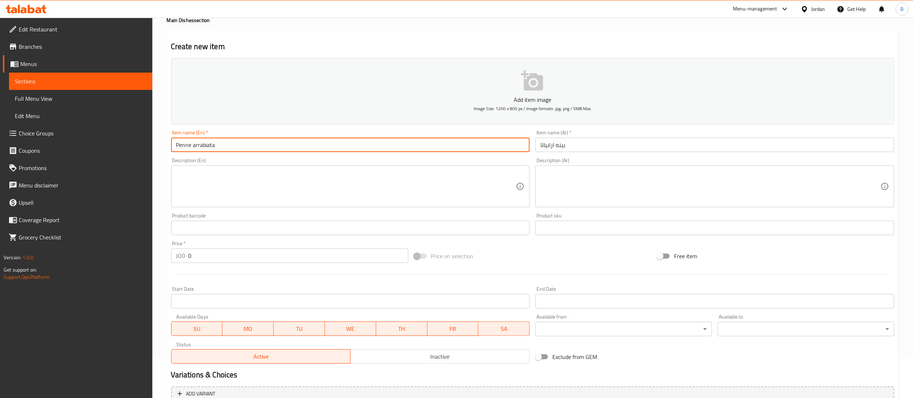
scroll to position [112, 0]
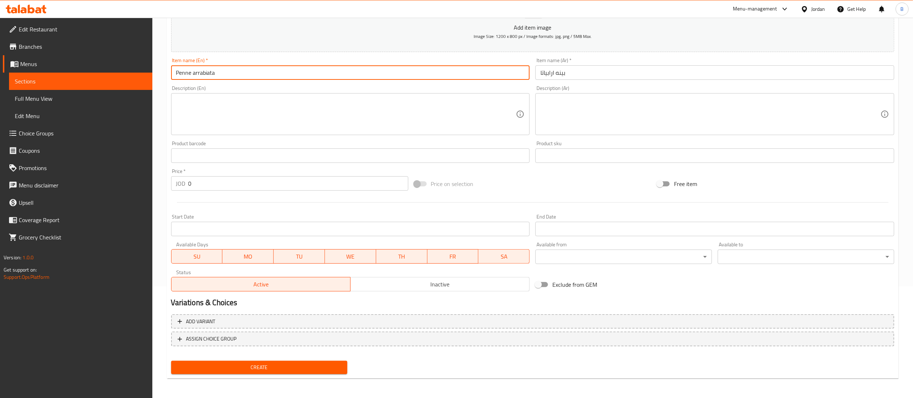
type input "Penne arrabiata"
click at [288, 367] on span "Create" at bounding box center [259, 367] width 165 height 9
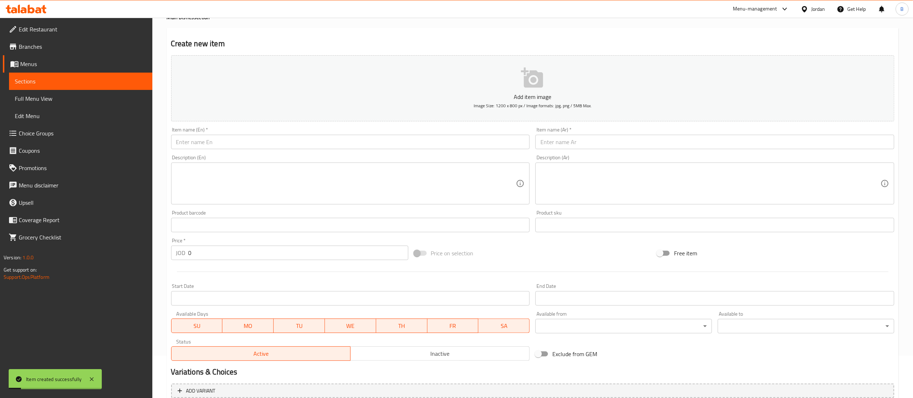
scroll to position [0, 0]
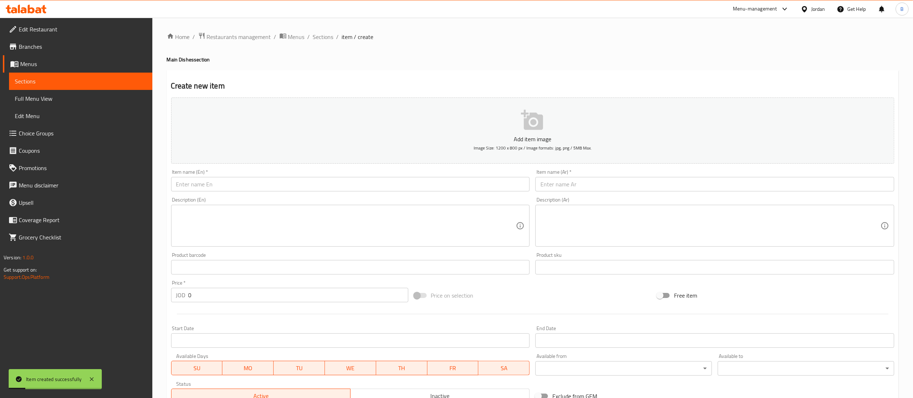
click at [592, 183] on input "text" at bounding box center [714, 184] width 359 height 14
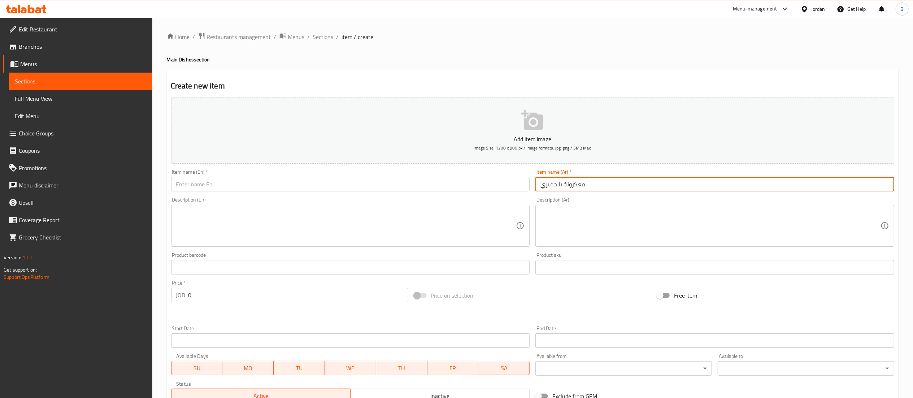
type input "معكرونة بالجمبري"
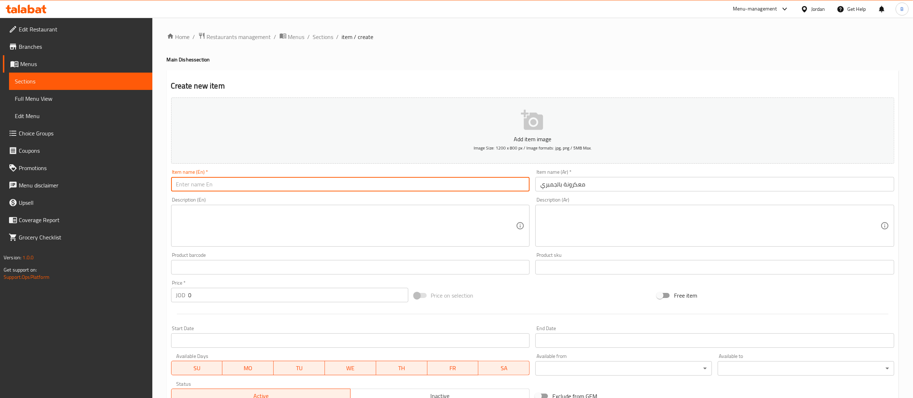
click at [455, 189] on input "text" at bounding box center [350, 184] width 359 height 14
type input "Pasta with shrimps"
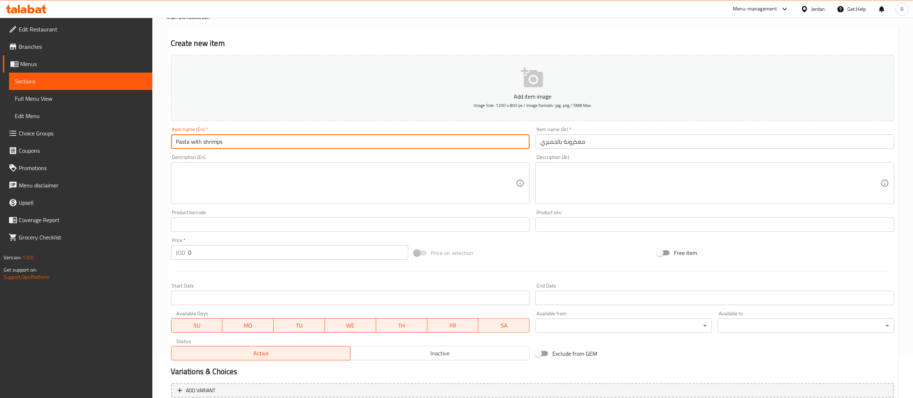
scroll to position [112, 0]
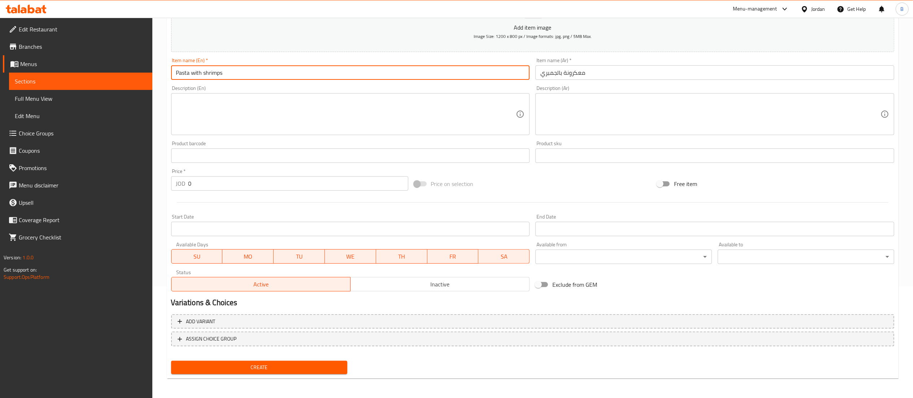
click at [243, 366] on span "Create" at bounding box center [259, 367] width 165 height 9
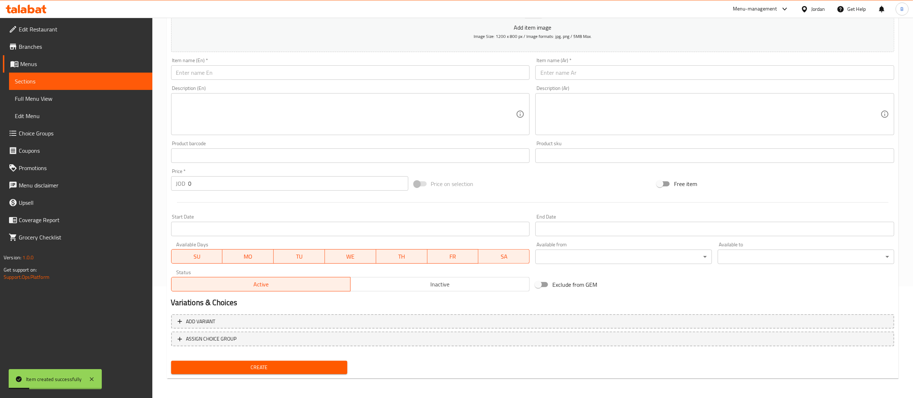
click at [49, 134] on span "Choice Groups" at bounding box center [83, 133] width 128 height 9
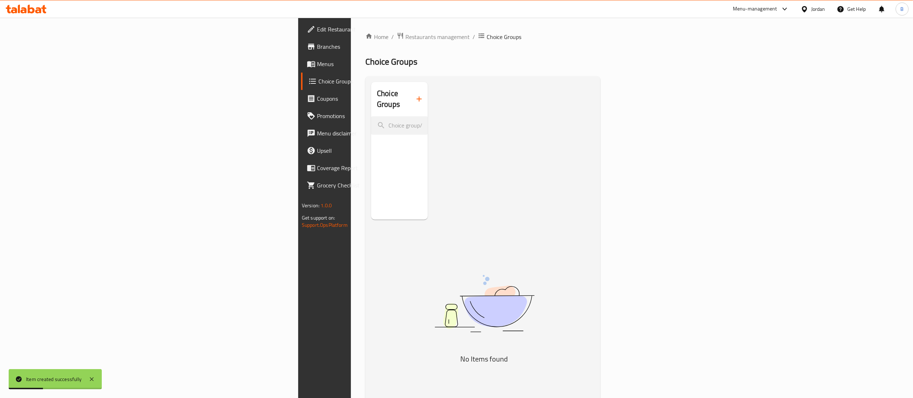
click at [415, 95] on icon "button" at bounding box center [419, 99] width 9 height 9
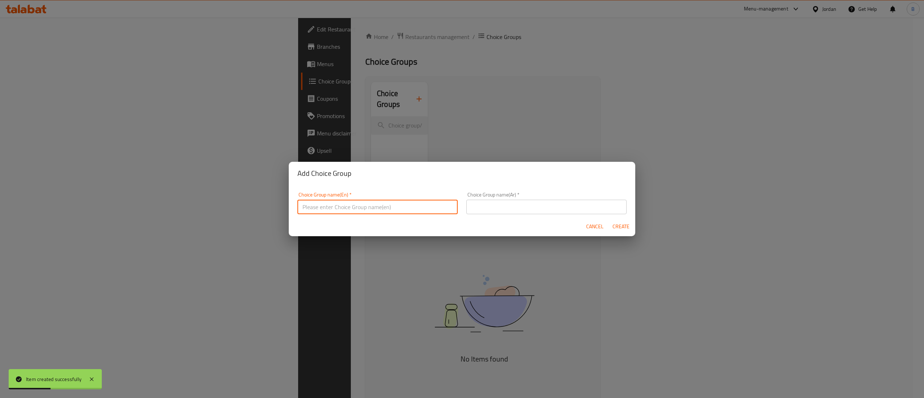
click at [351, 212] on input "text" at bounding box center [377, 207] width 160 height 14
type input "your choice of size"
click at [523, 204] on input "text" at bounding box center [546, 207] width 160 height 14
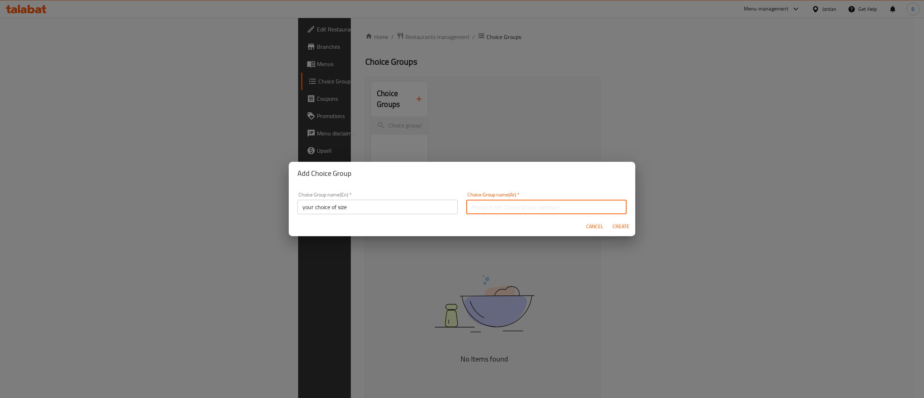
type input "اختيارك للحجم"
click at [617, 231] on span "Create" at bounding box center [620, 226] width 17 height 9
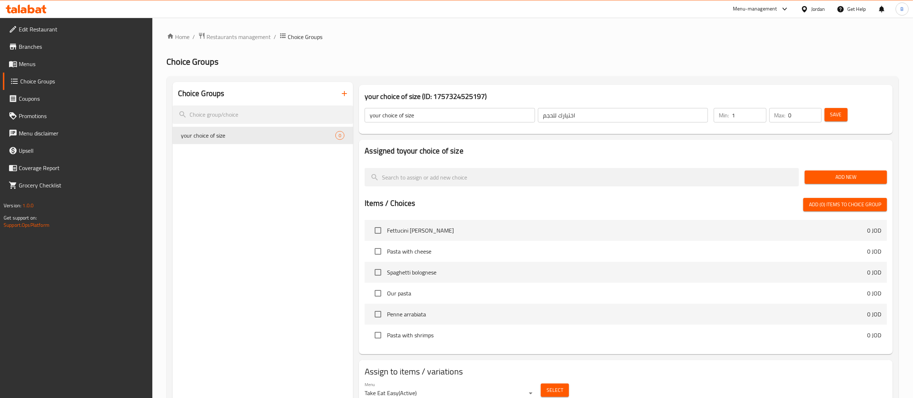
type input "1"
click at [756, 112] on input "1" at bounding box center [749, 115] width 34 height 14
type input "1"
click at [815, 111] on input "1" at bounding box center [804, 115] width 33 height 14
click at [835, 111] on span "Save" at bounding box center [836, 114] width 12 height 9
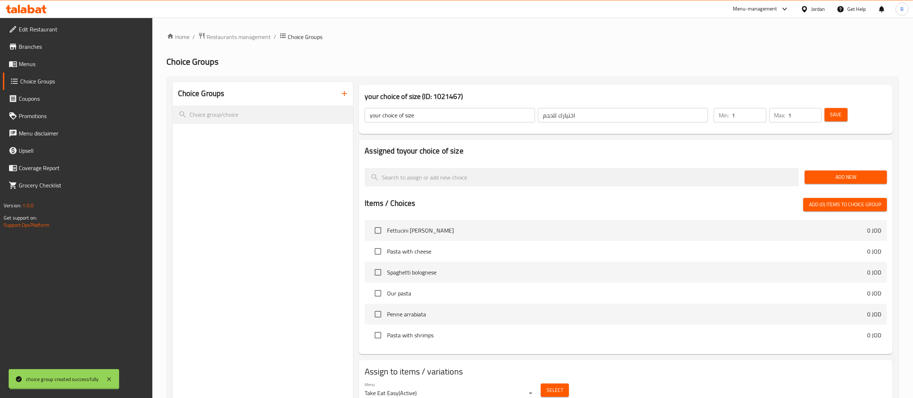
click at [858, 178] on span "Add New" at bounding box center [845, 177] width 71 height 9
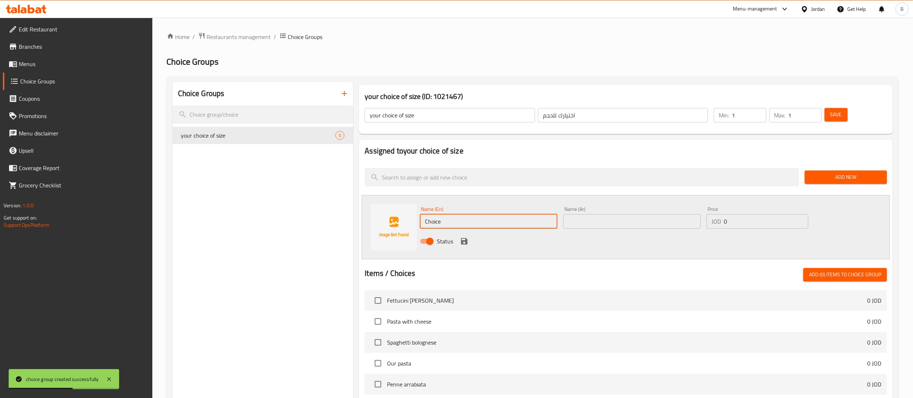
drag, startPoint x: 490, startPoint y: 227, endPoint x: 287, endPoint y: 206, distance: 204.6
click at [313, 207] on div "Choice Groups your choice of size 0 your choice of size (ID: 1021467) your choi…" at bounding box center [534, 281] width 723 height 398
type input "small"
click at [618, 224] on input "text" at bounding box center [632, 221] width 138 height 14
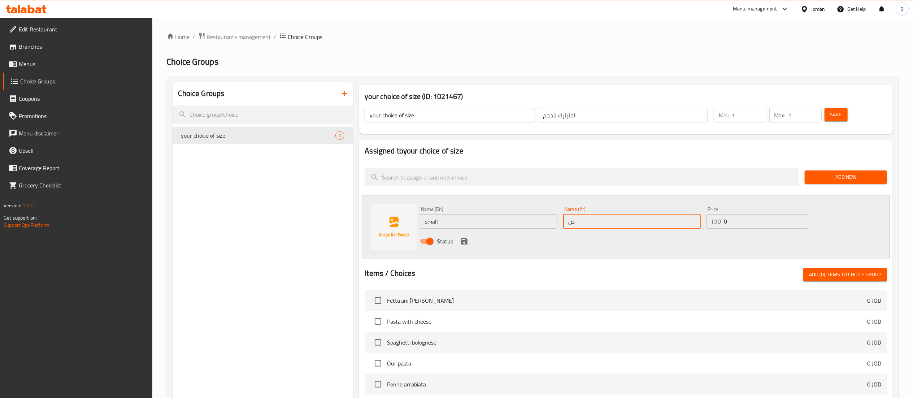
type input "صغير"
drag, startPoint x: 746, startPoint y: 222, endPoint x: 562, endPoint y: 238, distance: 184.8
click at [599, 232] on div "Name (En) small Name (En) Name (Ar) صغير Name (Ar) Price JOD 0 Price Status" at bounding box center [632, 227] width 430 height 47
type input "3.50"
click at [466, 243] on icon "save" at bounding box center [464, 241] width 6 height 6
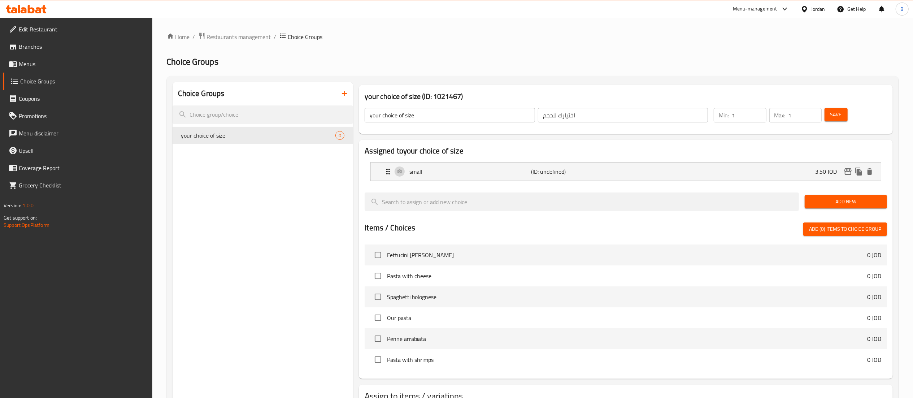
click at [820, 198] on span "Add New" at bounding box center [845, 201] width 71 height 9
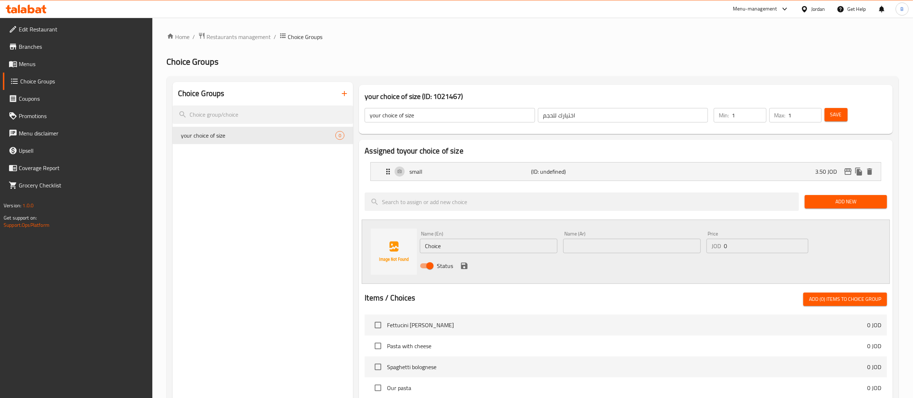
drag, startPoint x: 506, startPoint y: 245, endPoint x: 172, endPoint y: 254, distance: 334.4
click at [214, 249] on div "Choice Groups your choice of size 0 your choice of size (ID: 1021467) your choi…" at bounding box center [534, 292] width 723 height 420
type input "large"
click at [607, 243] on input "text" at bounding box center [632, 246] width 138 height 14
type input "كبير"
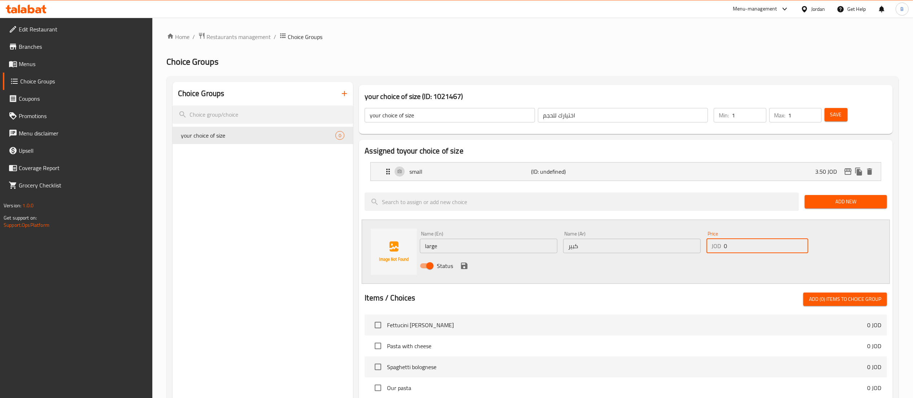
drag, startPoint x: 637, startPoint y: 250, endPoint x: 577, endPoint y: 256, distance: 60.3
click at [607, 253] on div "Name (En) large Name (En) Name (Ar) كبير Name (Ar) Price JOD 0 Price Status" at bounding box center [632, 251] width 430 height 47
type input "4.50"
click at [464, 267] on icon "save" at bounding box center [464, 265] width 9 height 9
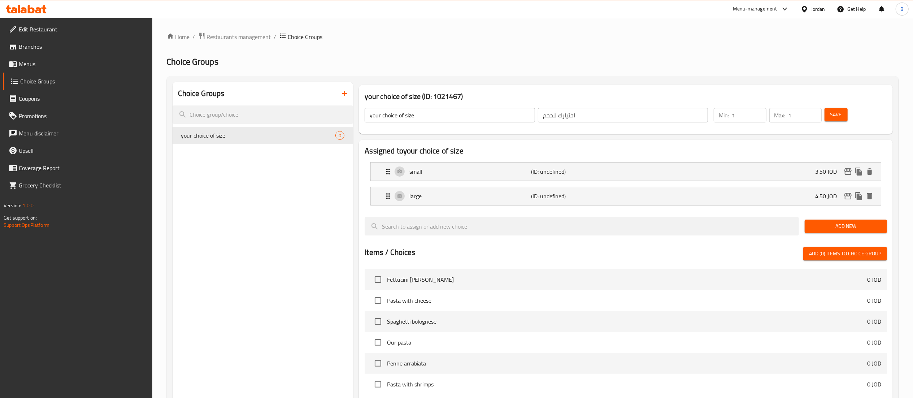
click at [834, 111] on span "Save" at bounding box center [836, 114] width 12 height 9
click at [44, 67] on span "Menus" at bounding box center [83, 64] width 128 height 9
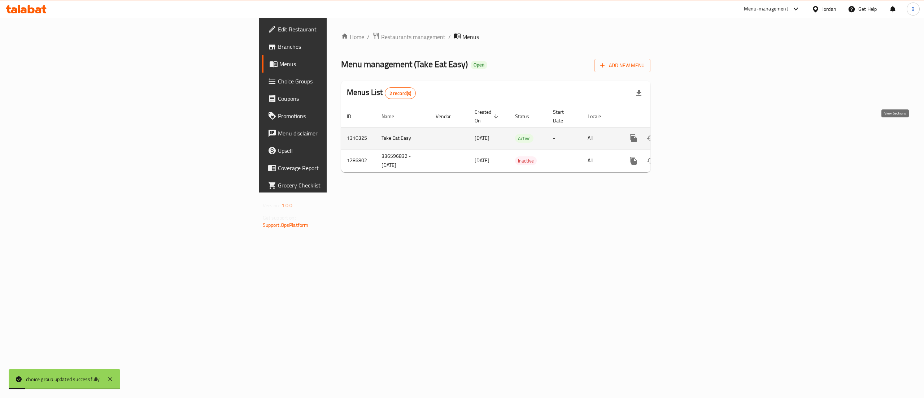
click at [690, 134] on icon "enhanced table" at bounding box center [685, 138] width 9 height 9
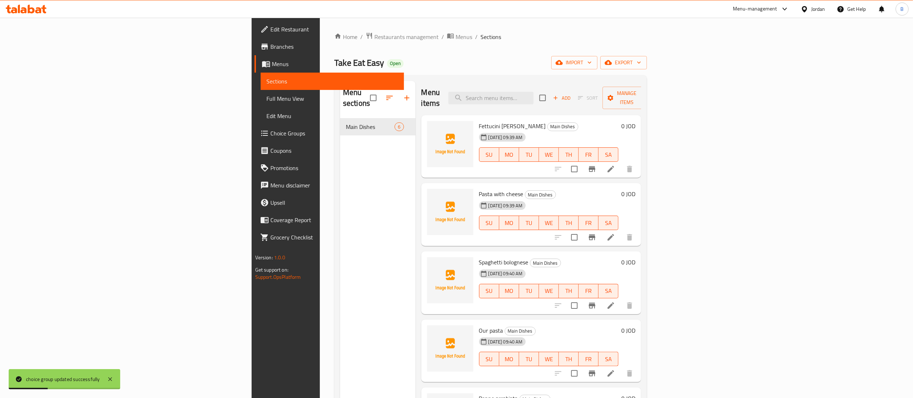
click at [615, 165] on icon at bounding box center [610, 169] width 9 height 9
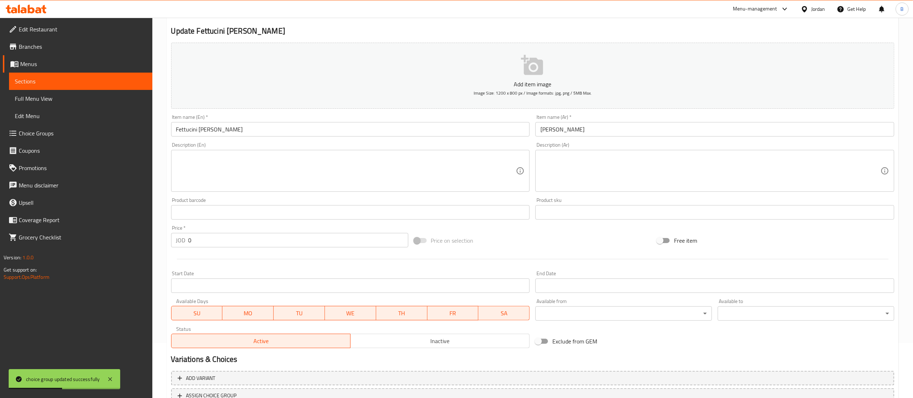
scroll to position [112, 0]
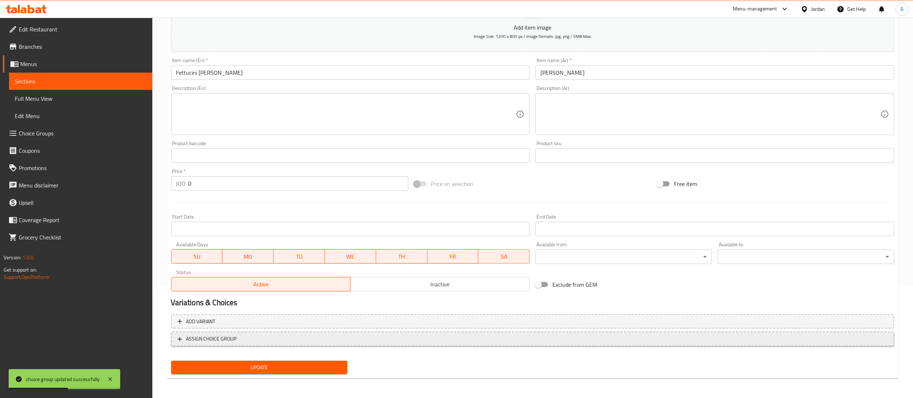
click at [245, 339] on span "ASSIGN CHOICE GROUP" at bounding box center [533, 338] width 710 height 9
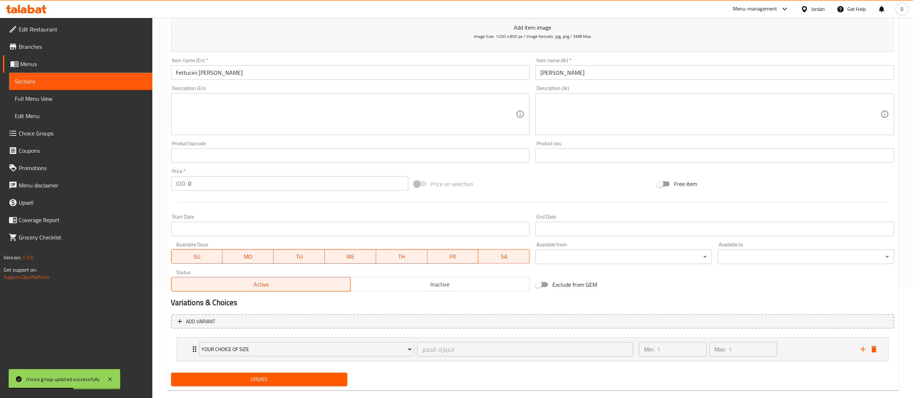
click at [266, 382] on span "Update" at bounding box center [259, 379] width 165 height 9
click at [40, 138] on span "Choice Groups" at bounding box center [83, 133] width 128 height 9
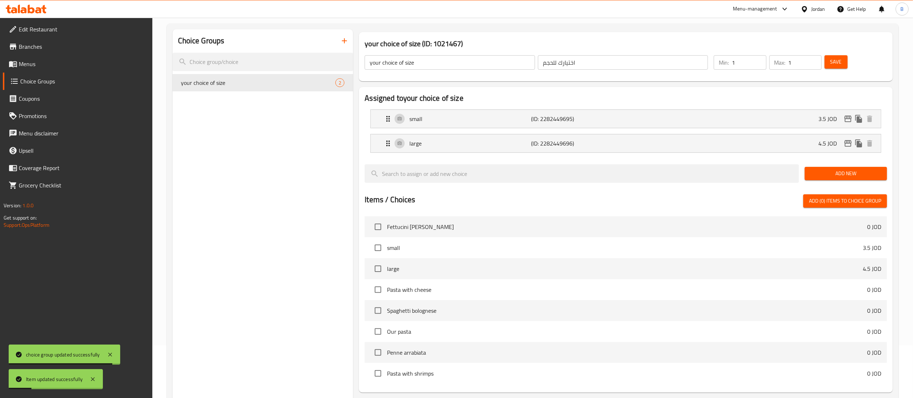
scroll to position [30, 0]
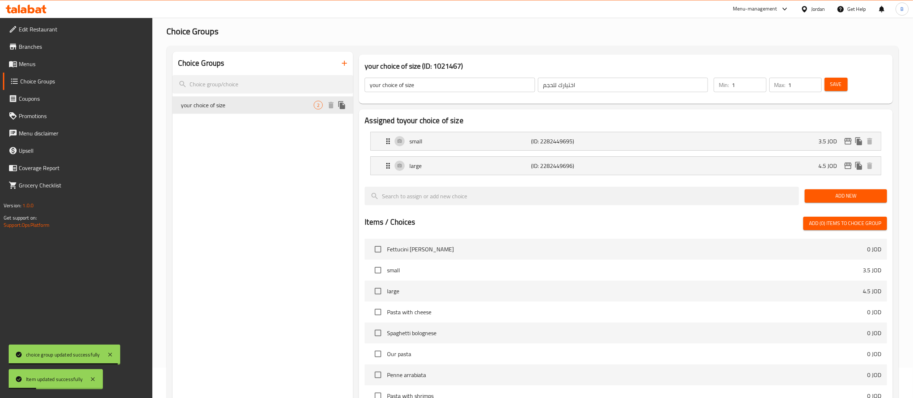
click at [340, 105] on icon "duplicate" at bounding box center [341, 105] width 7 height 8
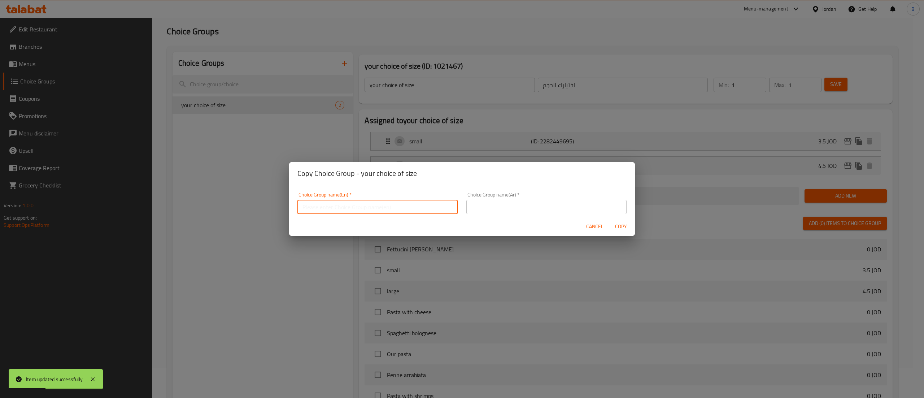
click at [380, 210] on input "text" at bounding box center [377, 207] width 160 height 14
type input "your choice of size:"
click at [509, 211] on input "text" at bounding box center [546, 207] width 160 height 14
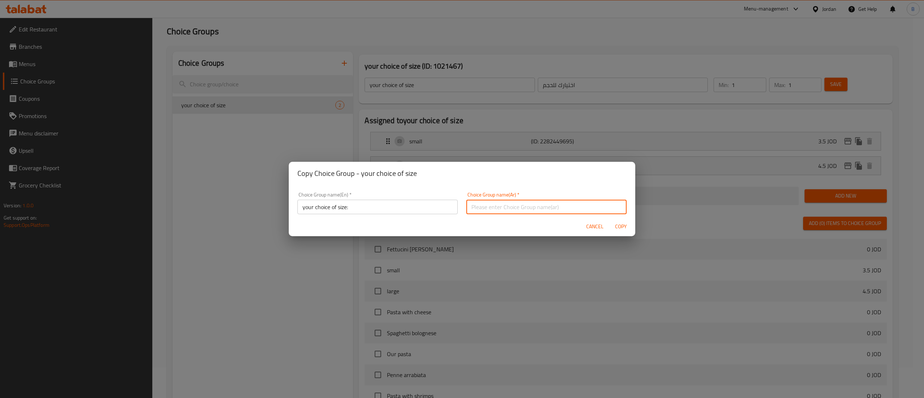
type input "اختيارك للحجم"
click at [617, 230] on span "Copy" at bounding box center [620, 226] width 17 height 9
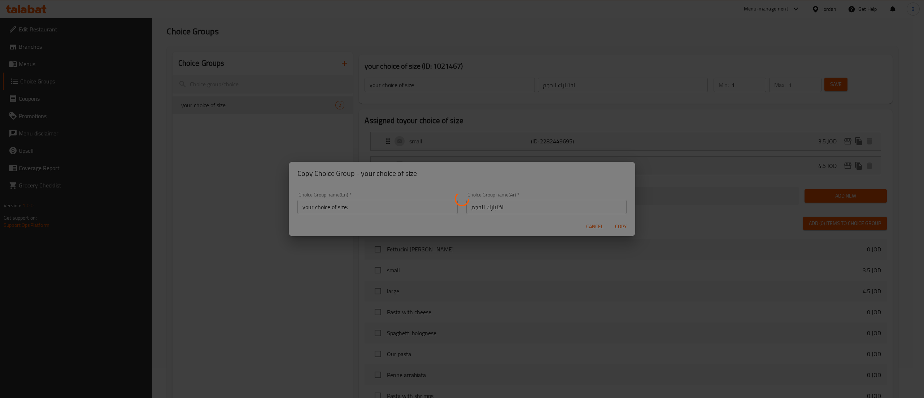
type input "your choice of size:"
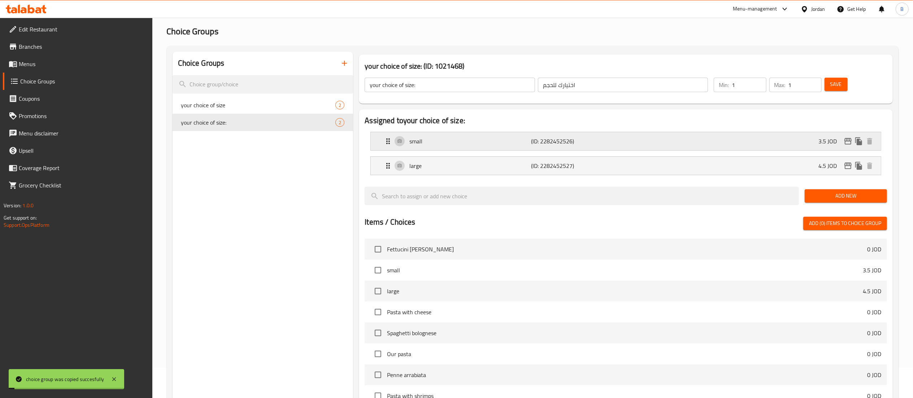
click at [588, 135] on div "small (ID: 2282452526) 3.5 JOD" at bounding box center [628, 141] width 488 height 18
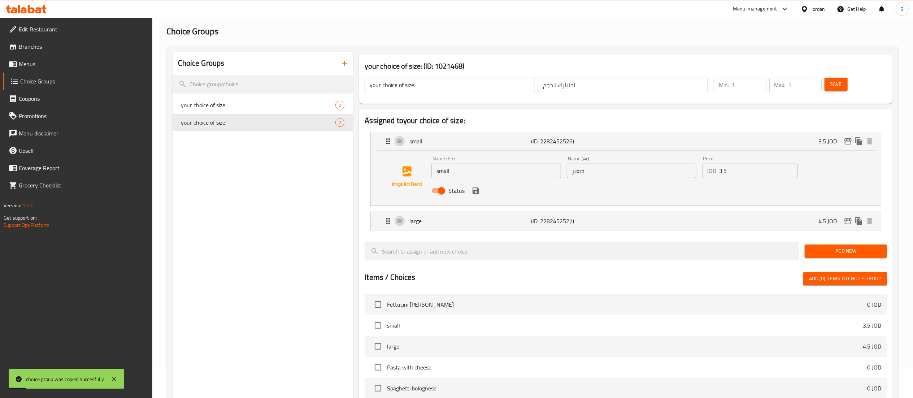
drag, startPoint x: 731, startPoint y: 170, endPoint x: 633, endPoint y: 170, distance: 97.8
click at [654, 170] on div "Name (En) small Name (En) Name (Ar) صغير Name (Ar) Price JOD 3.5 Price Status" at bounding box center [631, 176] width 406 height 47
click at [478, 194] on icon "save" at bounding box center [475, 190] width 9 height 9
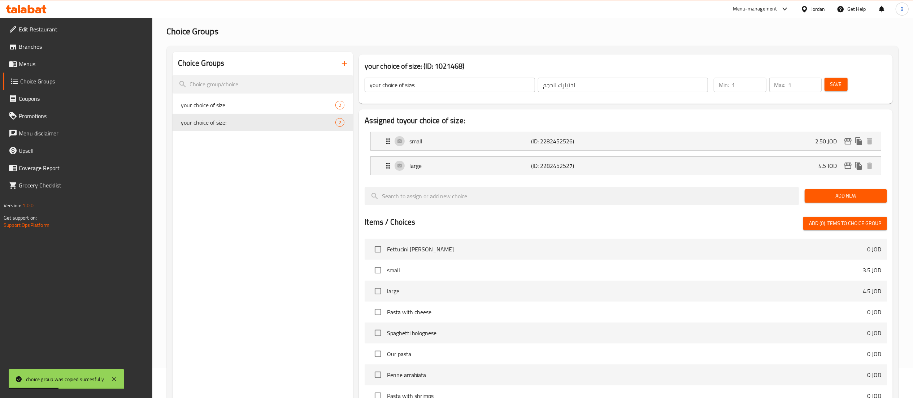
type input "2.50"
click at [841, 82] on span "Save" at bounding box center [836, 84] width 12 height 9
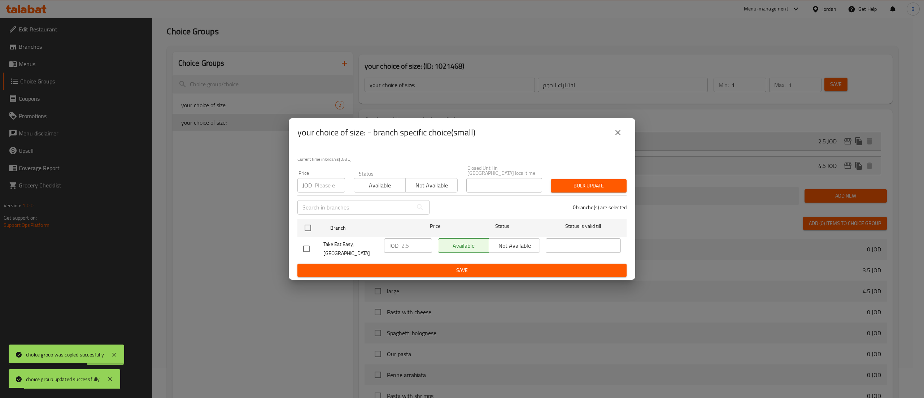
click at [616, 137] on icon "close" at bounding box center [618, 132] width 9 height 9
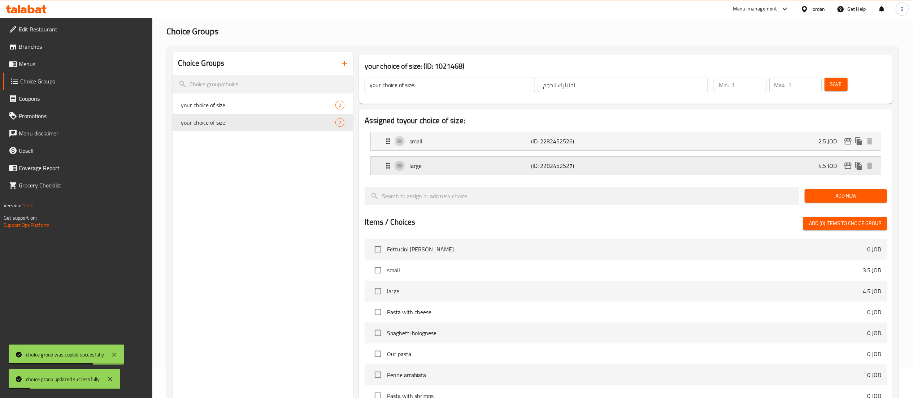
click at [749, 163] on div "large (ID: 2282452527) 4.5 JOD" at bounding box center [628, 166] width 488 height 18
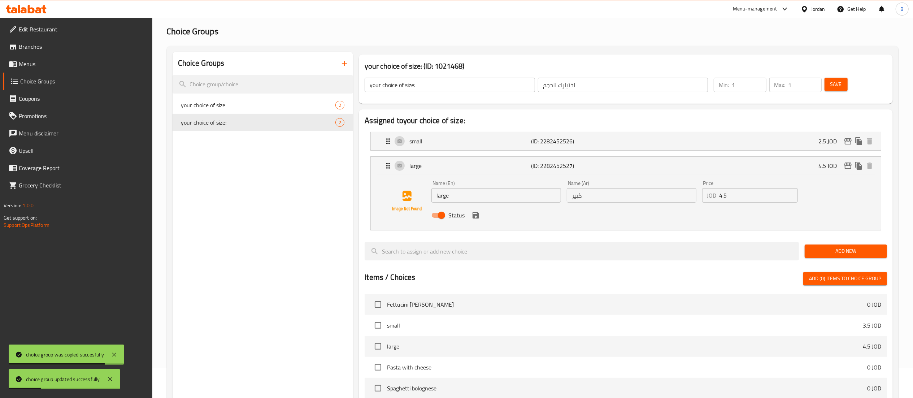
drag, startPoint x: 721, startPoint y: 193, endPoint x: 674, endPoint y: 196, distance: 46.6
click at [686, 195] on div "Name (En) large Name (En) Name (Ar) كبير Name (Ar) Price JOD 4.5 Price Status" at bounding box center [631, 201] width 406 height 47
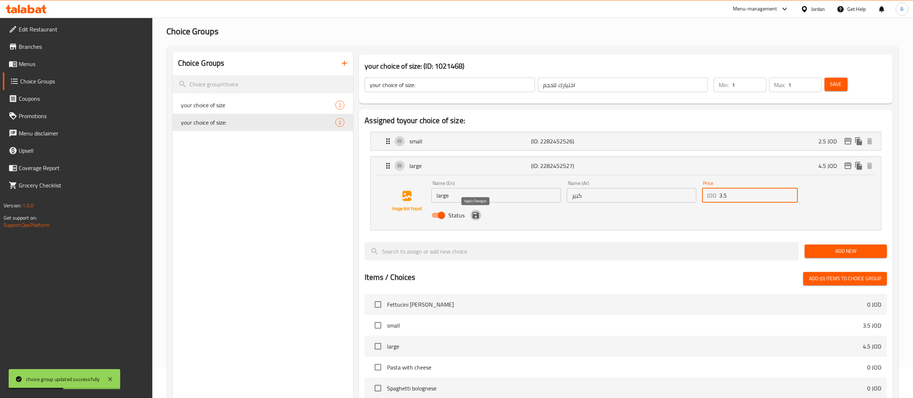
click at [477, 218] on icon "save" at bounding box center [476, 215] width 6 height 6
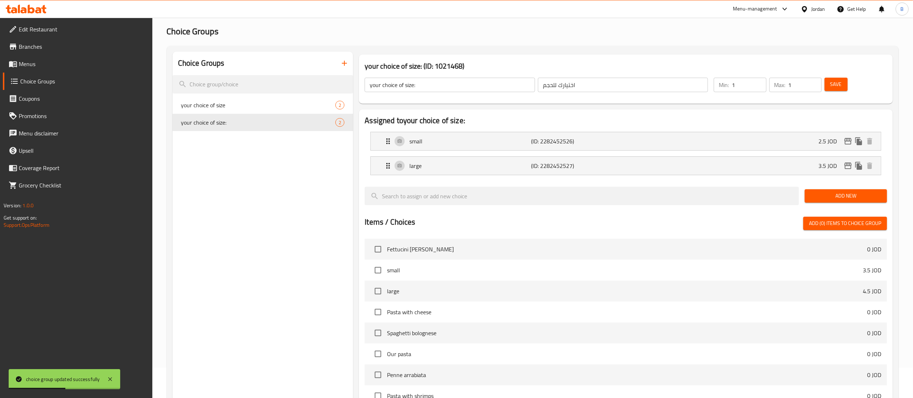
type input "3.5"
click at [830, 83] on span "Save" at bounding box center [836, 84] width 12 height 9
click at [848, 167] on icon "edit" at bounding box center [848, 165] width 9 height 9
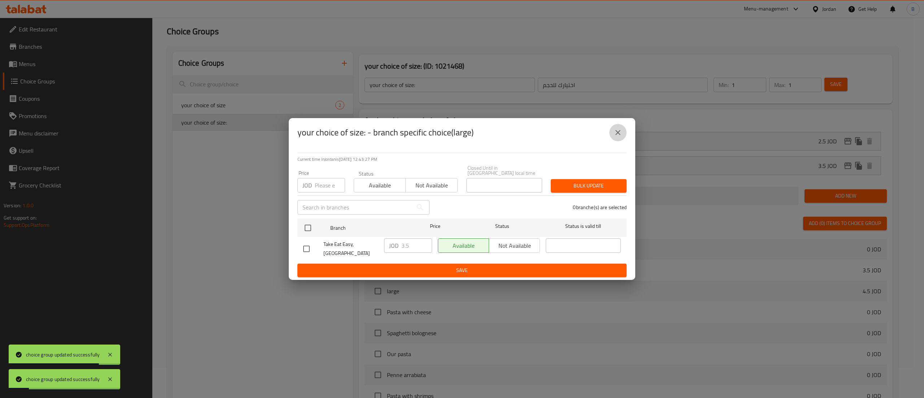
click at [619, 137] on icon "close" at bounding box center [618, 132] width 9 height 9
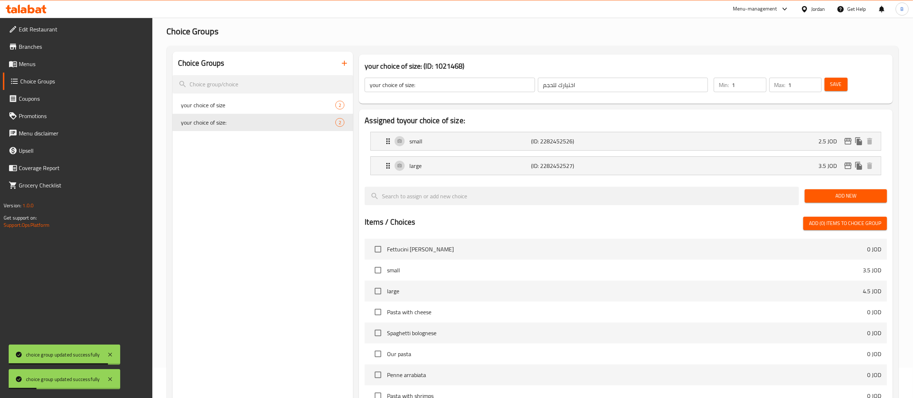
drag, startPoint x: 44, startPoint y: 60, endPoint x: 129, endPoint y: 74, distance: 85.9
click at [44, 60] on span "Menus" at bounding box center [83, 64] width 128 height 9
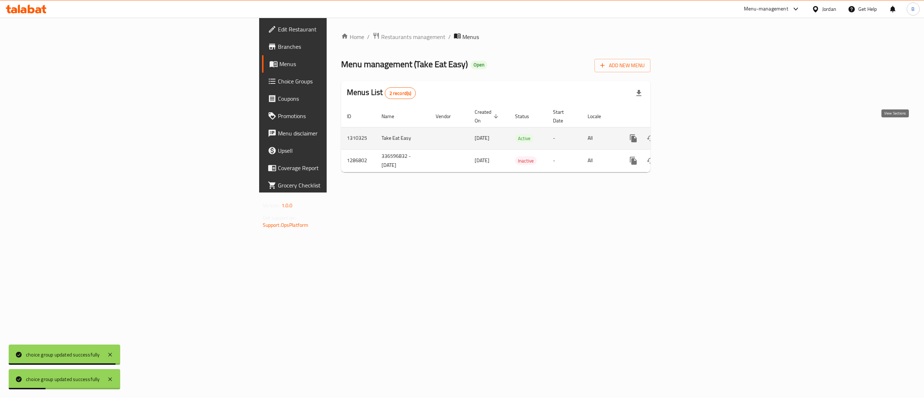
click at [690, 134] on icon "enhanced table" at bounding box center [685, 138] width 9 height 9
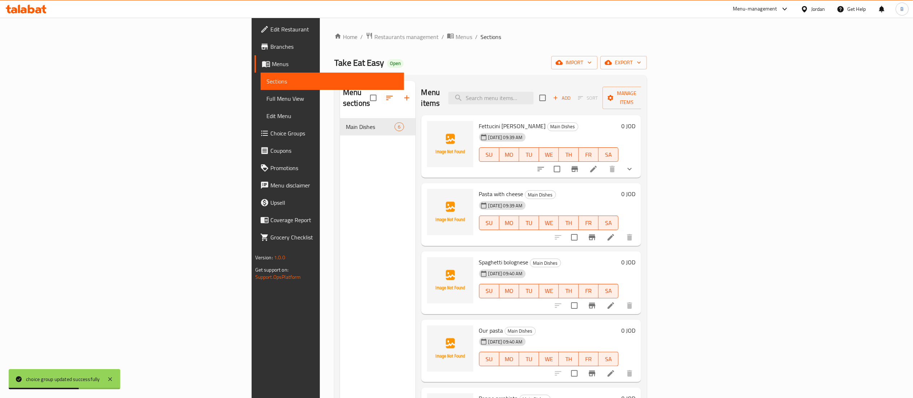
click at [615, 233] on icon at bounding box center [610, 237] width 9 height 9
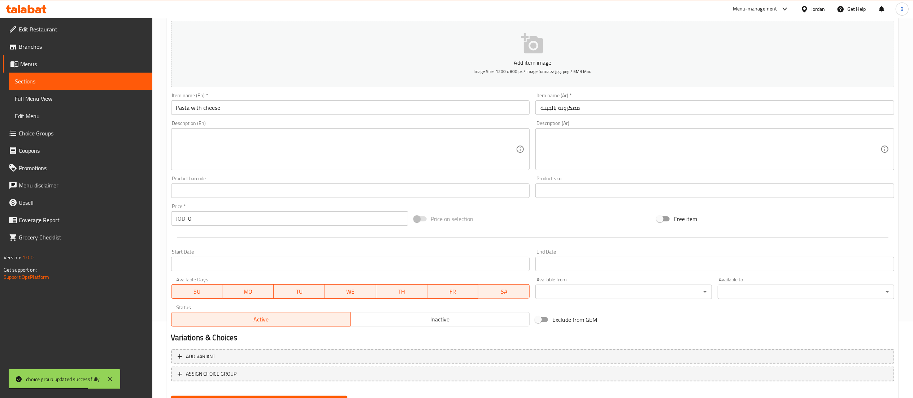
scroll to position [112, 0]
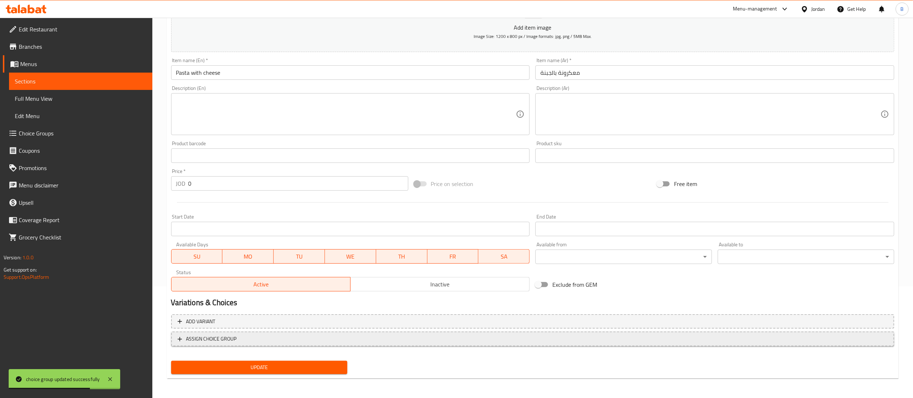
click at [233, 341] on span "ASSIGN CHOICE GROUP" at bounding box center [211, 338] width 51 height 9
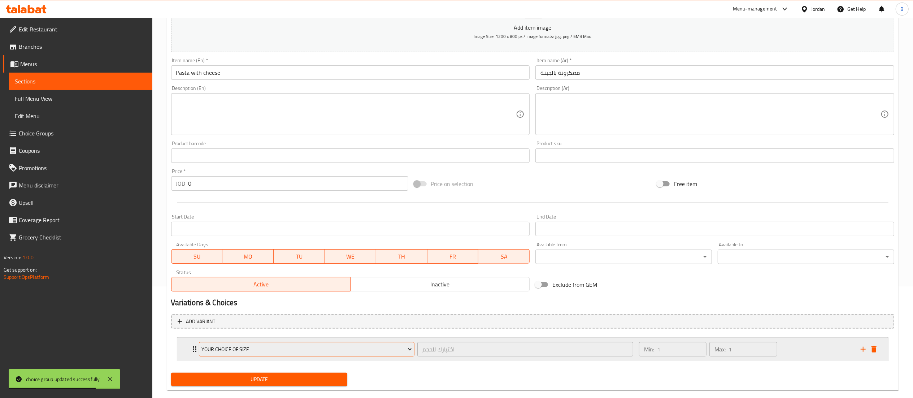
click at [278, 350] on span "your choice of size" at bounding box center [306, 349] width 210 height 9
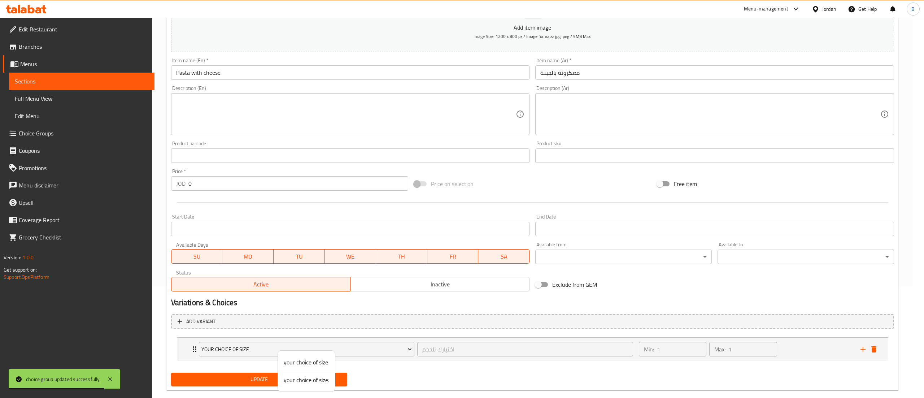
click at [303, 382] on span "your choice of size:" at bounding box center [306, 379] width 45 height 9
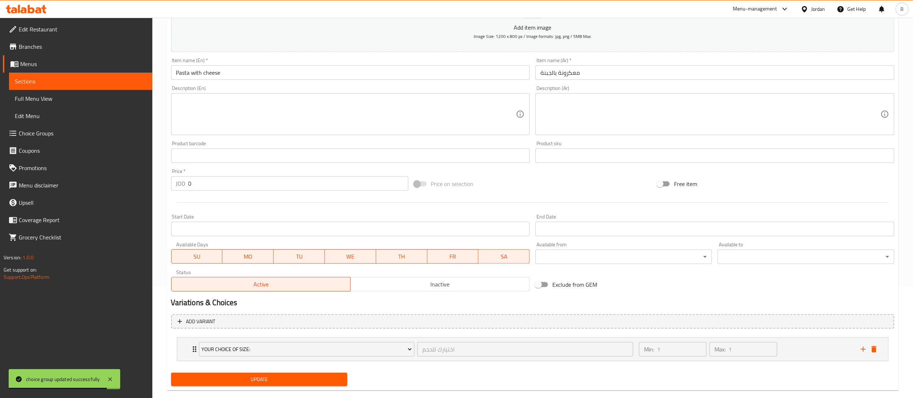
click at [288, 375] on span "Update" at bounding box center [259, 379] width 165 height 9
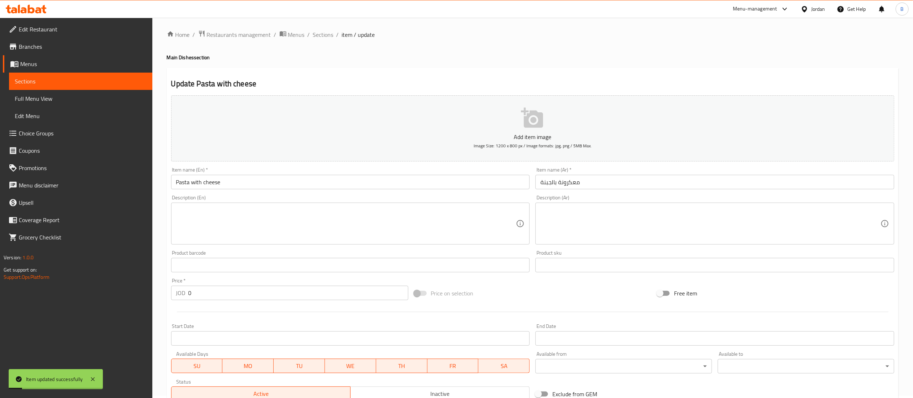
scroll to position [0, 0]
click at [320, 33] on span "Sections" at bounding box center [323, 36] width 21 height 9
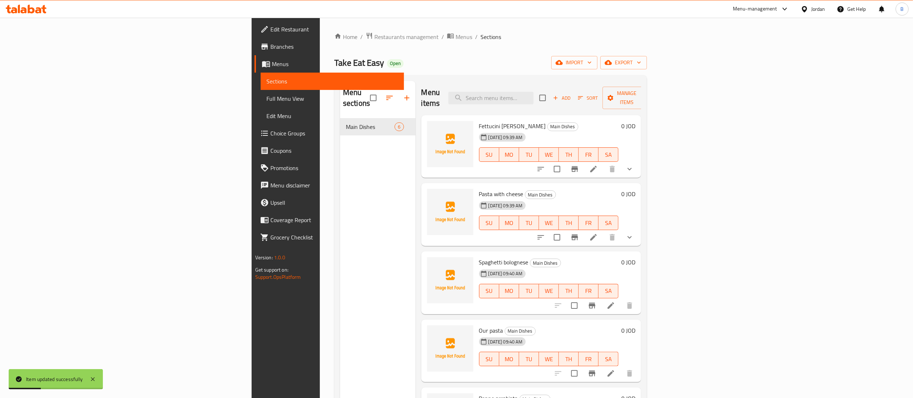
click at [615, 301] on icon at bounding box center [610, 305] width 9 height 9
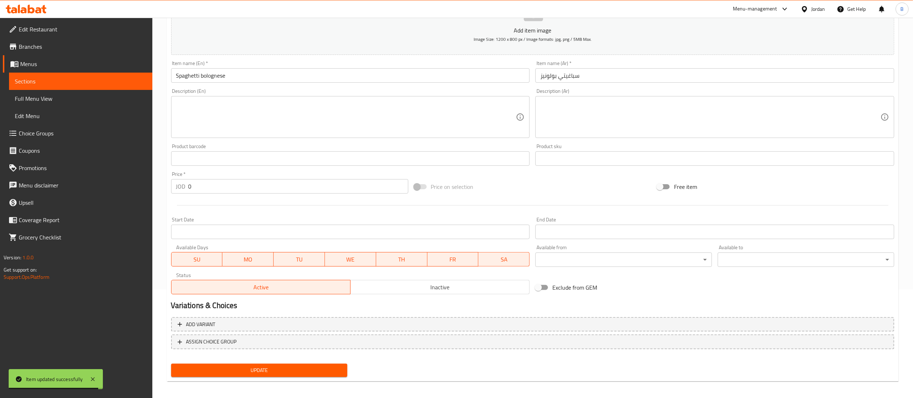
scroll to position [112, 0]
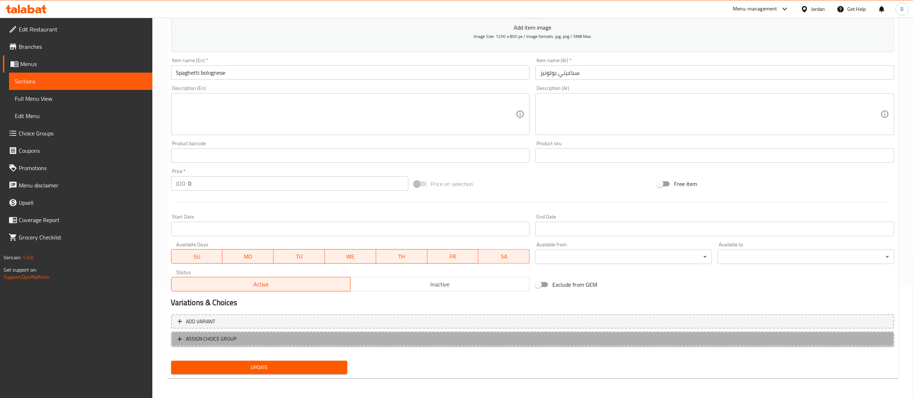
click at [239, 343] on button "ASSIGN CHOICE GROUP" at bounding box center [532, 338] width 723 height 15
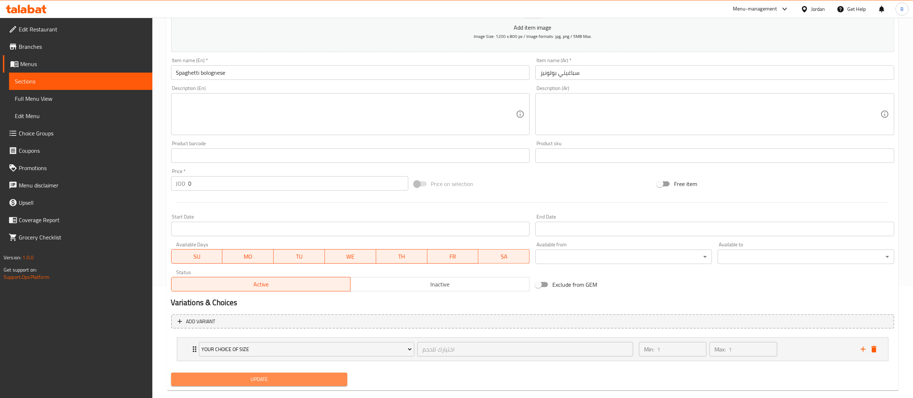
click at [279, 374] on button "Update" at bounding box center [259, 379] width 177 height 13
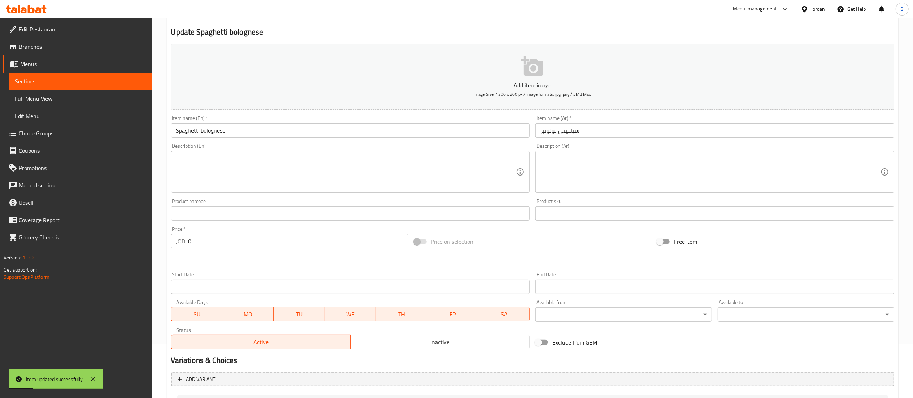
scroll to position [0, 0]
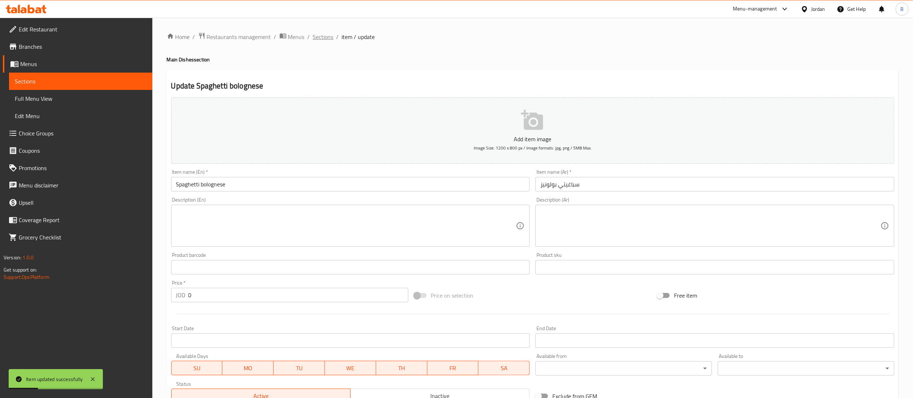
click at [313, 35] on span "Sections" at bounding box center [323, 36] width 21 height 9
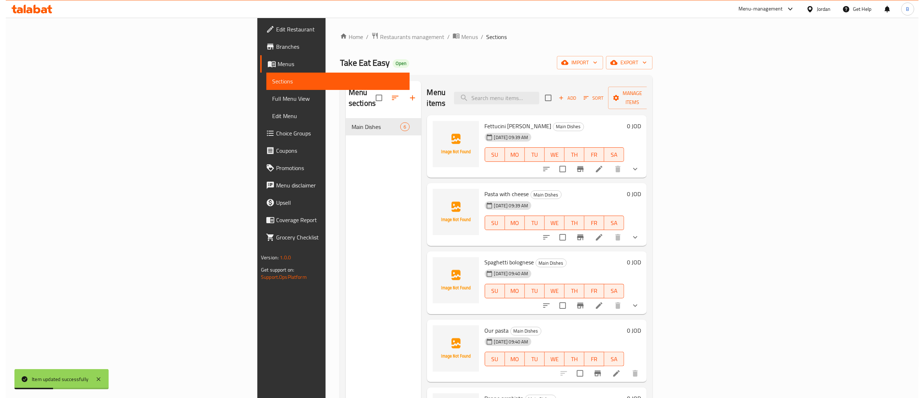
scroll to position [28, 0]
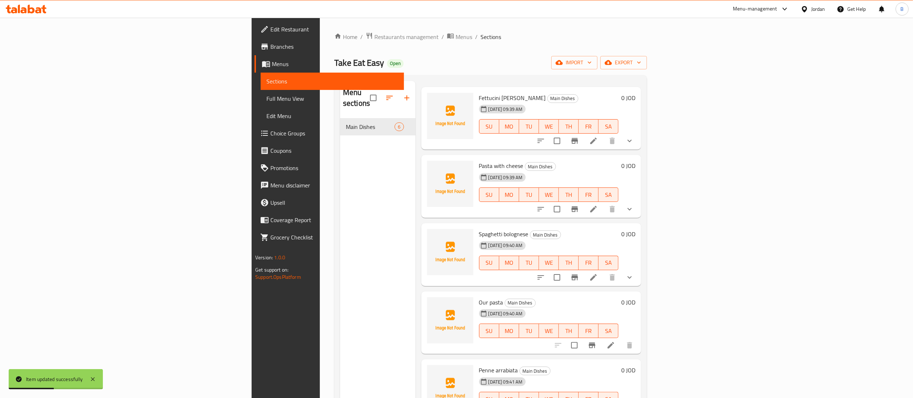
click at [621, 339] on li at bounding box center [611, 345] width 20 height 13
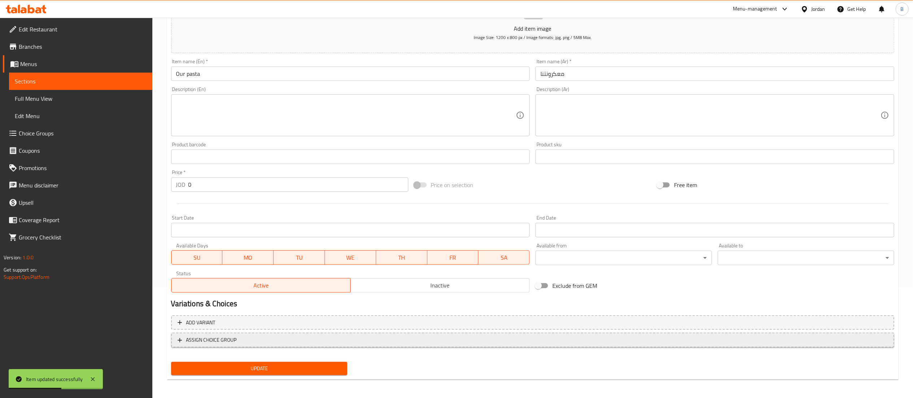
scroll to position [112, 0]
click at [261, 340] on span "ASSIGN CHOICE GROUP" at bounding box center [533, 338] width 710 height 9
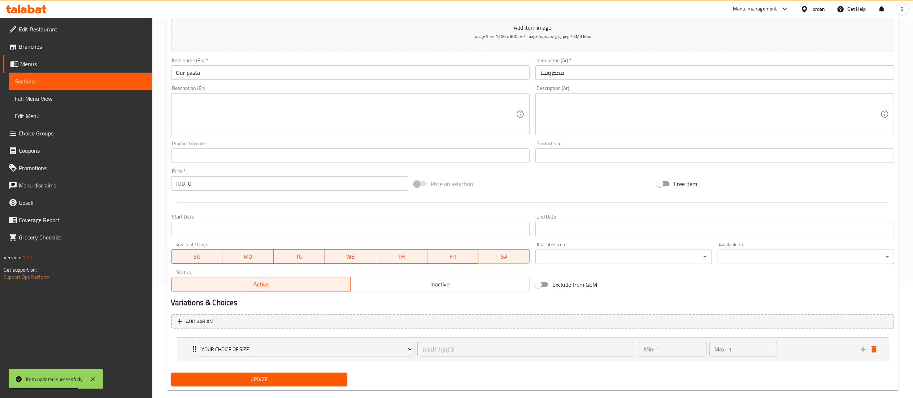
click at [278, 380] on span "Update" at bounding box center [259, 379] width 165 height 9
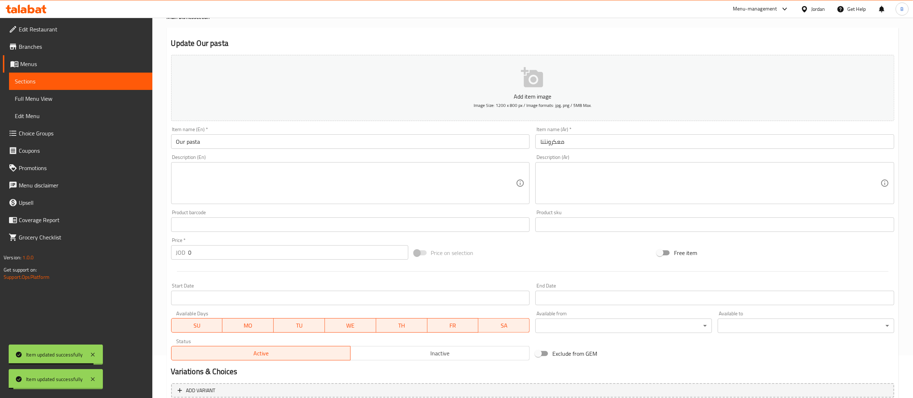
scroll to position [0, 0]
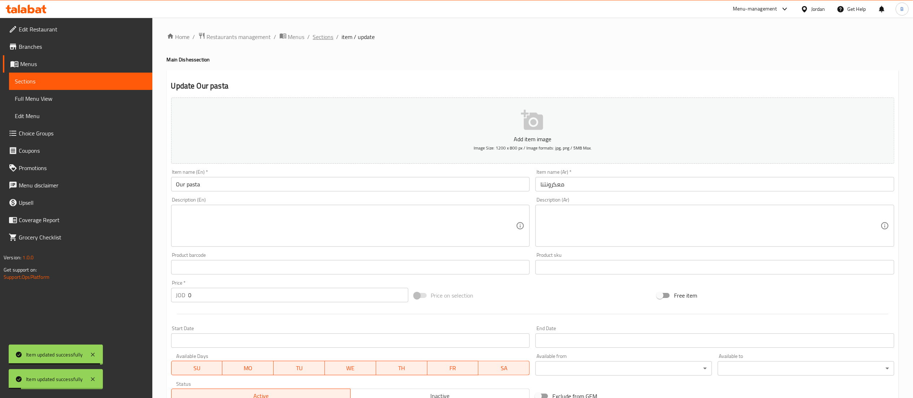
click at [328, 38] on span "Sections" at bounding box center [323, 36] width 21 height 9
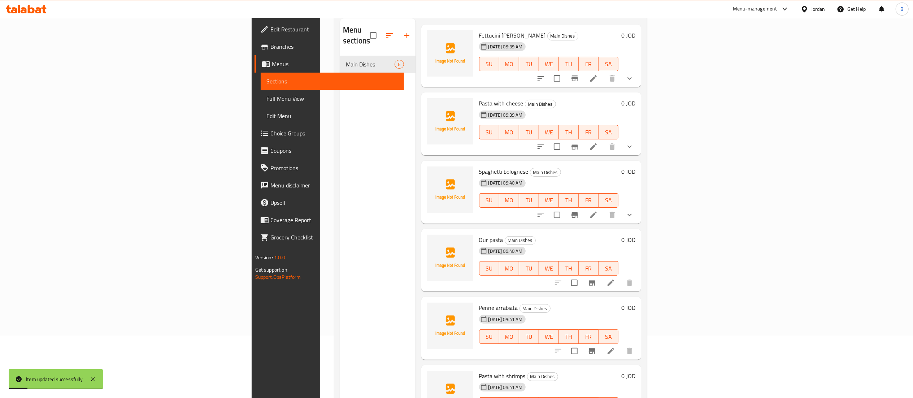
scroll to position [101, 0]
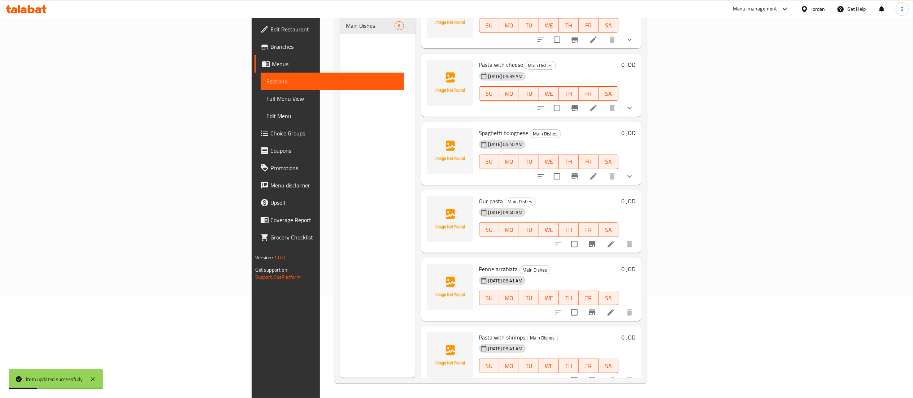
click at [614, 309] on icon at bounding box center [611, 312] width 6 height 6
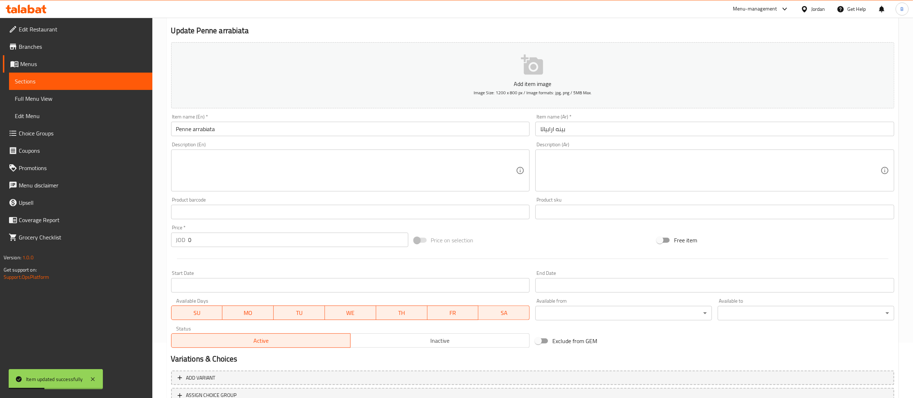
scroll to position [112, 0]
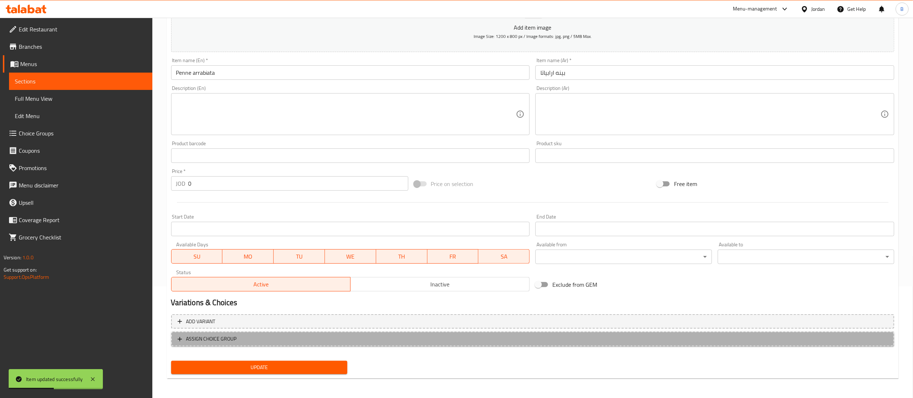
click at [243, 337] on span "ASSIGN CHOICE GROUP" at bounding box center [533, 338] width 710 height 9
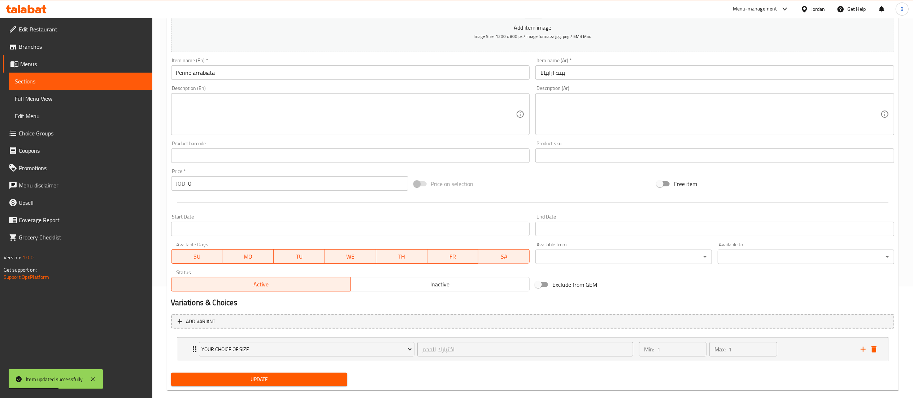
click at [268, 376] on span "Update" at bounding box center [259, 379] width 165 height 9
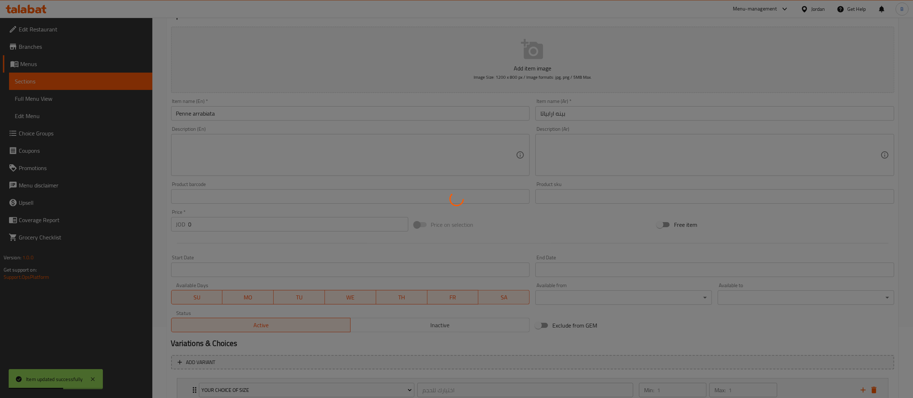
scroll to position [0, 0]
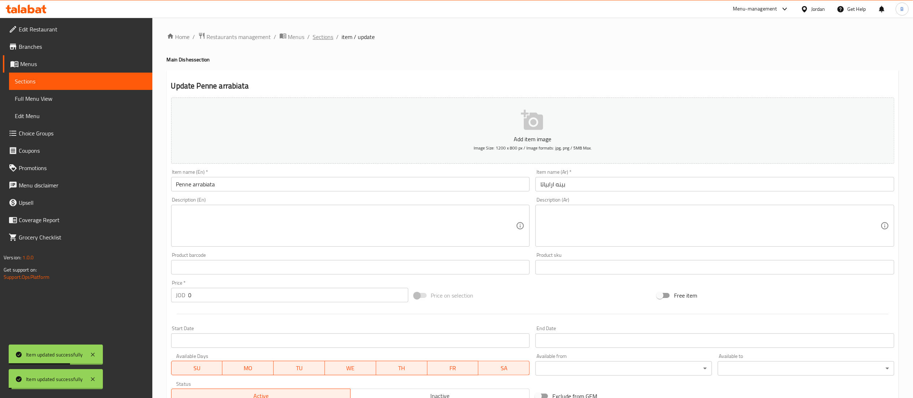
click at [321, 37] on span "Sections" at bounding box center [323, 36] width 21 height 9
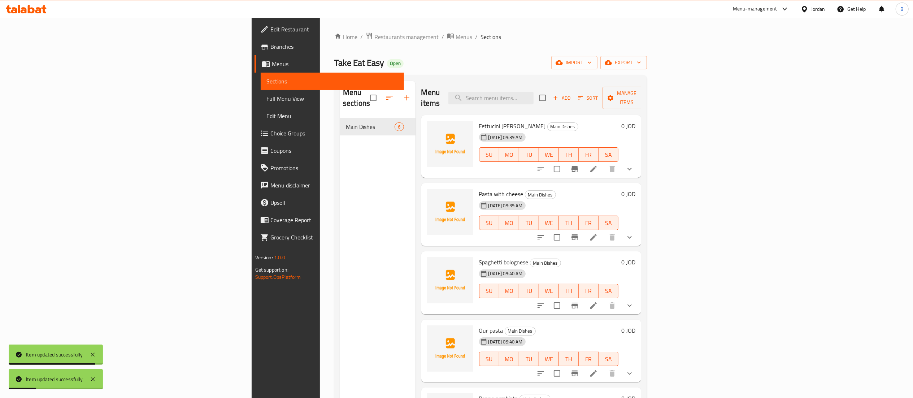
click at [270, 137] on span "Choice Groups" at bounding box center [334, 133] width 128 height 9
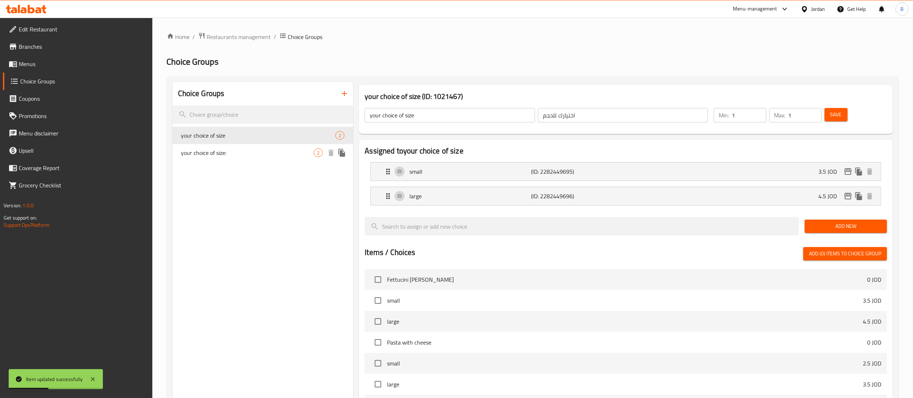
click at [340, 153] on icon "duplicate" at bounding box center [342, 152] width 9 height 9
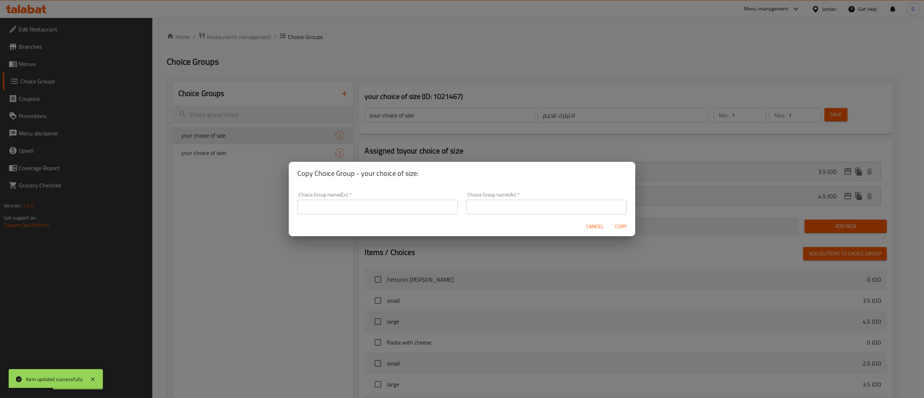
click at [382, 204] on input "text" at bounding box center [377, 207] width 160 height 14
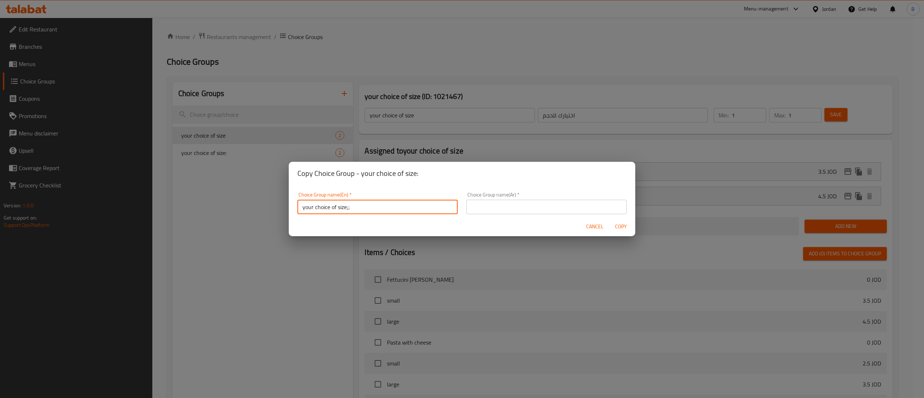
type input "your choice of size;;"
click at [505, 209] on input "text" at bounding box center [546, 207] width 160 height 14
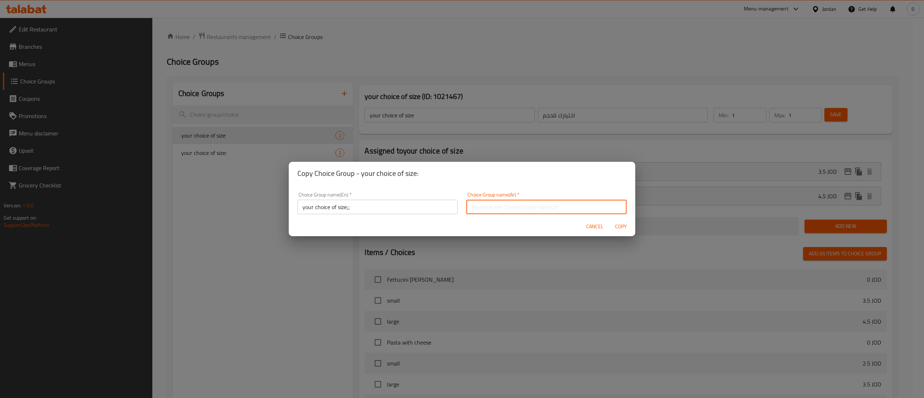
type input "اختيارك للحجم"
click at [621, 227] on span "Copy" at bounding box center [620, 226] width 17 height 9
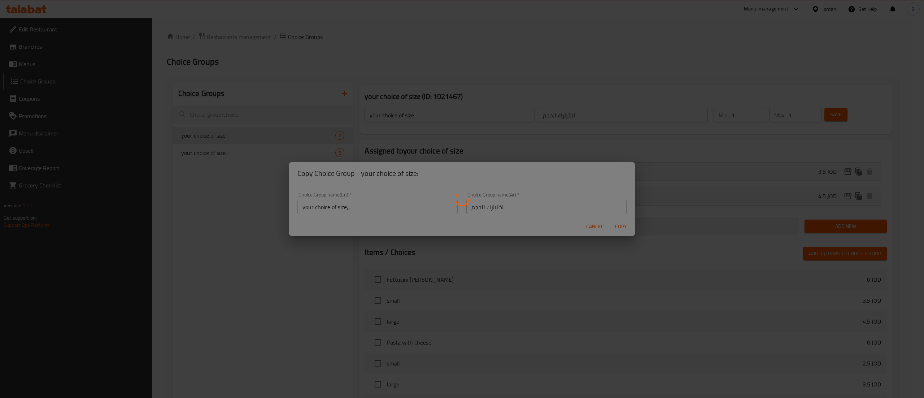
type input "your choice of size;;"
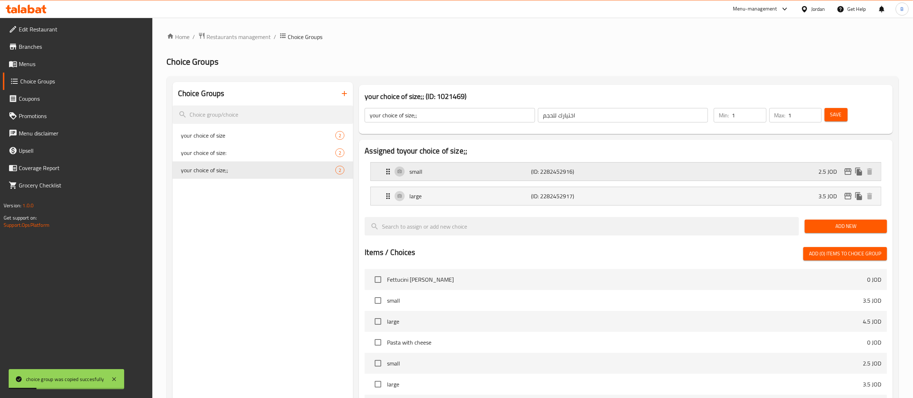
click at [609, 172] on p "(ID: 2282452916)" at bounding box center [571, 171] width 81 height 9
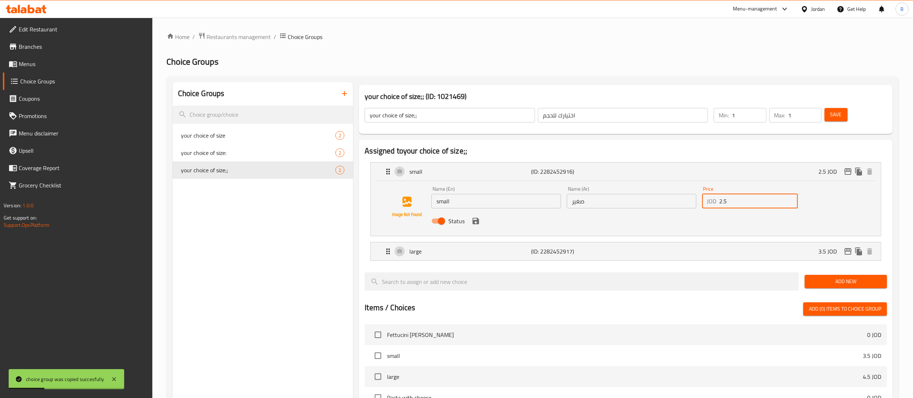
drag, startPoint x: 744, startPoint y: 202, endPoint x: 544, endPoint y: 206, distance: 200.0
click at [596, 200] on div "Name (En) small Name (En) Name (Ar) صغير Name (Ar) Price JOD 2.5 Price Status" at bounding box center [631, 206] width 406 height 47
click at [474, 223] on icon "save" at bounding box center [476, 221] width 6 height 6
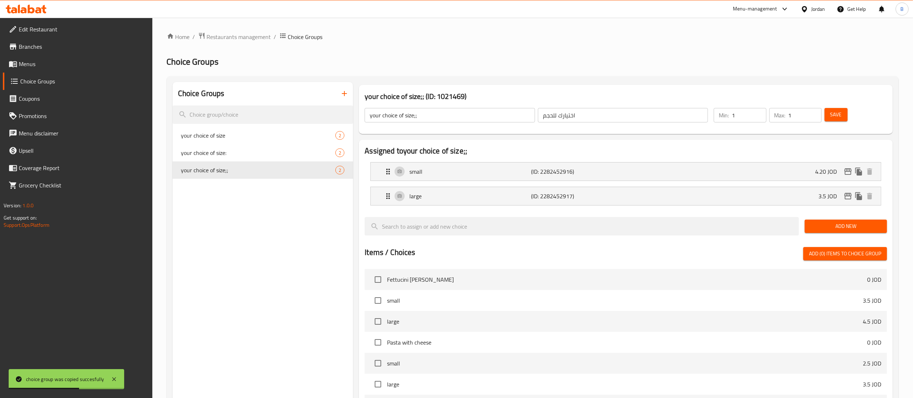
type input "4.20"
click at [826, 108] on div "Save" at bounding box center [851, 114] width 57 height 17
click at [838, 120] on button "Save" at bounding box center [835, 114] width 23 height 13
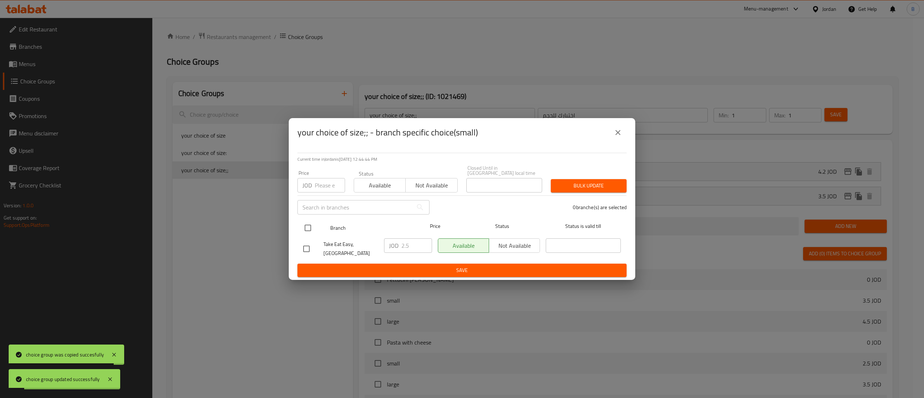
click at [310, 225] on input "checkbox" at bounding box center [307, 227] width 15 height 15
checkbox input "true"
drag, startPoint x: 415, startPoint y: 242, endPoint x: 309, endPoint y: 252, distance: 106.2
click at [331, 247] on div "Take Eat Easy, Jabal Amman JOD 2.5 ​ Available Not available ​" at bounding box center [461, 248] width 323 height 27
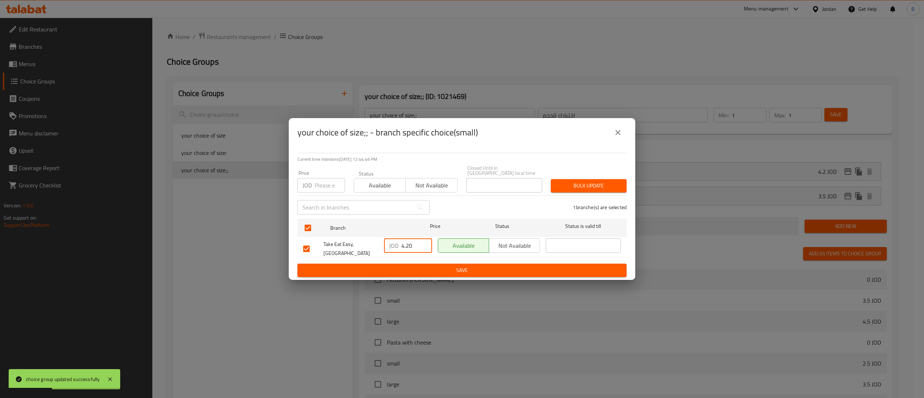
type input "4.20"
click at [363, 266] on span "Save" at bounding box center [462, 270] width 318 height 9
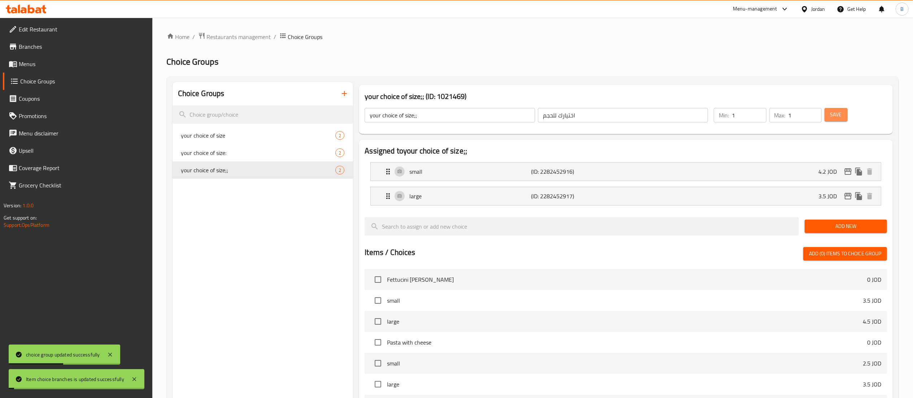
click at [833, 114] on span "Save" at bounding box center [836, 114] width 12 height 9
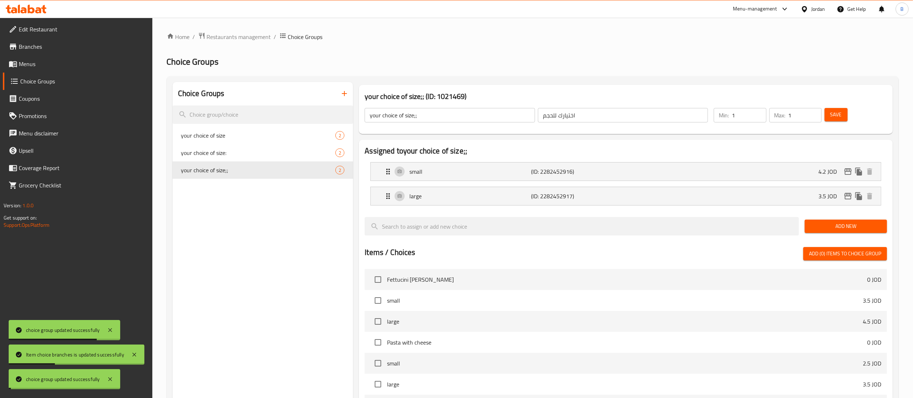
click at [769, 194] on div "large (ID: 2282452917) 3.5 JOD" at bounding box center [628, 196] width 488 height 18
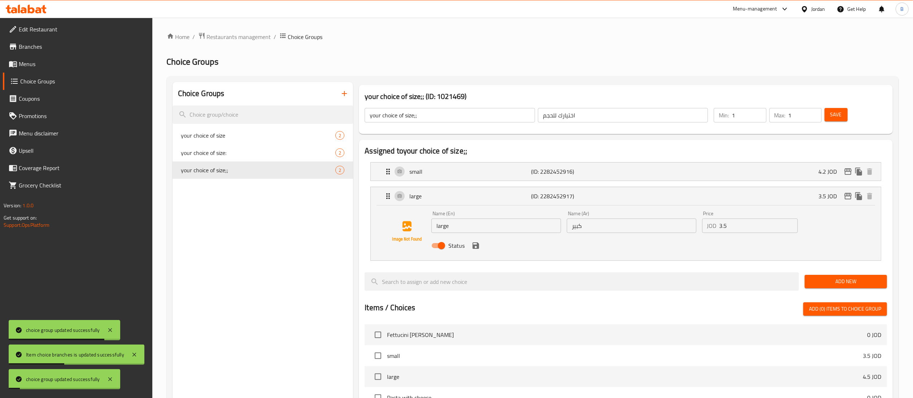
drag, startPoint x: 767, startPoint y: 222, endPoint x: 570, endPoint y: 216, distance: 196.4
click at [637, 216] on div "Name (En) large Name (En) Name (Ar) كبير Name (Ar) Price JOD 3.5 Price Status" at bounding box center [631, 231] width 406 height 47
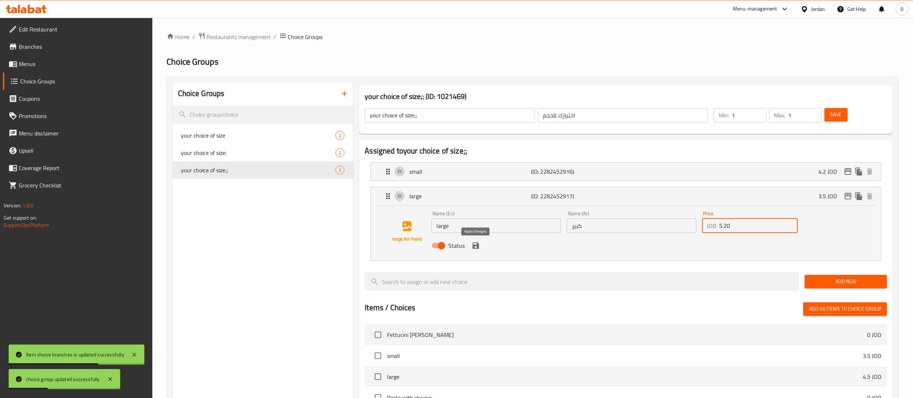
click at [476, 248] on icon "save" at bounding box center [476, 245] width 6 height 6
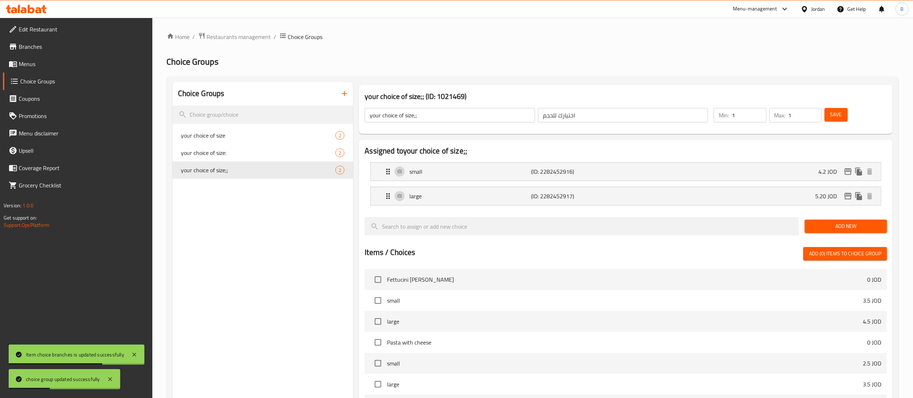
type input "5.20"
click at [839, 114] on span "Save" at bounding box center [836, 114] width 12 height 9
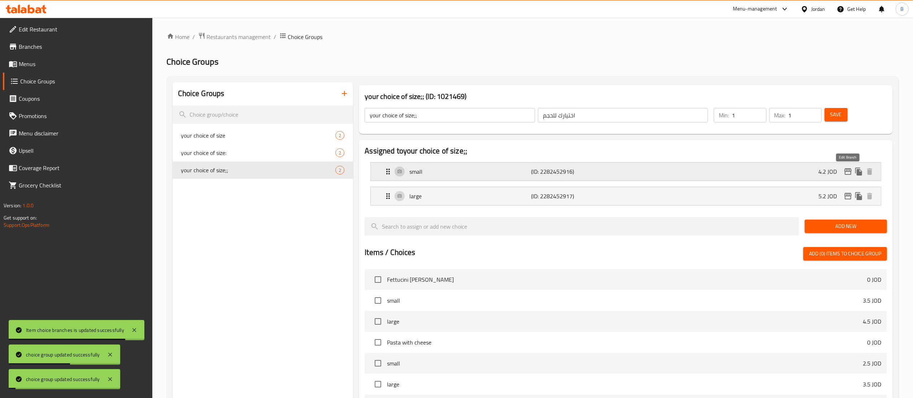
click at [848, 167] on icon "edit" at bounding box center [848, 171] width 9 height 9
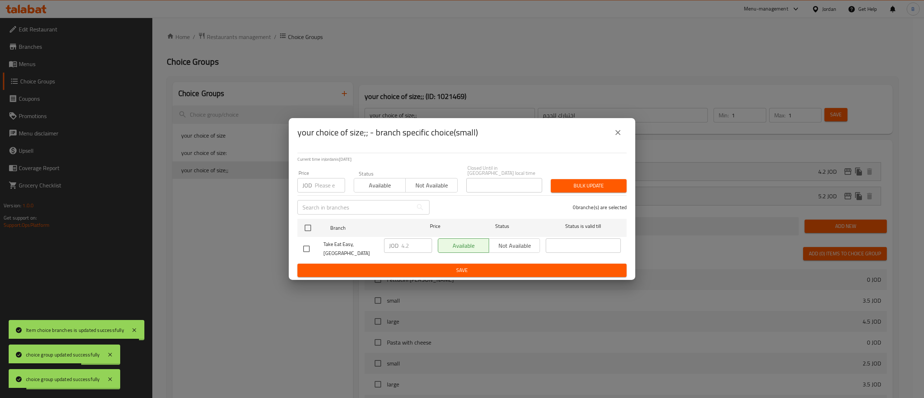
click at [620, 134] on icon "close" at bounding box center [618, 132] width 9 height 9
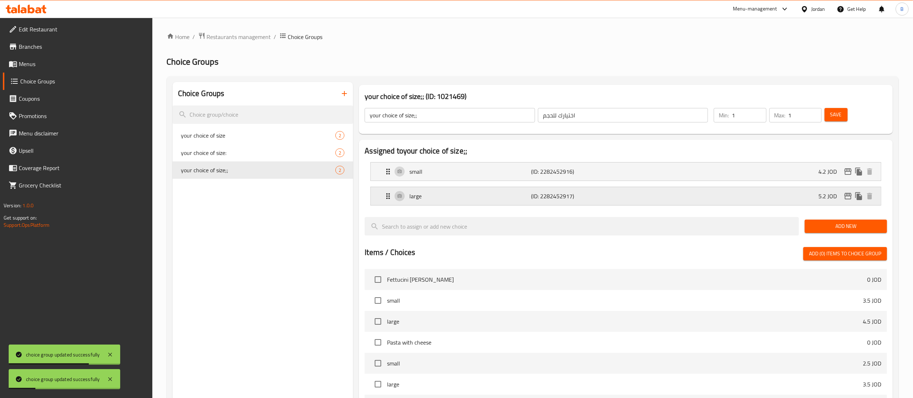
click at [847, 194] on icon "edit" at bounding box center [848, 196] width 9 height 9
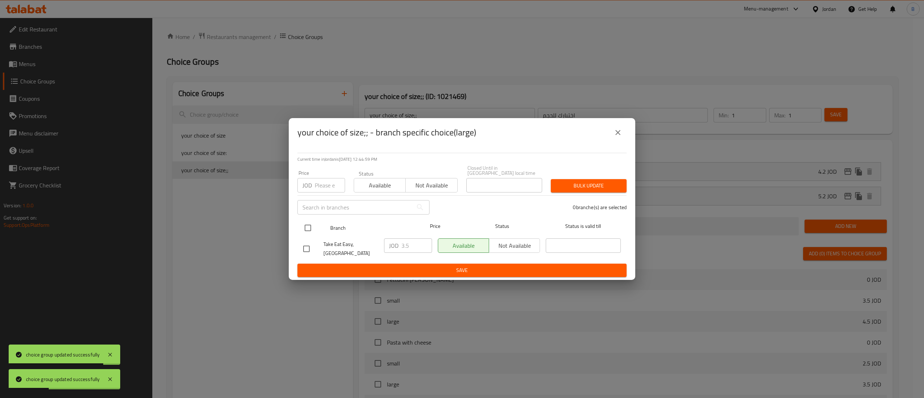
click at [304, 225] on input "checkbox" at bounding box center [307, 227] width 15 height 15
checkbox input "true"
drag, startPoint x: 415, startPoint y: 242, endPoint x: 243, endPoint y: 226, distance: 172.9
click at [281, 226] on div "your choice of size;; - branch specific choice(large) Current time in Jordan is…" at bounding box center [462, 199] width 924 height 398
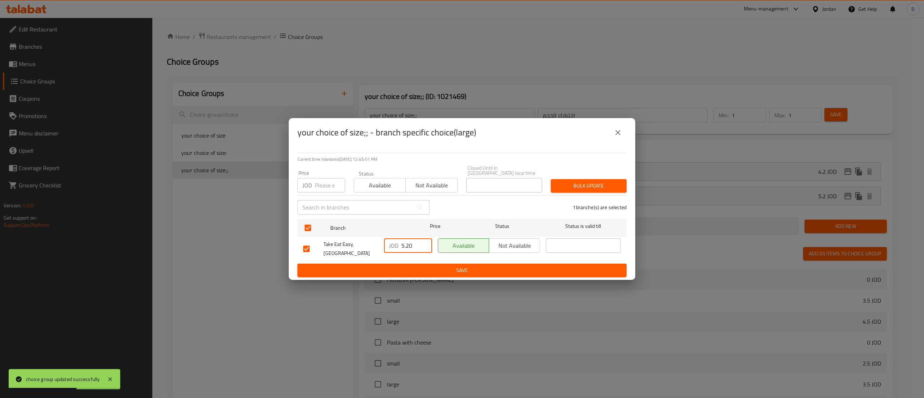
type input "5.20"
click at [388, 269] on span "Save" at bounding box center [462, 270] width 318 height 9
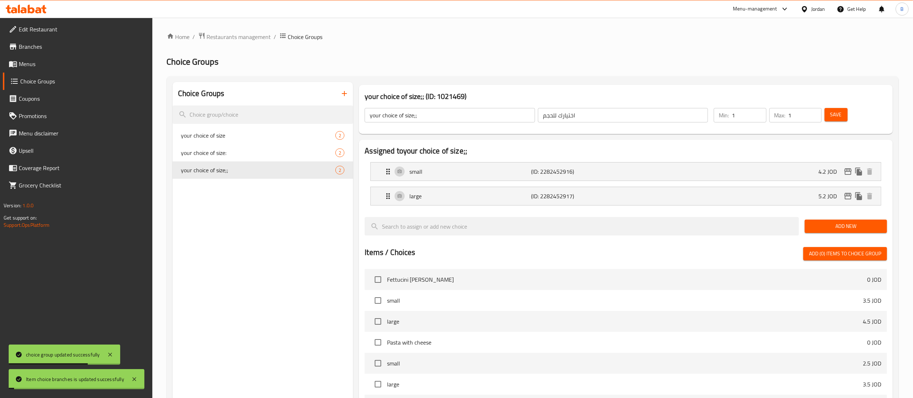
click at [835, 117] on span "Save" at bounding box center [836, 114] width 12 height 9
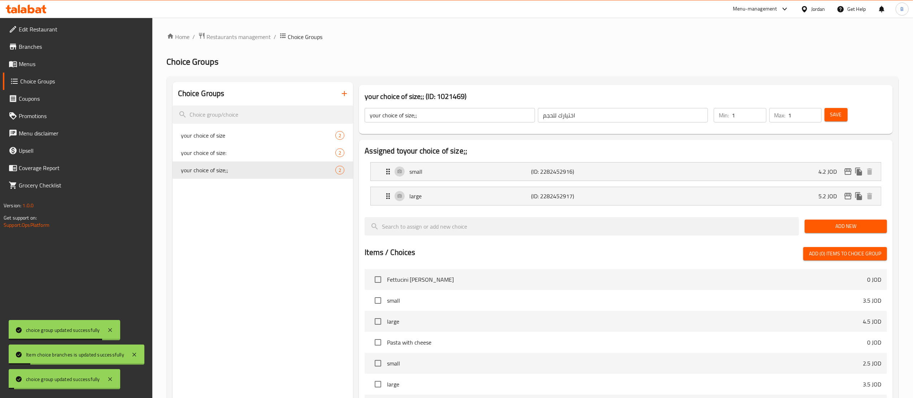
drag, startPoint x: 64, startPoint y: 68, endPoint x: 70, endPoint y: 69, distance: 5.9
click at [64, 67] on span "Menus" at bounding box center [83, 64] width 128 height 9
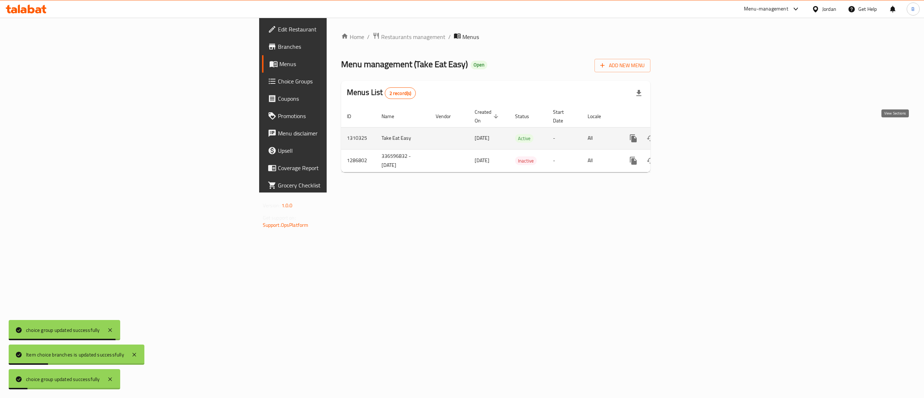
click at [689, 135] on icon "enhanced table" at bounding box center [685, 138] width 6 height 6
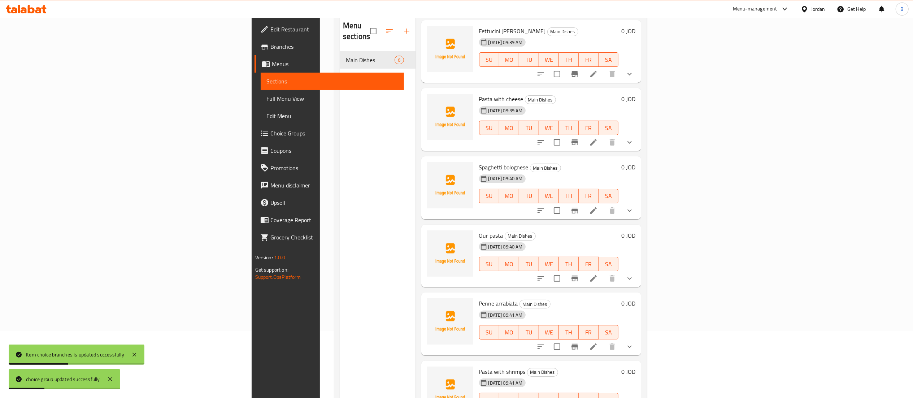
scroll to position [101, 0]
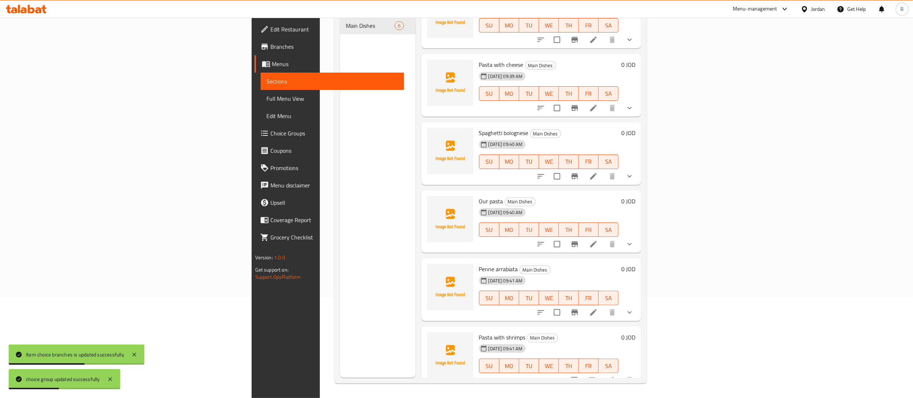
click at [615, 376] on icon at bounding box center [610, 380] width 9 height 9
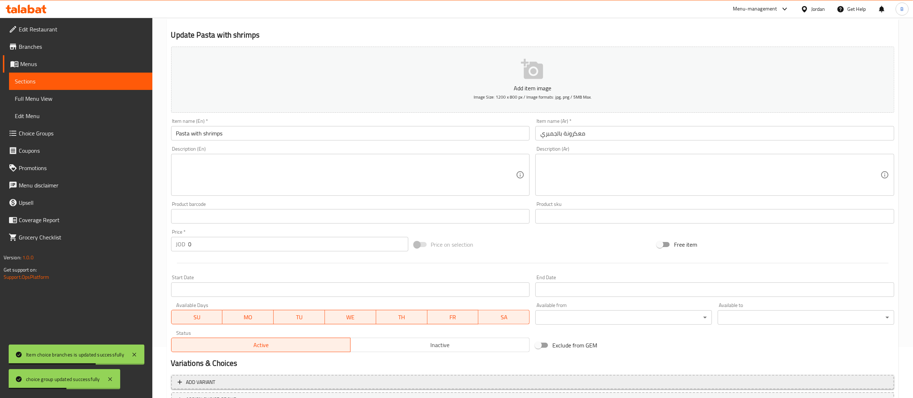
scroll to position [112, 0]
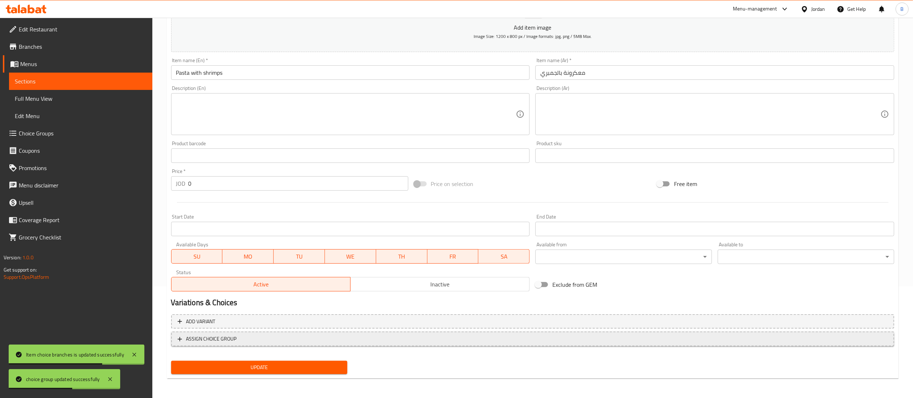
click at [243, 340] on span "ASSIGN CHOICE GROUP" at bounding box center [533, 338] width 710 height 9
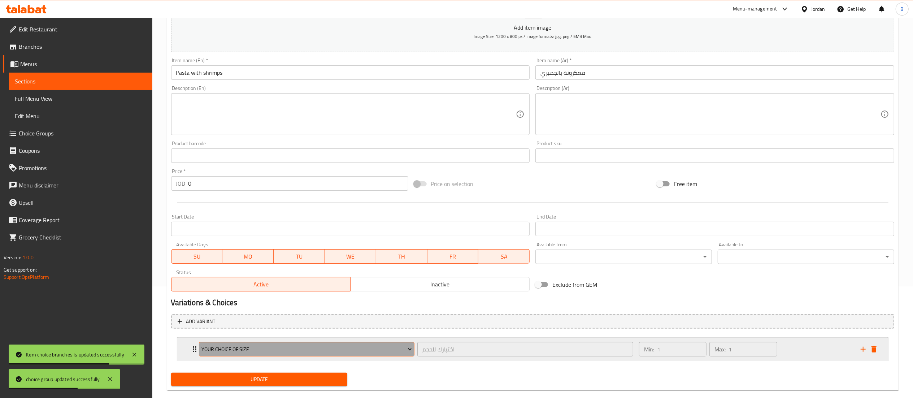
click at [278, 349] on span "your choice of size" at bounding box center [306, 349] width 210 height 9
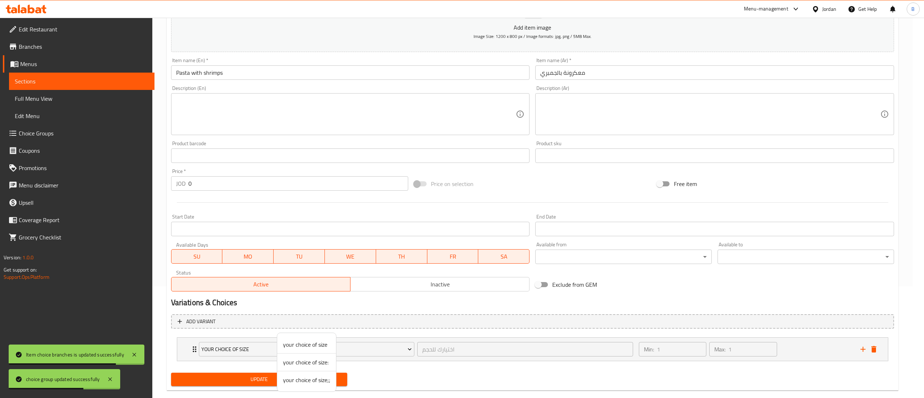
click at [292, 381] on span "your choice of size;;" at bounding box center [306, 379] width 47 height 9
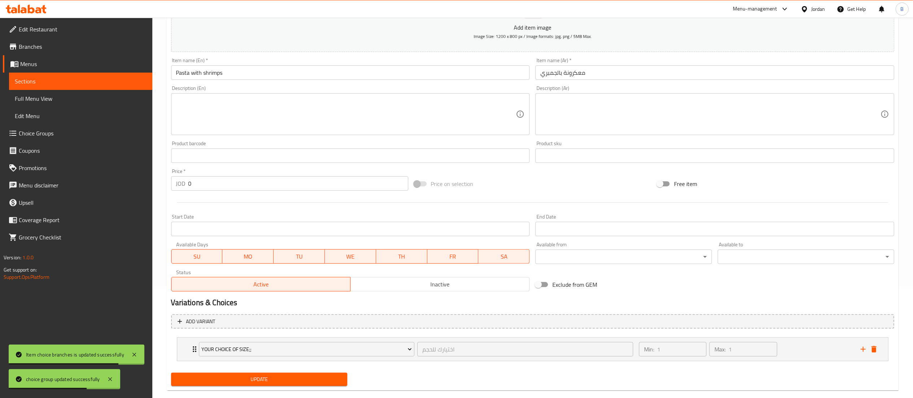
click at [288, 381] on span "Update" at bounding box center [259, 379] width 165 height 9
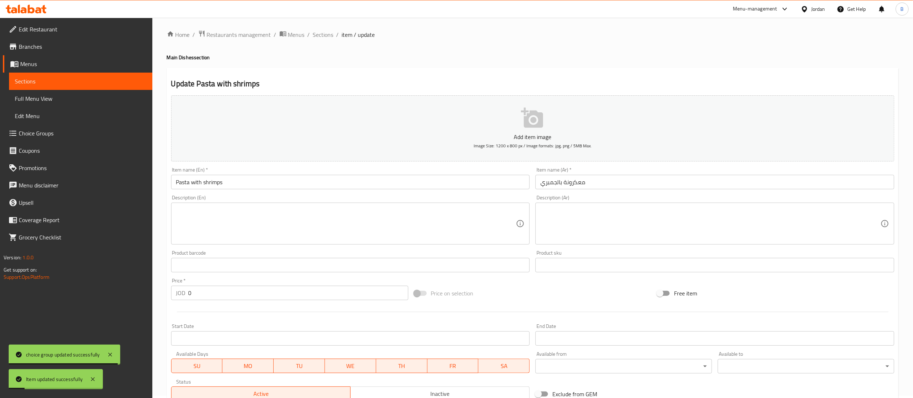
scroll to position [0, 0]
click at [326, 44] on div "Home / Restaurants management / Menus / Sections / item / update Main Dishes se…" at bounding box center [533, 269] width 732 height 475
click at [325, 39] on span "Sections" at bounding box center [323, 36] width 21 height 9
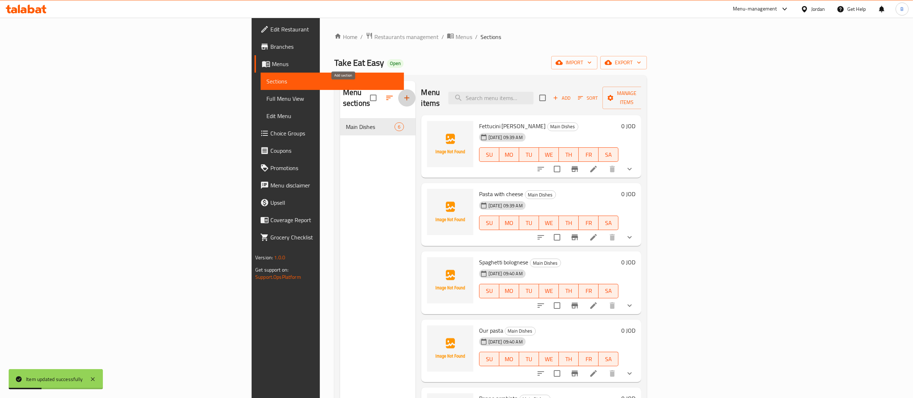
click at [402, 94] on icon "button" at bounding box center [406, 97] width 9 height 9
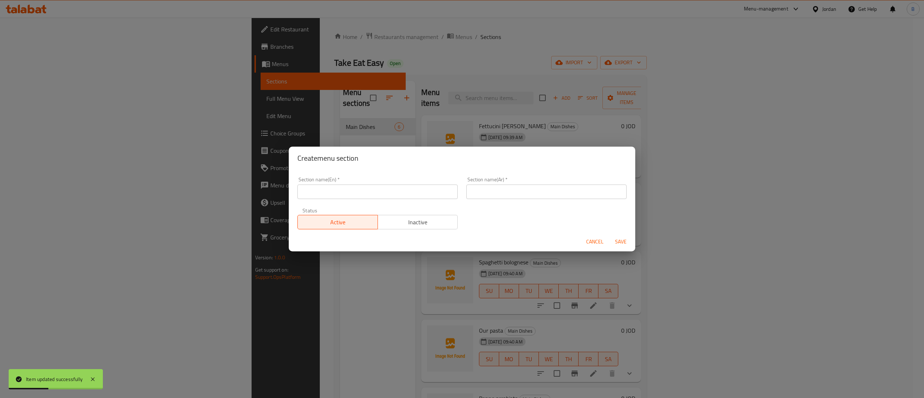
click at [505, 196] on input "text" at bounding box center [546, 191] width 160 height 14
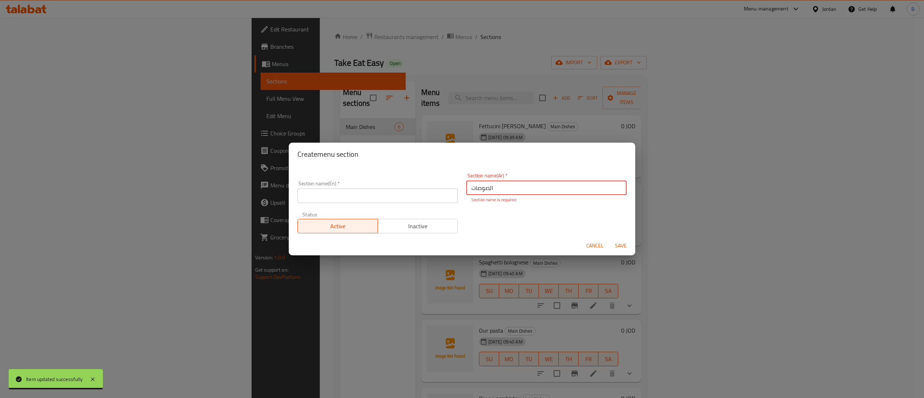
type input "الصوصات"
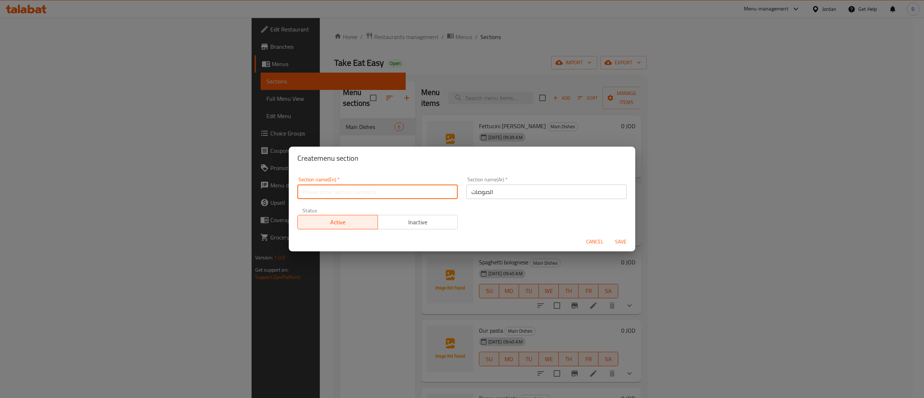
click at [374, 202] on div "Section name(En)   * Section name(En) *" at bounding box center [377, 188] width 169 height 31
type input "Sauces"
click at [620, 240] on span "Save" at bounding box center [620, 241] width 17 height 9
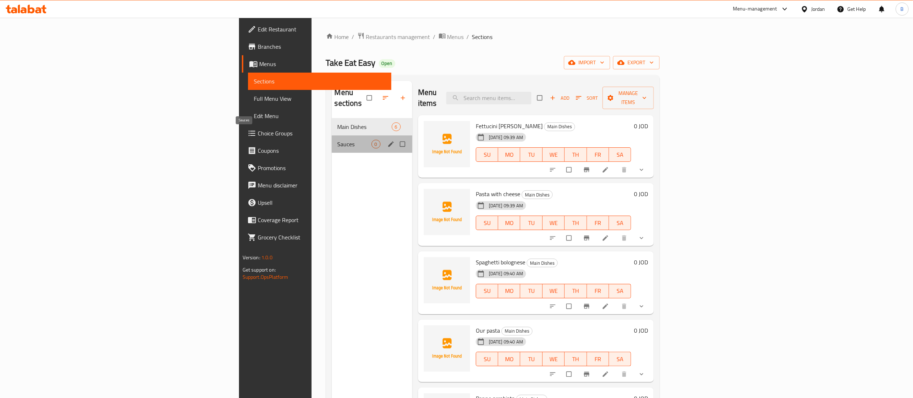
click at [338, 140] on span "Sauces" at bounding box center [355, 144] width 34 height 9
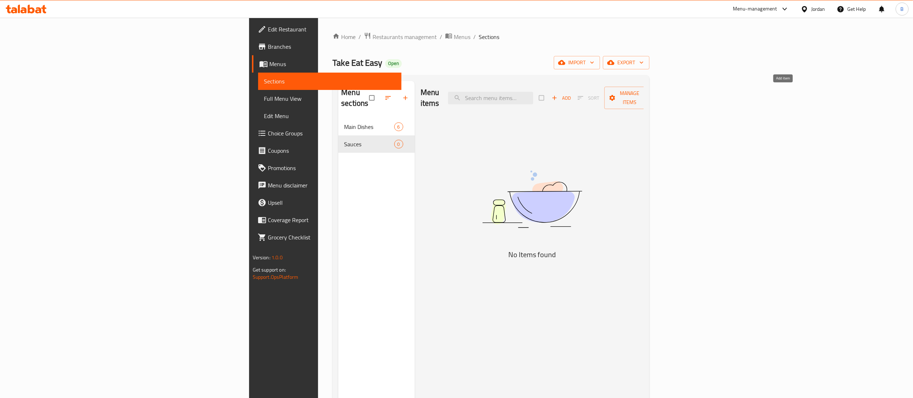
click at [571, 94] on span "Add" at bounding box center [561, 98] width 19 height 8
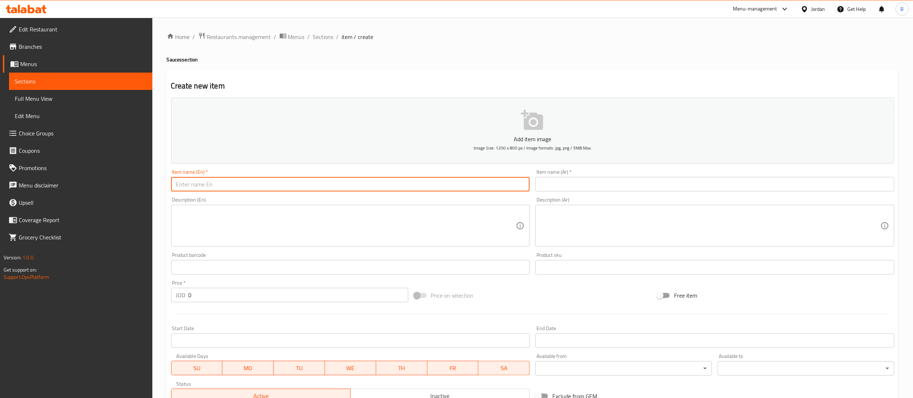
click at [335, 182] on input "text" at bounding box center [350, 184] width 359 height 14
type input "[PERSON_NAME]"
click at [582, 181] on input "text" at bounding box center [714, 184] width 359 height 14
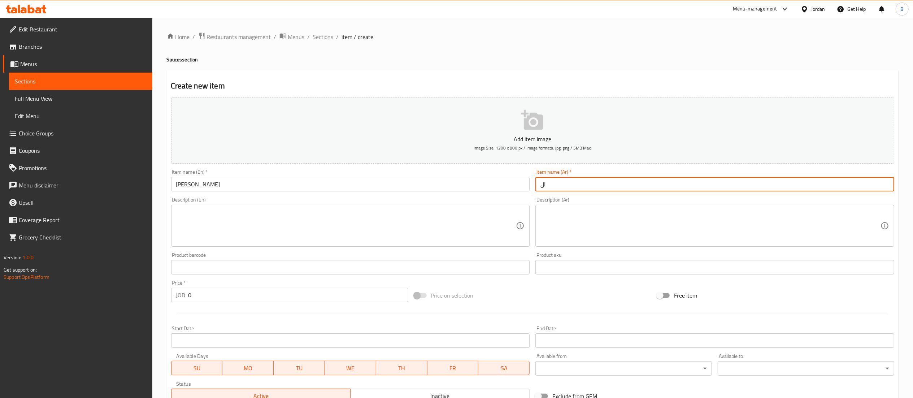
type input "الفريدو"
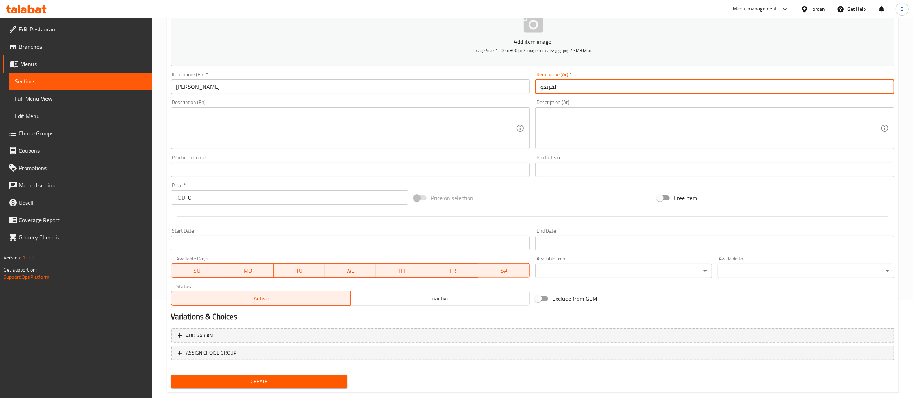
scroll to position [112, 0]
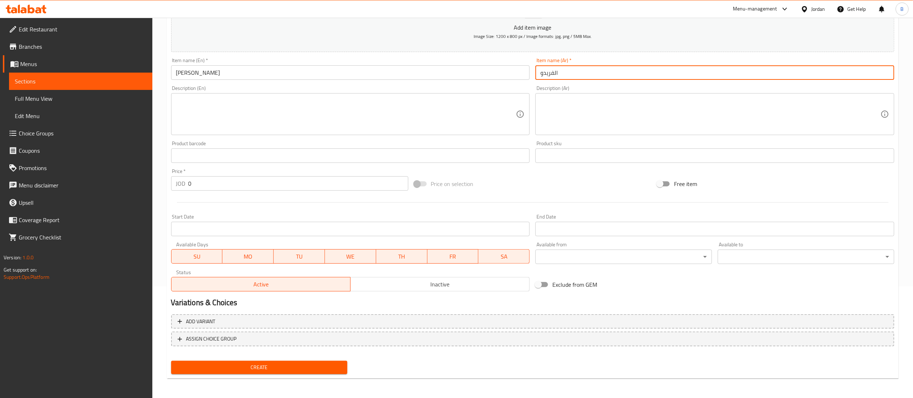
click at [251, 370] on span "Create" at bounding box center [259, 367] width 165 height 9
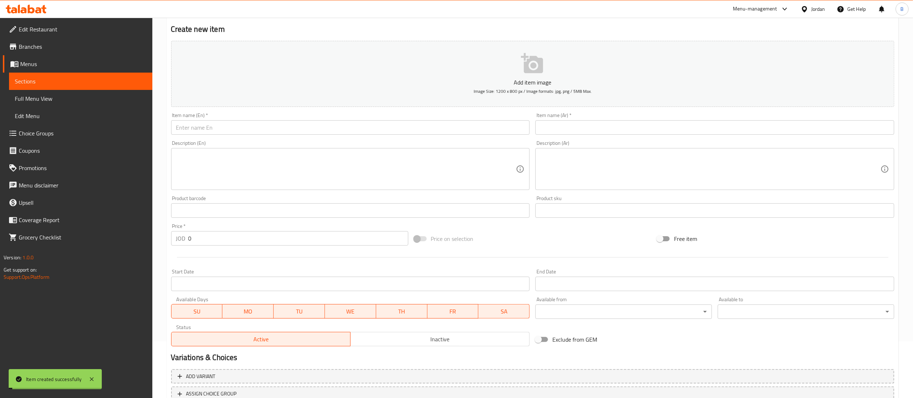
scroll to position [0, 0]
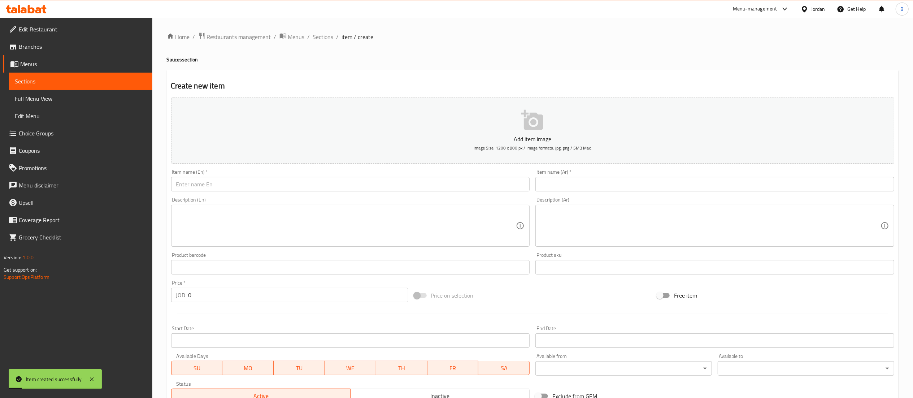
click at [571, 190] on input "text" at bounding box center [714, 184] width 359 height 14
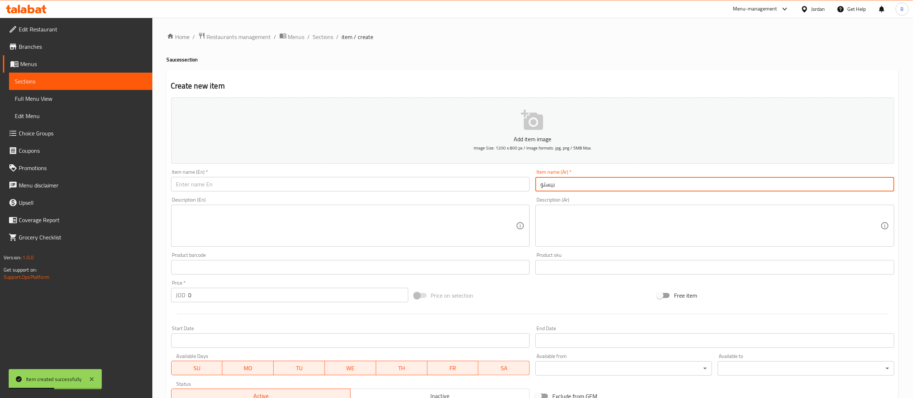
type input "بيستو"
click at [389, 187] on input "text" at bounding box center [350, 184] width 359 height 14
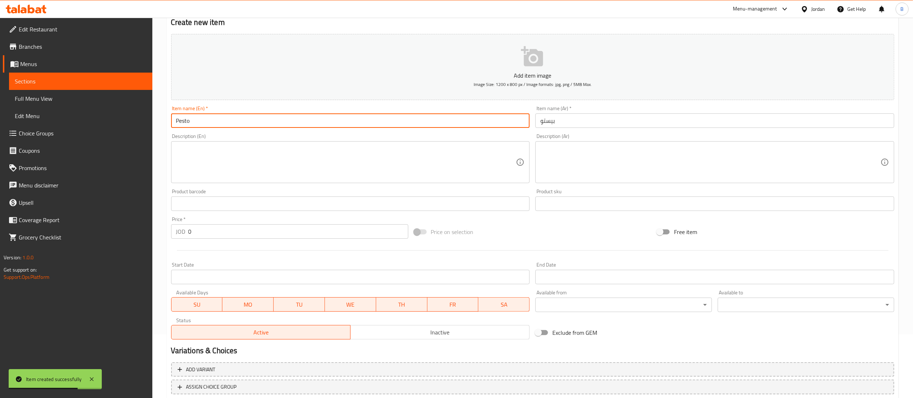
scroll to position [112, 0]
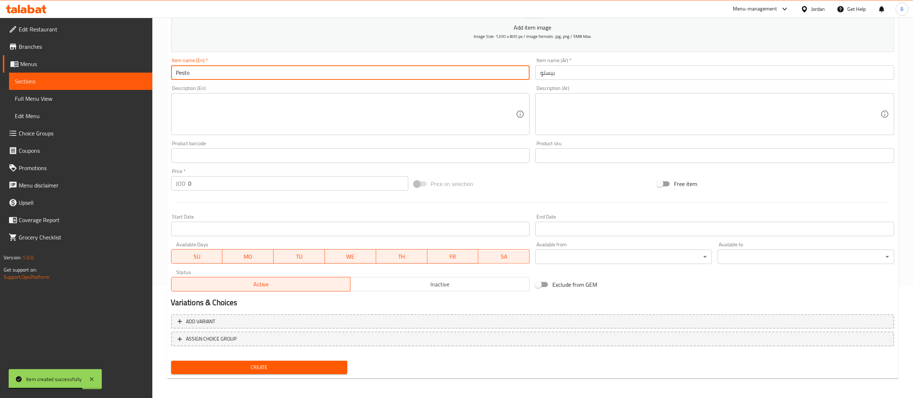
type input "Pesto"
click at [274, 368] on span "Create" at bounding box center [259, 367] width 165 height 9
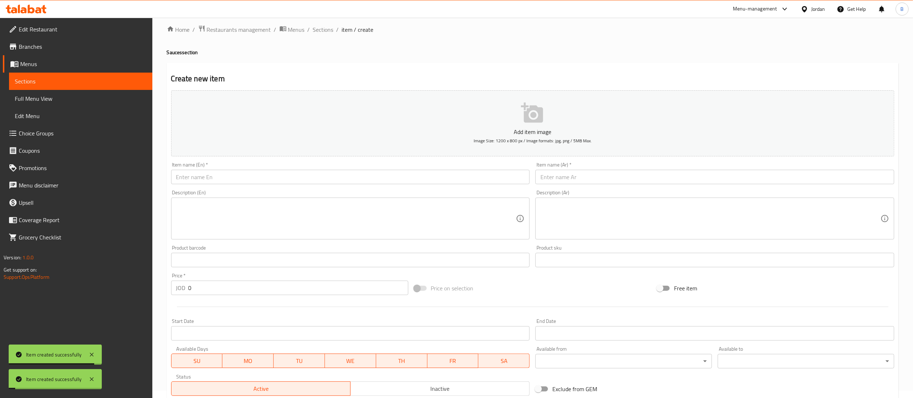
scroll to position [0, 0]
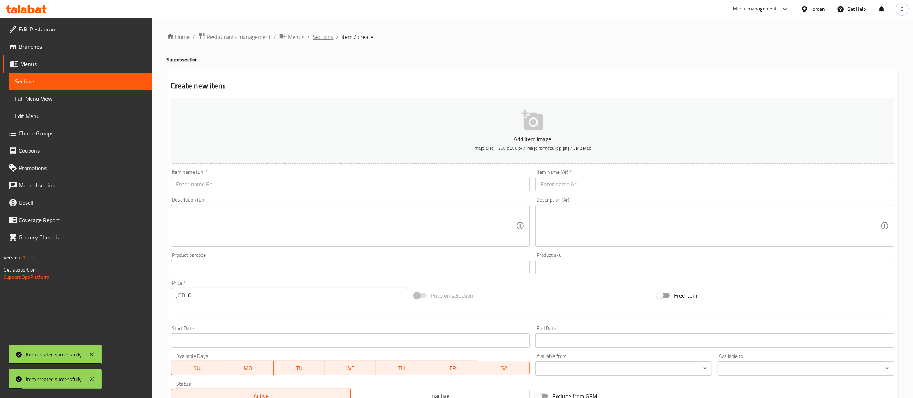
click at [318, 38] on span "Sections" at bounding box center [323, 36] width 21 height 9
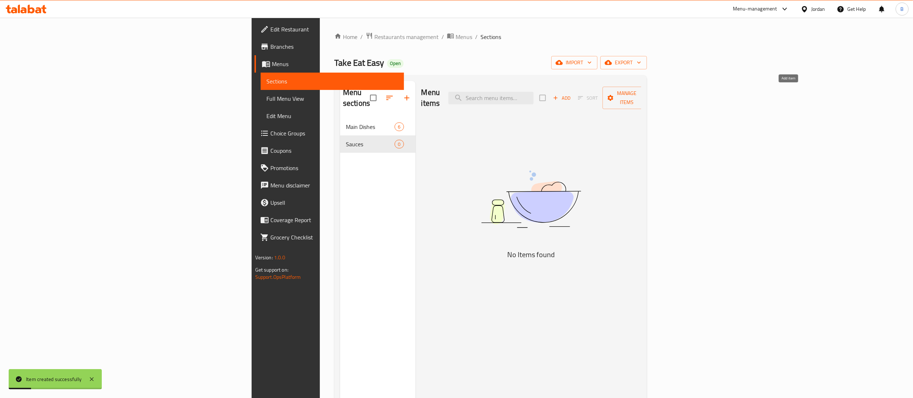
click at [571, 95] on span "Add" at bounding box center [561, 98] width 19 height 8
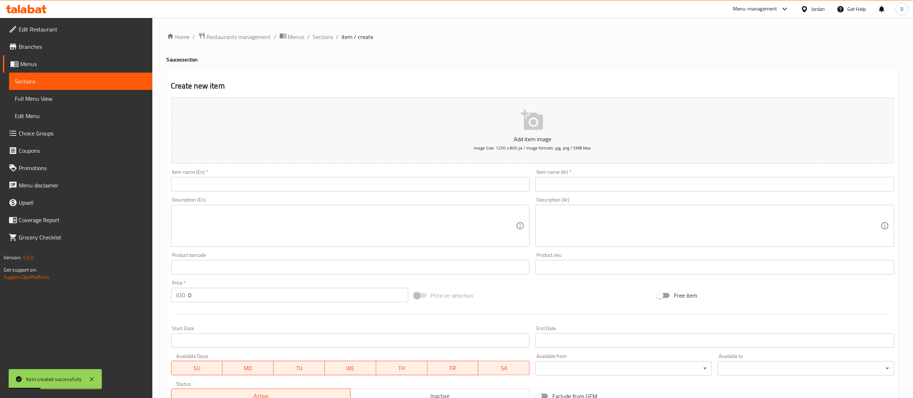
click at [332, 186] on input "text" at bounding box center [350, 184] width 359 height 14
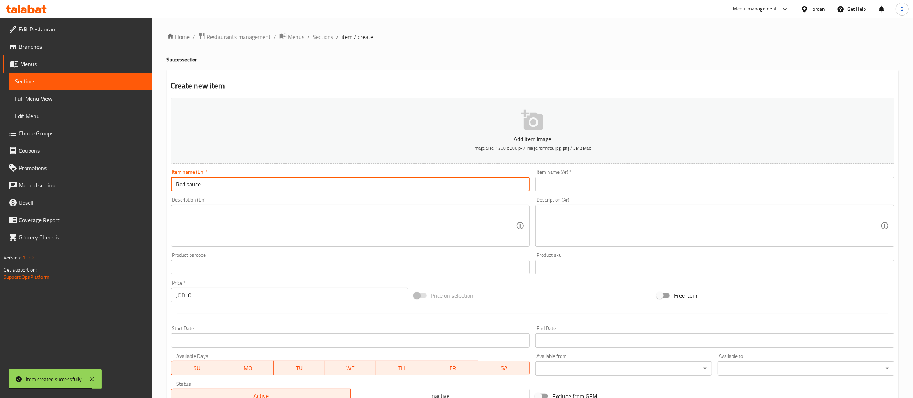
type input "Red sauce"
click at [552, 188] on input "text" at bounding box center [714, 184] width 359 height 14
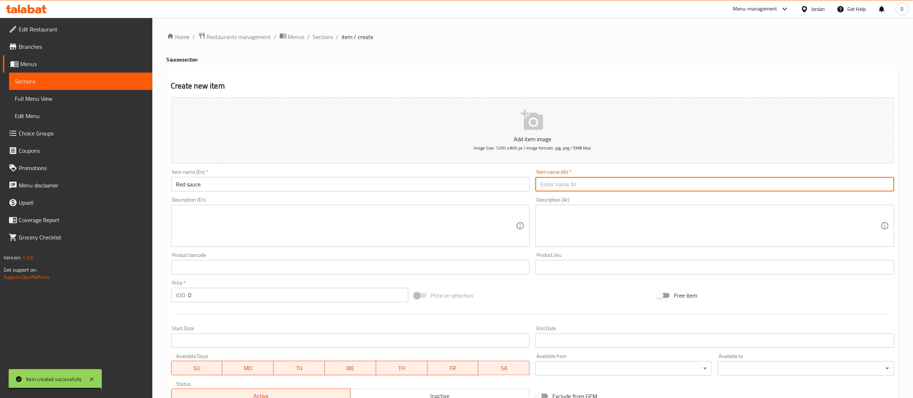
type input "ض"
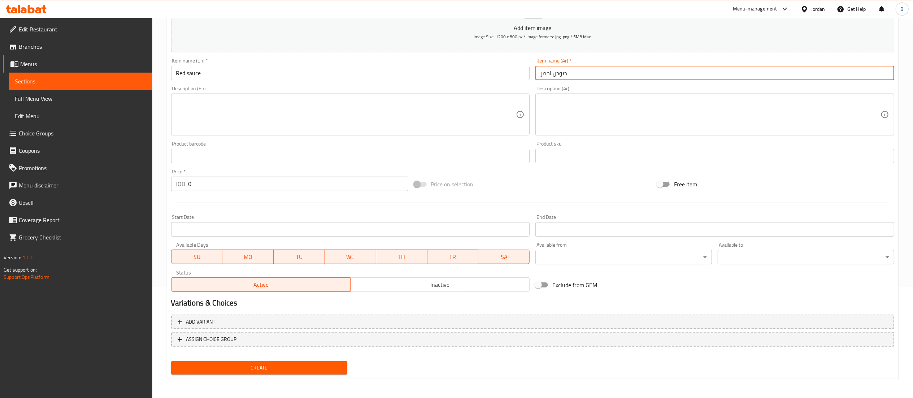
scroll to position [112, 0]
type input "صوص احمر"
click at [243, 368] on span "Create" at bounding box center [259, 367] width 165 height 9
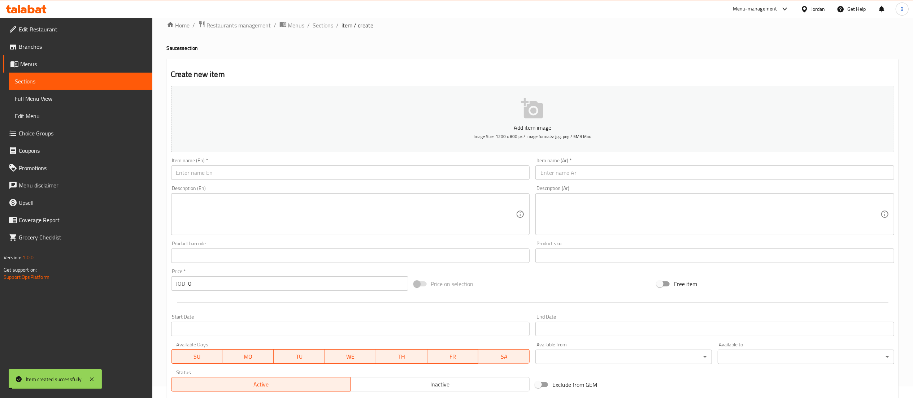
scroll to position [0, 0]
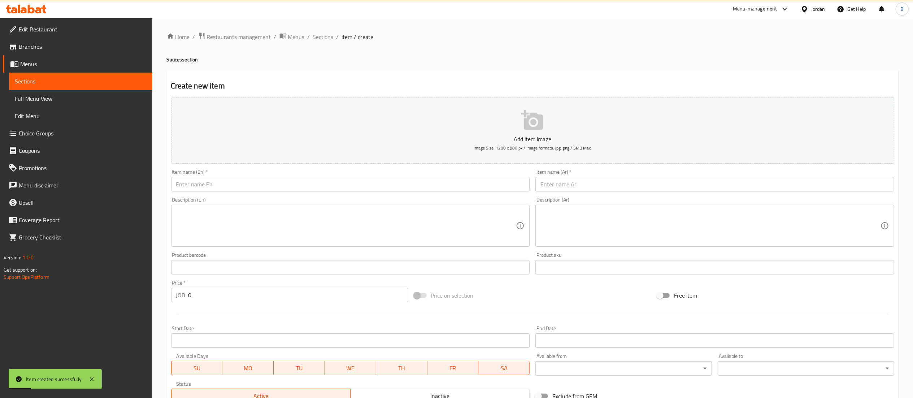
drag, startPoint x: 637, startPoint y: 196, endPoint x: 633, endPoint y: 189, distance: 8.1
click at [637, 196] on div "Description (Ar) Description (Ar)" at bounding box center [714, 221] width 365 height 55
click at [633, 188] on input "text" at bounding box center [714, 184] width 359 height 14
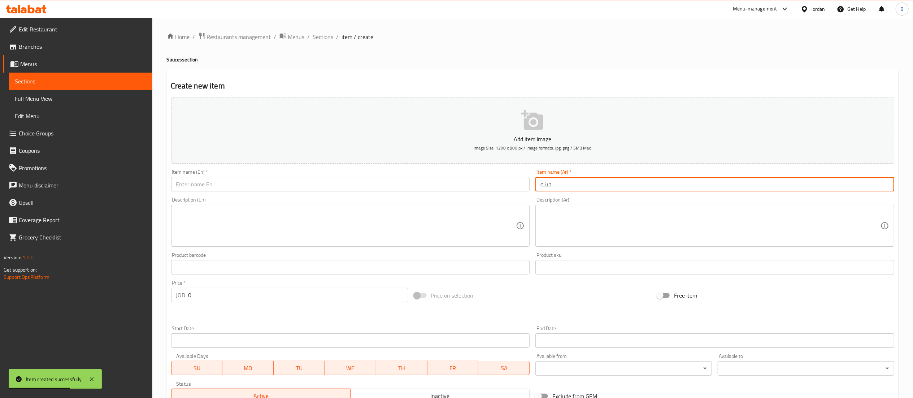
type input "جبنه"
click at [371, 186] on input "text" at bounding box center [350, 184] width 359 height 14
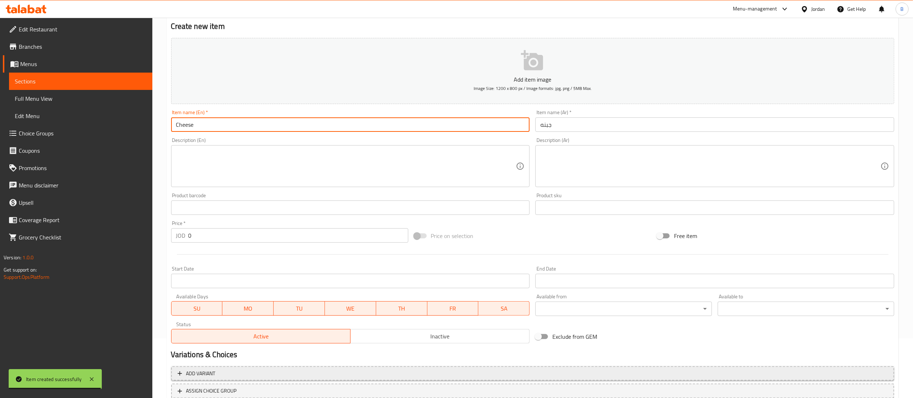
scroll to position [112, 0]
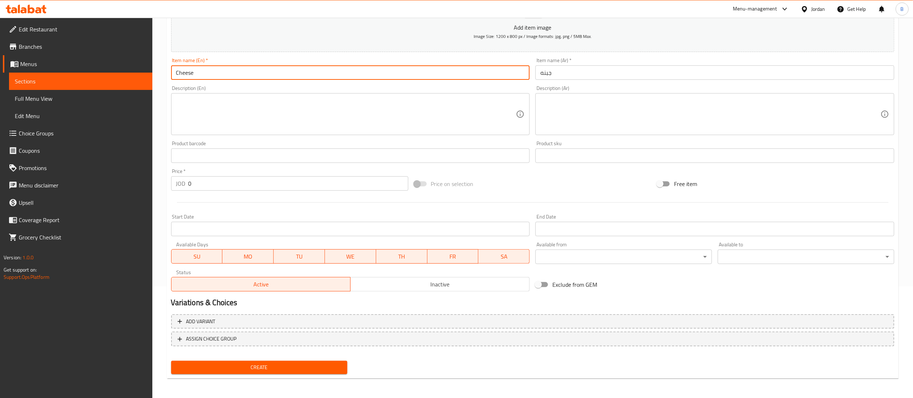
type input "Cheese"
click at [310, 364] on span "Create" at bounding box center [259, 367] width 165 height 9
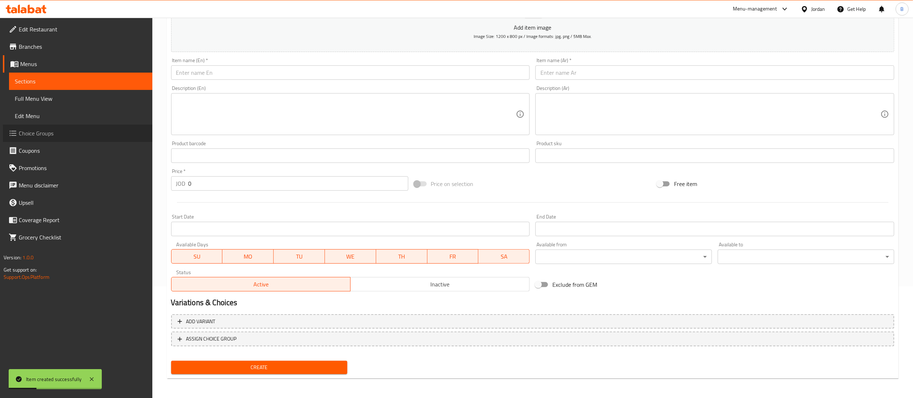
click at [38, 132] on span "Choice Groups" at bounding box center [83, 133] width 128 height 9
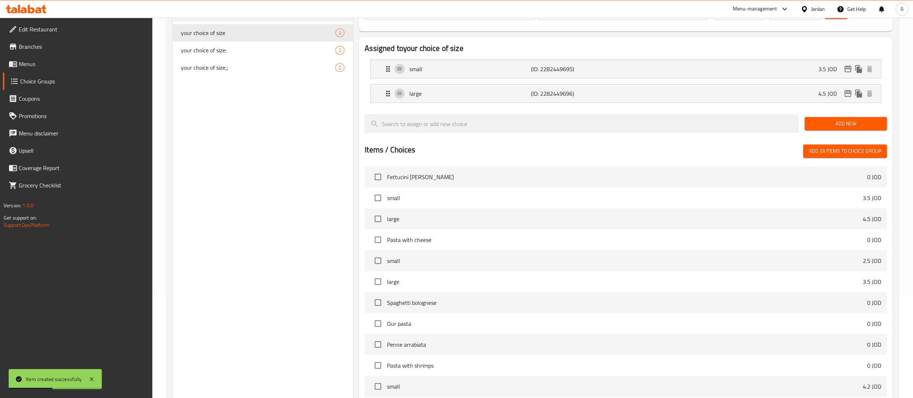
scroll to position [30, 0]
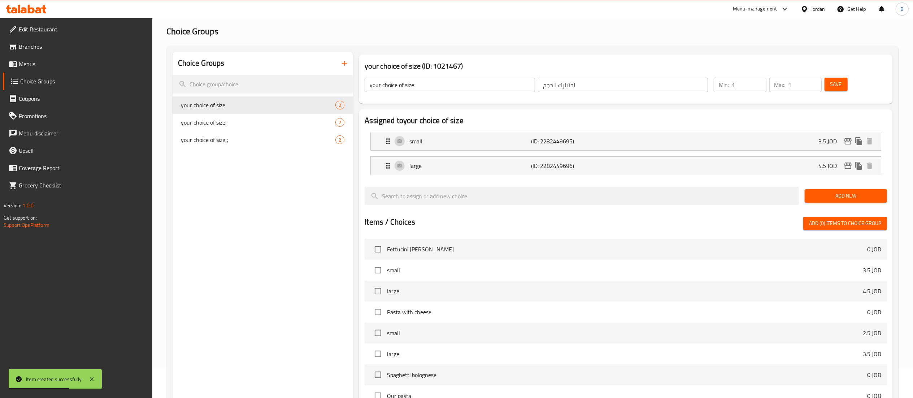
click at [340, 65] on icon "button" at bounding box center [344, 63] width 9 height 9
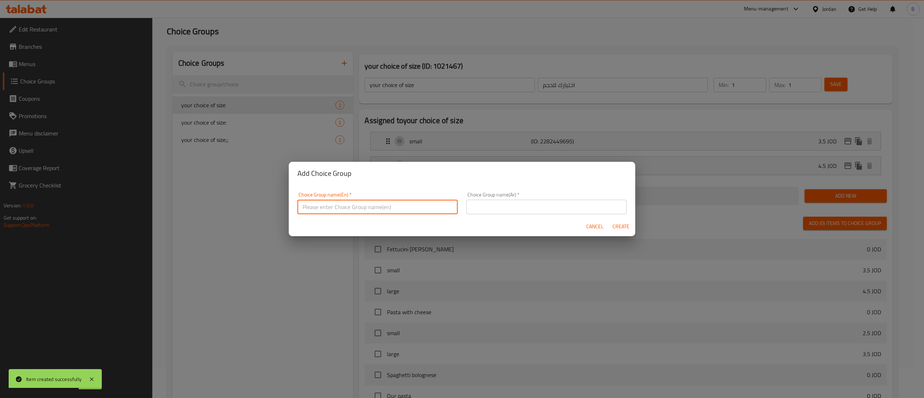
click at [339, 200] on input "text" at bounding box center [377, 207] width 160 height 14
type input "your choice of size/"
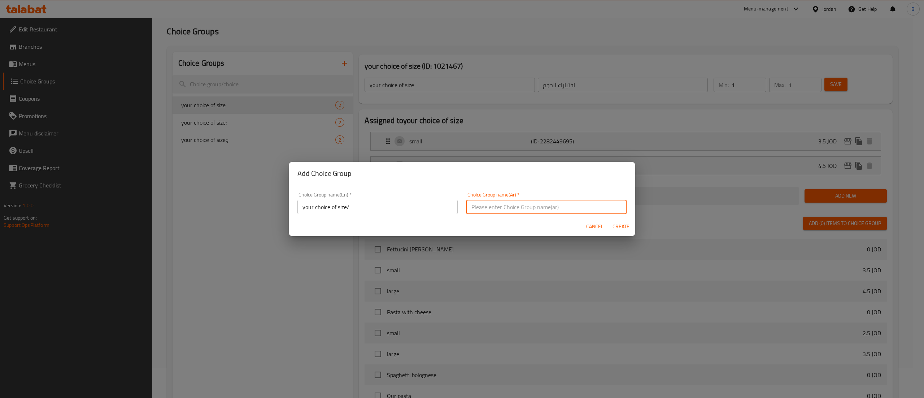
click at [501, 206] on input "text" at bounding box center [546, 207] width 160 height 14
type input "اختيارك للحجم"
click at [622, 231] on button "Create" at bounding box center [620, 226] width 23 height 13
type input "your choice of size/"
type input "0"
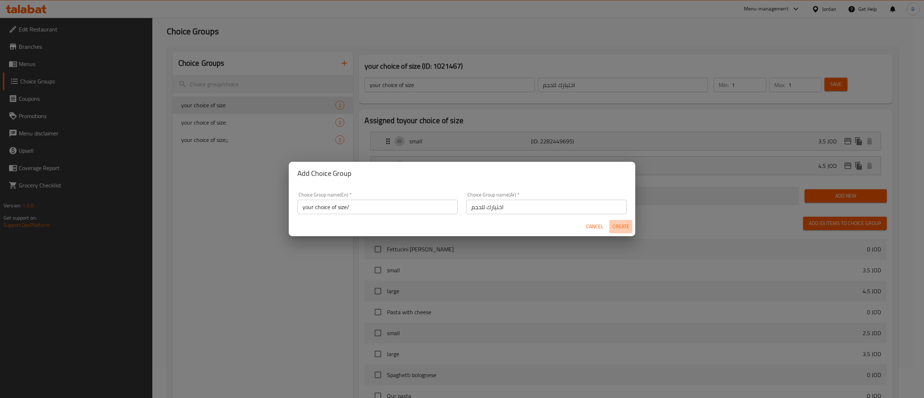
type input "0"
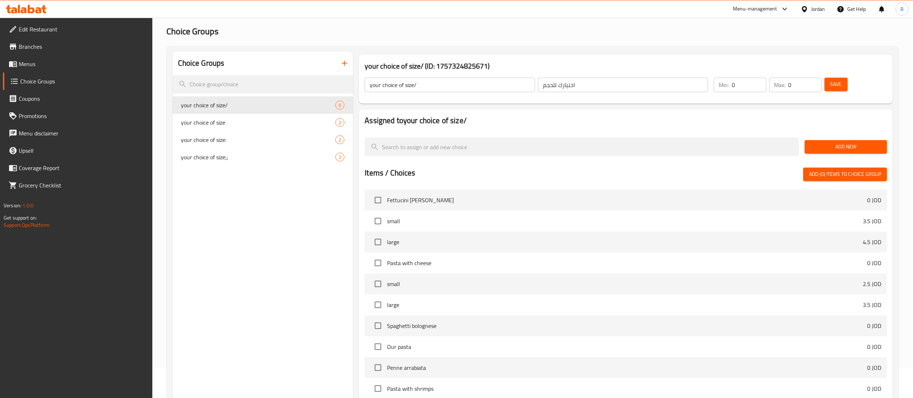
click at [816, 148] on span "Add New" at bounding box center [845, 146] width 71 height 9
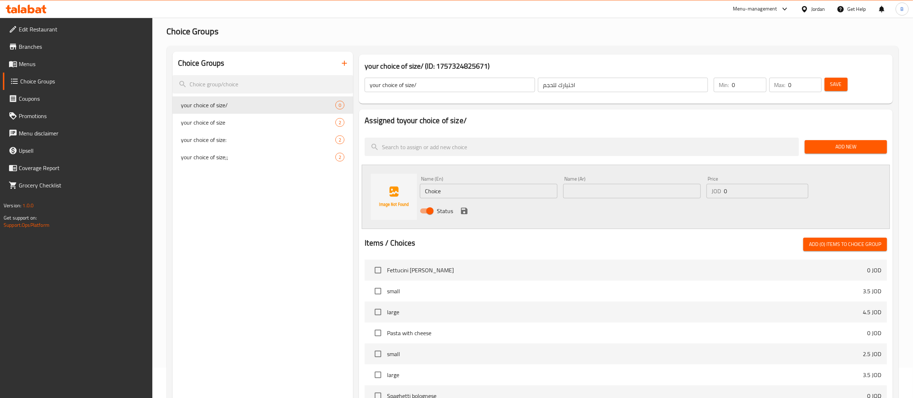
drag, startPoint x: 471, startPoint y: 191, endPoint x: 302, endPoint y: 187, distance: 169.0
click at [341, 187] on div "Choice Groups your choice of size/ 0 your choice of size 2 your choice of size:…" at bounding box center [534, 303] width 723 height 503
click at [755, 82] on input "0" at bounding box center [749, 85] width 34 height 14
type input "1"
click at [759, 80] on input "1" at bounding box center [749, 85] width 34 height 14
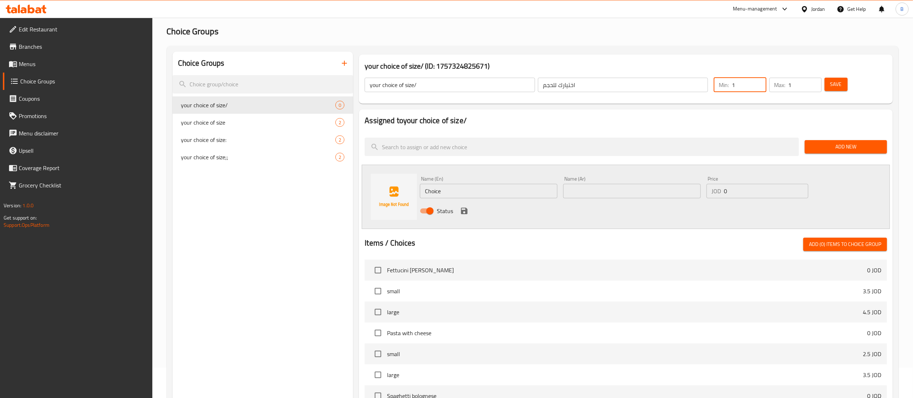
type input "1"
click at [816, 80] on input "1" at bounding box center [804, 85] width 33 height 14
click at [824, 80] on button "Save" at bounding box center [835, 84] width 23 height 13
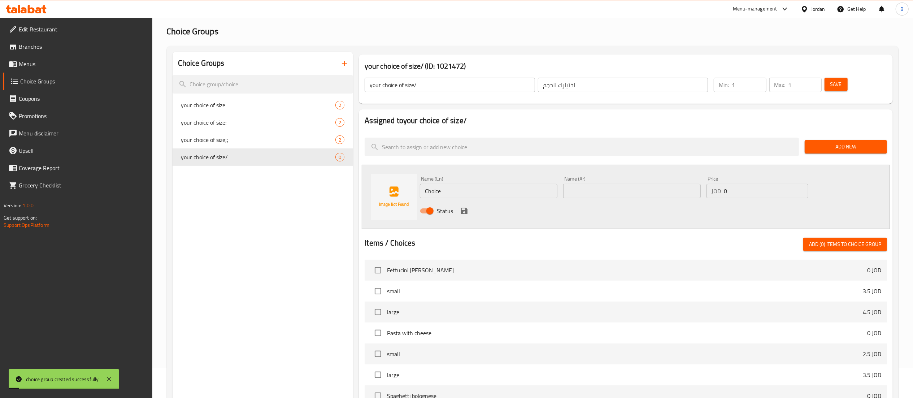
drag, startPoint x: 476, startPoint y: 196, endPoint x: 251, endPoint y: 189, distance: 226.1
click at [253, 189] on div "Choice Groups your choice of size 2 your choice of size: 2 your choice of size;…" at bounding box center [534, 303] width 723 height 503
type input "small"
click at [632, 191] on input "text" at bounding box center [632, 191] width 138 height 14
type input "صغير"
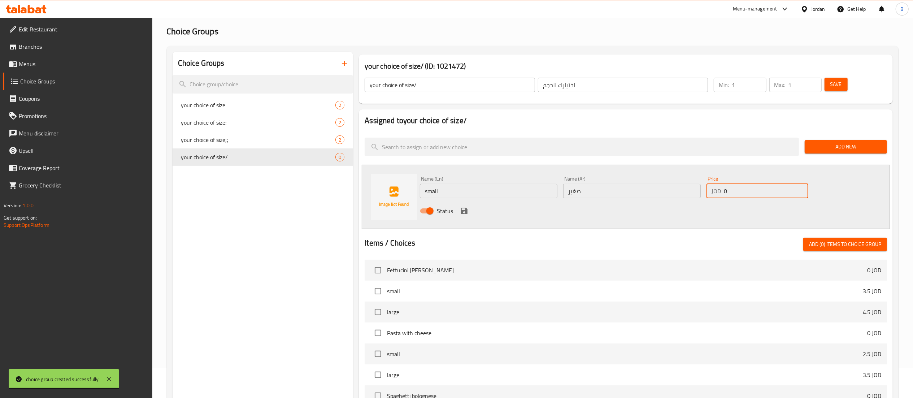
drag, startPoint x: 745, startPoint y: 193, endPoint x: 642, endPoint y: 196, distance: 103.6
click at [669, 191] on div "Name (En) small Name (En) Name (Ar) صغير Name (Ar) Price JOD 0 Price Status" at bounding box center [632, 196] width 430 height 47
type input "2.50"
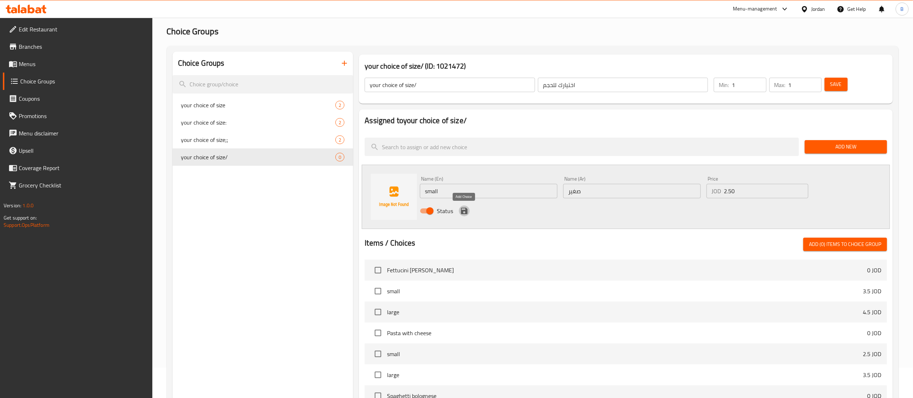
click at [464, 212] on icon "save" at bounding box center [464, 210] width 9 height 9
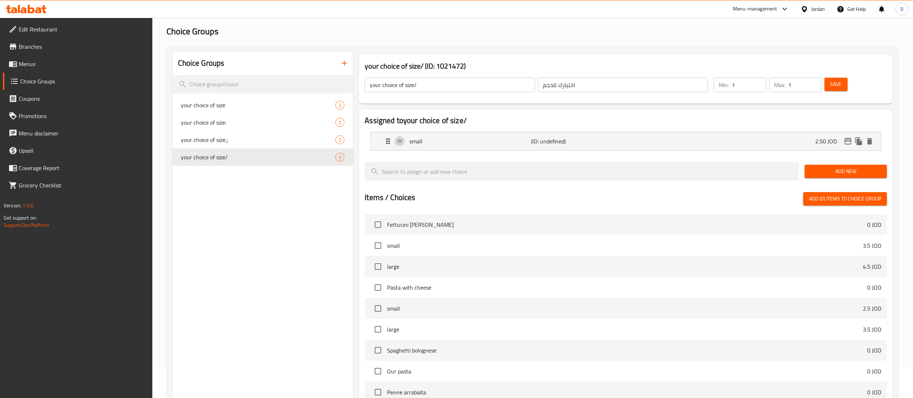
click at [837, 172] on span "Add New" at bounding box center [845, 171] width 71 height 9
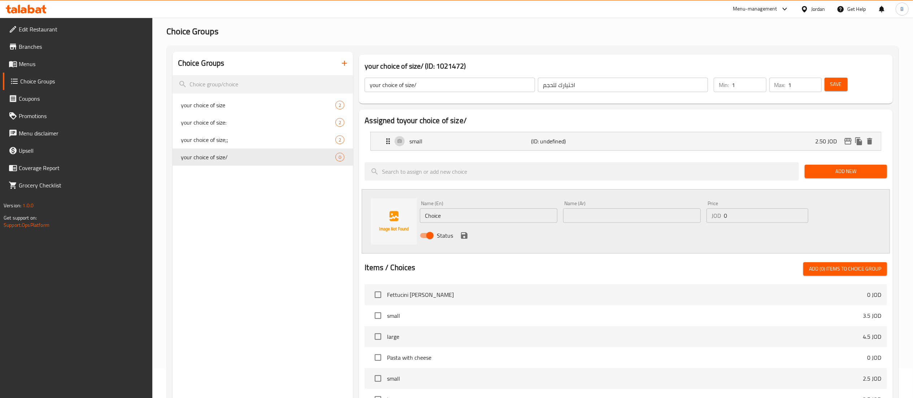
drag, startPoint x: 470, startPoint y: 218, endPoint x: 313, endPoint y: 210, distance: 157.5
click at [314, 210] on div "Choice Groups your choice of size 2 your choice of size: 2 your choice of size;…" at bounding box center [534, 315] width 723 height 527
type input "large"
click at [622, 217] on input "text" at bounding box center [632, 215] width 138 height 14
type input "كبير"
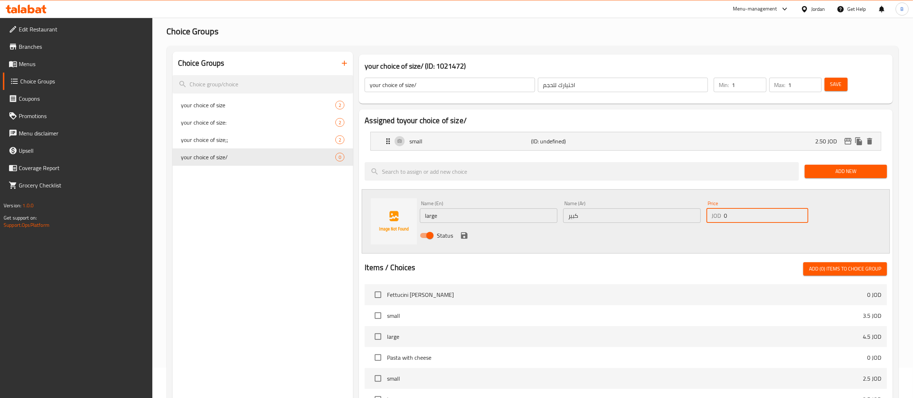
drag, startPoint x: 733, startPoint y: 212, endPoint x: 632, endPoint y: 241, distance: 105.1
click at [663, 226] on div "Name (En) large Name (En) Name (Ar) كبير Name (Ar) Price JOD 0 Price Status" at bounding box center [632, 221] width 430 height 47
type input "3.25"
click at [462, 235] on icon "save" at bounding box center [464, 235] width 6 height 6
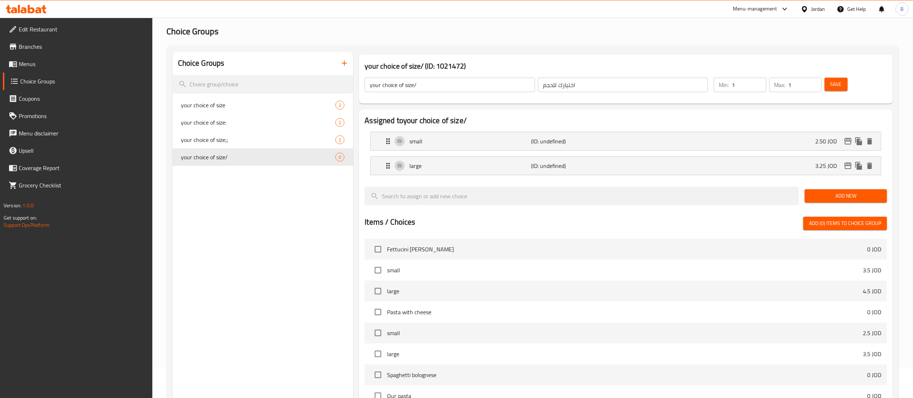
click at [835, 82] on span "Save" at bounding box center [836, 84] width 12 height 9
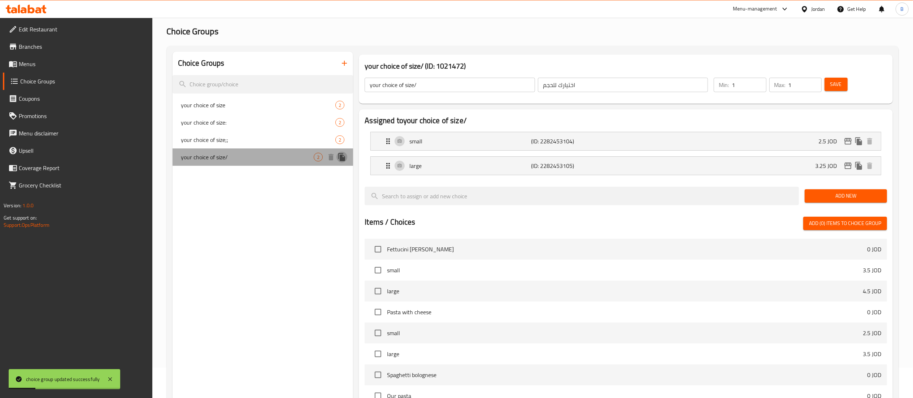
click at [341, 157] on icon "duplicate" at bounding box center [341, 157] width 7 height 8
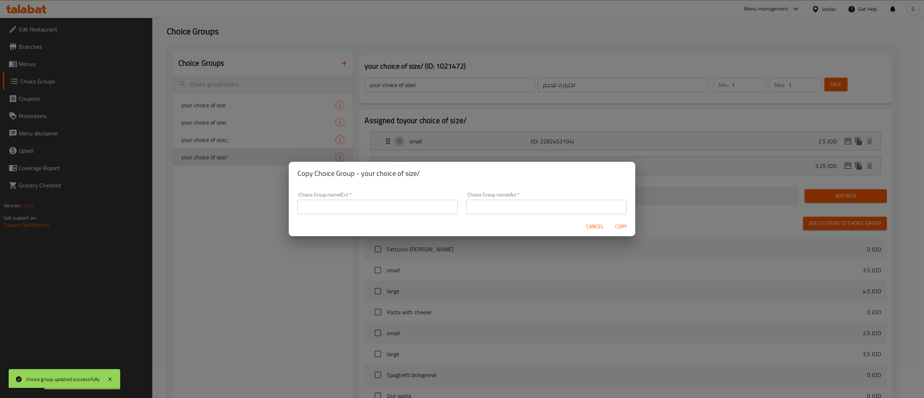
click at [383, 202] on input "text" at bounding box center [377, 207] width 160 height 14
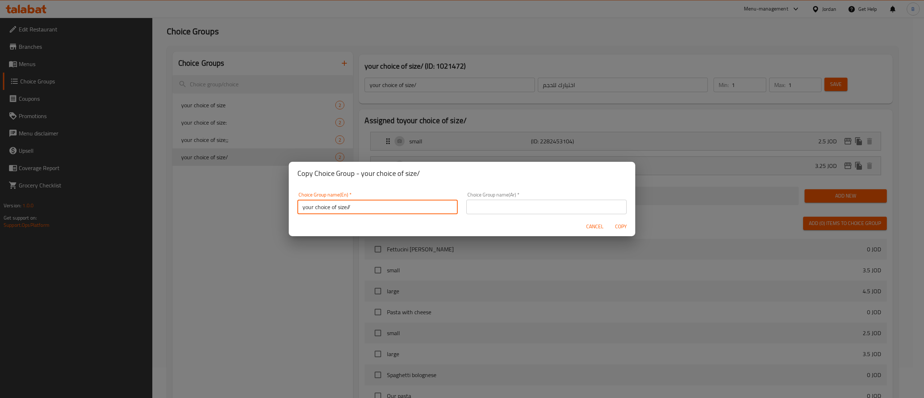
type input "your choice of size//"
drag, startPoint x: 542, startPoint y: 224, endPoint x: 541, endPoint y: 210, distance: 13.4
click at [542, 224] on div "Cancel Copy" at bounding box center [462, 226] width 347 height 19
click at [541, 209] on input "text" at bounding box center [546, 207] width 160 height 14
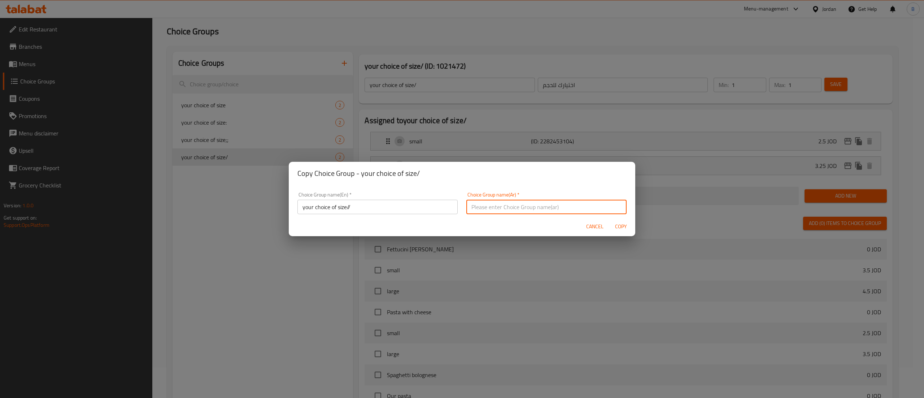
type input "اختيارك للحجم"
click at [615, 225] on span "Copy" at bounding box center [620, 226] width 17 height 9
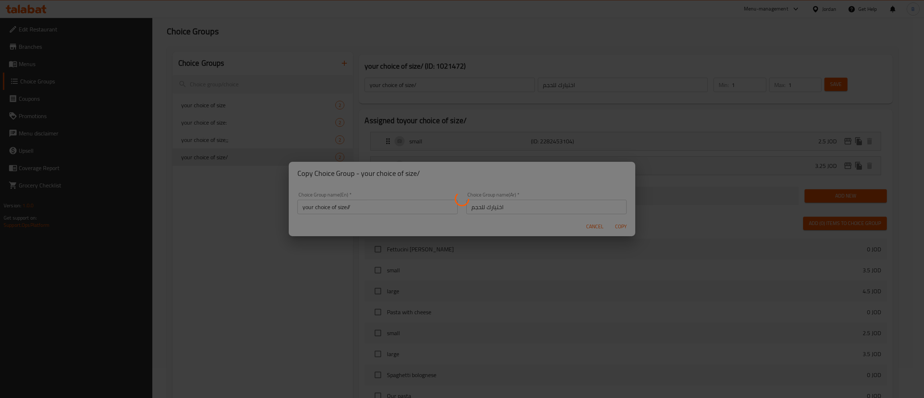
type input "your choice of size//"
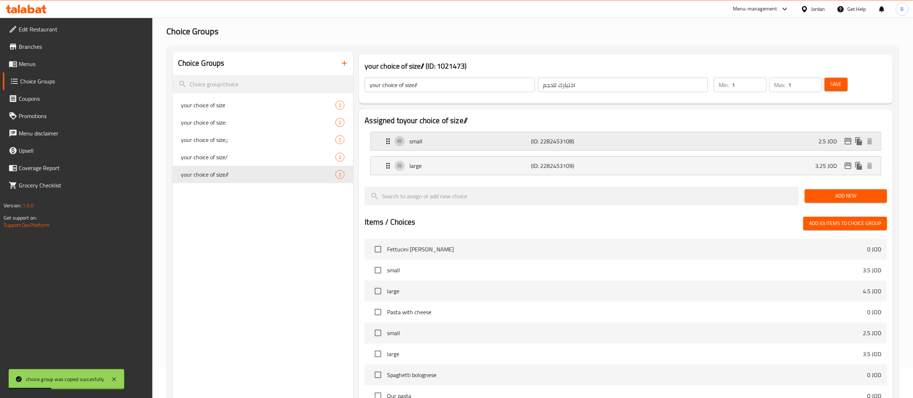
click at [619, 148] on div "small (ID: 2282453108) 2.5 JOD" at bounding box center [628, 141] width 488 height 18
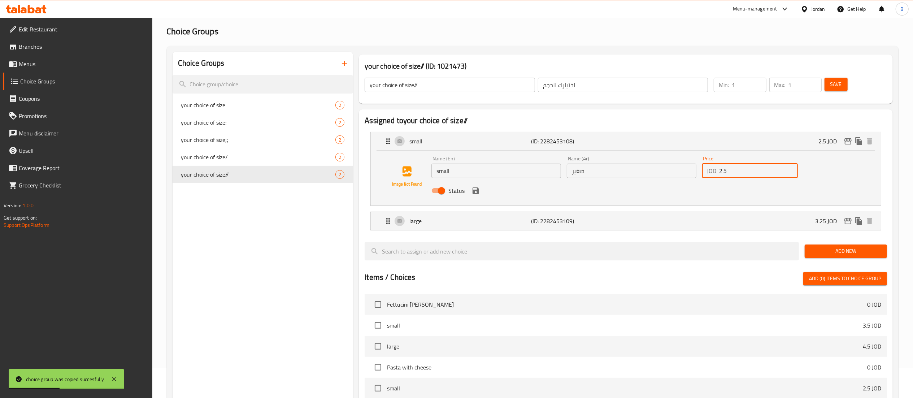
drag, startPoint x: 740, startPoint y: 171, endPoint x: 608, endPoint y: 173, distance: 131.4
click at [649, 171] on div "Name (En) small Name (En) Name (Ar) صغير Name (Ar) Price JOD 2.5 Price Status" at bounding box center [631, 176] width 406 height 47
click at [477, 191] on icon "save" at bounding box center [476, 190] width 6 height 6
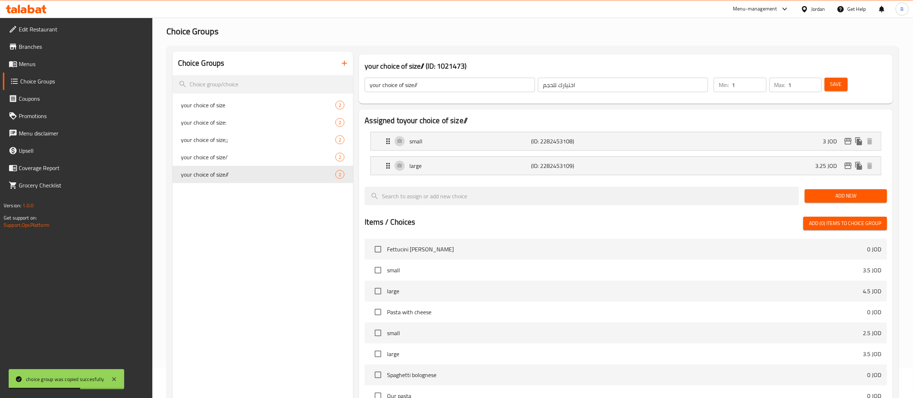
type input "3"
drag, startPoint x: 840, startPoint y: 82, endPoint x: 837, endPoint y: 123, distance: 40.5
click at [840, 82] on span "Save" at bounding box center [836, 84] width 12 height 9
click at [848, 141] on icon "edit" at bounding box center [847, 141] width 7 height 6
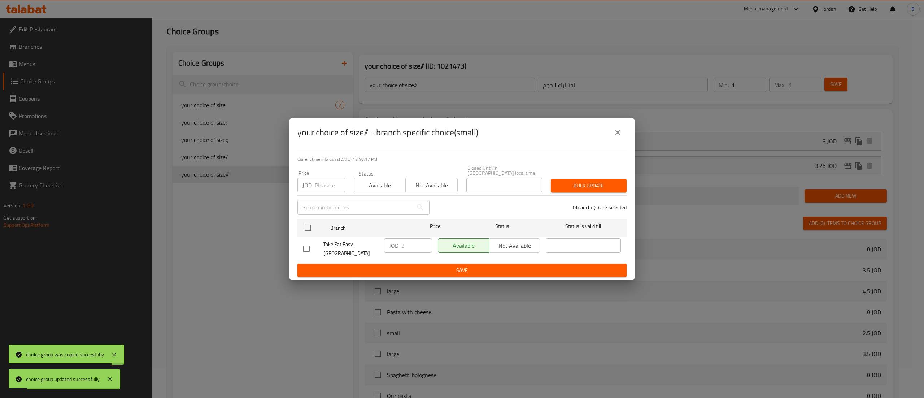
click at [614, 136] on icon "close" at bounding box center [618, 132] width 9 height 9
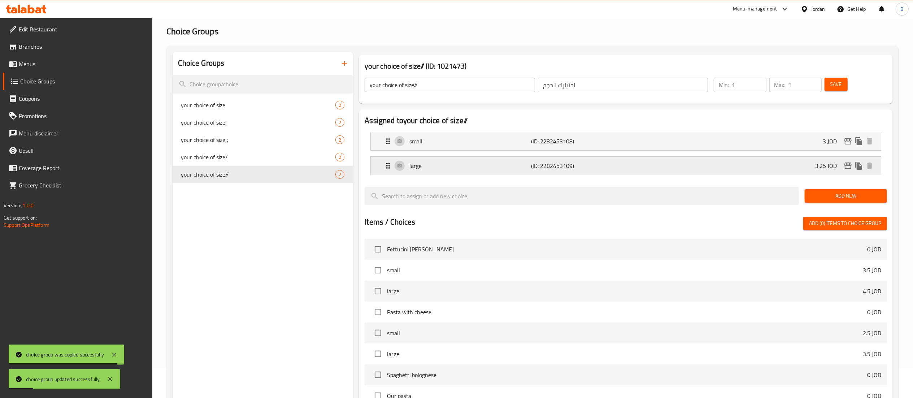
click at [750, 164] on div "large (ID: 2282453109) 3.25 JOD" at bounding box center [628, 166] width 488 height 18
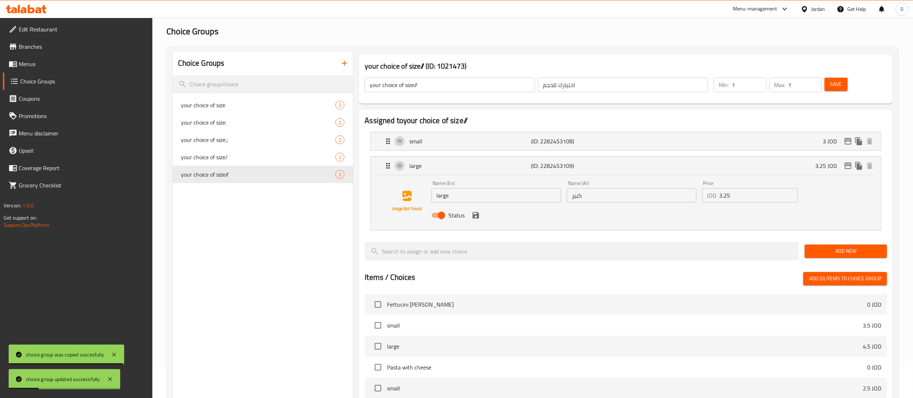
click at [753, 195] on input "3.25" at bounding box center [758, 195] width 78 height 14
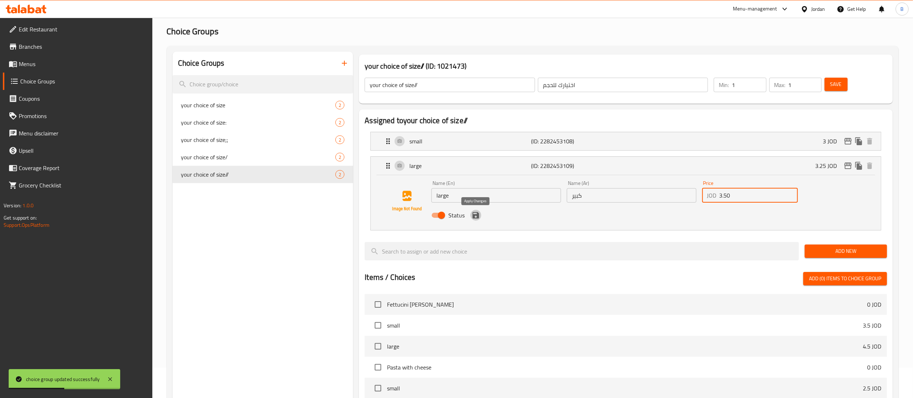
click at [473, 216] on icon "save" at bounding box center [476, 215] width 6 height 6
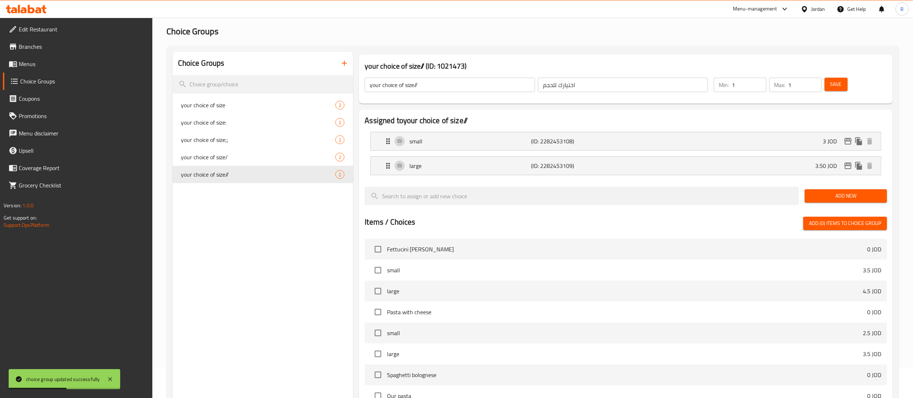
type input "3.50"
click at [816, 76] on div "Max: 1 ​" at bounding box center [795, 84] width 55 height 17
click at [836, 83] on span "Save" at bounding box center [836, 84] width 12 height 9
click at [848, 167] on icon "edit" at bounding box center [848, 165] width 9 height 9
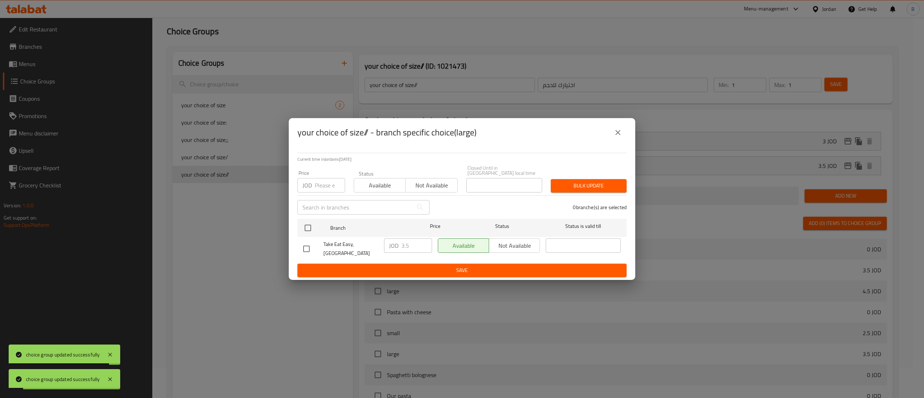
click at [617, 135] on icon "close" at bounding box center [618, 132] width 9 height 9
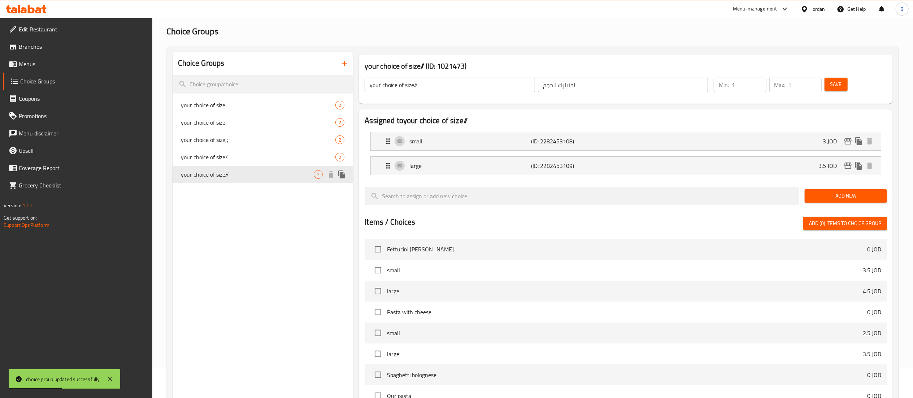
click at [343, 174] on icon "duplicate" at bounding box center [341, 174] width 7 height 8
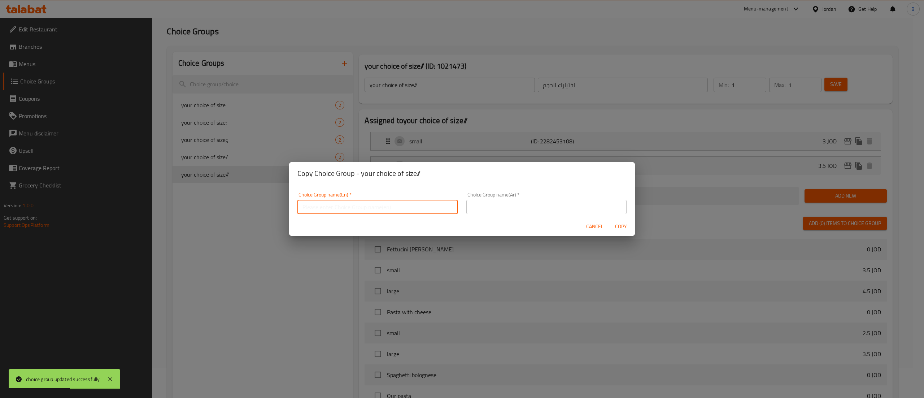
click at [337, 205] on input "text" at bounding box center [377, 207] width 160 height 14
type input "your choice of size."
click at [489, 210] on input "text" at bounding box center [546, 207] width 160 height 14
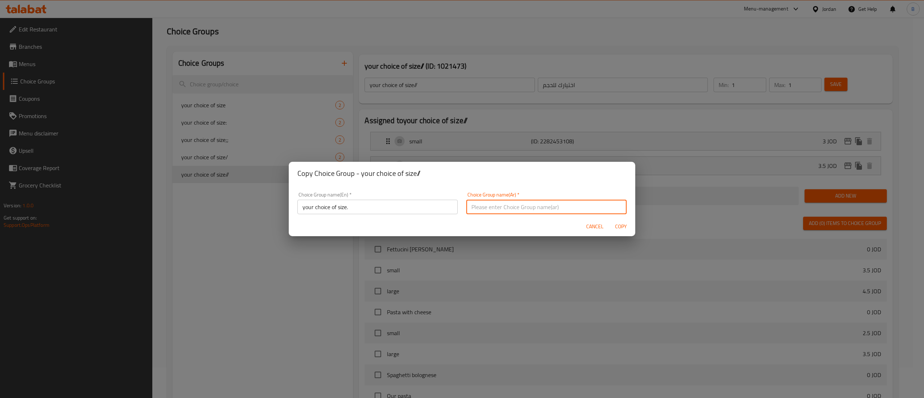
type input "اختيارك للحجم"
click at [622, 225] on span "Copy" at bounding box center [620, 226] width 17 height 9
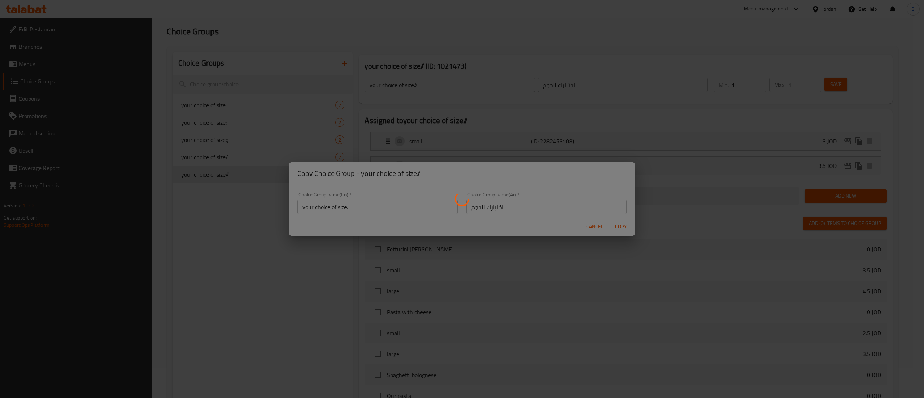
type input "your choice of size."
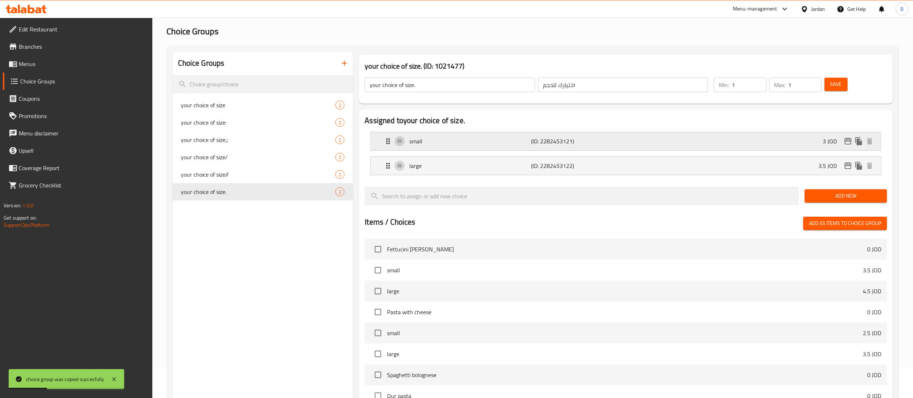
click at [669, 140] on div "small (ID: 2282453121) 3 JOD" at bounding box center [628, 141] width 488 height 18
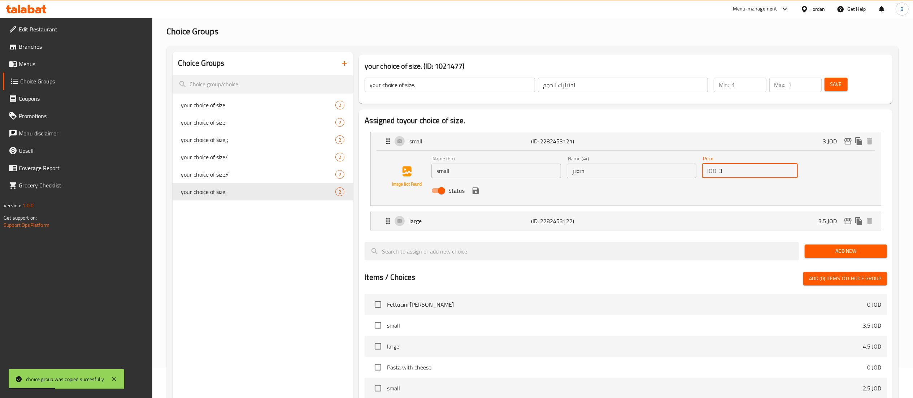
drag, startPoint x: 745, startPoint y: 167, endPoint x: 591, endPoint y: 193, distance: 156.2
click at [659, 175] on div "Name (En) small Name (En) Name (Ar) صغير Name (Ar) Price JOD 3 Price Status" at bounding box center [631, 176] width 406 height 47
click at [477, 191] on icon "save" at bounding box center [476, 190] width 6 height 6
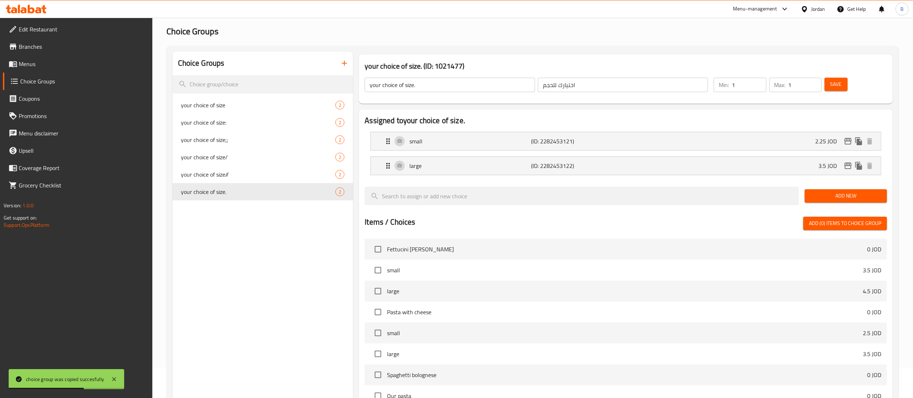
type input "2.25"
click at [829, 83] on button "Save" at bounding box center [835, 84] width 23 height 13
click at [746, 165] on div "large (ID: 2282453122) 3.5 JOD" at bounding box center [628, 166] width 488 height 18
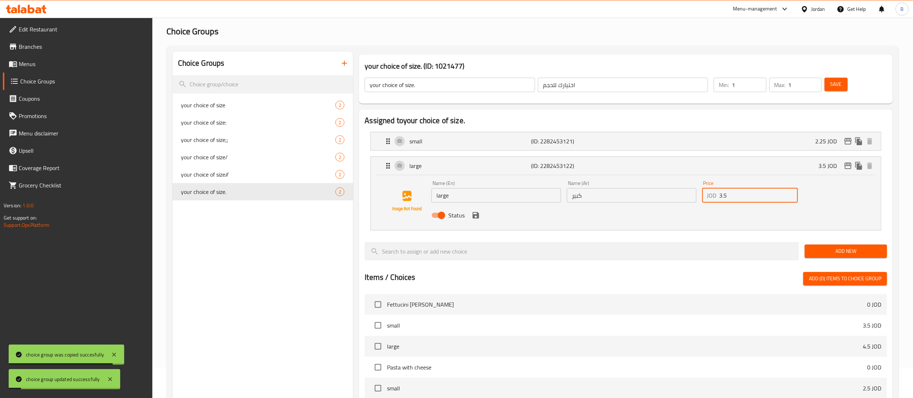
drag, startPoint x: 756, startPoint y: 191, endPoint x: 672, endPoint y: 198, distance: 83.6
click at [676, 198] on div "Name (En) large Name (En) Name (Ar) كبير Name (Ar) Price JOD 3.5 Price Status" at bounding box center [631, 201] width 406 height 47
click at [474, 218] on icon "save" at bounding box center [476, 215] width 6 height 6
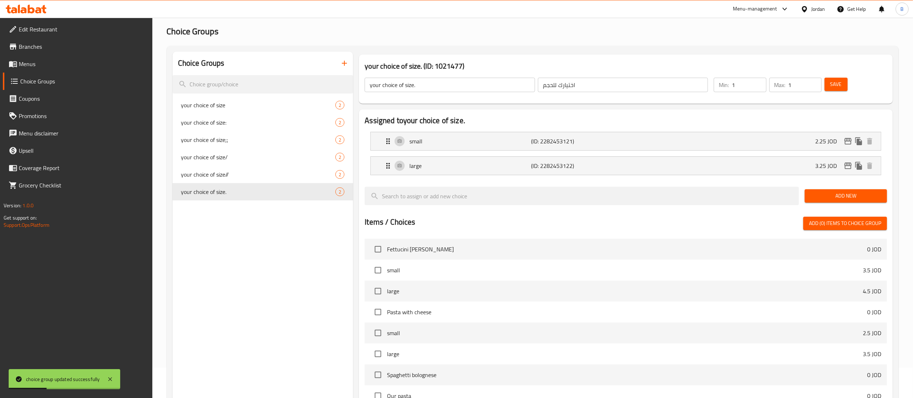
type input "3.25"
click at [837, 87] on span "Save" at bounding box center [836, 84] width 12 height 9
click at [848, 138] on icon "edit" at bounding box center [847, 141] width 7 height 6
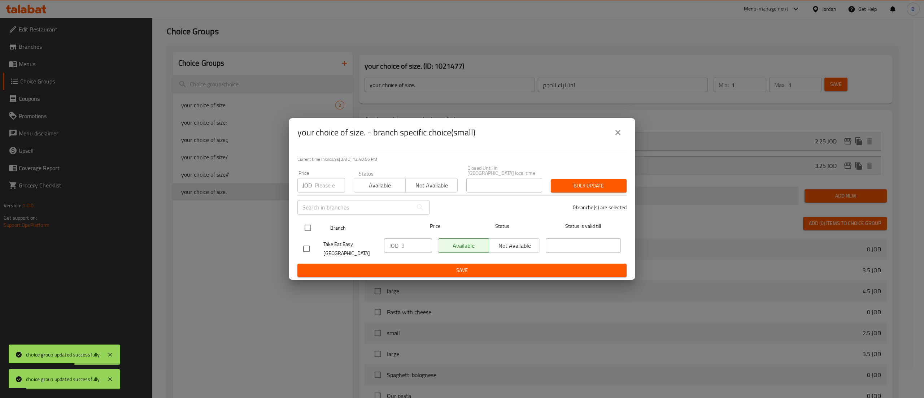
click at [308, 225] on input "checkbox" at bounding box center [307, 227] width 15 height 15
checkbox input "true"
drag, startPoint x: 416, startPoint y: 245, endPoint x: 321, endPoint y: 245, distance: 94.6
click at [336, 244] on div "Take Eat Easy, [GEOGRAPHIC_DATA] JOD 3 ​ Available Not available ​" at bounding box center [461, 248] width 323 height 27
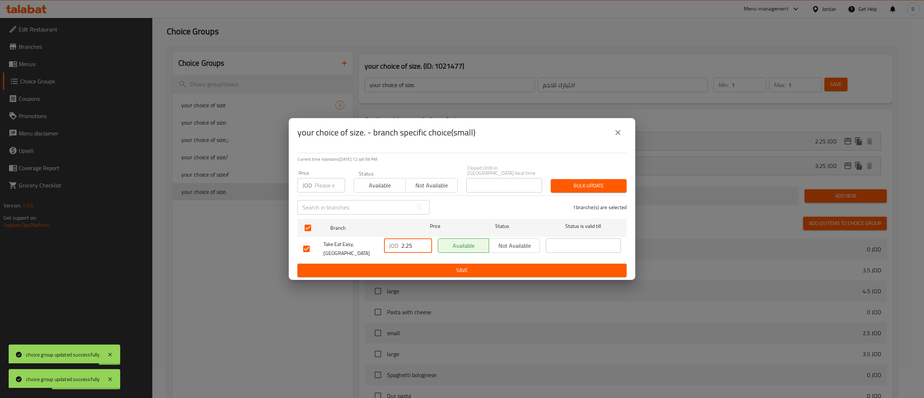
type input "2.25"
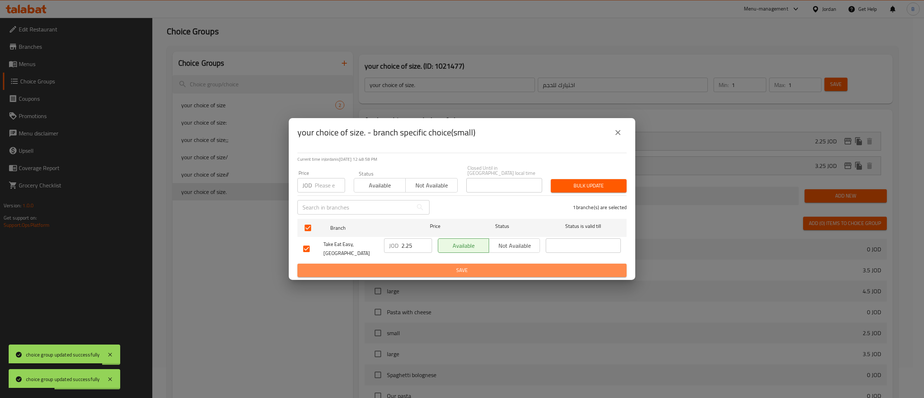
click at [449, 268] on span "Save" at bounding box center [462, 270] width 318 height 9
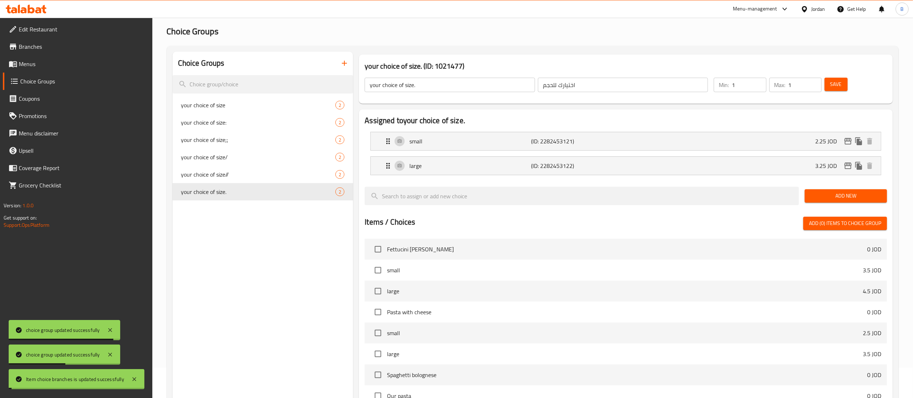
click at [837, 78] on button "Save" at bounding box center [835, 84] width 23 height 13
click at [848, 164] on icon "edit" at bounding box center [848, 165] width 9 height 9
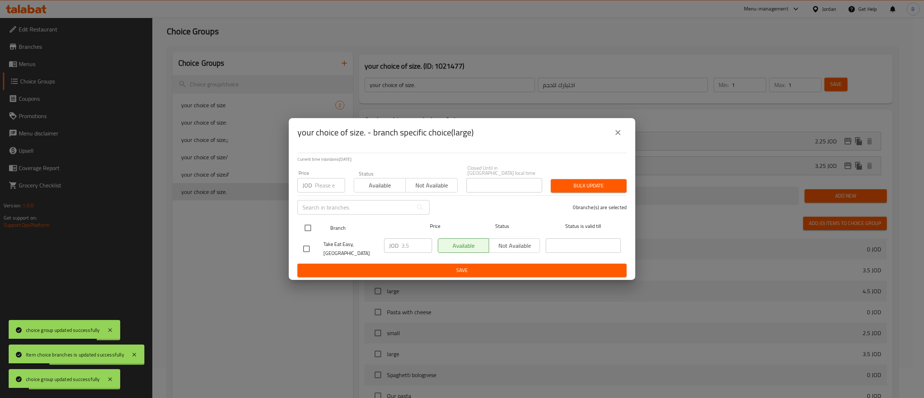
click at [307, 226] on input "checkbox" at bounding box center [307, 227] width 15 height 15
checkbox input "true"
click at [417, 248] on input "3.5" at bounding box center [416, 245] width 31 height 14
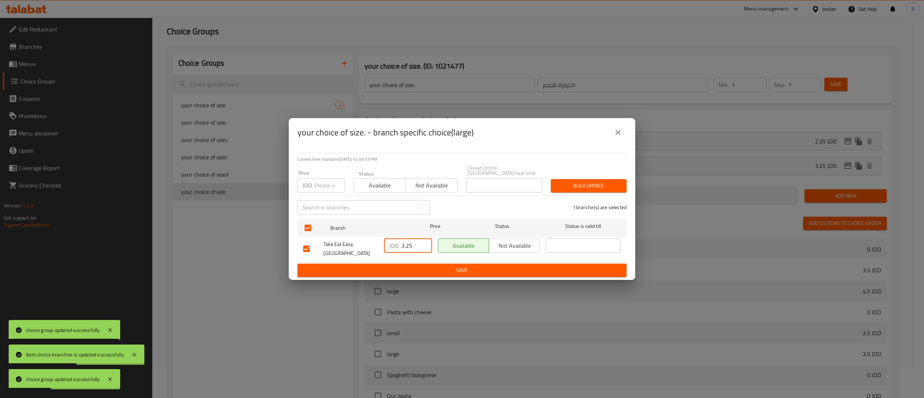
type input "3.25"
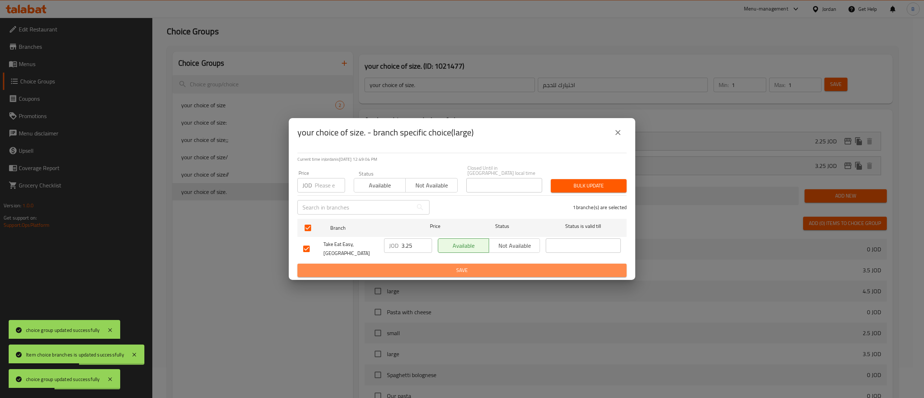
click at [451, 266] on span "Save" at bounding box center [462, 270] width 318 height 9
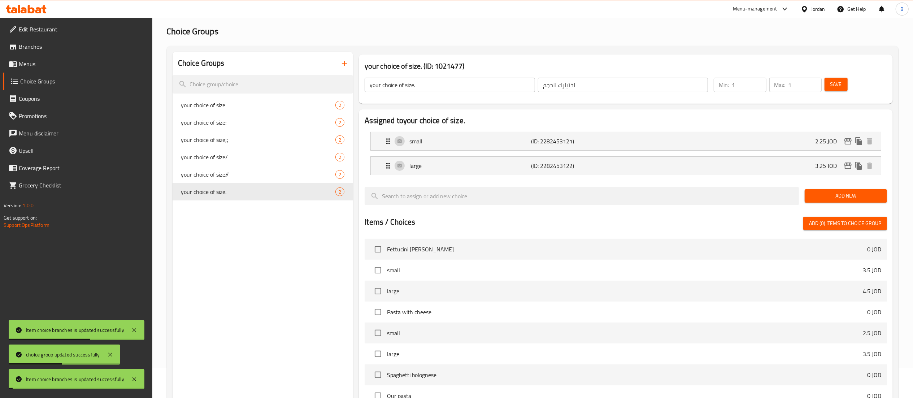
click at [830, 83] on span "Save" at bounding box center [836, 84] width 12 height 9
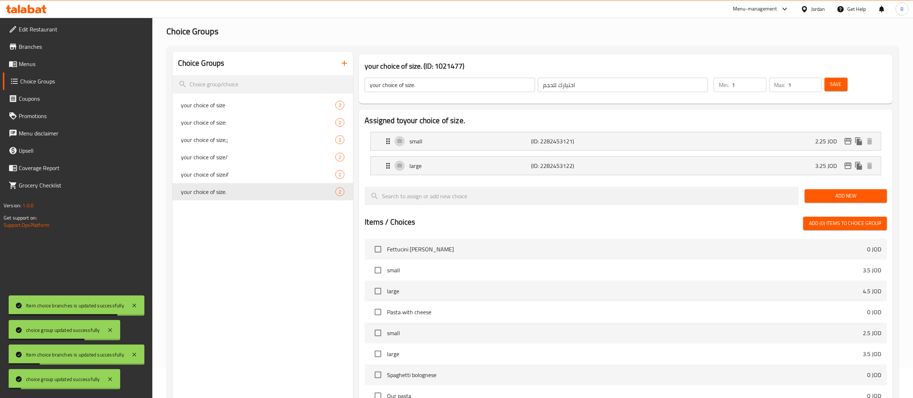
drag, startPoint x: 39, startPoint y: 68, endPoint x: 121, endPoint y: 79, distance: 82.4
click at [39, 67] on span "Menus" at bounding box center [83, 64] width 128 height 9
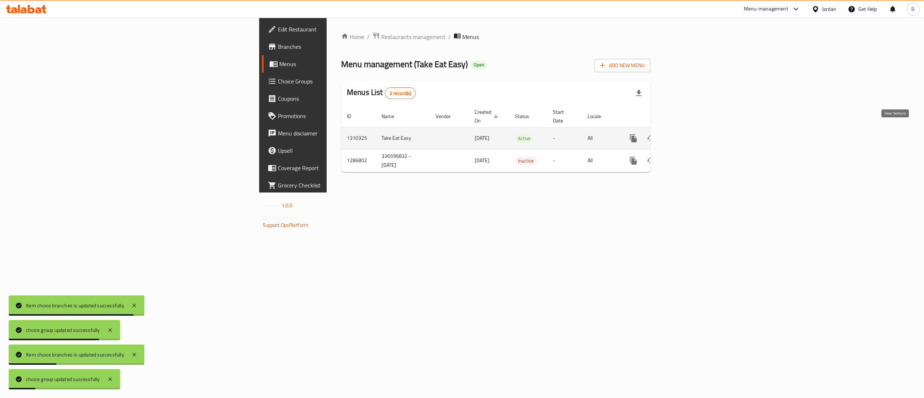
click at [694, 132] on link "enhanced table" at bounding box center [685, 138] width 17 height 17
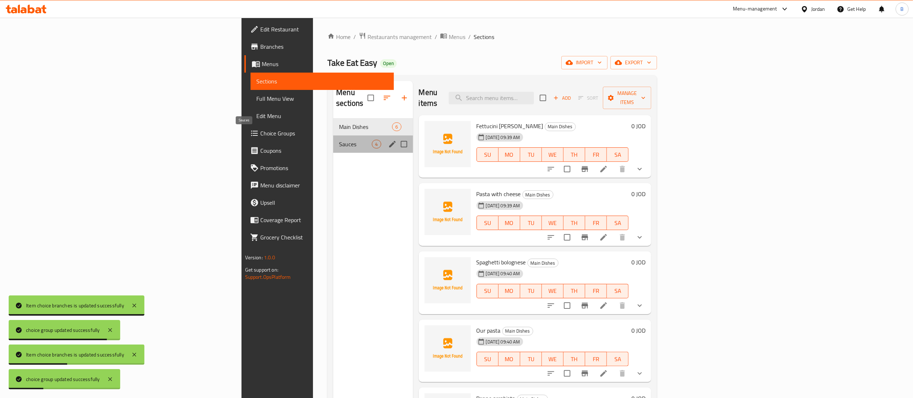
click at [339, 140] on span "Sauces" at bounding box center [355, 144] width 33 height 9
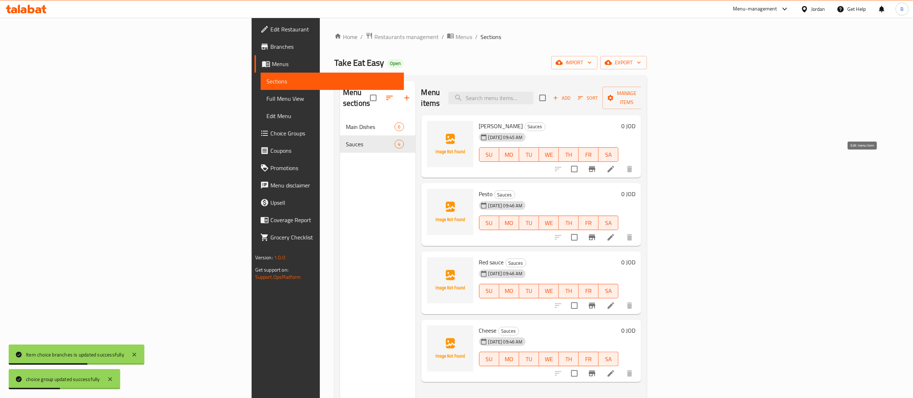
click at [615, 165] on icon at bounding box center [610, 169] width 9 height 9
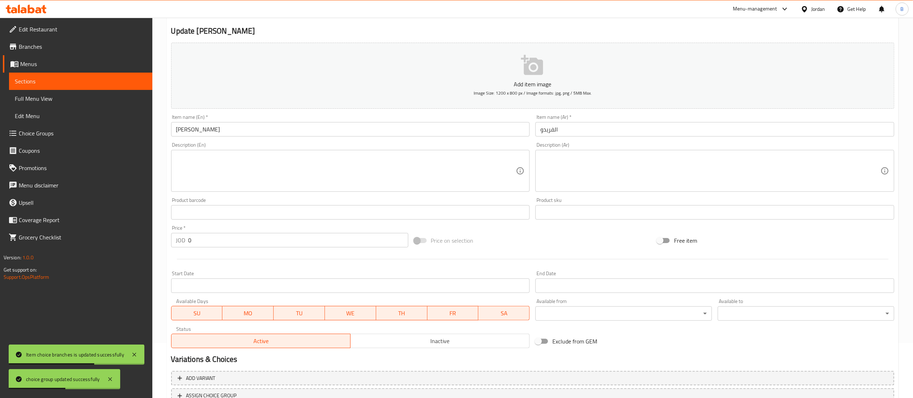
scroll to position [112, 0]
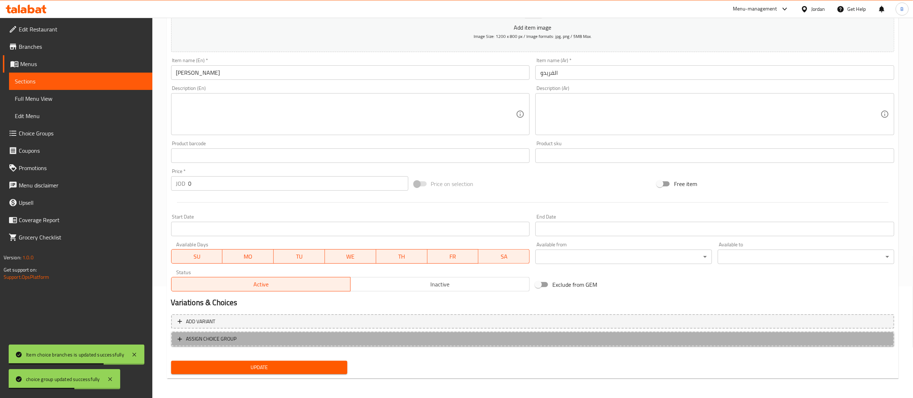
click at [220, 339] on span "ASSIGN CHOICE GROUP" at bounding box center [211, 338] width 51 height 9
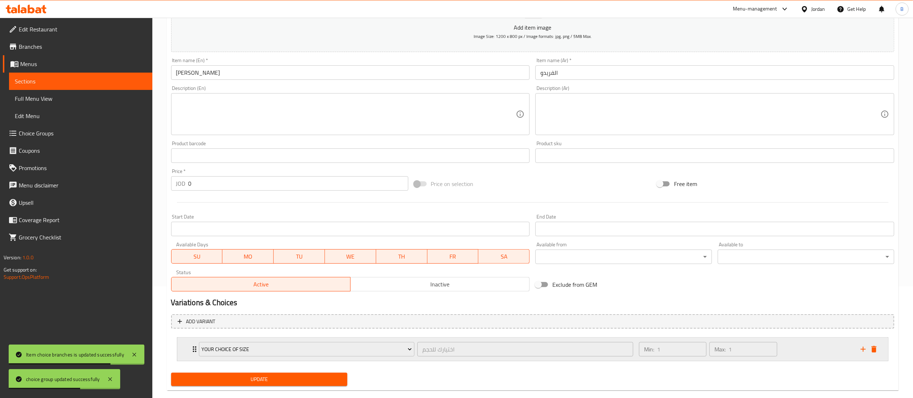
click at [302, 357] on div "your choice of size" at bounding box center [306, 348] width 219 height 17
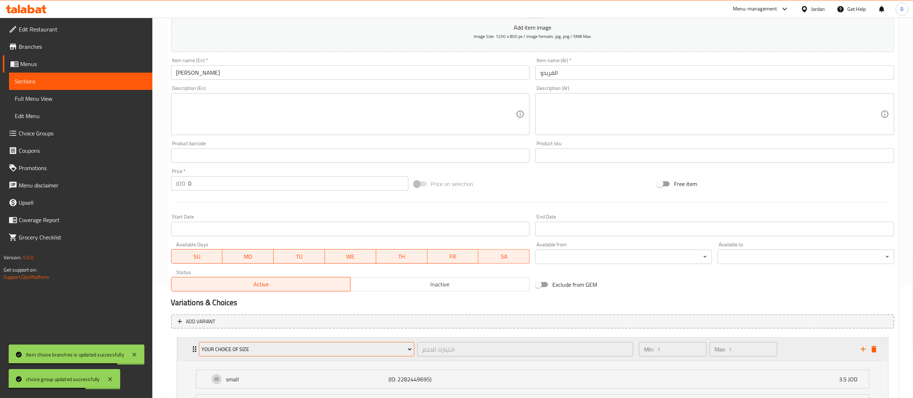
click at [305, 350] on span "your choice of size" at bounding box center [306, 349] width 210 height 9
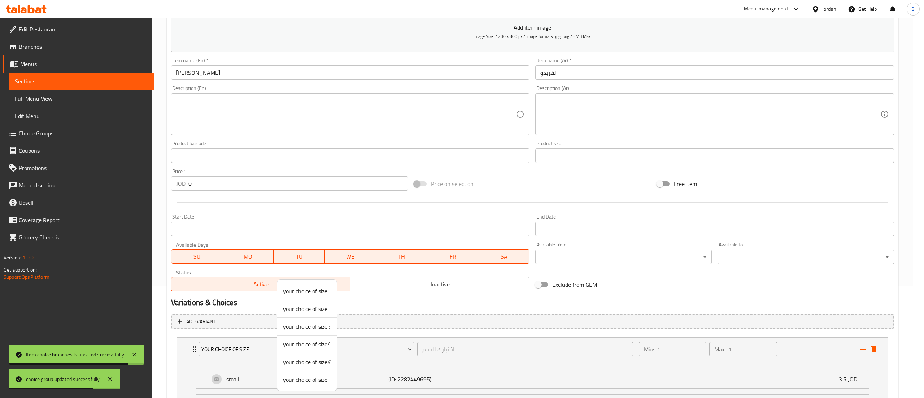
click at [318, 345] on span "your choice of size/" at bounding box center [307, 344] width 48 height 9
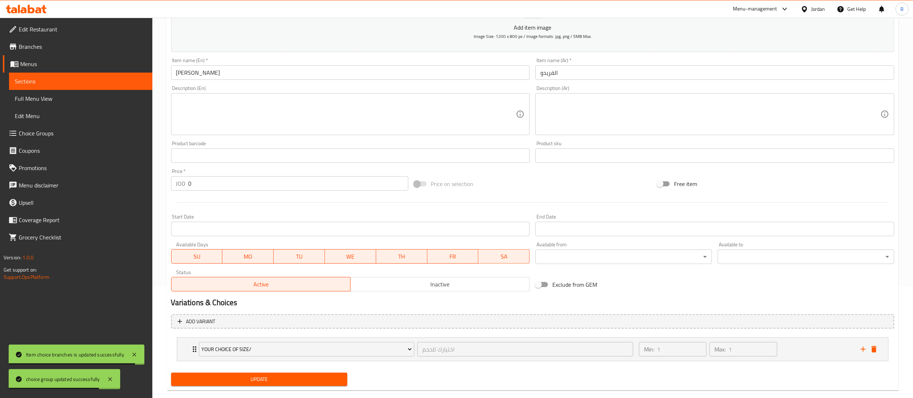
click at [272, 383] on span "Update" at bounding box center [259, 379] width 165 height 9
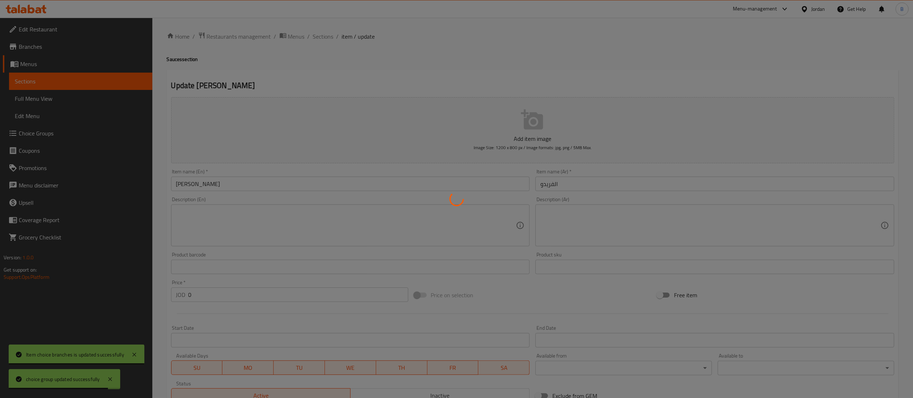
scroll to position [0, 0]
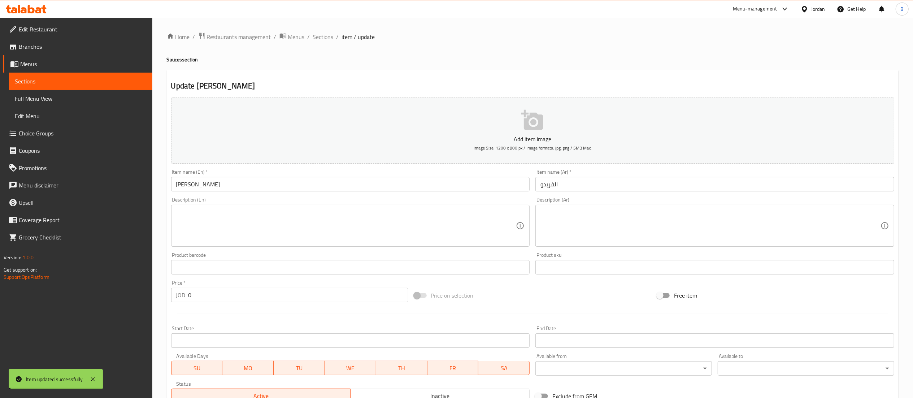
click at [319, 37] on span "Sections" at bounding box center [323, 36] width 21 height 9
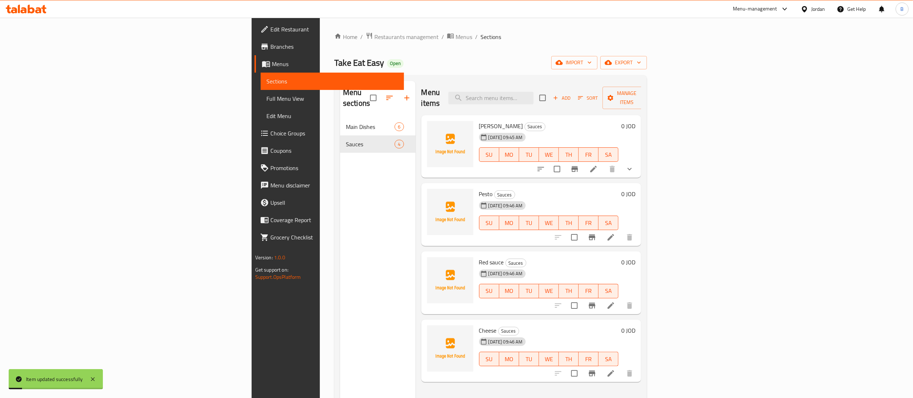
click at [621, 231] on li at bounding box center [611, 237] width 20 height 13
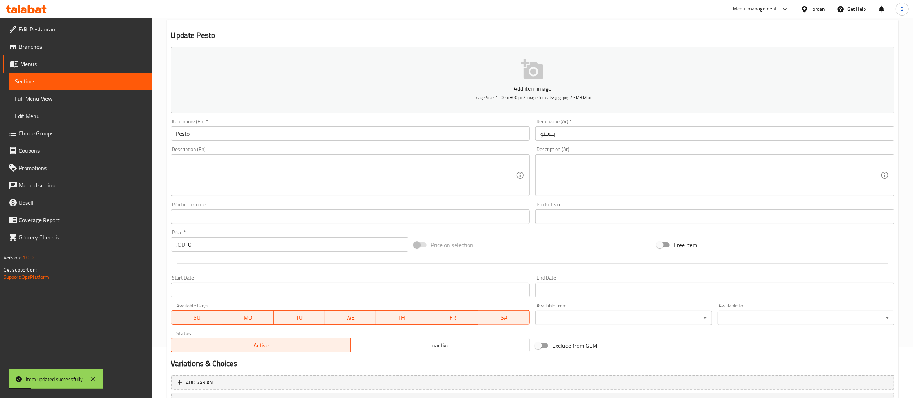
scroll to position [112, 0]
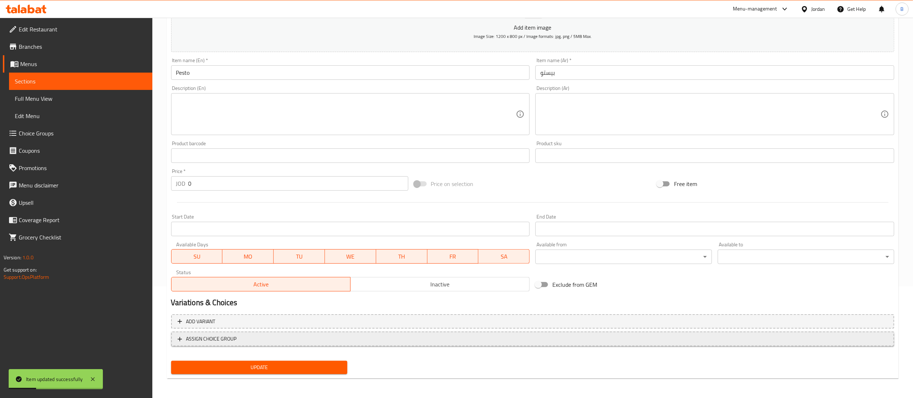
click at [231, 338] on span "ASSIGN CHOICE GROUP" at bounding box center [211, 338] width 51 height 9
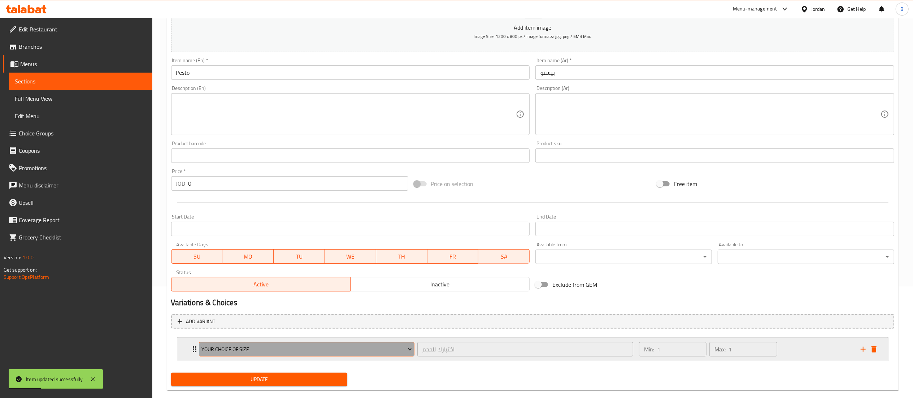
click at [269, 349] on span "your choice of size" at bounding box center [306, 349] width 210 height 9
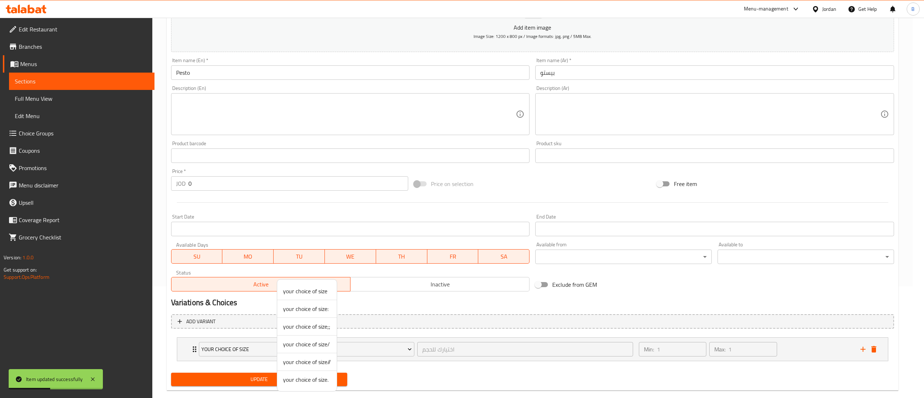
click at [321, 359] on span "your choice of size//" at bounding box center [307, 361] width 48 height 9
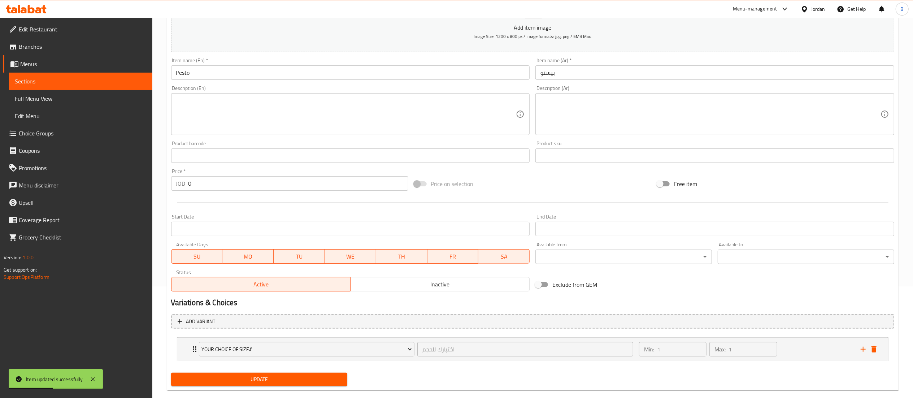
click at [302, 378] on span "Update" at bounding box center [259, 379] width 165 height 9
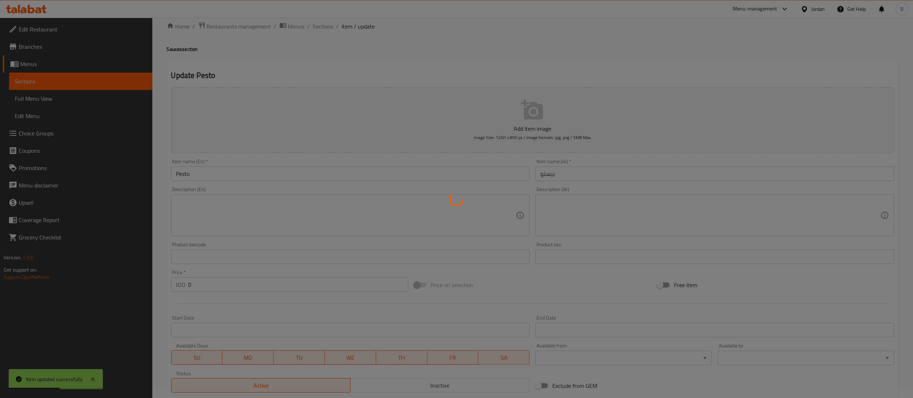
scroll to position [0, 0]
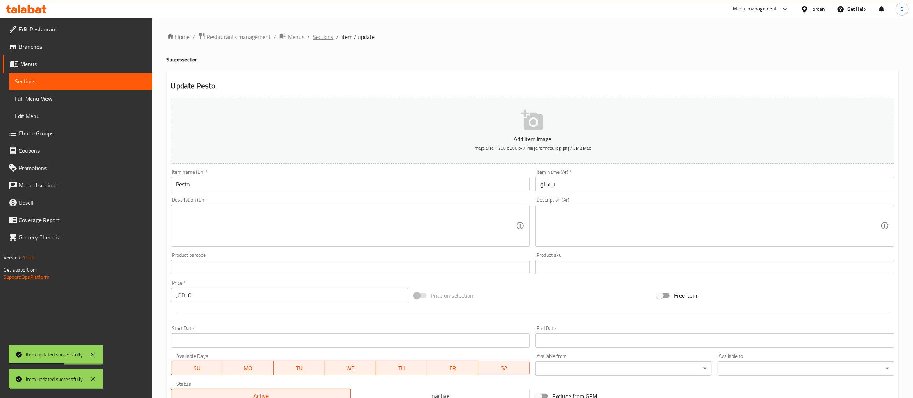
click at [316, 37] on span "Sections" at bounding box center [323, 36] width 21 height 9
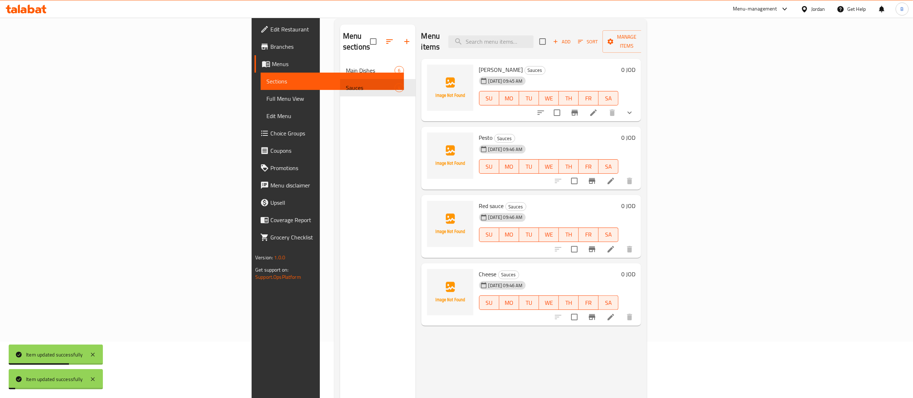
scroll to position [101, 0]
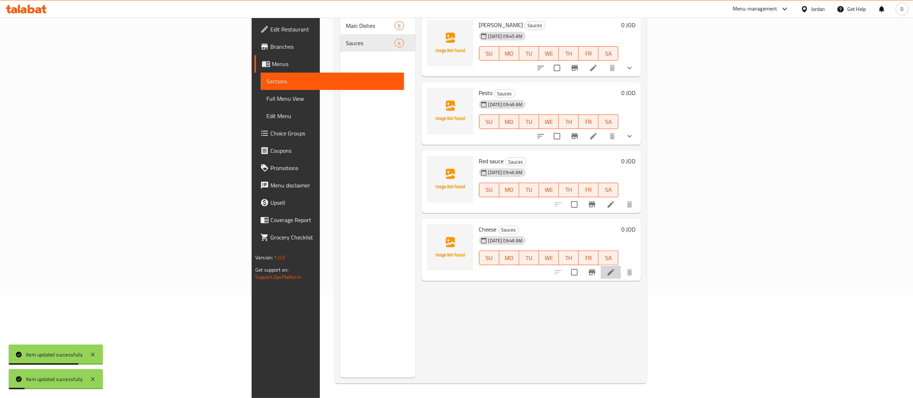
click at [621, 267] on li at bounding box center [611, 272] width 20 height 13
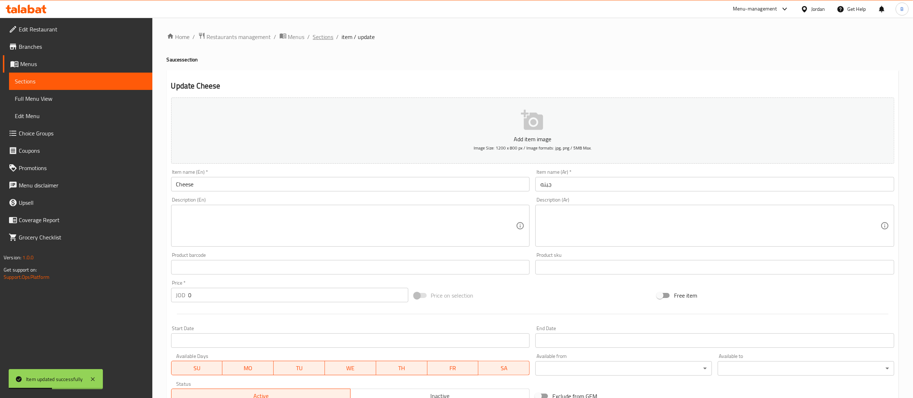
click at [328, 38] on span "Sections" at bounding box center [323, 36] width 21 height 9
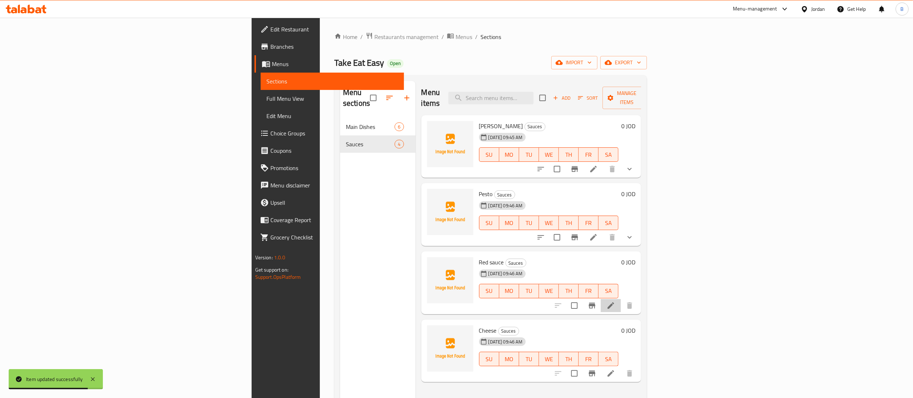
click at [621, 299] on li at bounding box center [611, 305] width 20 height 13
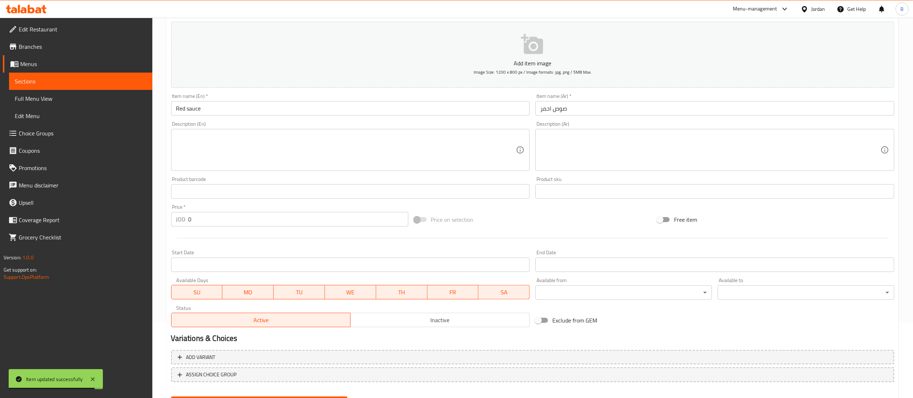
scroll to position [112, 0]
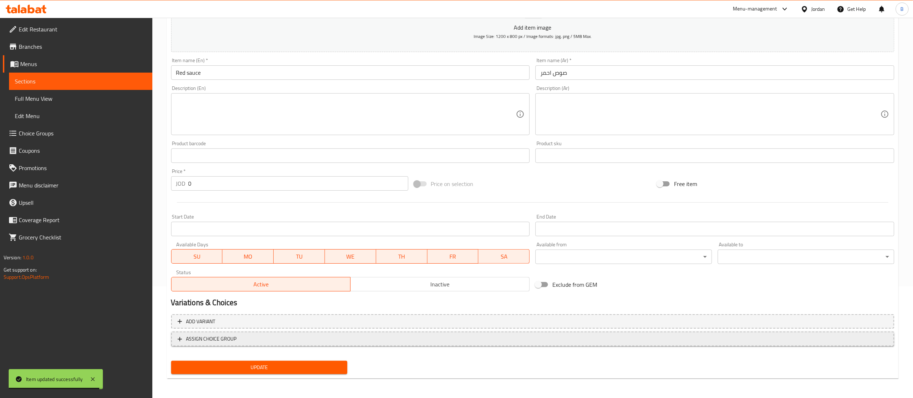
click at [232, 338] on span "ASSIGN CHOICE GROUP" at bounding box center [211, 338] width 51 height 9
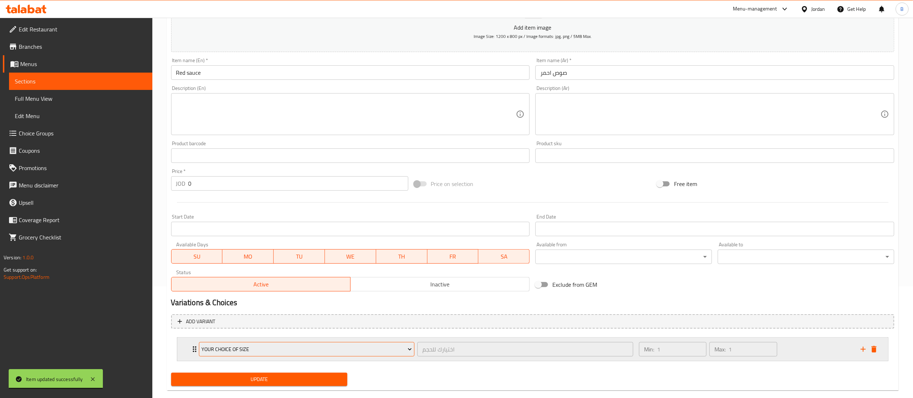
click at [289, 352] on span "your choice of size" at bounding box center [306, 349] width 210 height 9
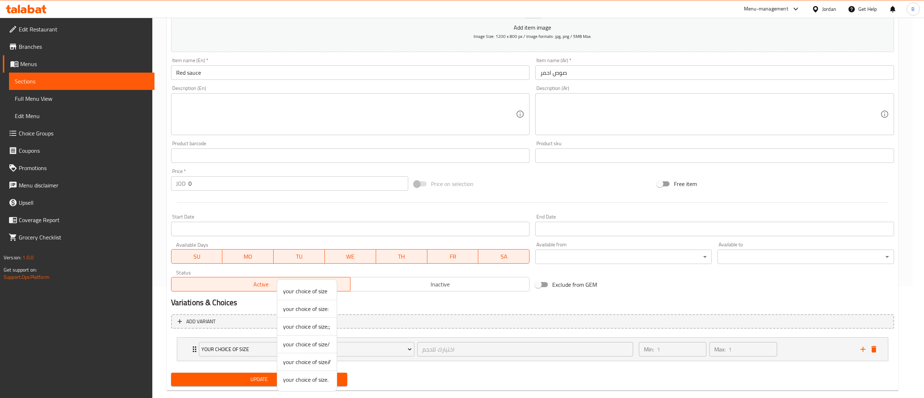
click at [321, 378] on span "your choice of size." at bounding box center [307, 379] width 48 height 9
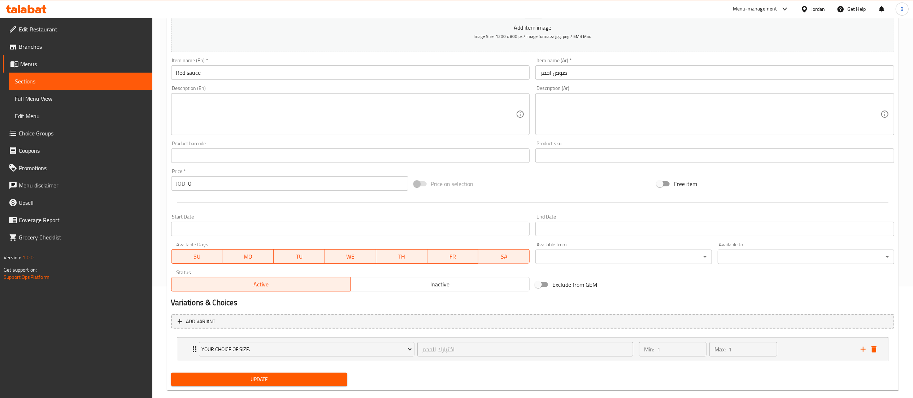
click at [276, 369] on div "Add variant your choice of size. اختيارك للحجم ​ Min: 1 ​ Max: 1 ​ small (ID: 2…" at bounding box center [532, 340] width 729 height 59
click at [311, 382] on span "Update" at bounding box center [259, 379] width 165 height 9
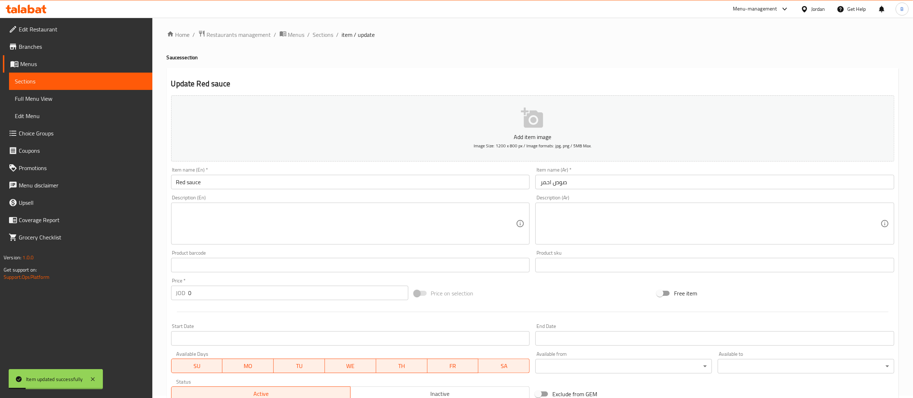
scroll to position [0, 0]
drag, startPoint x: 315, startPoint y: 39, endPoint x: 320, endPoint y: 50, distance: 12.3
click at [315, 39] on span "Sections" at bounding box center [323, 36] width 21 height 9
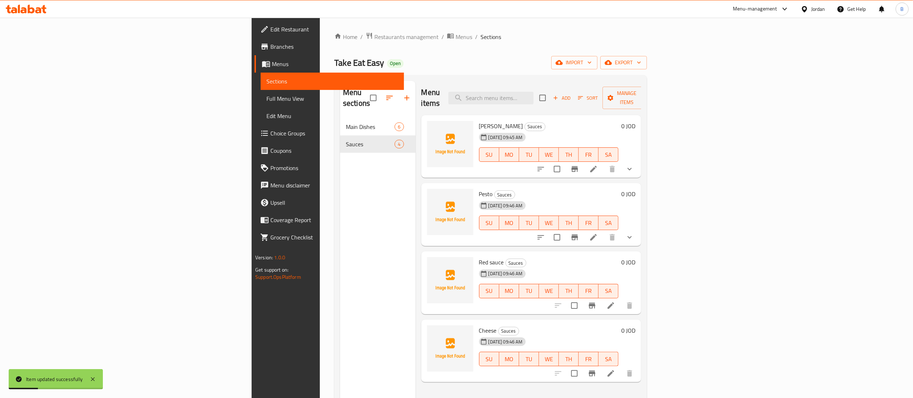
scroll to position [101, 0]
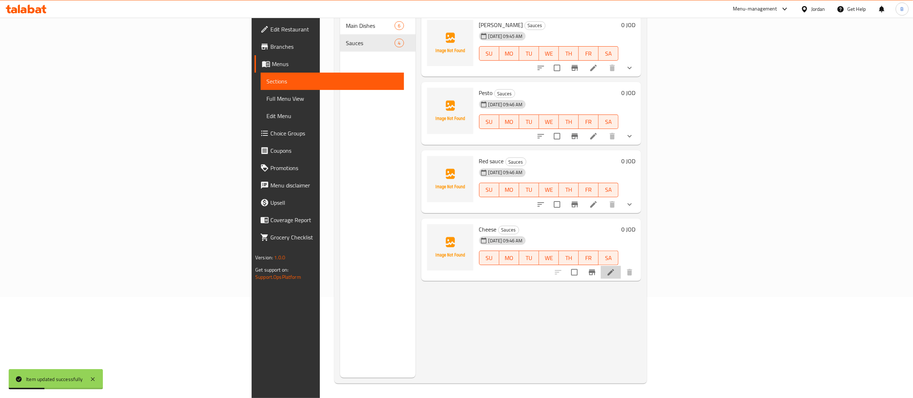
click at [621, 266] on li at bounding box center [611, 272] width 20 height 13
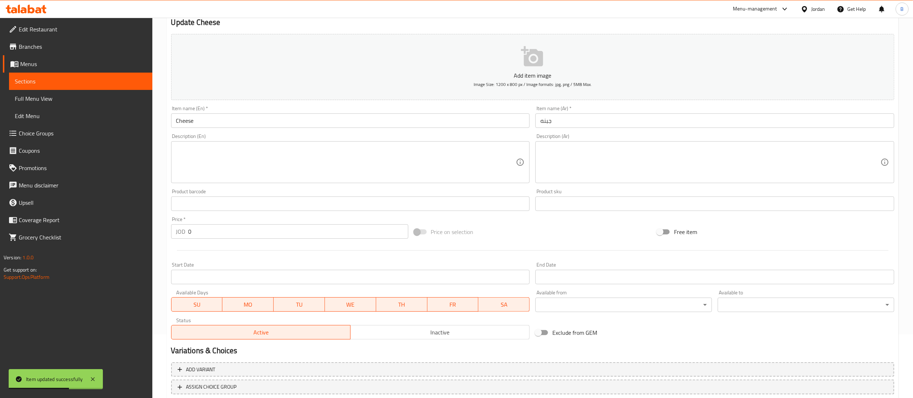
scroll to position [112, 0]
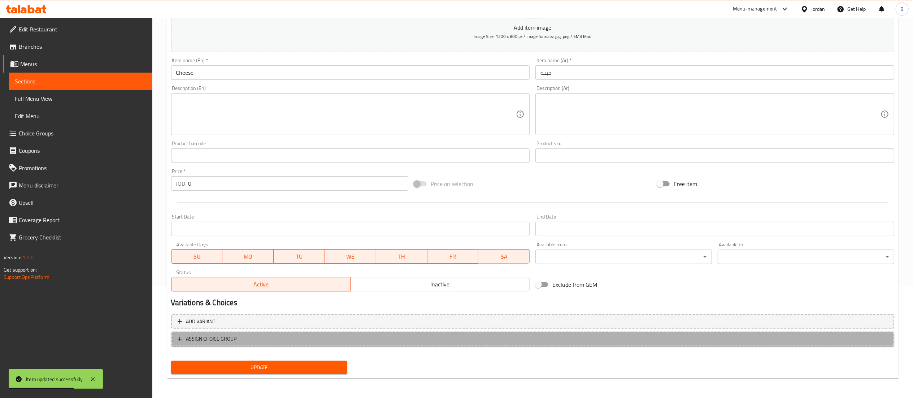
click at [197, 344] on button "ASSIGN CHOICE GROUP" at bounding box center [532, 338] width 723 height 15
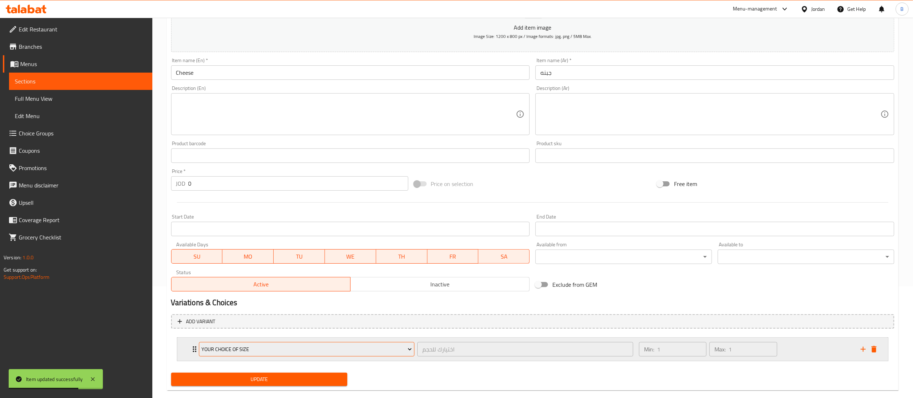
click at [242, 347] on span "your choice of size" at bounding box center [306, 349] width 210 height 9
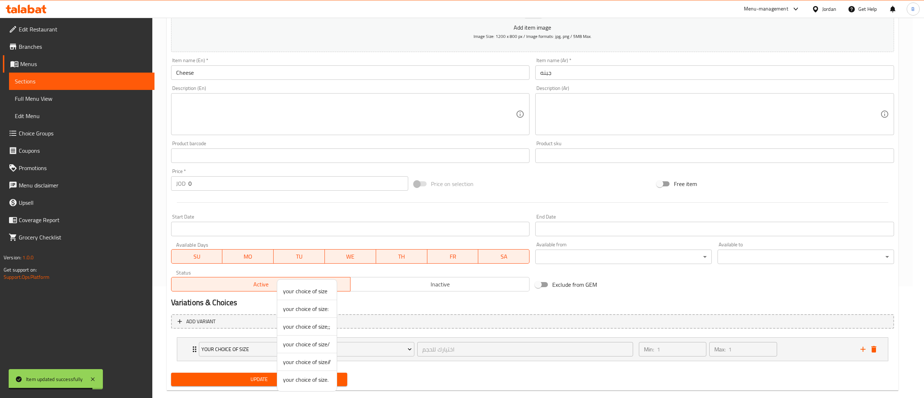
click at [315, 340] on span "your choice of size/" at bounding box center [307, 344] width 48 height 9
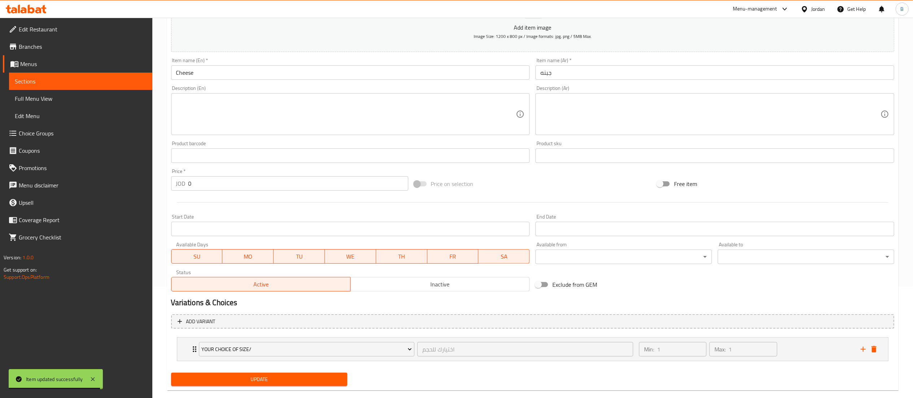
click at [280, 375] on span "Update" at bounding box center [259, 379] width 165 height 9
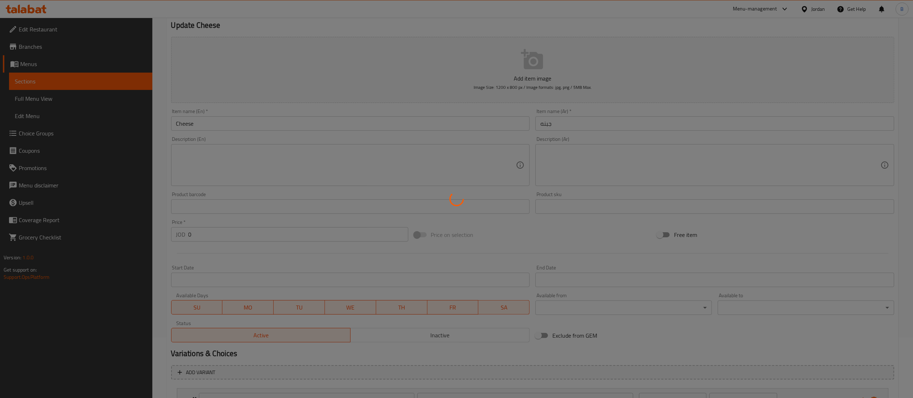
scroll to position [0, 0]
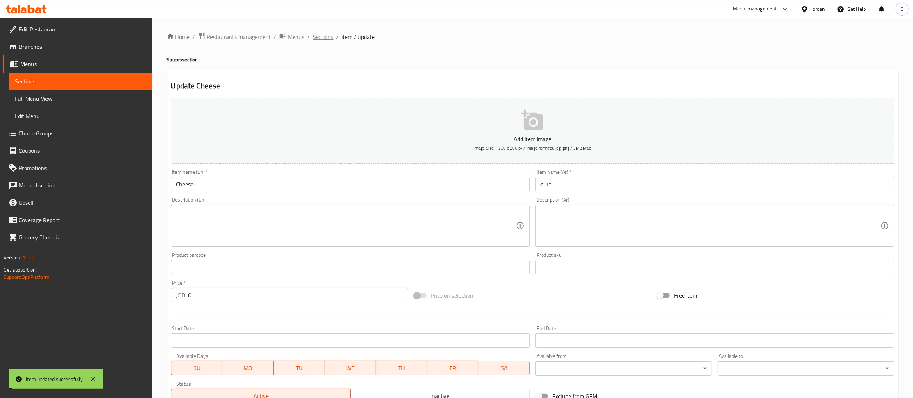
click at [315, 40] on span "Sections" at bounding box center [323, 36] width 21 height 9
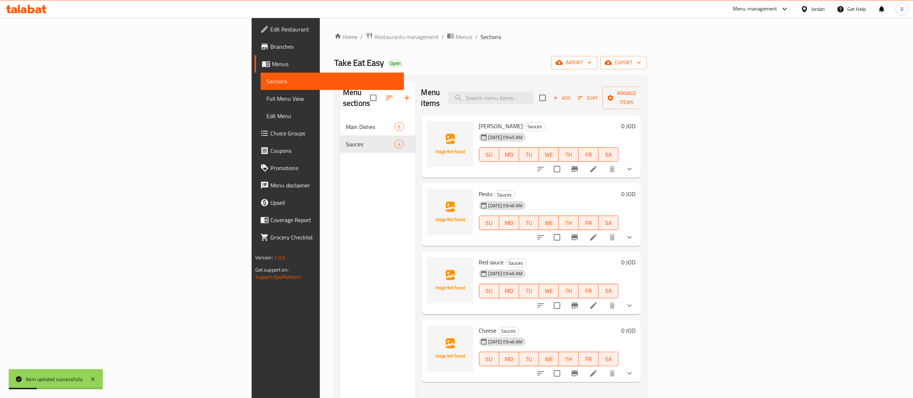
click at [398, 95] on button "button" at bounding box center [406, 97] width 17 height 17
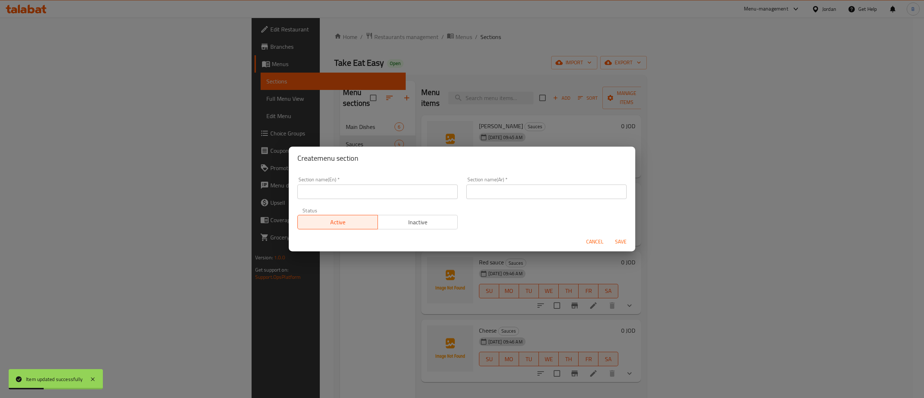
click at [555, 199] on div "Section name(Ar)   * Section name(Ar) *" at bounding box center [546, 188] width 169 height 31
click at [552, 186] on input "text" at bounding box center [546, 191] width 160 height 14
type input "l"
type input "مشروبات"
click at [423, 193] on input "text" at bounding box center [377, 191] width 160 height 14
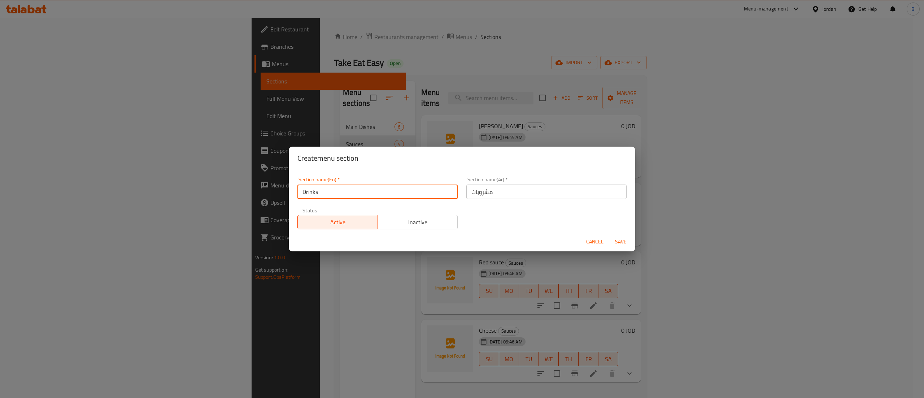
type input "Drinks"
click at [618, 238] on span "Save" at bounding box center [620, 241] width 17 height 9
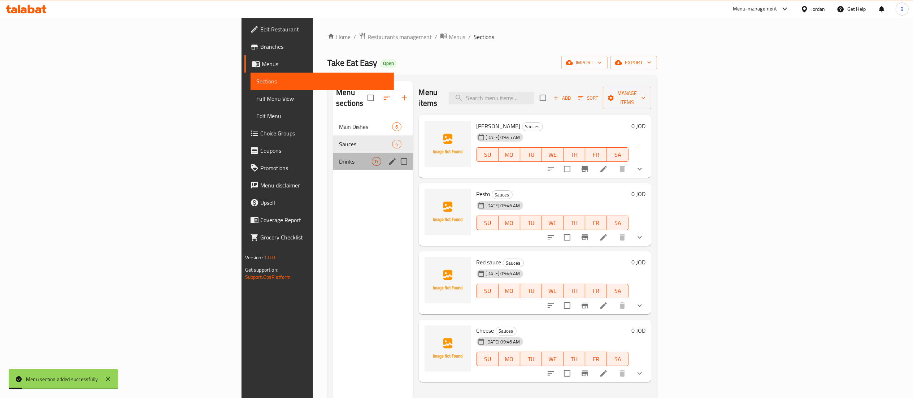
click at [333, 157] on div "Drinks 0" at bounding box center [372, 161] width 79 height 17
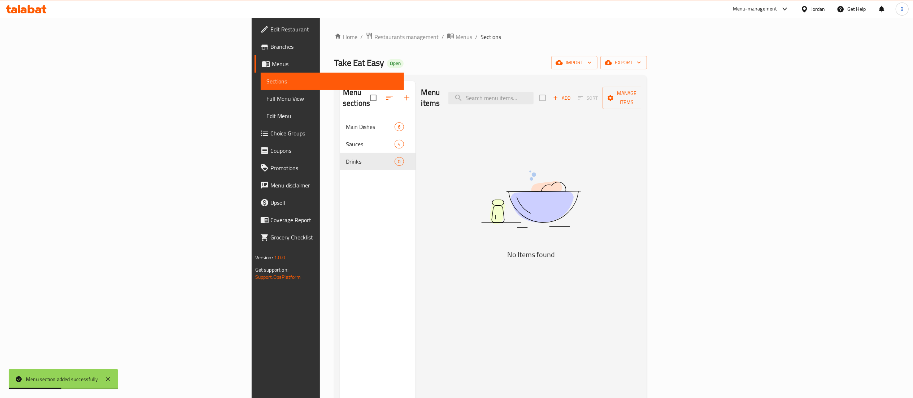
click at [571, 94] on span "Add" at bounding box center [561, 98] width 19 height 8
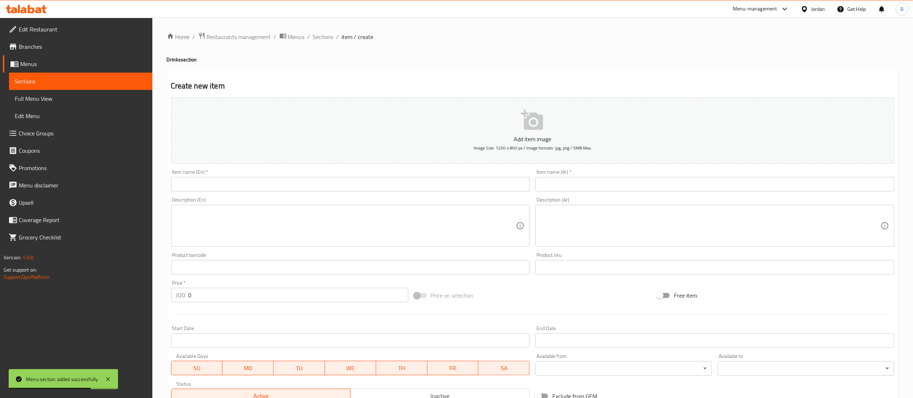
click at [631, 186] on input "text" at bounding box center [714, 184] width 359 height 14
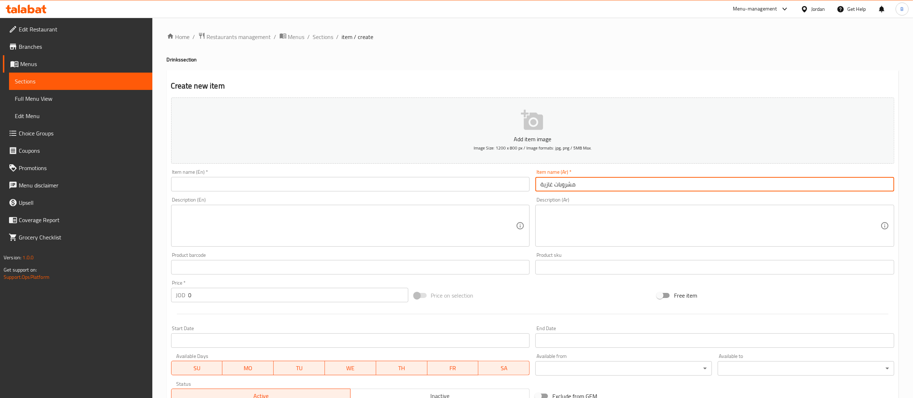
type input "مشروبات غازية"
click at [326, 186] on input "text" at bounding box center [350, 184] width 359 height 14
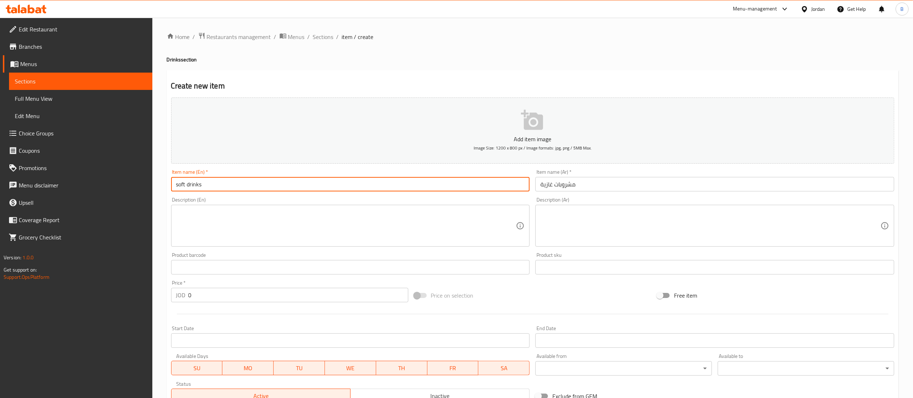
type input "soft drinks"
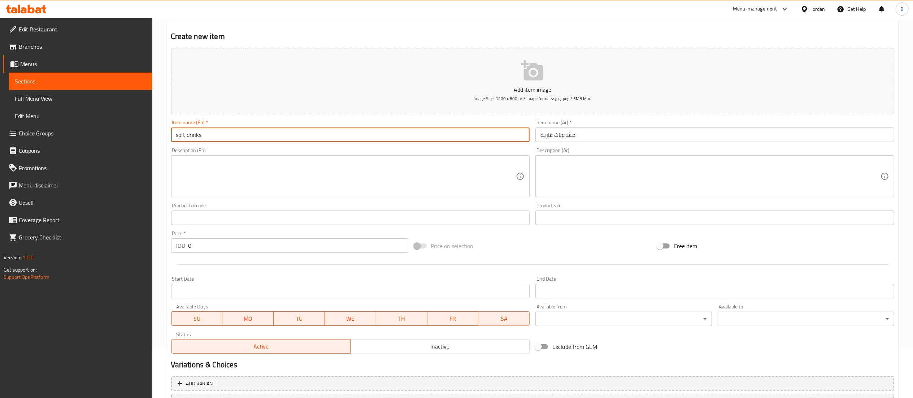
scroll to position [72, 0]
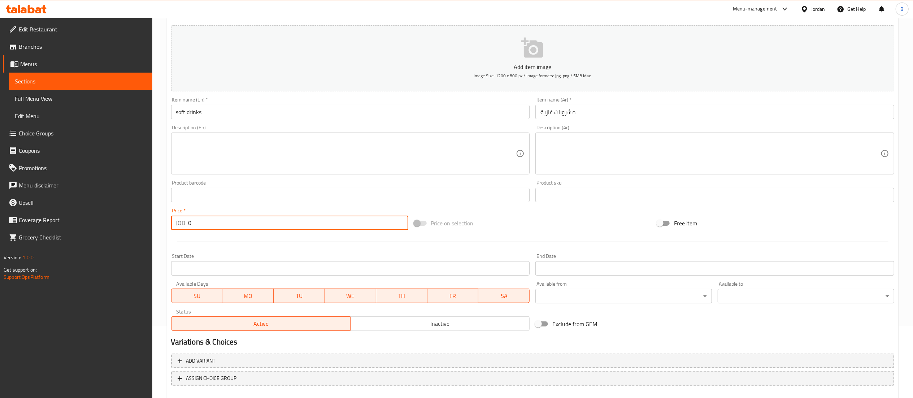
click at [227, 225] on input "0" at bounding box center [298, 222] width 220 height 14
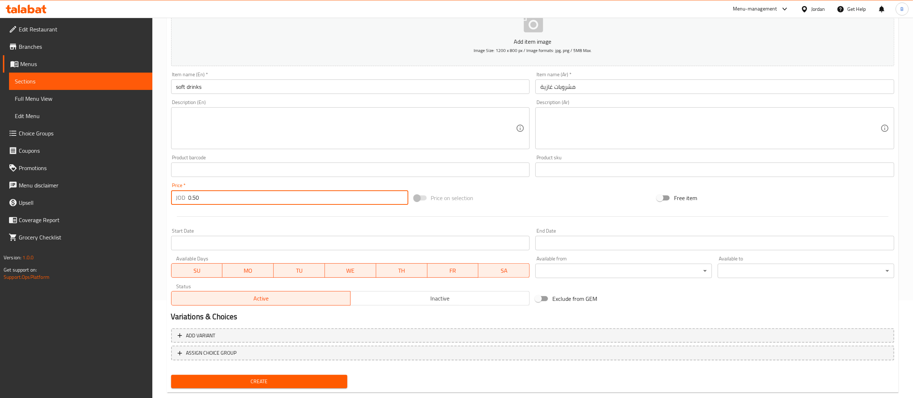
scroll to position [112, 0]
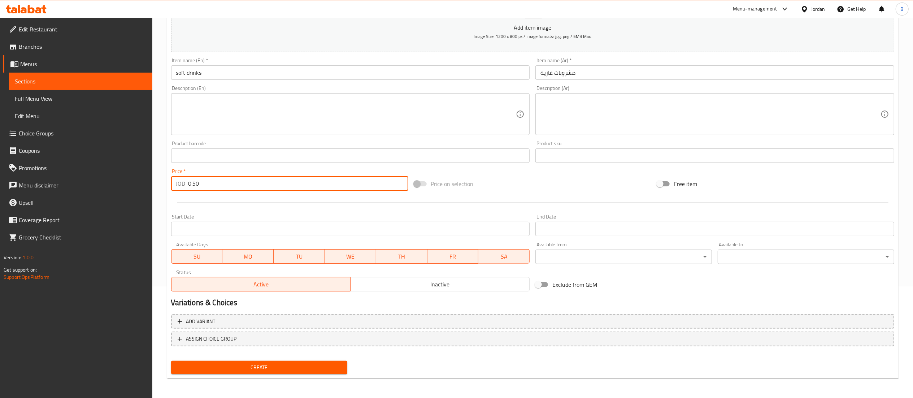
type input "0.50"
click at [245, 372] on button "Create" at bounding box center [259, 367] width 177 height 13
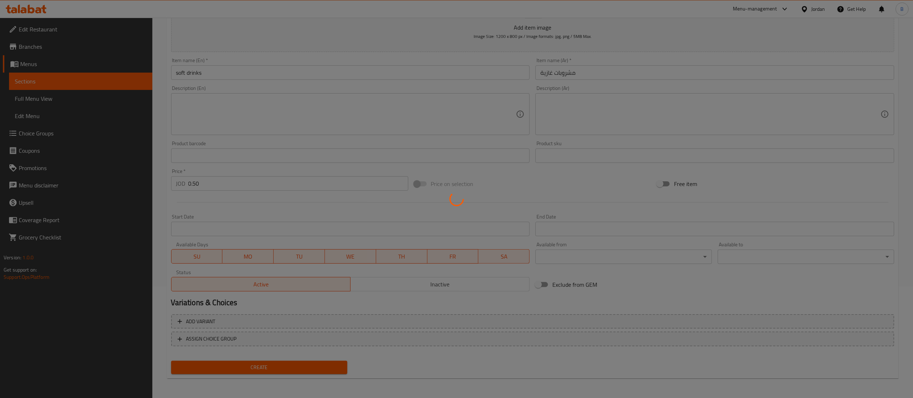
type input "0"
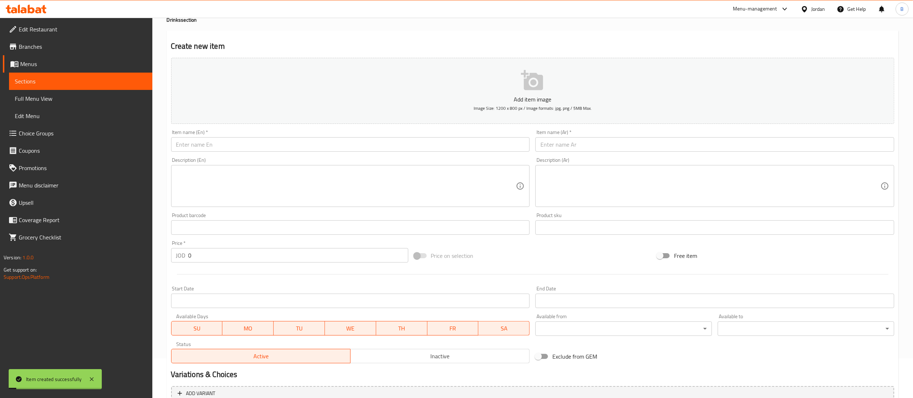
scroll to position [0, 0]
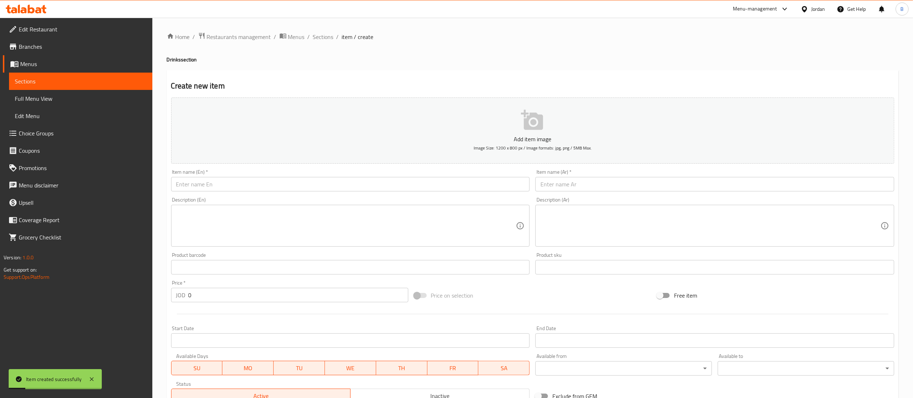
click at [300, 190] on input "text" at bounding box center [350, 184] width 359 height 14
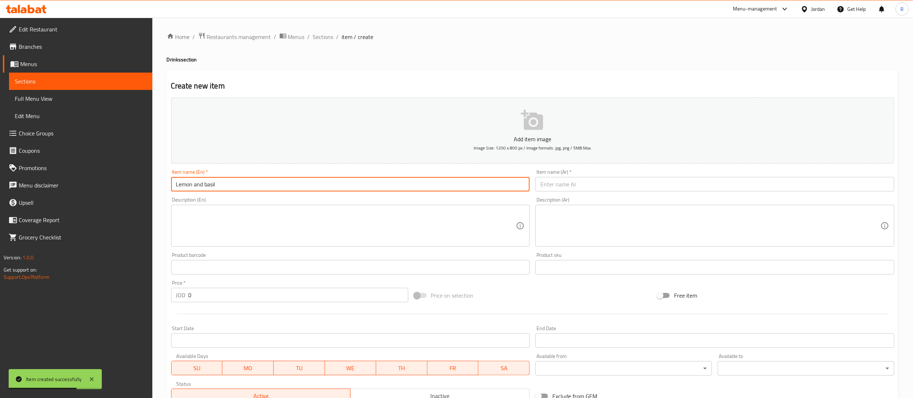
type input "Lemon and basil"
click at [562, 187] on input "text" at bounding box center [714, 184] width 359 height 14
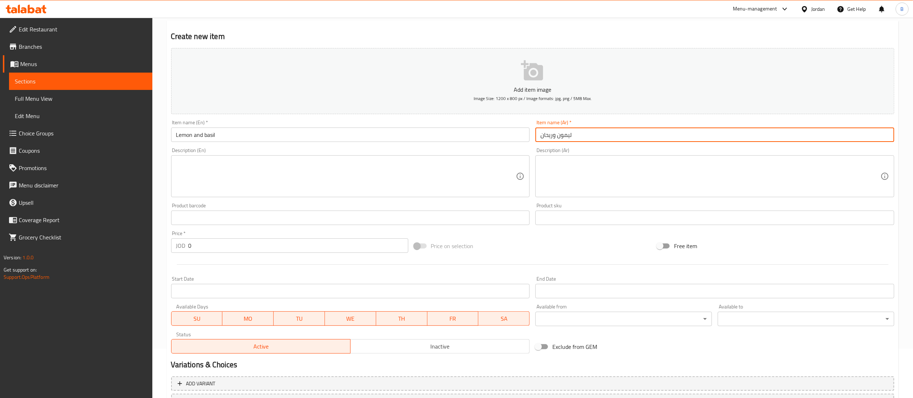
scroll to position [72, 0]
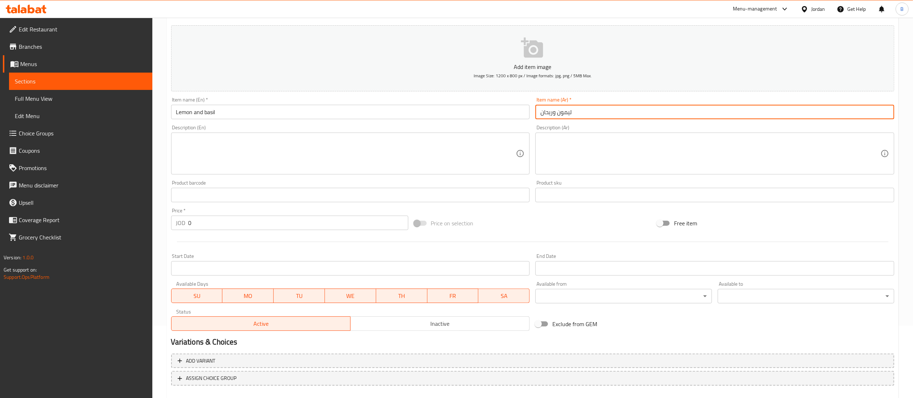
type input "ليمون وريحان"
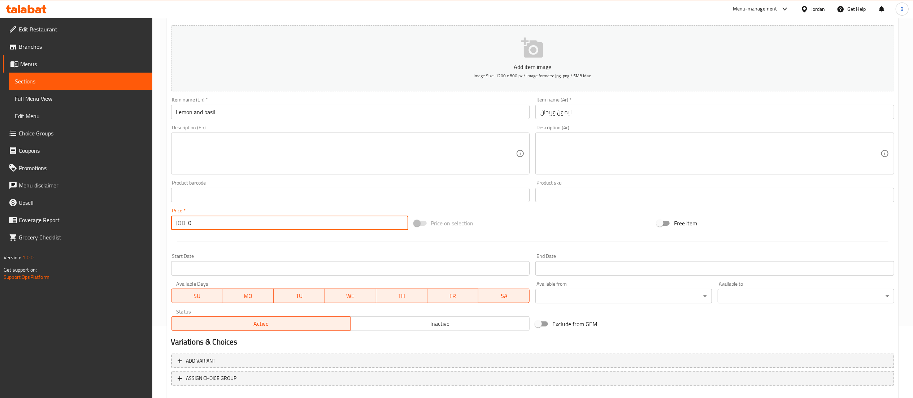
drag, startPoint x: 204, startPoint y: 224, endPoint x: 83, endPoint y: 221, distance: 120.6
click at [113, 221] on div "Edit Restaurant Branches Menus Sections Full Menu View Edit Menu Choice Groups …" at bounding box center [456, 191] width 913 height 492
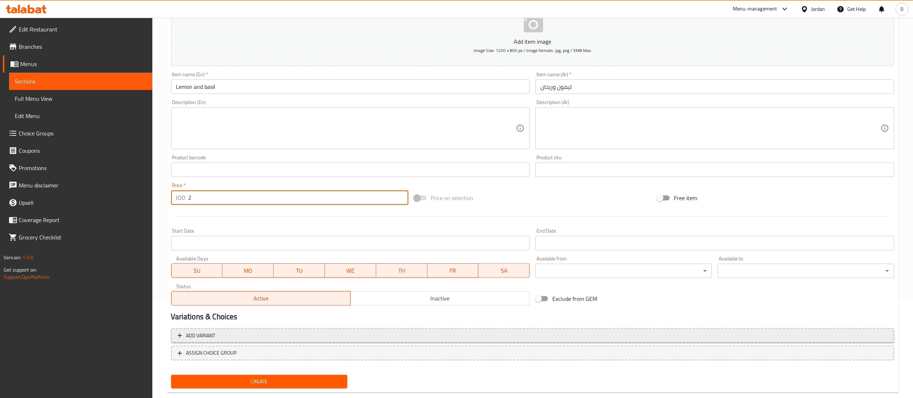
scroll to position [112, 0]
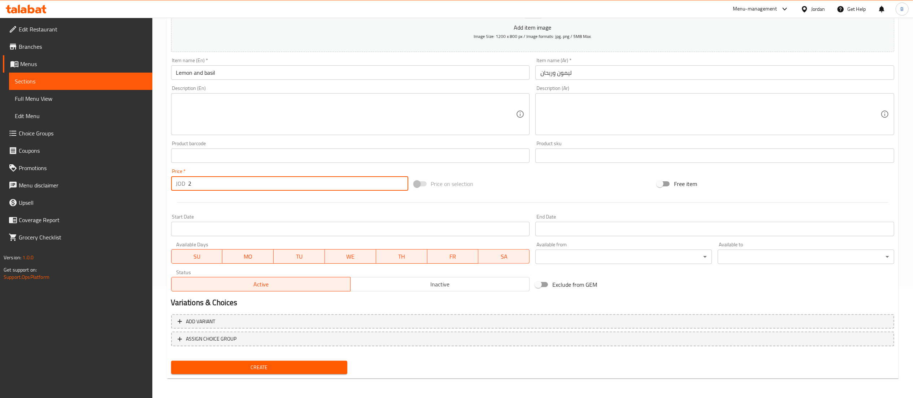
type input "2"
drag, startPoint x: 230, startPoint y: 364, endPoint x: 373, endPoint y: 387, distance: 144.4
click at [230, 364] on span "Create" at bounding box center [259, 367] width 165 height 9
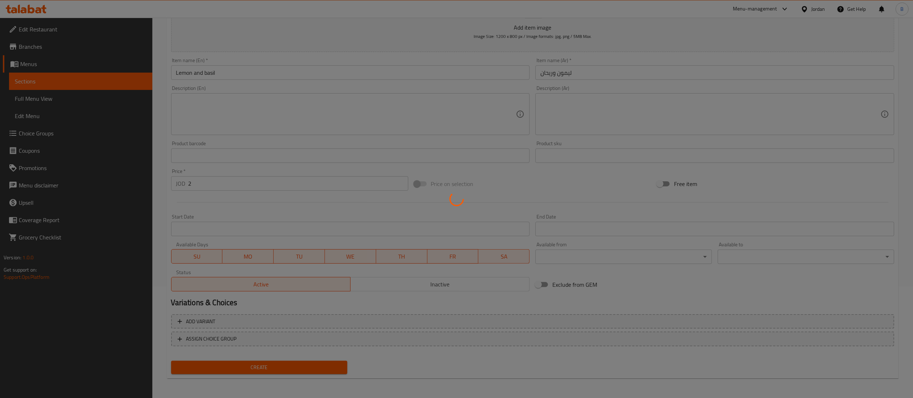
type input "0"
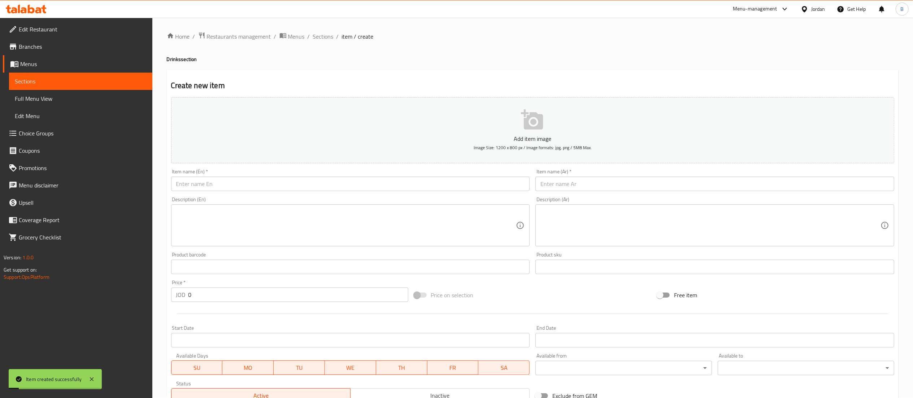
scroll to position [0, 0]
click at [585, 189] on input "text" at bounding box center [714, 184] width 359 height 14
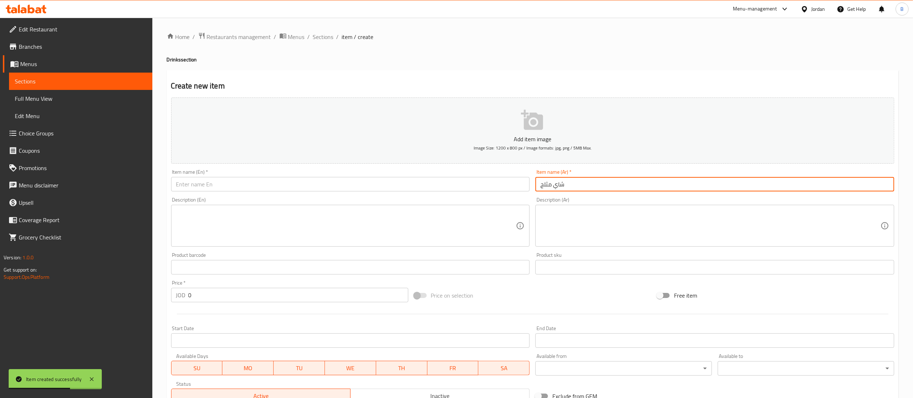
type input "شاي مثلج"
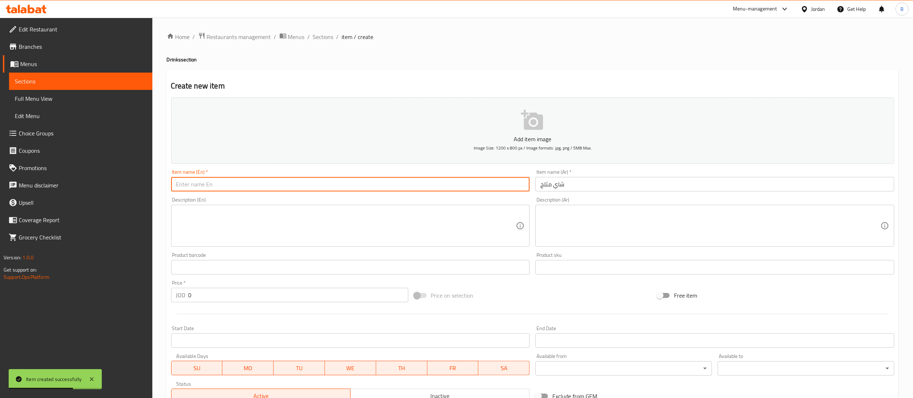
click at [426, 184] on input "text" at bounding box center [350, 184] width 359 height 14
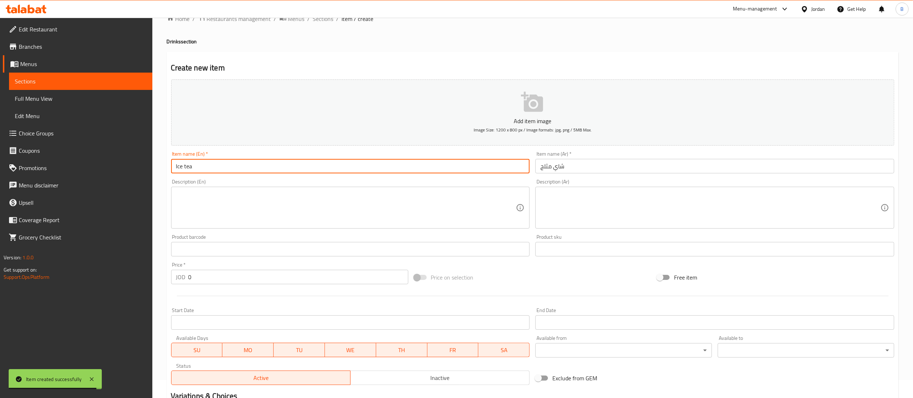
scroll to position [72, 0]
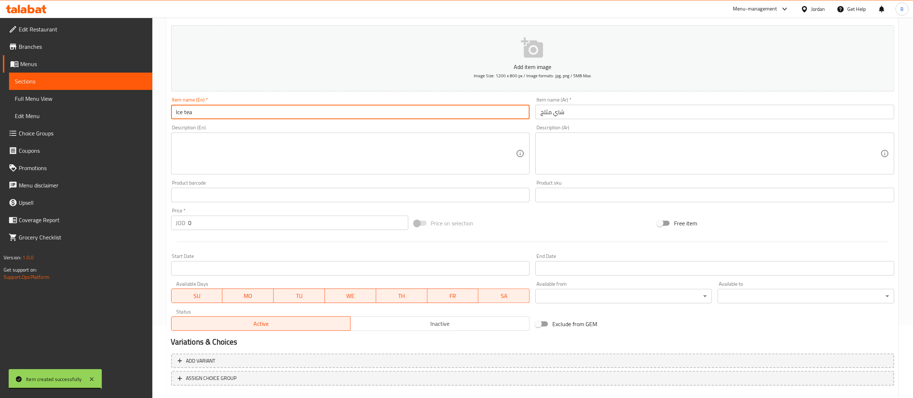
type input "Ice tea"
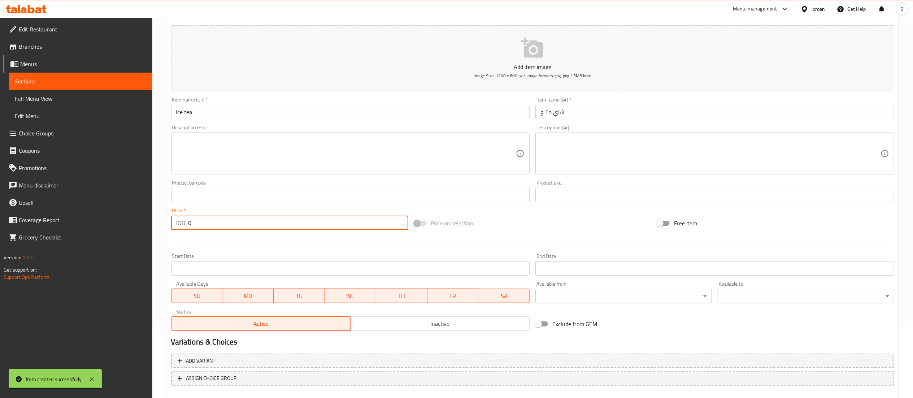
drag, startPoint x: 192, startPoint y: 222, endPoint x: 144, endPoint y: 221, distance: 48.7
click at [144, 221] on div "Edit Restaurant Branches Menus Sections Full Menu View Edit Menu Choice Groups …" at bounding box center [456, 191] width 913 height 492
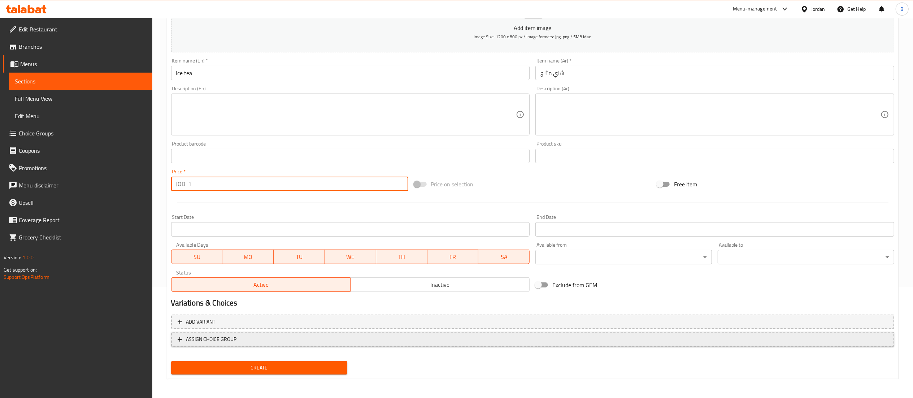
scroll to position [112, 0]
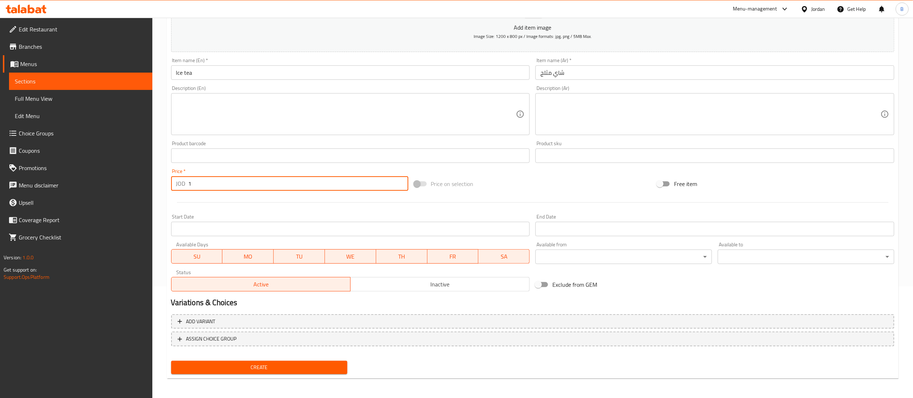
type input "1"
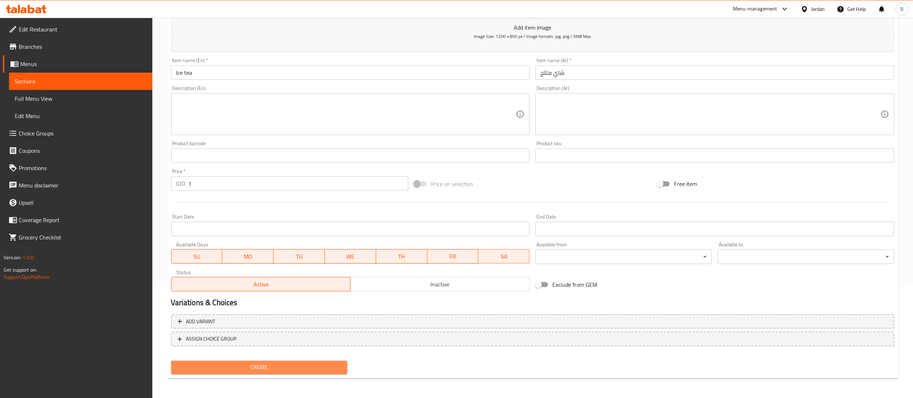
click at [292, 363] on span "Create" at bounding box center [259, 367] width 165 height 9
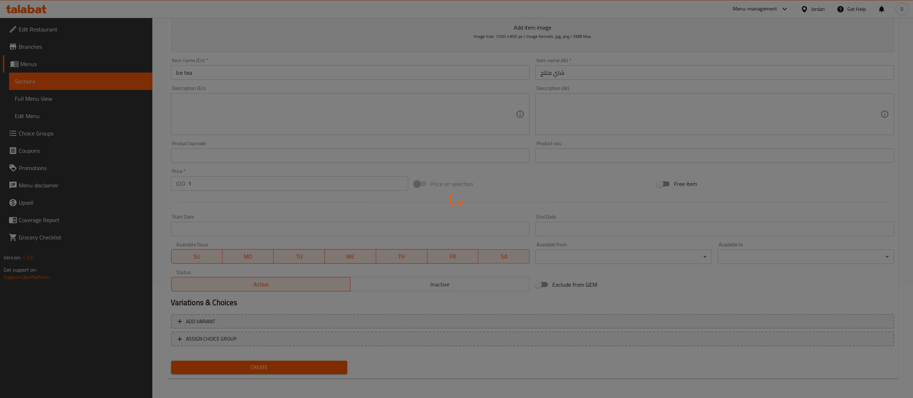
type input "0"
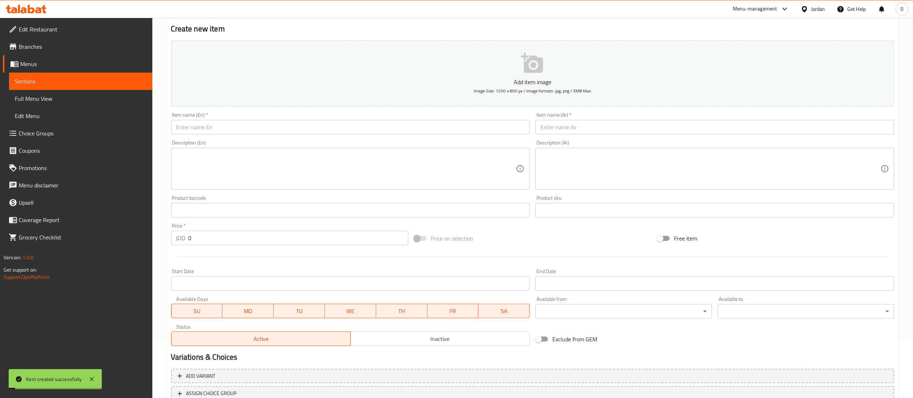
scroll to position [0, 0]
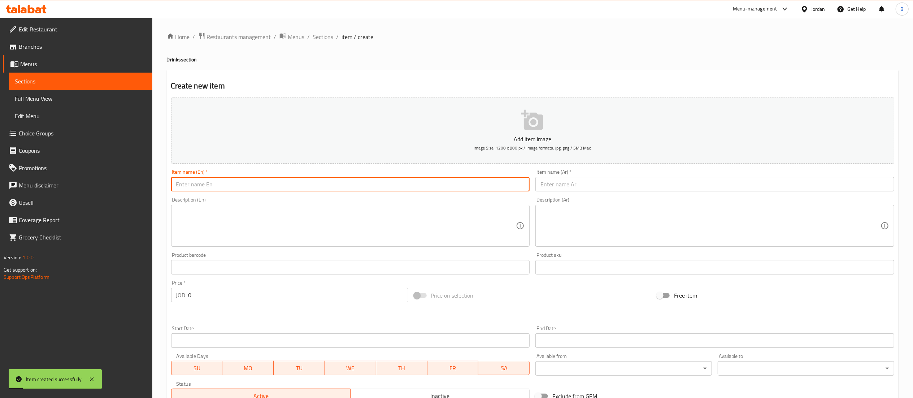
click at [313, 186] on input "text" at bounding box center [350, 184] width 359 height 14
type input "sparkling water"
click at [585, 187] on input "text" at bounding box center [714, 184] width 359 height 14
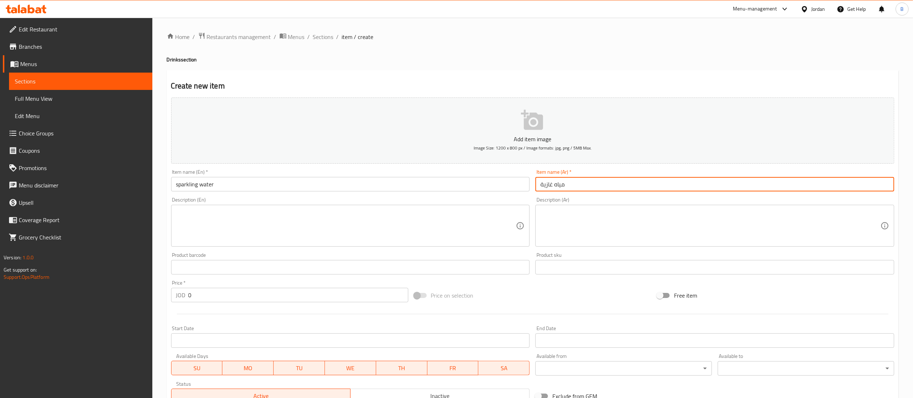
type input "مياه غازية"
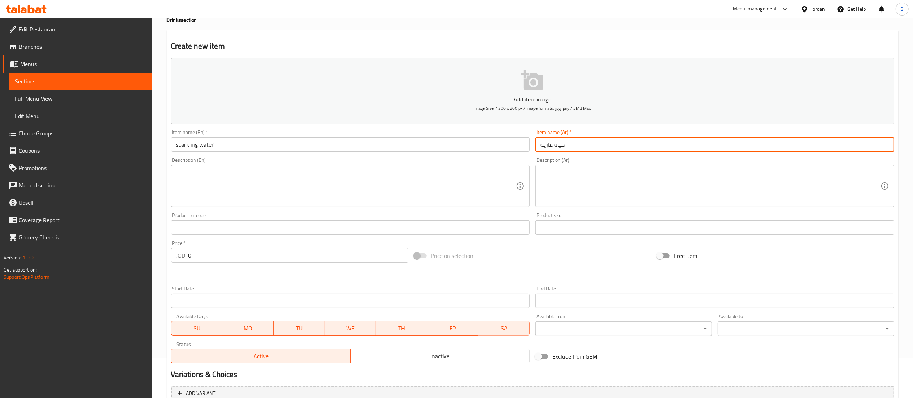
scroll to position [72, 0]
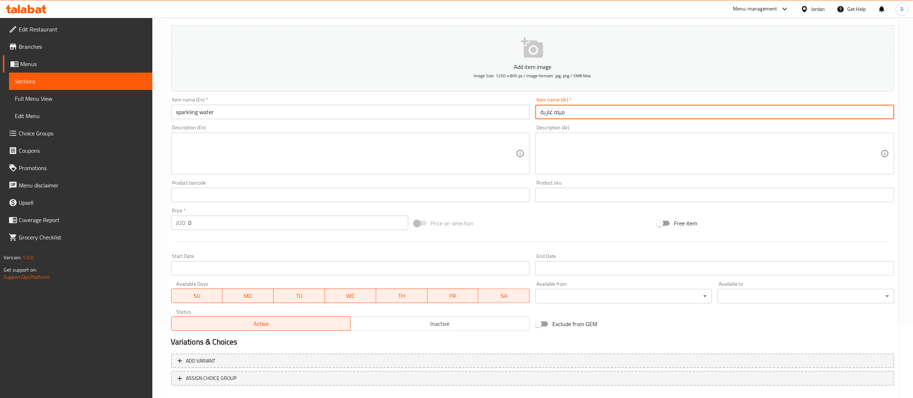
drag, startPoint x: 202, startPoint y: 228, endPoint x: 145, endPoint y: 219, distance: 58.2
click at [154, 219] on div "Home / Restaurants management / Menus / Sections / item / create Drinks section…" at bounding box center [532, 191] width 761 height 492
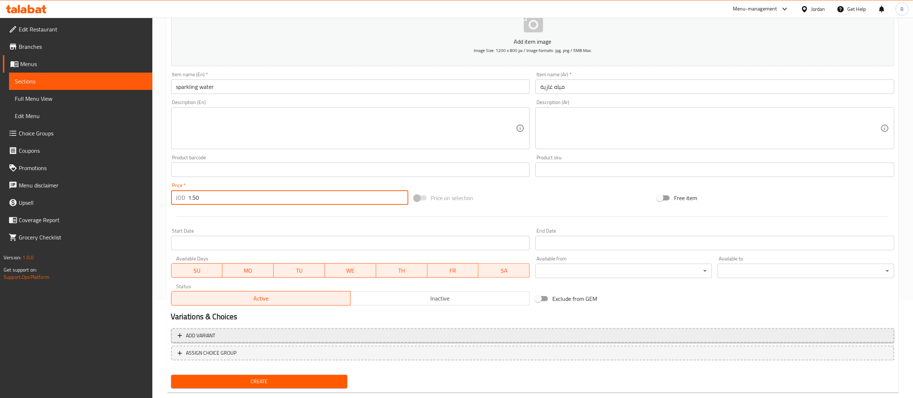
scroll to position [112, 0]
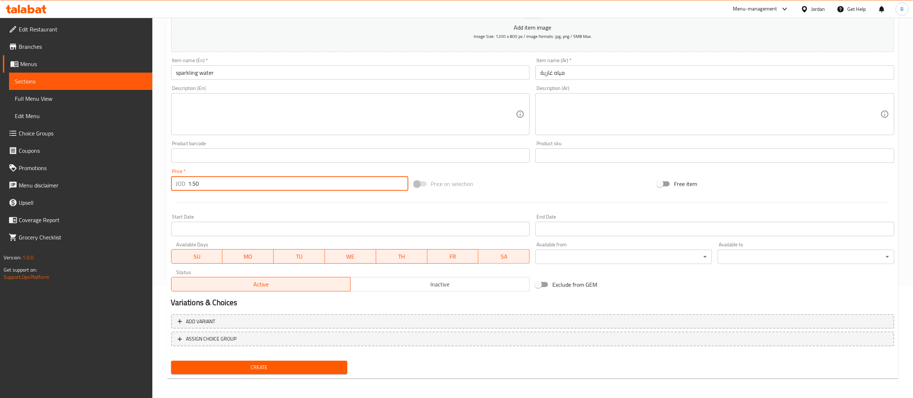
type input "1.50"
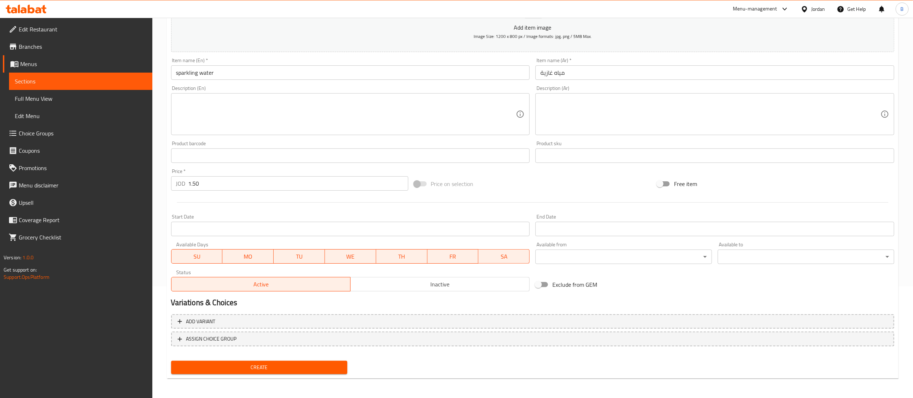
click at [265, 358] on div "Create" at bounding box center [259, 367] width 182 height 19
click at [266, 363] on span "Create" at bounding box center [259, 367] width 165 height 9
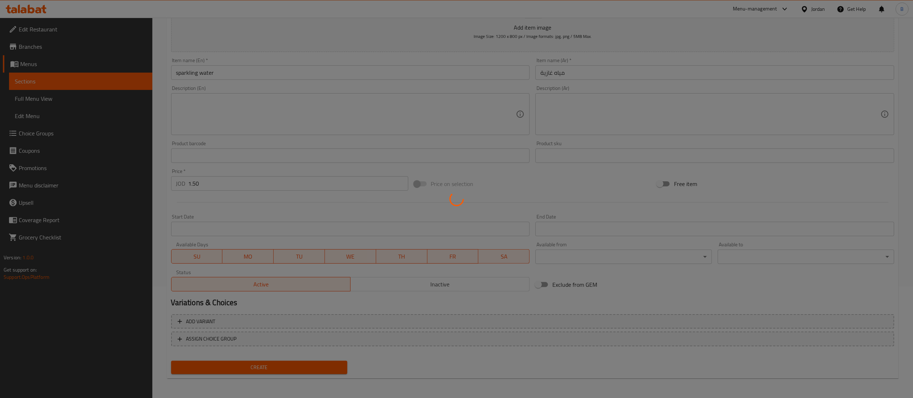
type input "0"
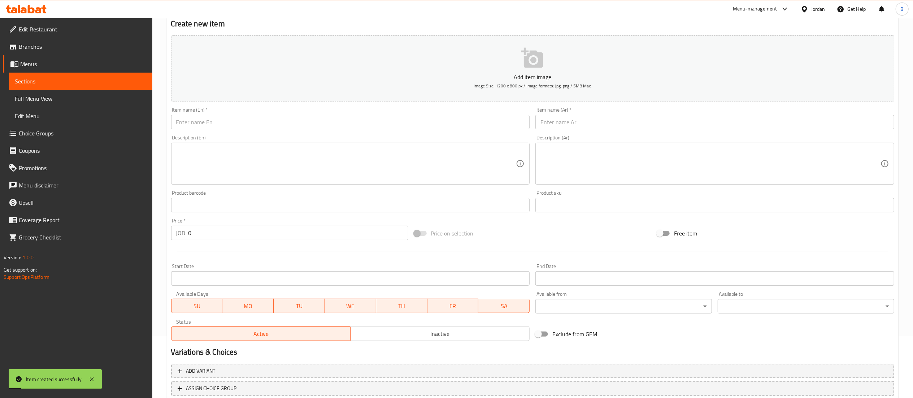
scroll to position [39, 0]
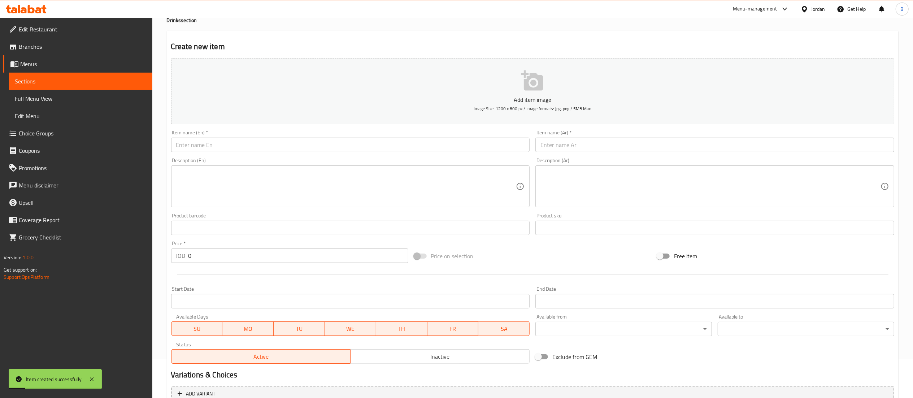
click at [660, 136] on div "Item name (Ar)   * Item name (Ar) *" at bounding box center [714, 141] width 359 height 22
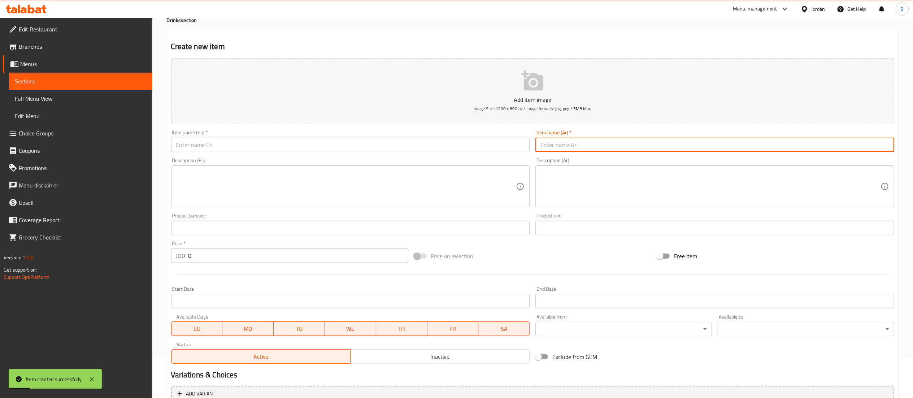
click at [663, 144] on input "text" at bounding box center [714, 145] width 359 height 14
type input "مياه"
click at [501, 141] on input "text" at bounding box center [350, 145] width 359 height 14
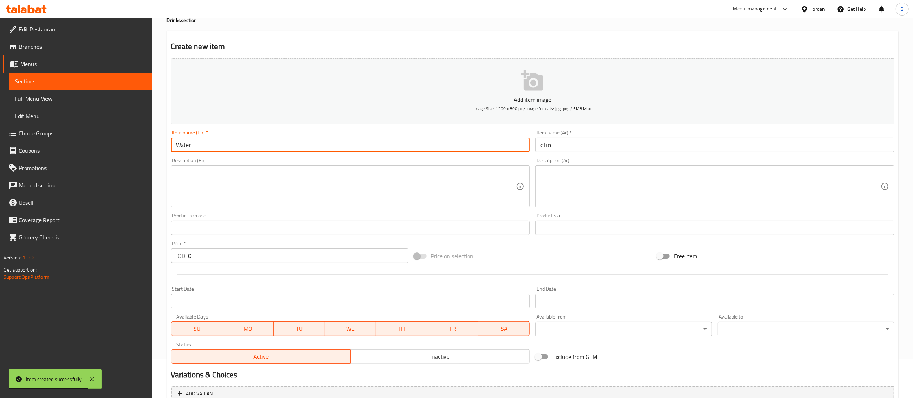
type input "Water"
click at [210, 258] on input "0" at bounding box center [298, 255] width 220 height 14
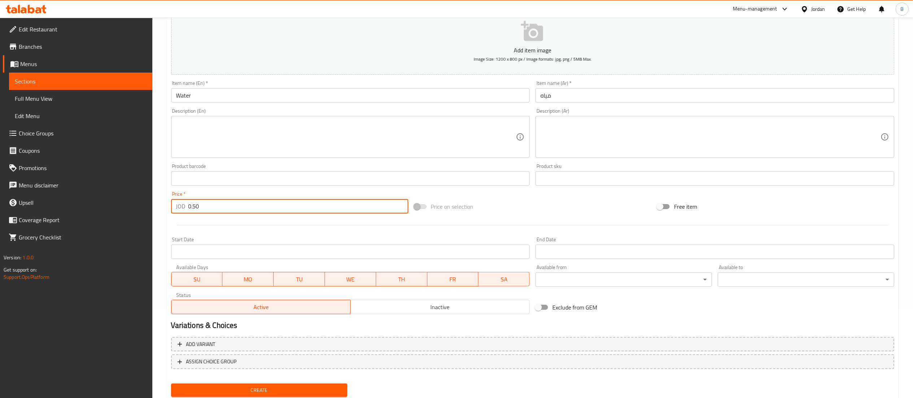
scroll to position [112, 0]
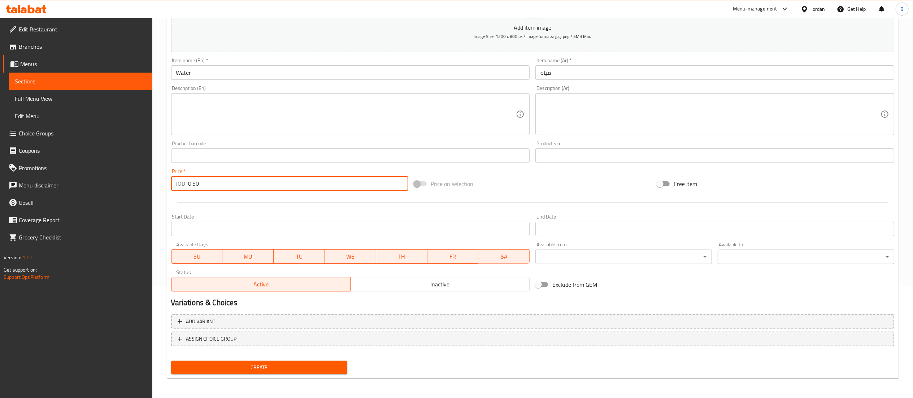
type input "0.50"
click at [283, 363] on span "Create" at bounding box center [259, 367] width 165 height 9
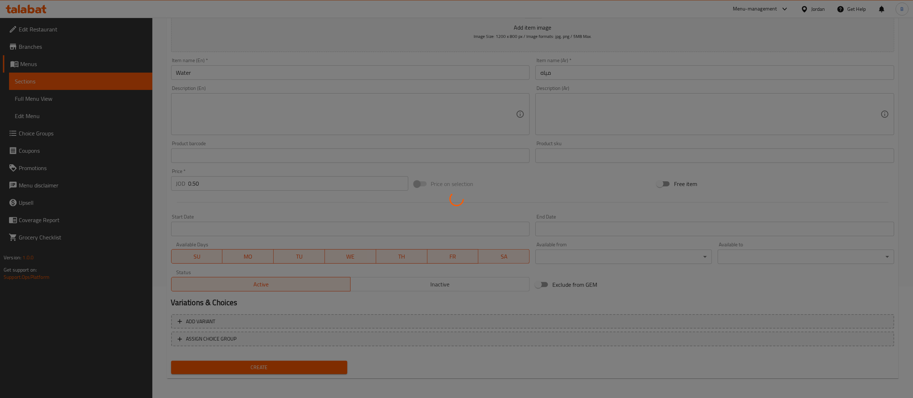
type input "0"
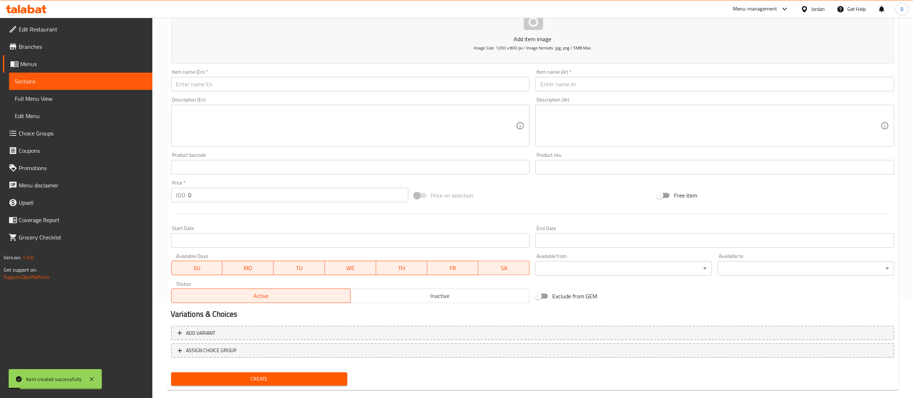
scroll to position [0, 0]
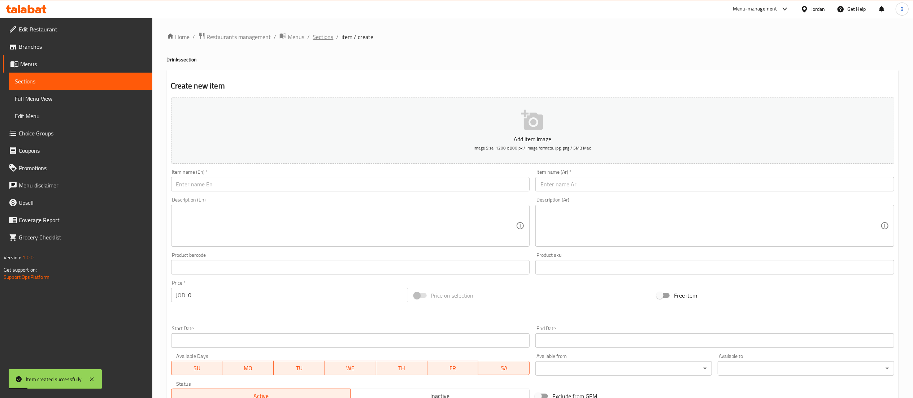
click at [321, 35] on span "Sections" at bounding box center [323, 36] width 21 height 9
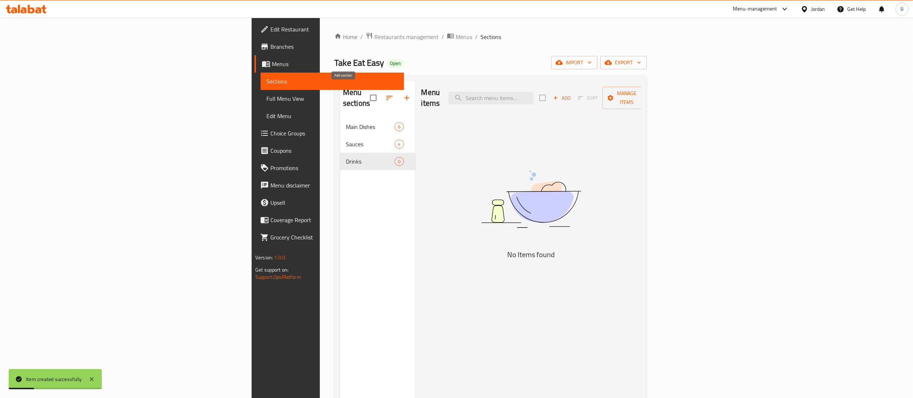
click at [398, 89] on button "button" at bounding box center [406, 97] width 17 height 17
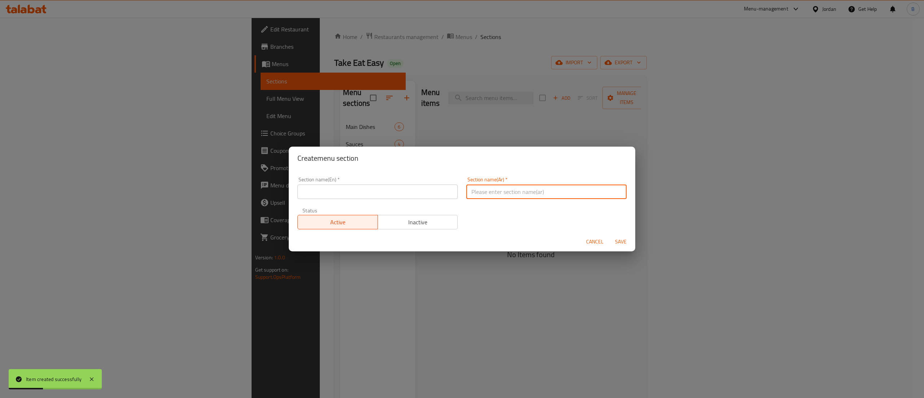
click at [539, 186] on input "text" at bounding box center [546, 191] width 160 height 14
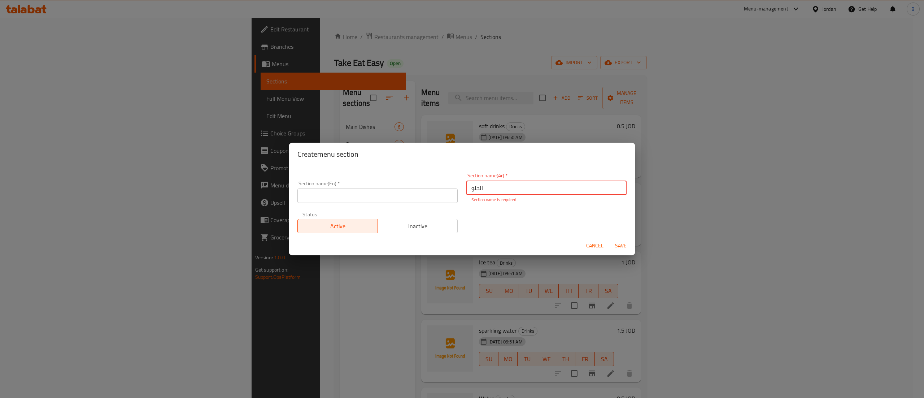
type input "الحلو"
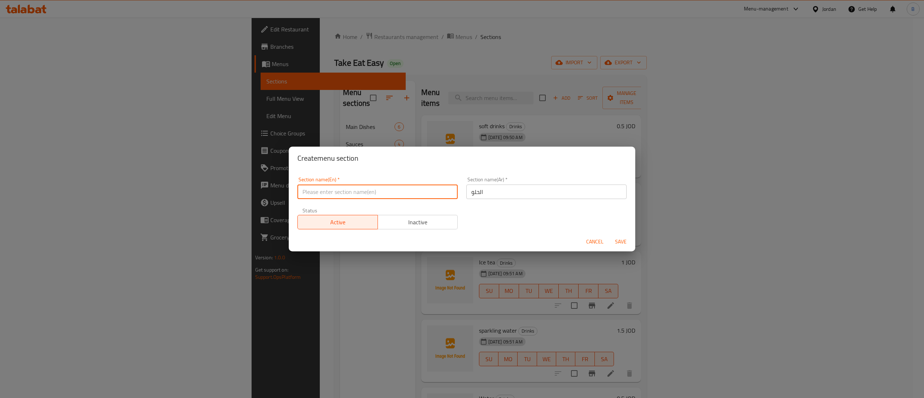
click at [358, 199] on div "Section name(En)   * Section name(En) *" at bounding box center [377, 188] width 169 height 31
type input "Desserts"
click at [627, 245] on span "Save" at bounding box center [620, 241] width 17 height 9
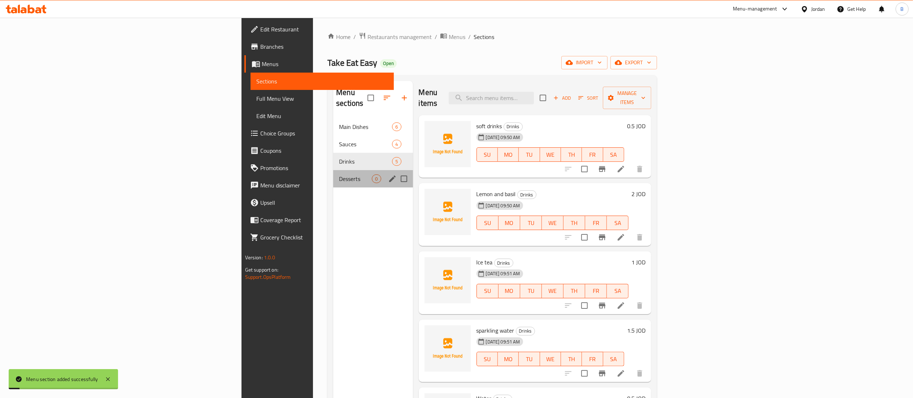
click at [333, 170] on div "Desserts 0" at bounding box center [372, 178] width 79 height 17
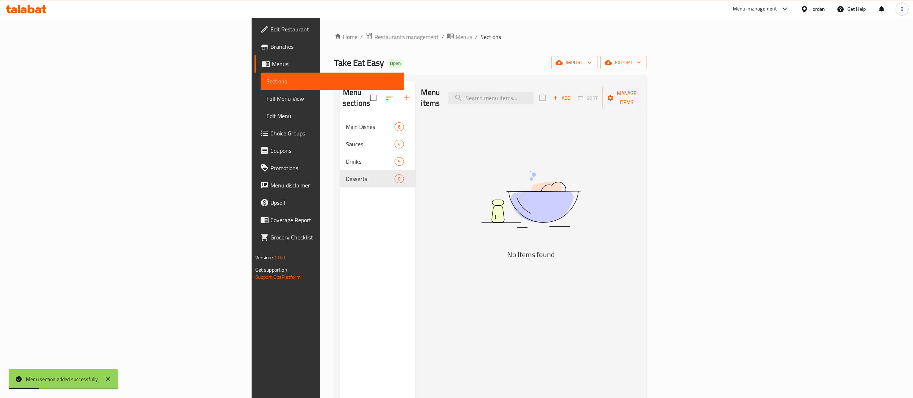
click at [571, 94] on span "Add" at bounding box center [561, 98] width 19 height 8
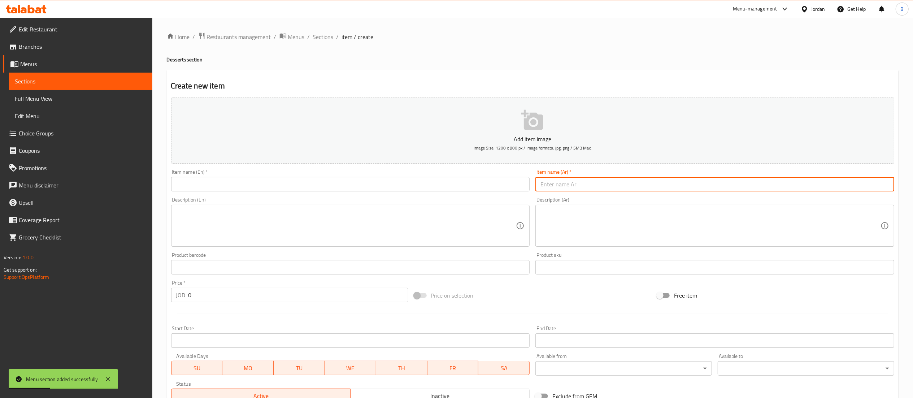
click at [648, 186] on input "text" at bounding box center [714, 184] width 359 height 14
type input "تيرميسو"
click at [313, 178] on input "text" at bounding box center [350, 184] width 359 height 14
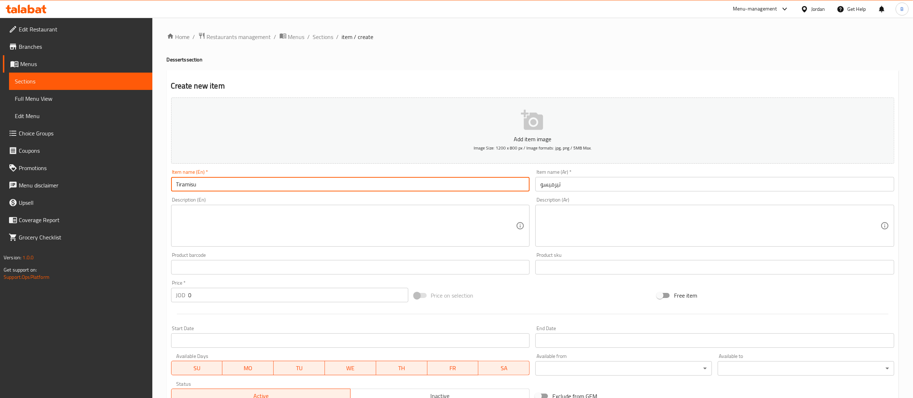
type input "Tiramisu"
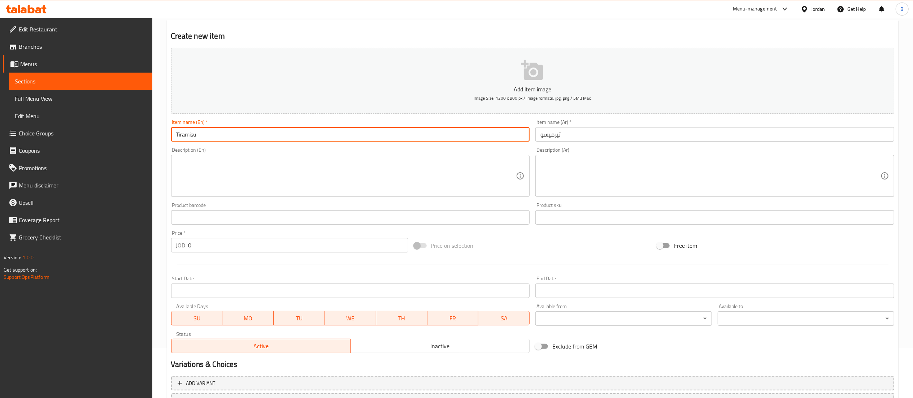
scroll to position [72, 0]
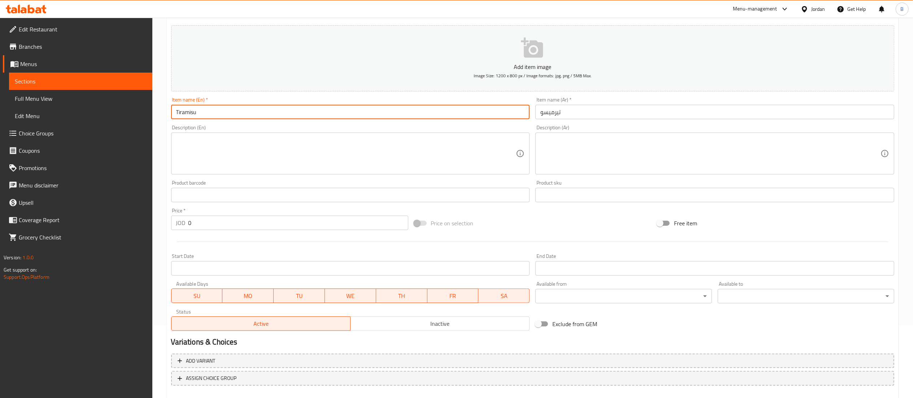
click at [226, 230] on input "0" at bounding box center [298, 222] width 220 height 14
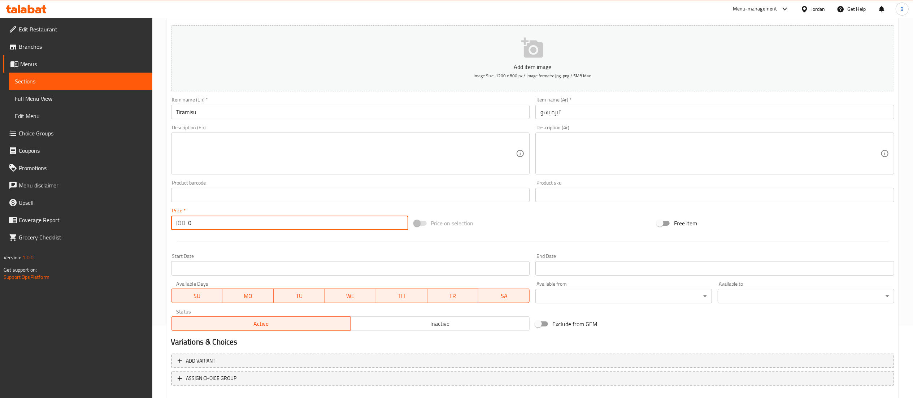
drag, startPoint x: 226, startPoint y: 229, endPoint x: 143, endPoint y: 227, distance: 82.3
click at [143, 227] on div "Edit Restaurant Branches Menus Sections Full Menu View Edit Menu Choice Groups …" at bounding box center [456, 191] width 913 height 492
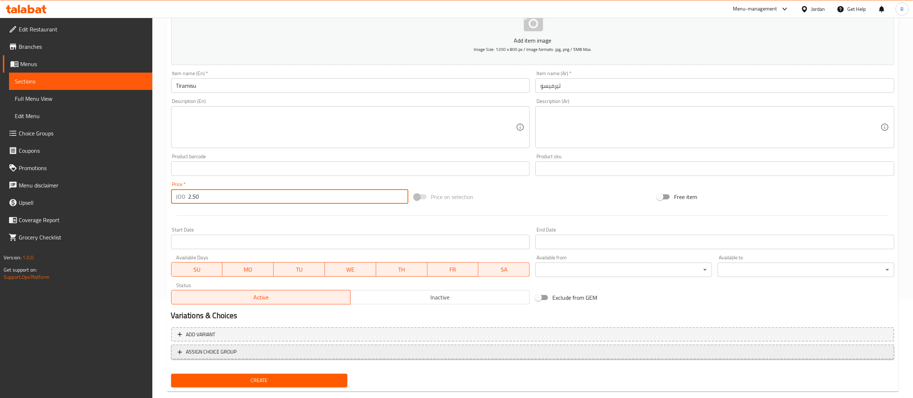
scroll to position [112, 0]
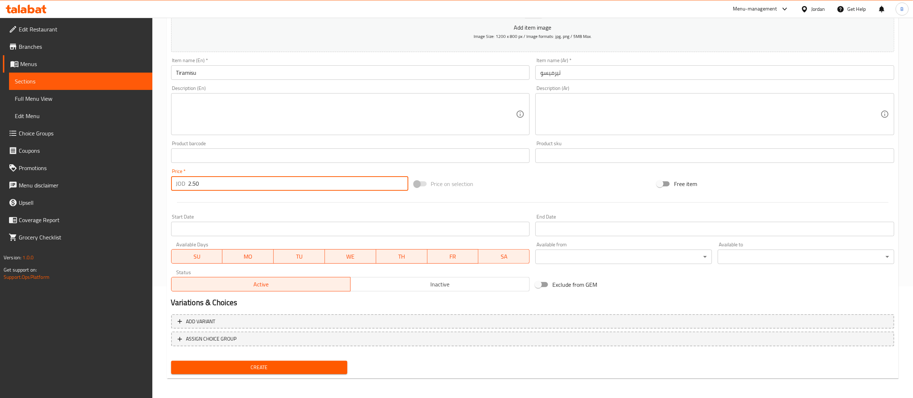
type input "2.50"
click at [256, 370] on span "Create" at bounding box center [259, 367] width 165 height 9
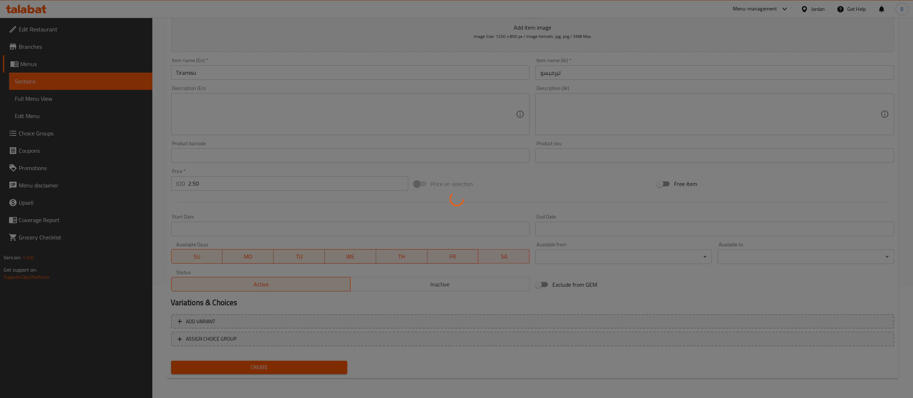
type input "0"
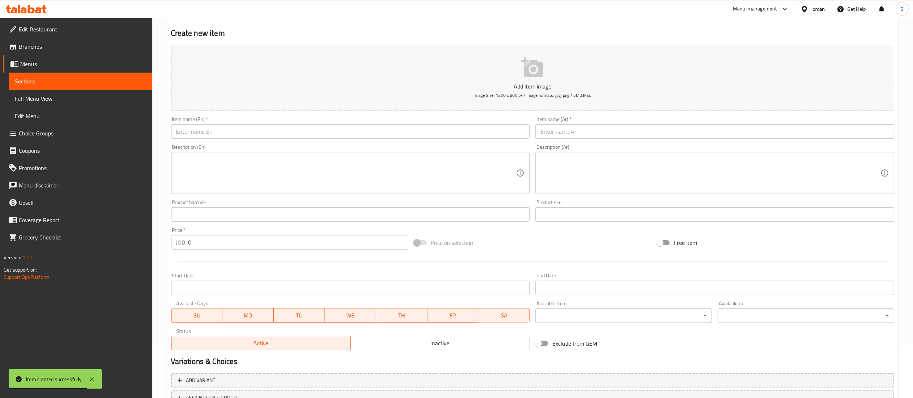
scroll to position [0, 0]
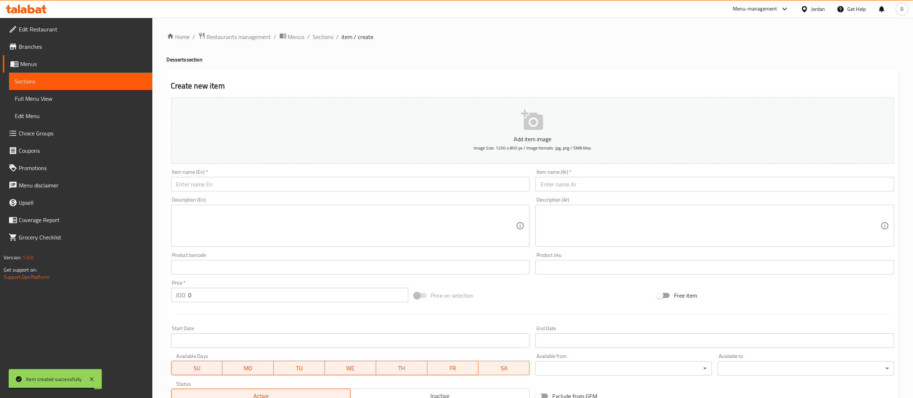
click at [316, 44] on div "Home / Restaurants management / Menus / Sections / item / create Desserts secti…" at bounding box center [533, 263] width 732 height 463
click at [327, 35] on span "Sections" at bounding box center [323, 36] width 21 height 9
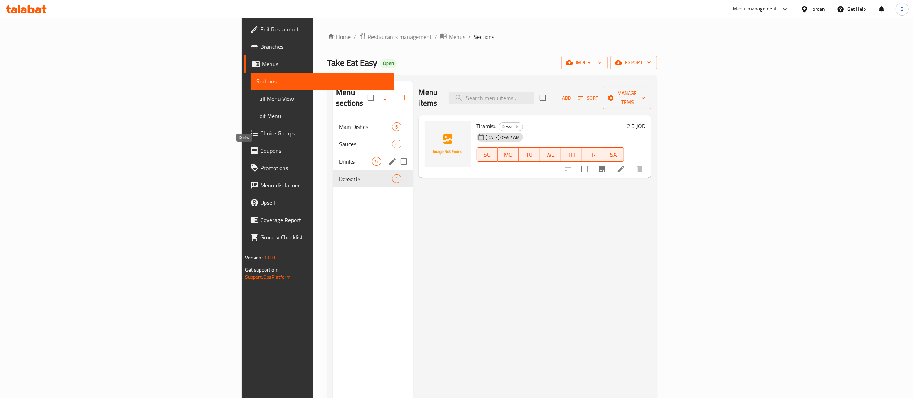
click at [339, 157] on span "Drinks" at bounding box center [355, 161] width 33 height 9
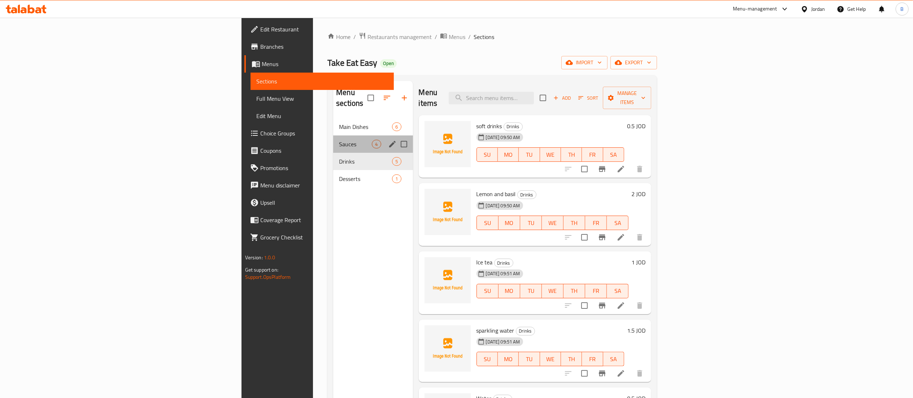
click at [333, 135] on div "Sauces 4" at bounding box center [372, 143] width 79 height 17
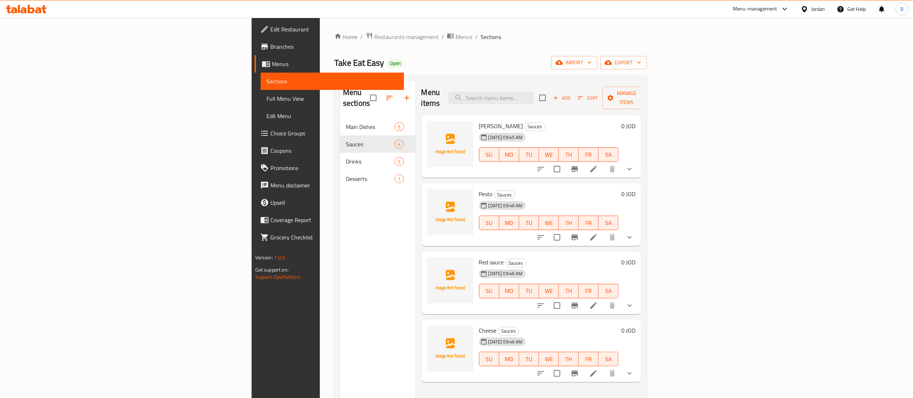
click at [340, 115] on nav "Main Dishes 6 Sauces 4 Drinks 5 Desserts 1" at bounding box center [377, 152] width 75 height 75
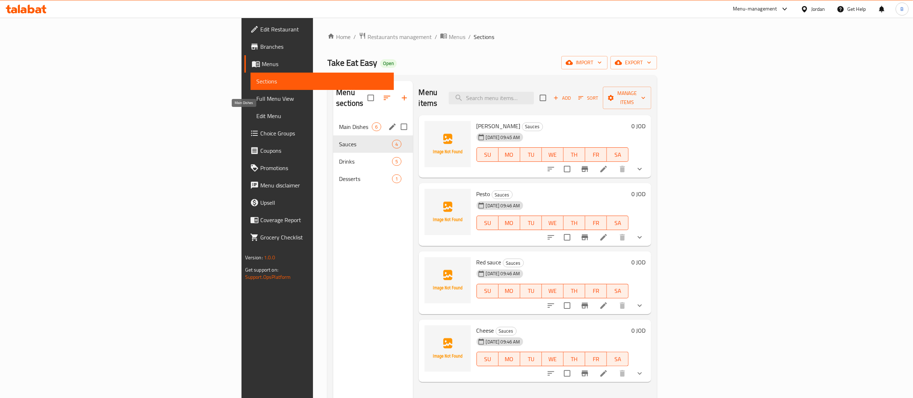
click at [339, 122] on span "Main Dishes" at bounding box center [355, 126] width 33 height 9
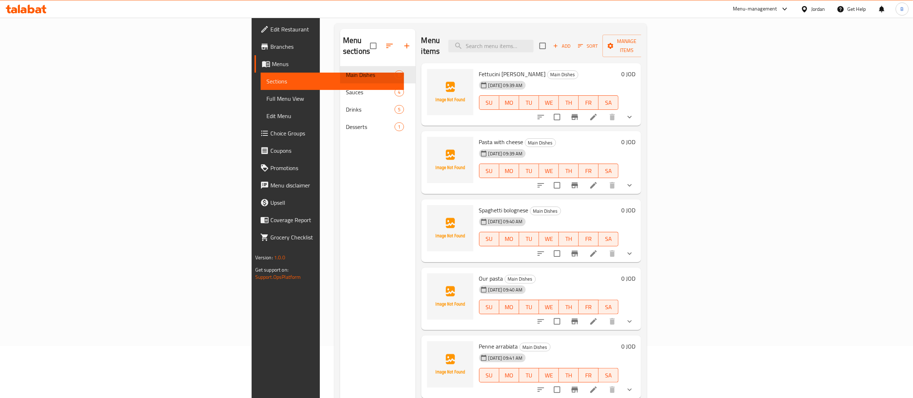
scroll to position [29, 0]
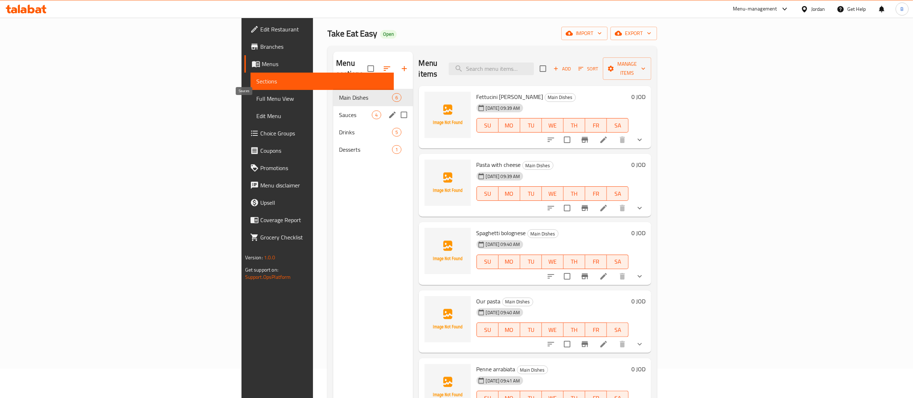
click at [339, 110] on span "Sauces" at bounding box center [355, 114] width 33 height 9
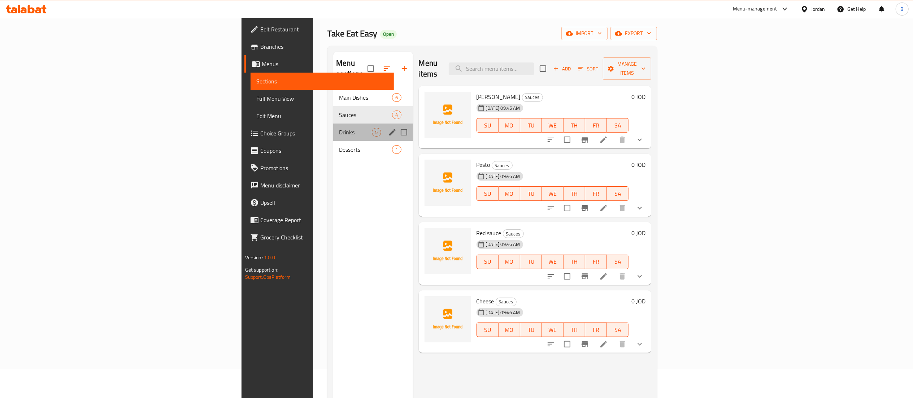
click at [333, 128] on div "Drinks 5" at bounding box center [372, 131] width 79 height 17
